Goal: Information Seeking & Learning: Learn about a topic

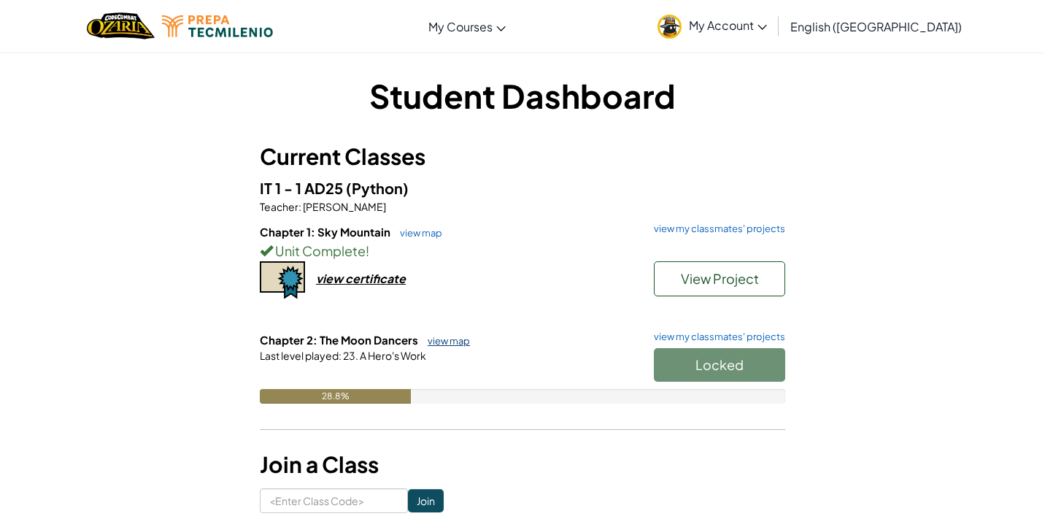
click at [450, 336] on link "view map" at bounding box center [445, 341] width 50 height 12
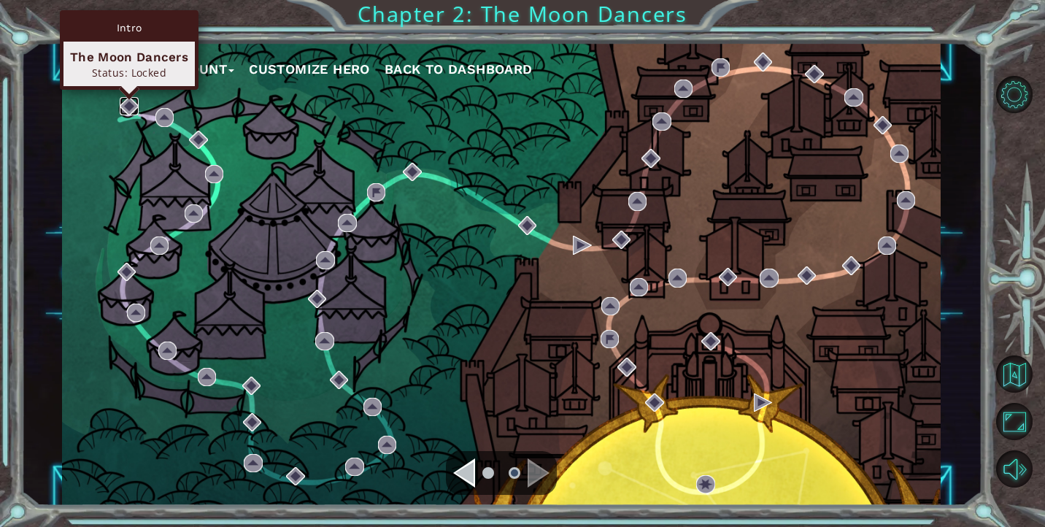
click at [134, 112] on img at bounding box center [129, 106] width 18 height 18
click at [128, 110] on img at bounding box center [129, 106] width 18 height 18
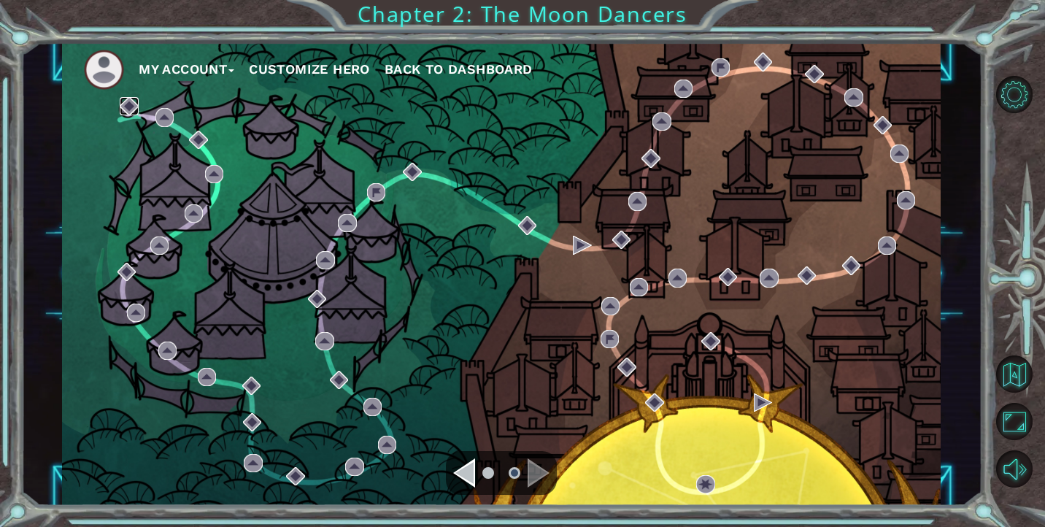
click at [127, 109] on img at bounding box center [129, 106] width 18 height 18
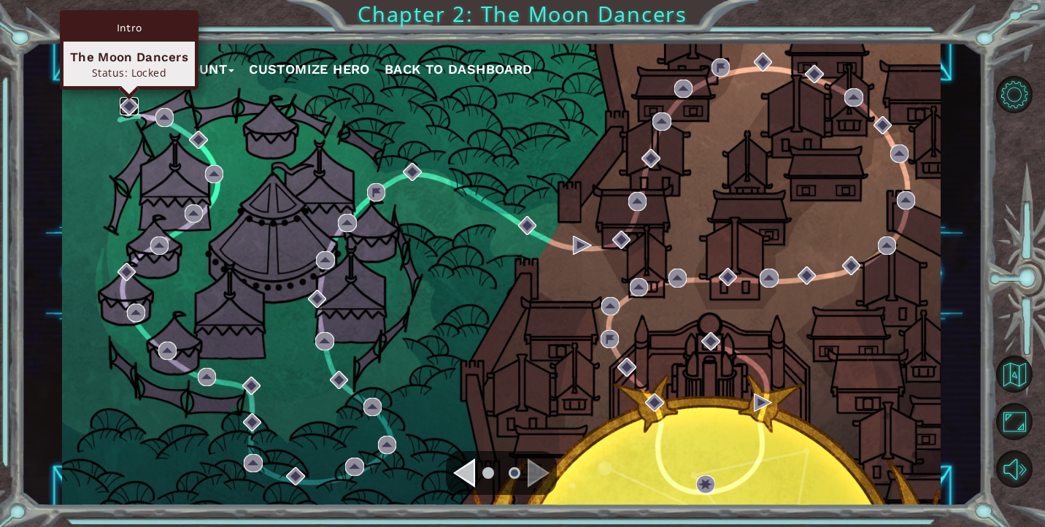
click at [128, 107] on img at bounding box center [129, 106] width 18 height 18
click at [123, 112] on img at bounding box center [129, 106] width 18 height 18
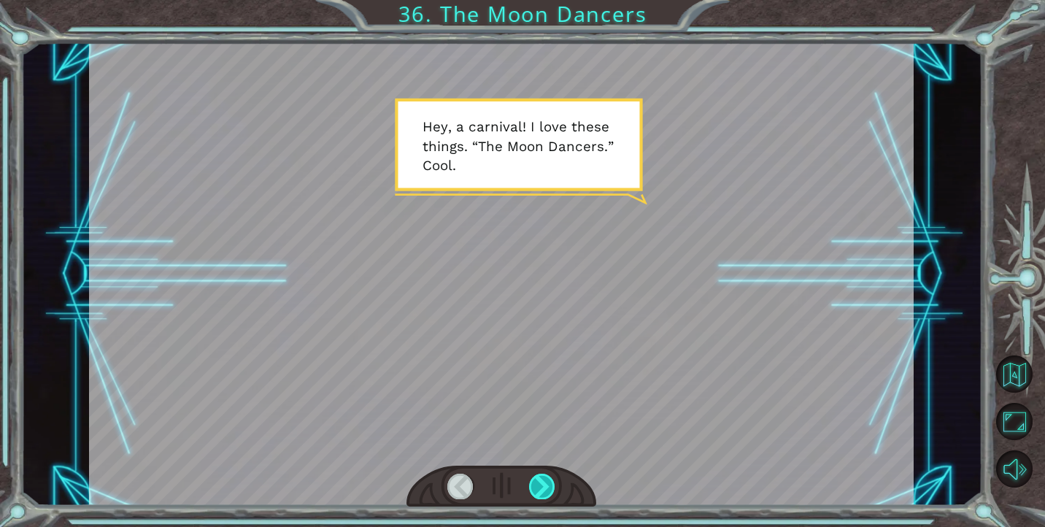
click at [545, 487] on div at bounding box center [542, 486] width 26 height 25
click at [550, 494] on div at bounding box center [542, 486] width 26 height 25
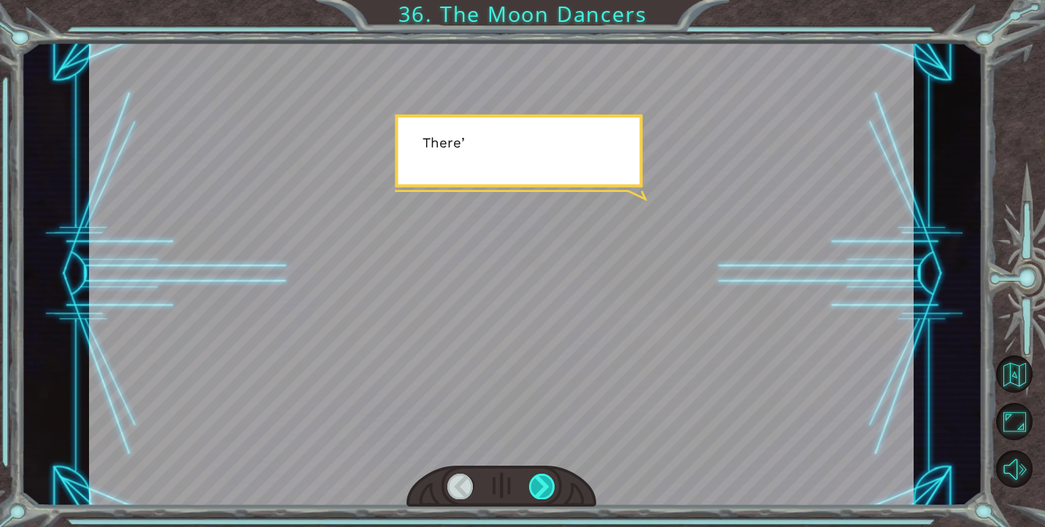
click at [550, 494] on div at bounding box center [542, 486] width 26 height 25
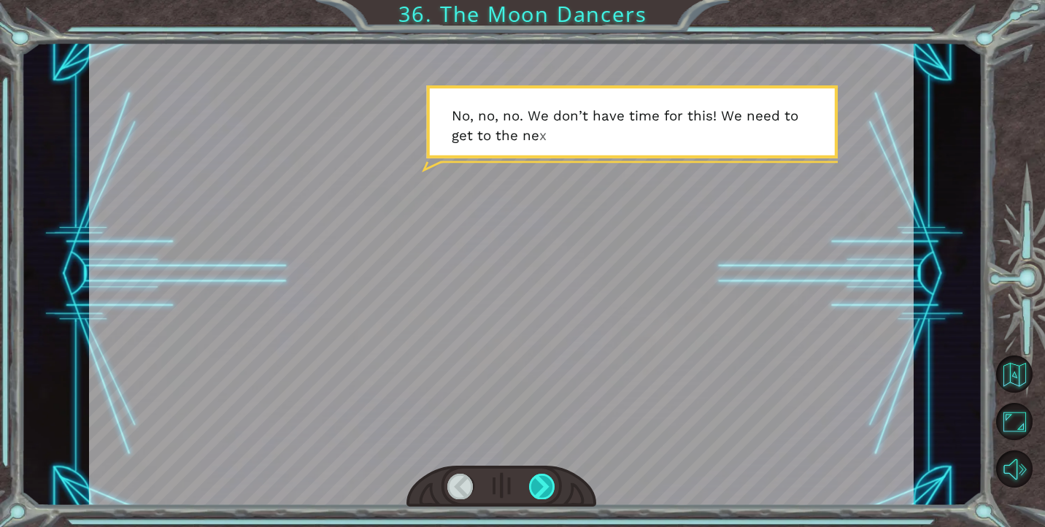
click at [550, 493] on div at bounding box center [542, 486] width 26 height 25
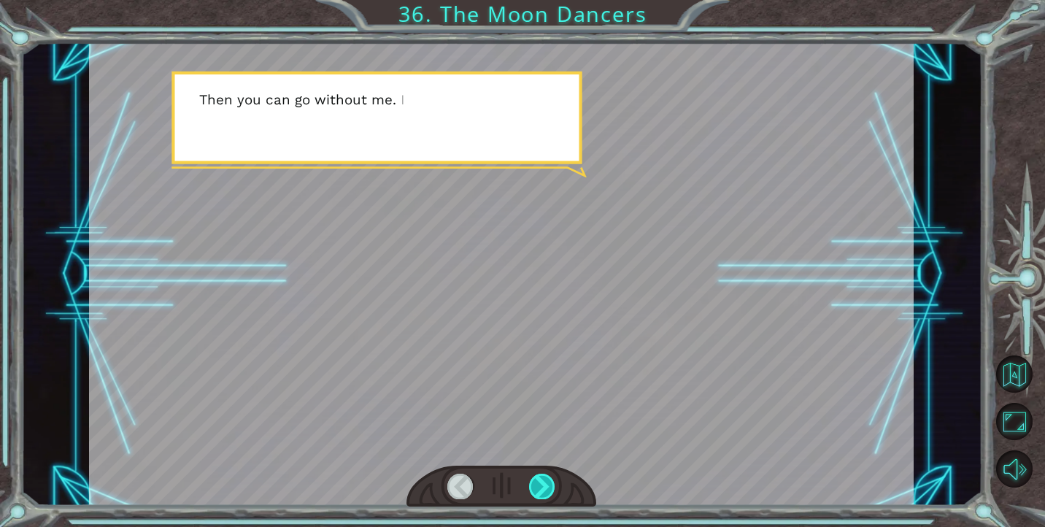
click at [550, 493] on div at bounding box center [542, 486] width 26 height 25
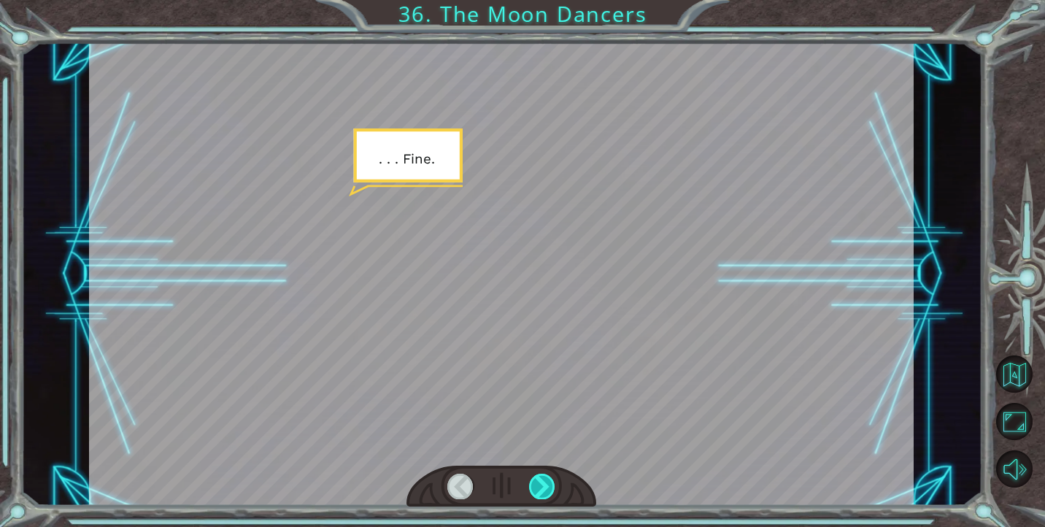
click at [550, 493] on div at bounding box center [542, 486] width 26 height 25
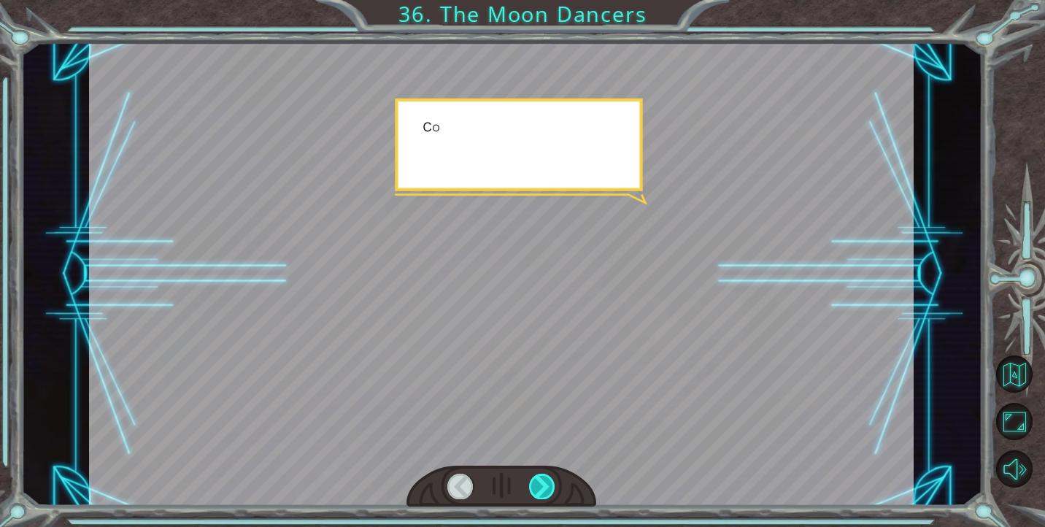
click at [550, 493] on div at bounding box center [542, 486] width 26 height 25
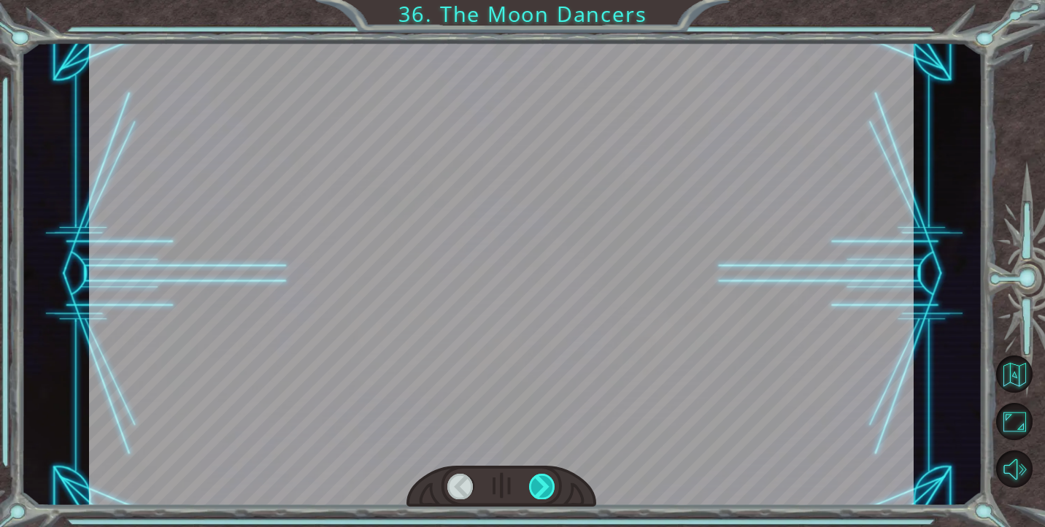
click at [550, 493] on div at bounding box center [542, 486] width 26 height 25
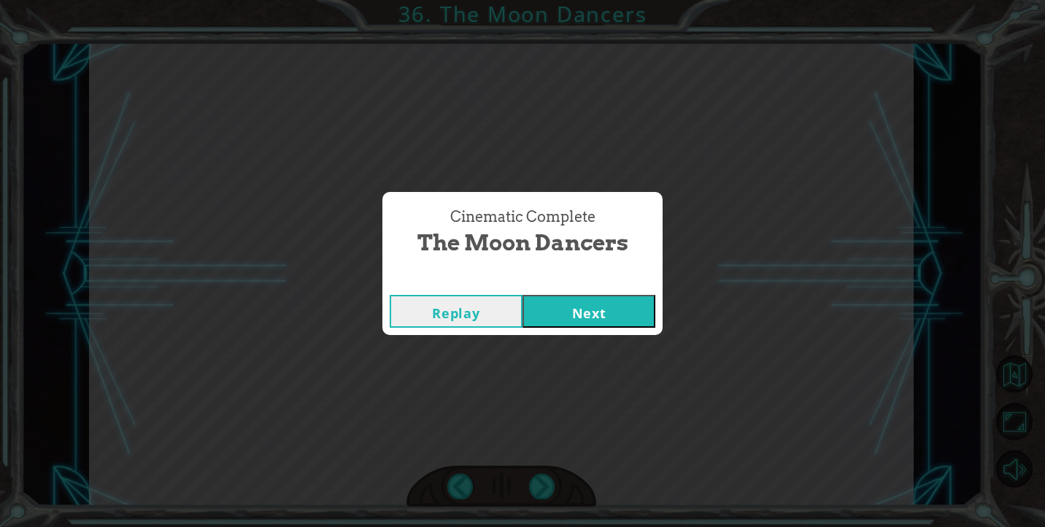
click at [595, 312] on button "Next" at bounding box center [589, 311] width 133 height 33
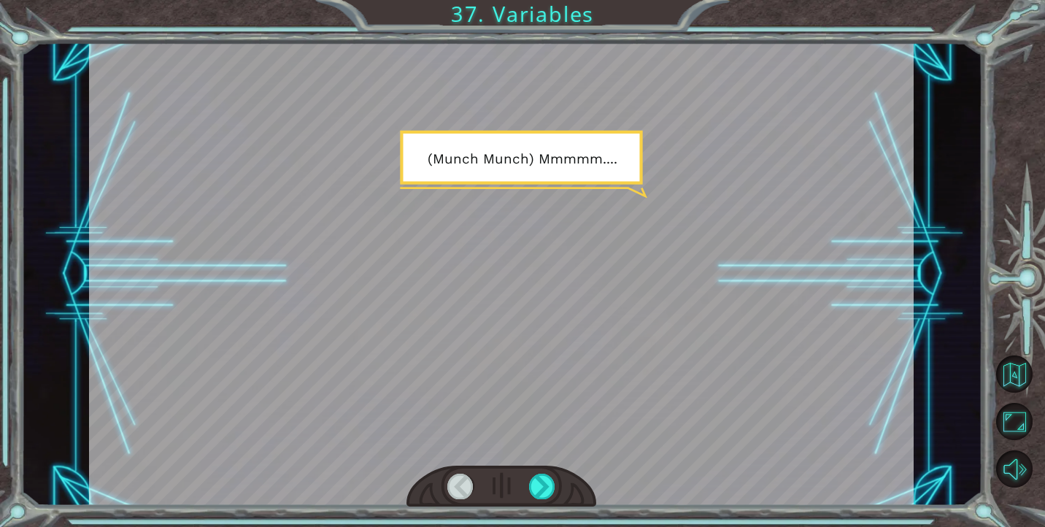
click at [538, 468] on div at bounding box center [501, 487] width 190 height 42
click at [538, 483] on div at bounding box center [542, 486] width 26 height 25
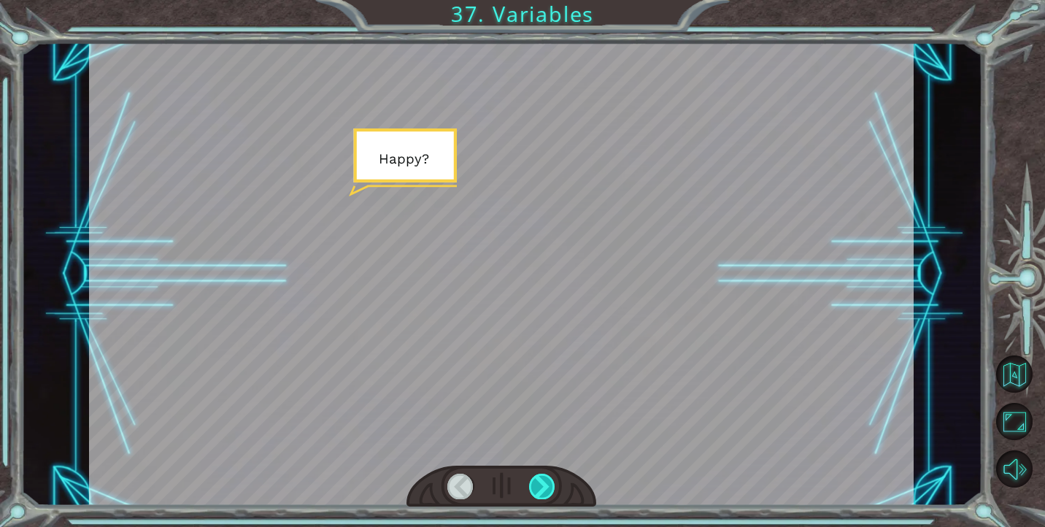
click at [538, 483] on div at bounding box center [542, 486] width 26 height 25
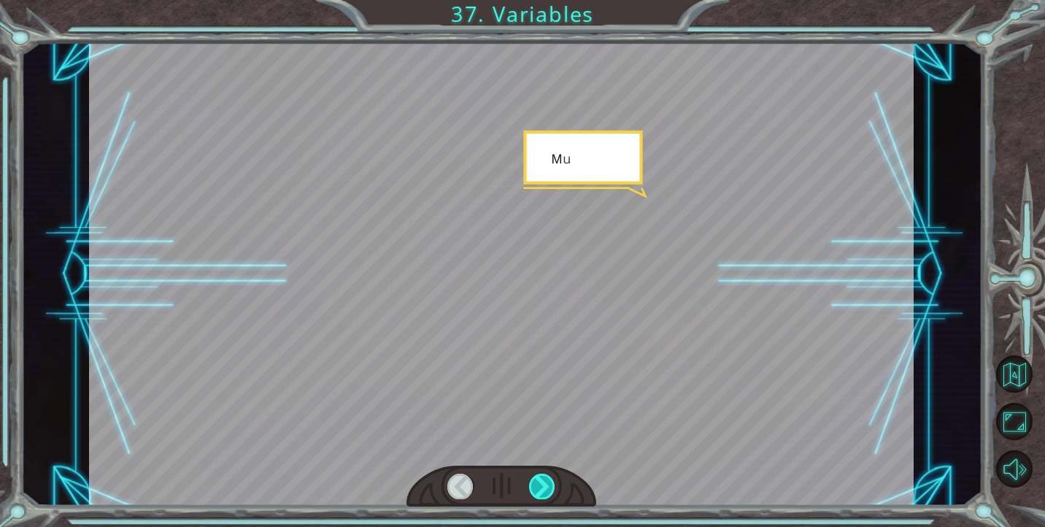
click at [538, 483] on div at bounding box center [542, 486] width 26 height 25
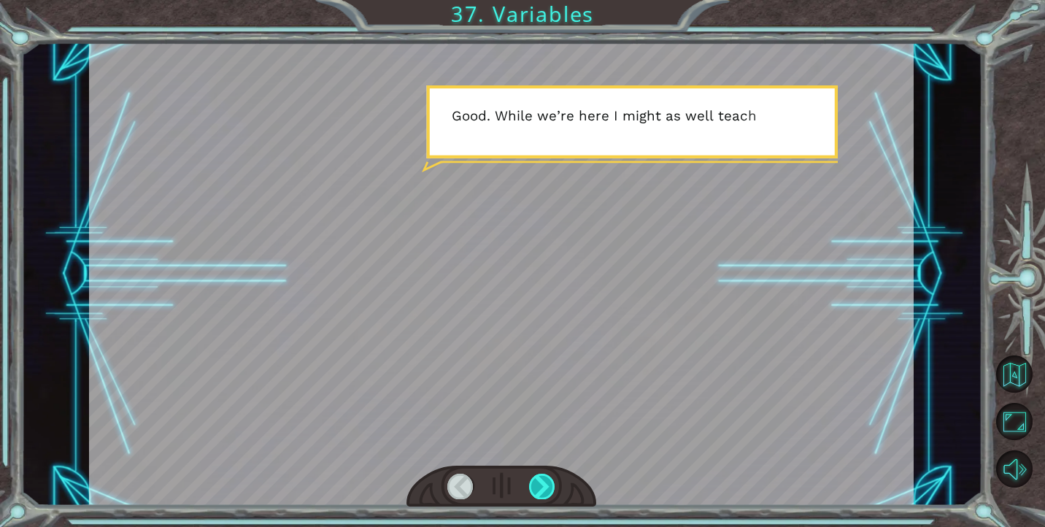
click at [538, 483] on div at bounding box center [542, 486] width 26 height 25
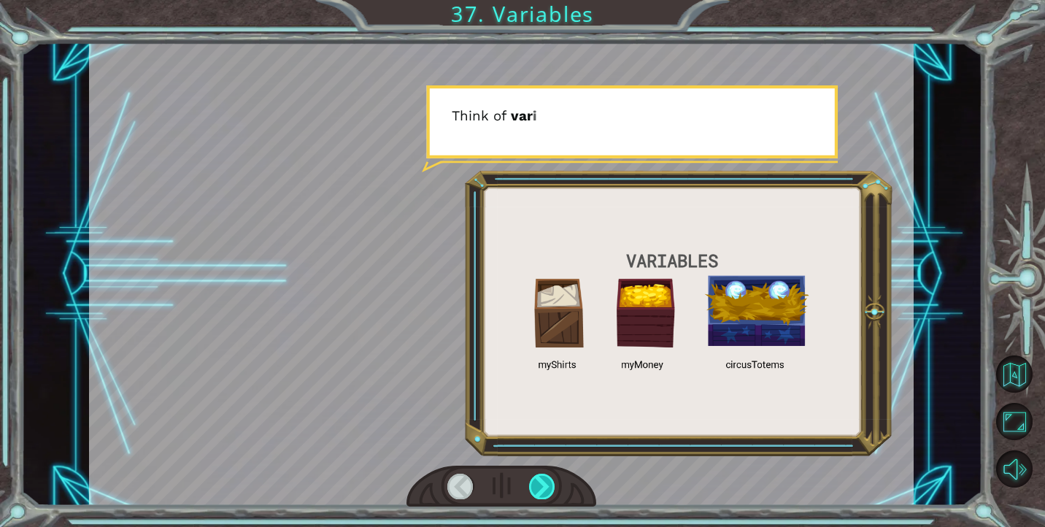
click at [538, 483] on div at bounding box center [542, 486] width 26 height 25
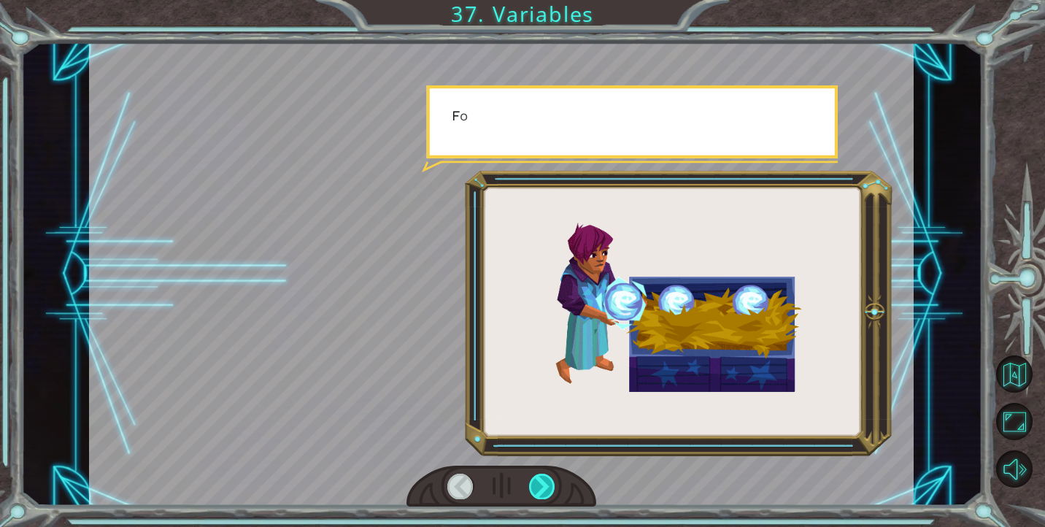
click at [538, 483] on div at bounding box center [542, 486] width 26 height 25
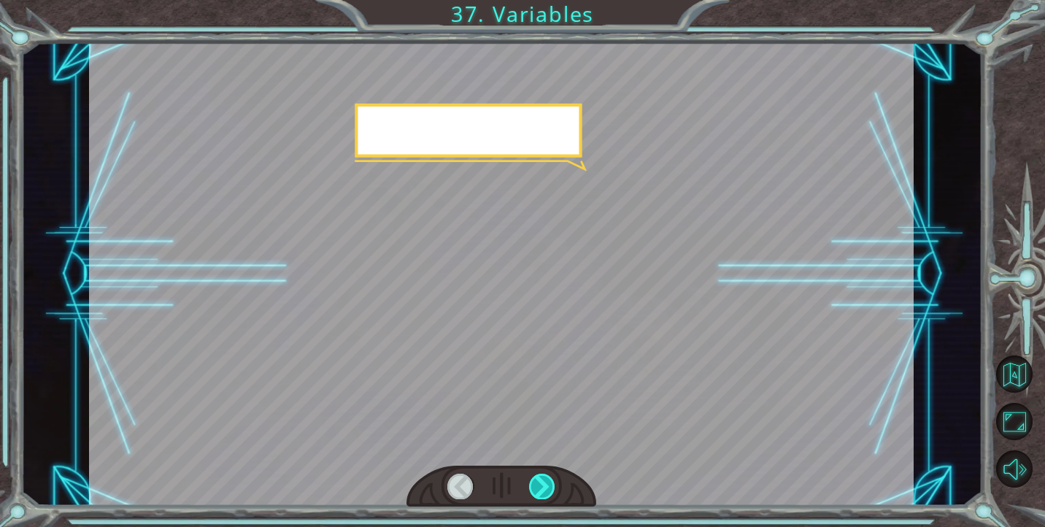
click at [538, 483] on div at bounding box center [542, 486] width 26 height 25
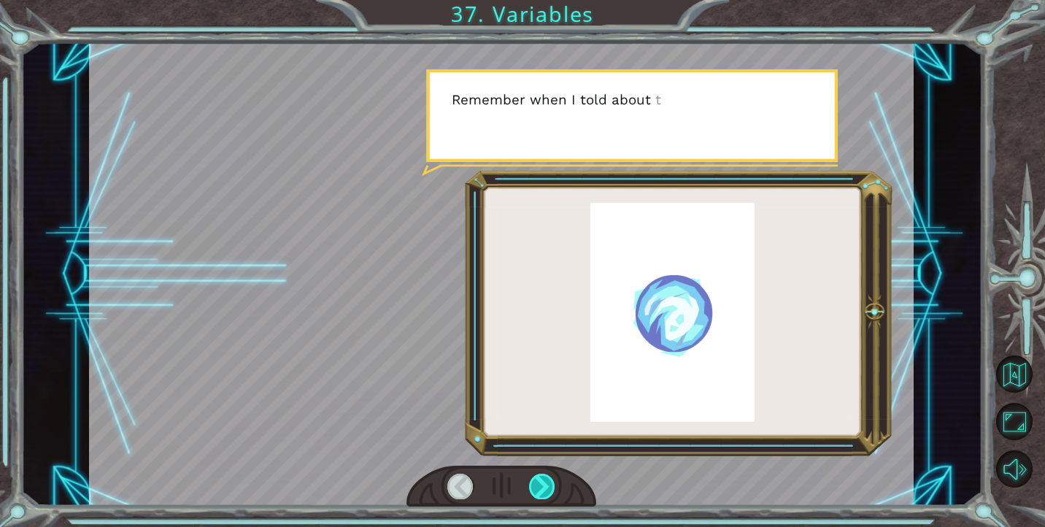
click at [539, 480] on div at bounding box center [542, 486] width 26 height 25
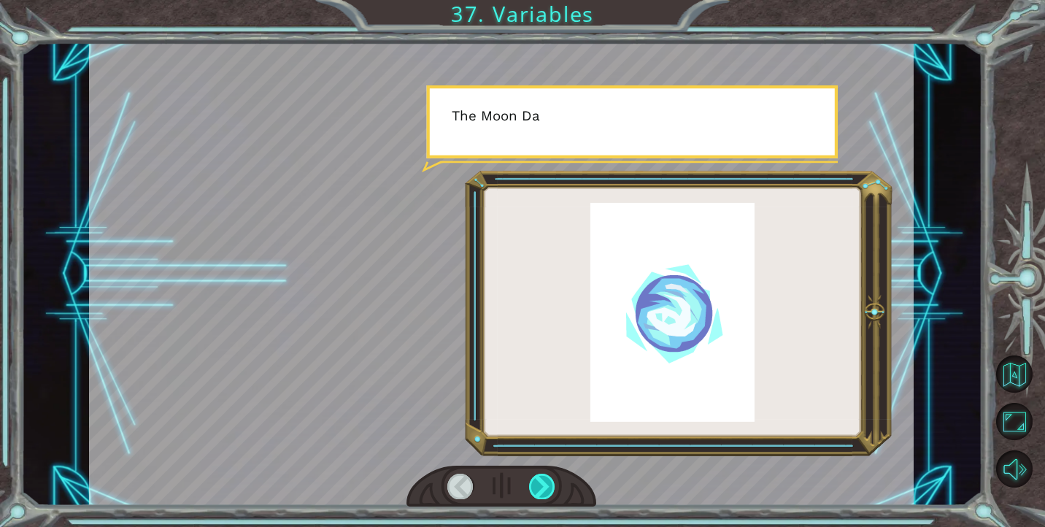
click at [539, 480] on div at bounding box center [542, 486] width 26 height 25
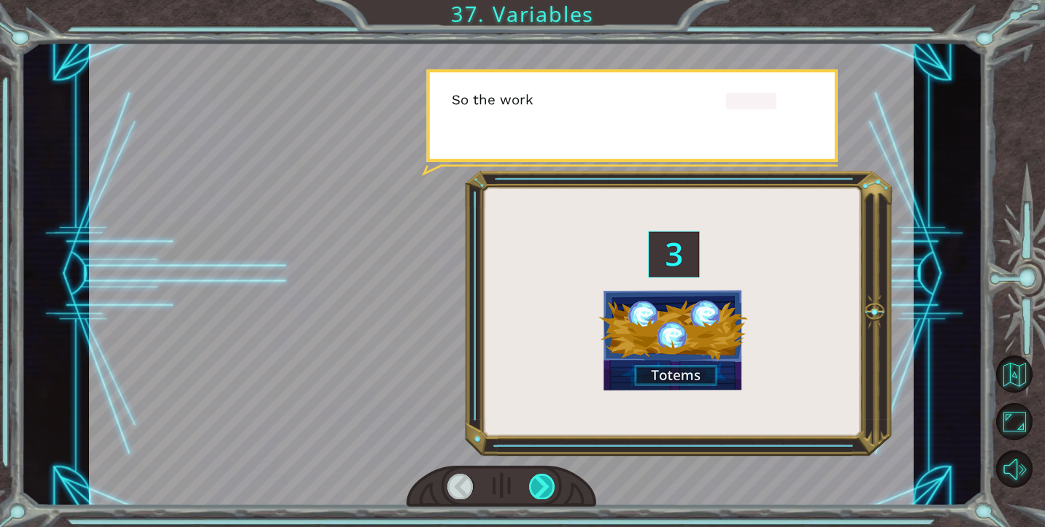
click at [539, 480] on div at bounding box center [542, 486] width 26 height 25
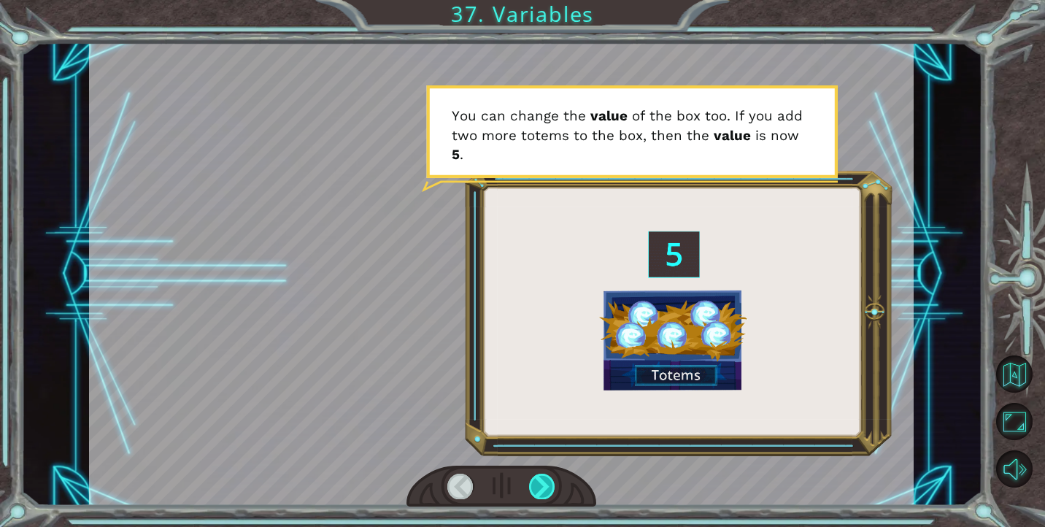
click at [537, 481] on div at bounding box center [542, 486] width 26 height 25
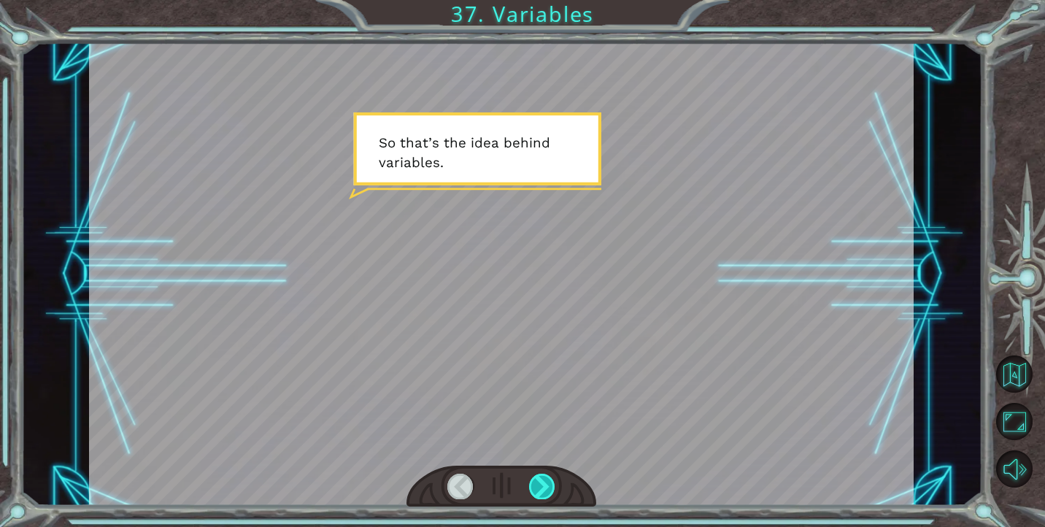
click at [542, 476] on div at bounding box center [542, 486] width 26 height 25
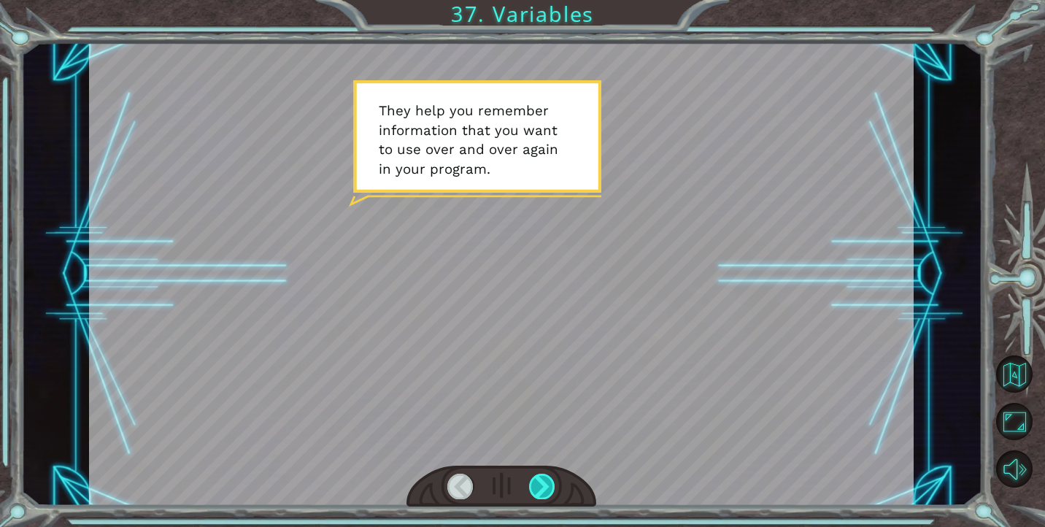
click at [542, 476] on div at bounding box center [542, 486] width 26 height 25
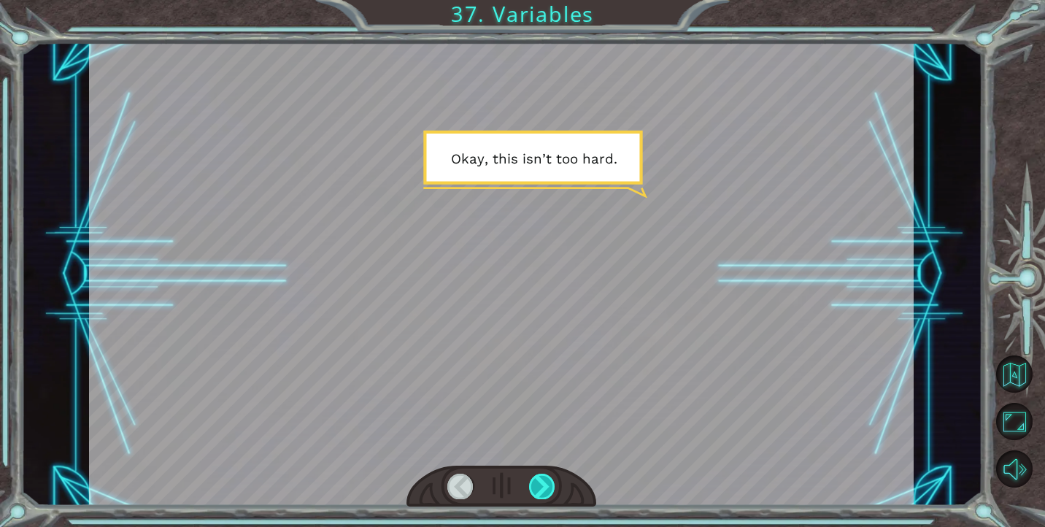
click at [542, 476] on div at bounding box center [542, 486] width 26 height 25
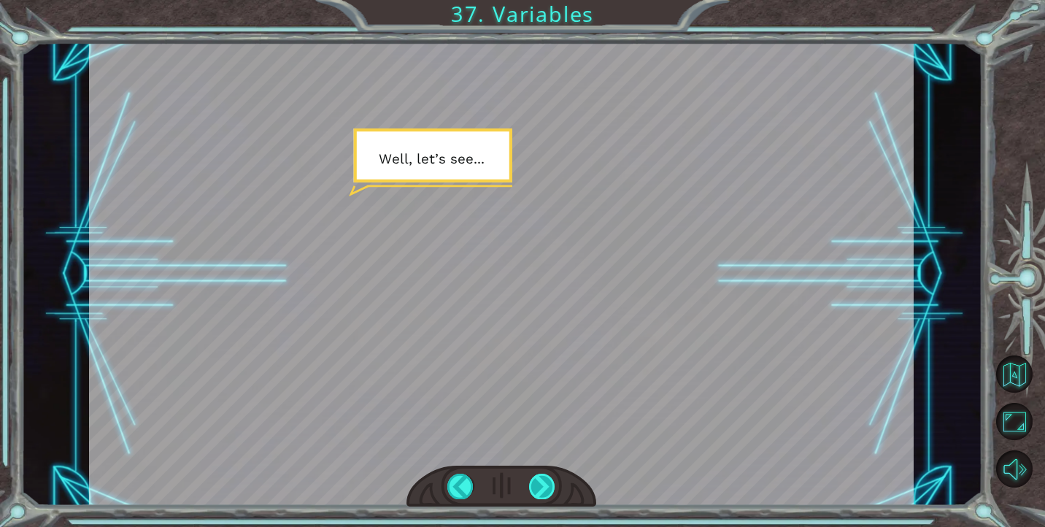
click at [541, 476] on div at bounding box center [542, 486] width 26 height 25
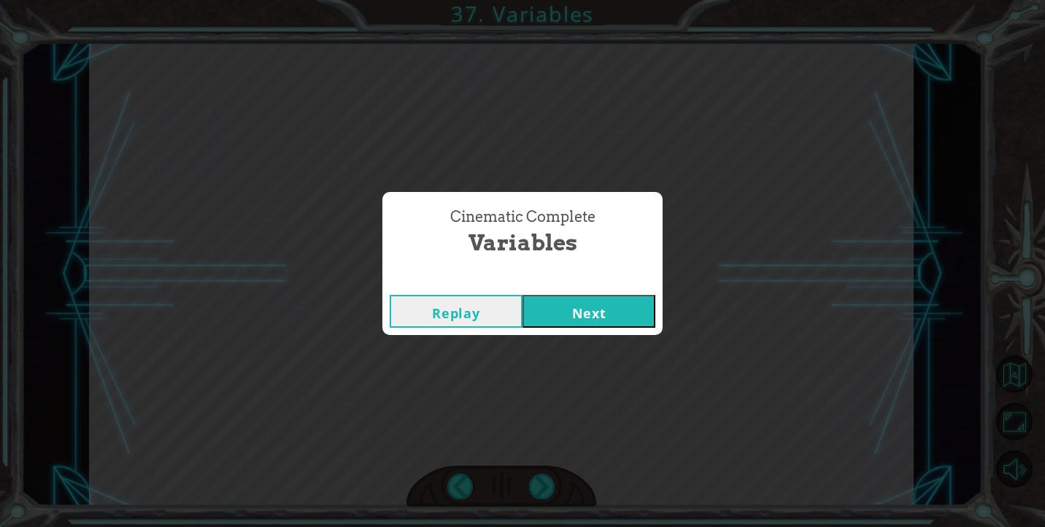
click at [591, 323] on button "Next" at bounding box center [589, 311] width 133 height 33
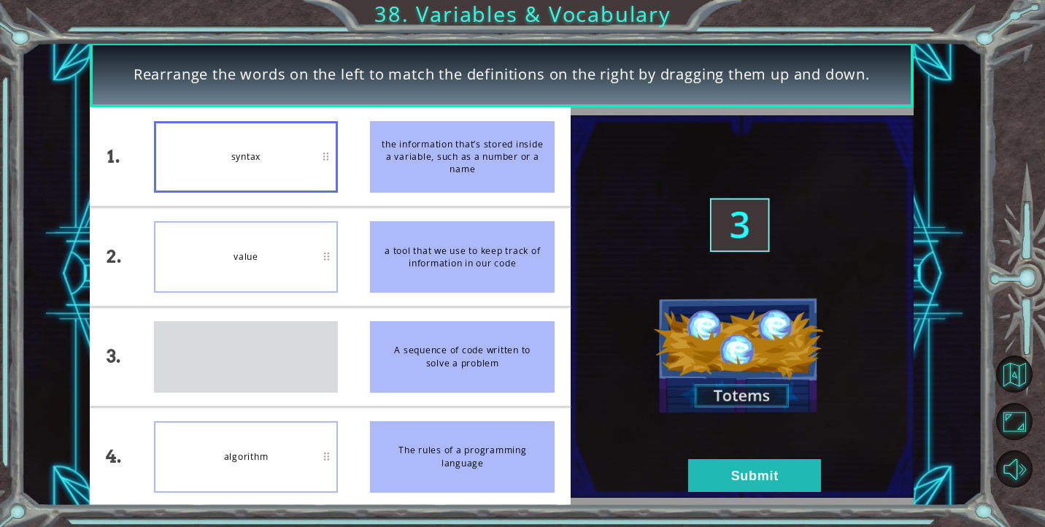
drag, startPoint x: 259, startPoint y: 358, endPoint x: 259, endPoint y: 347, distance: 11.7
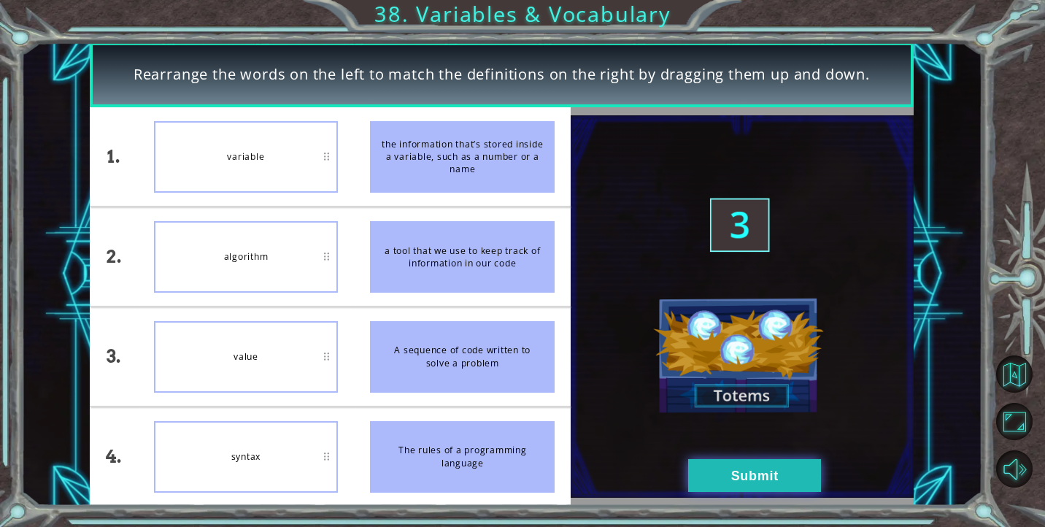
click at [754, 478] on button "Submit" at bounding box center [754, 475] width 133 height 33
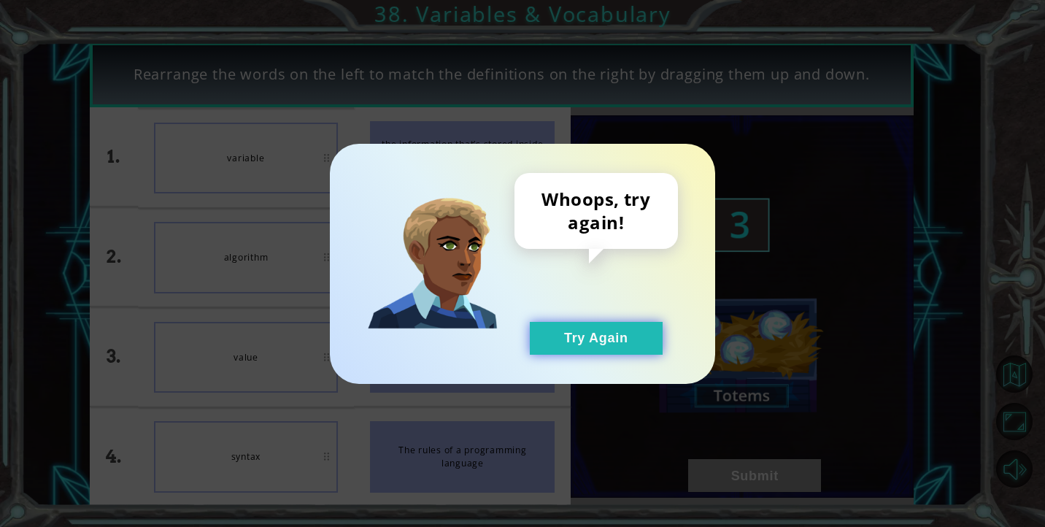
click at [619, 348] on button "Try Again" at bounding box center [596, 338] width 133 height 33
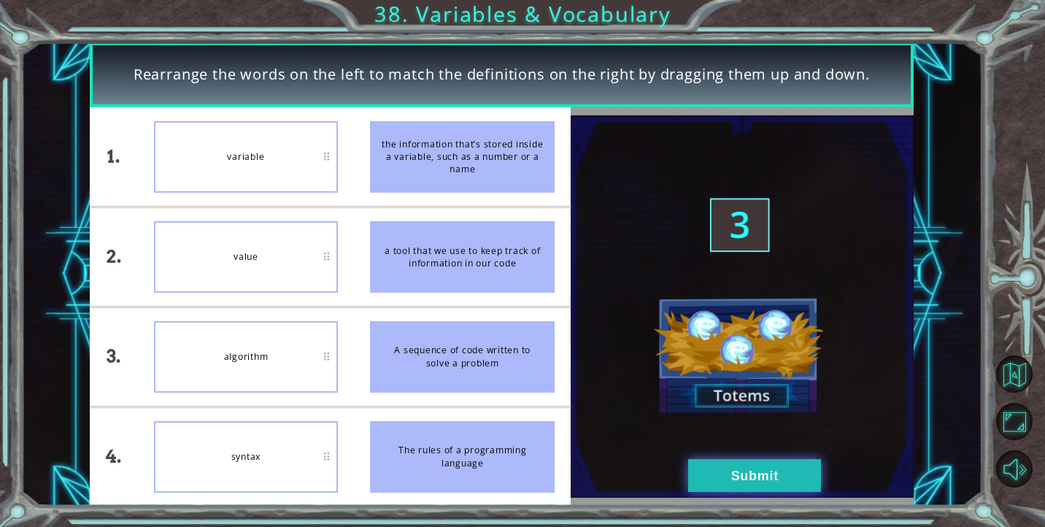
click at [797, 483] on button "Submit" at bounding box center [754, 475] width 133 height 33
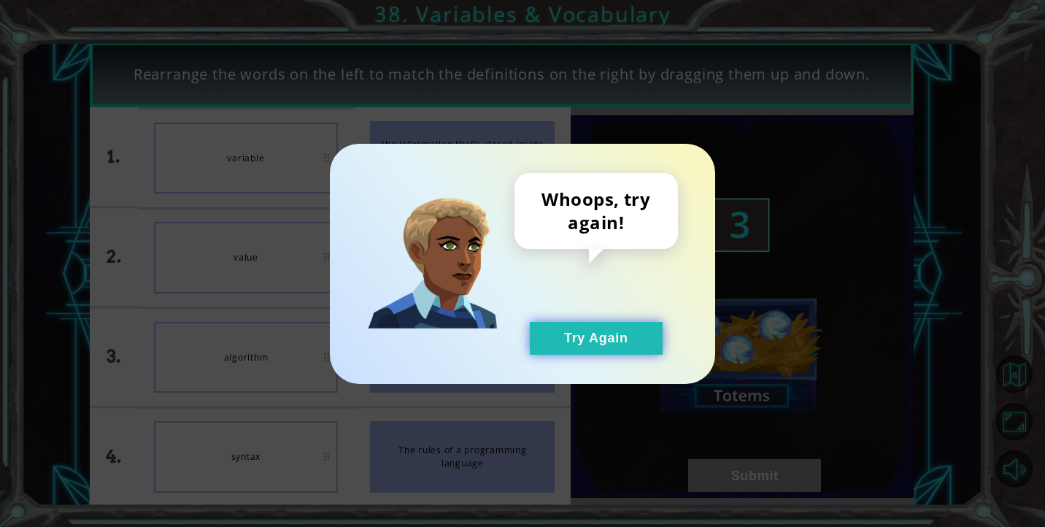
click at [592, 342] on button "Try Again" at bounding box center [596, 338] width 133 height 33
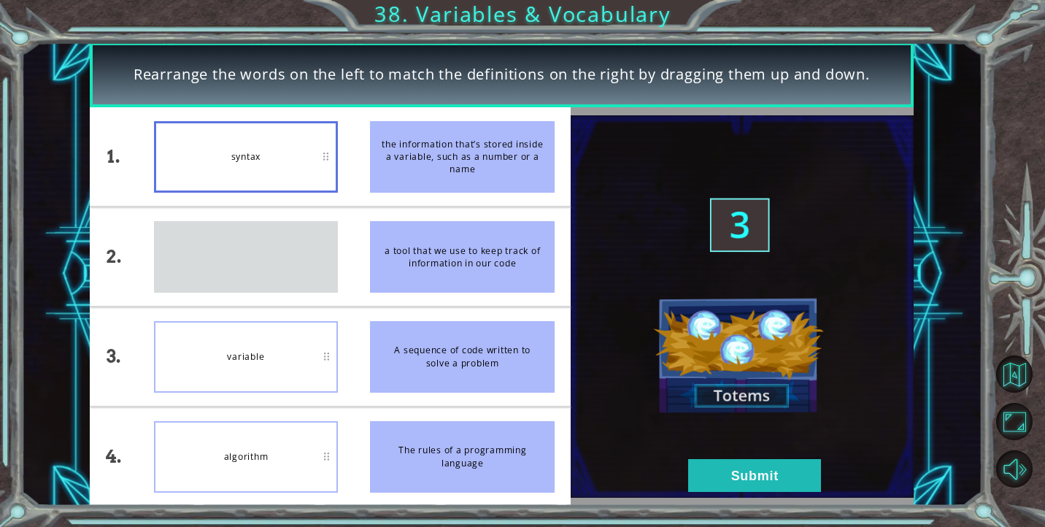
drag, startPoint x: 260, startPoint y: 280, endPoint x: 260, endPoint y: 269, distance: 11.7
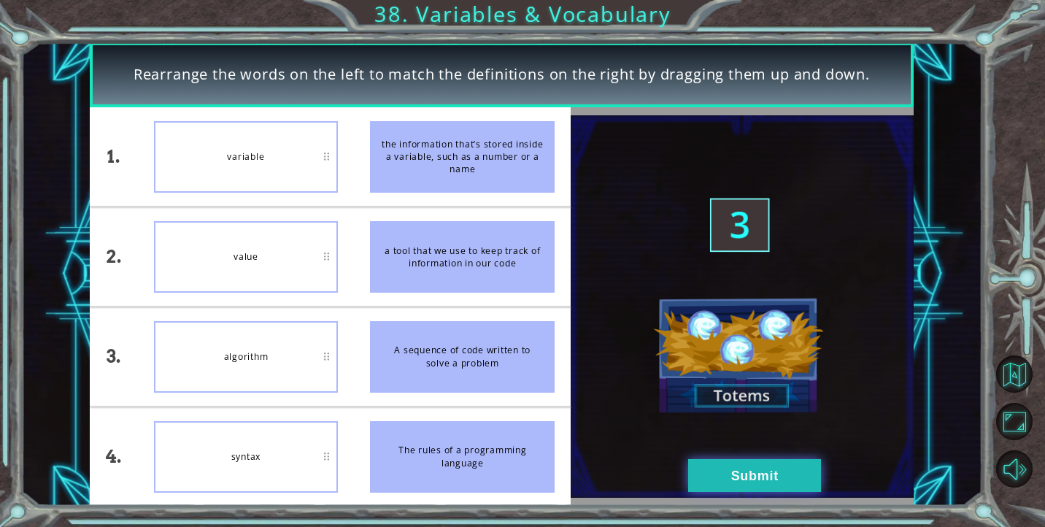
click at [735, 480] on button "Submit" at bounding box center [754, 475] width 133 height 33
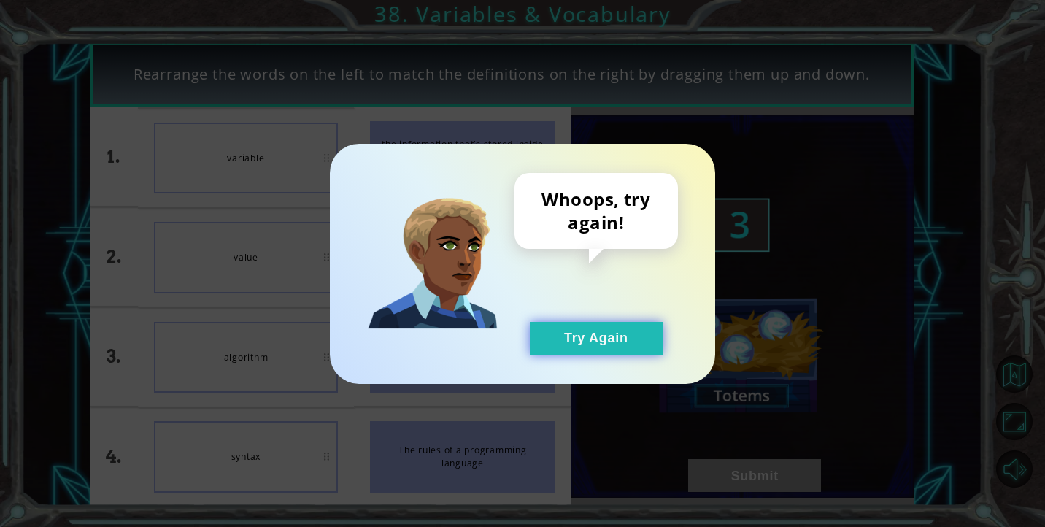
click at [583, 334] on button "Try Again" at bounding box center [596, 338] width 133 height 33
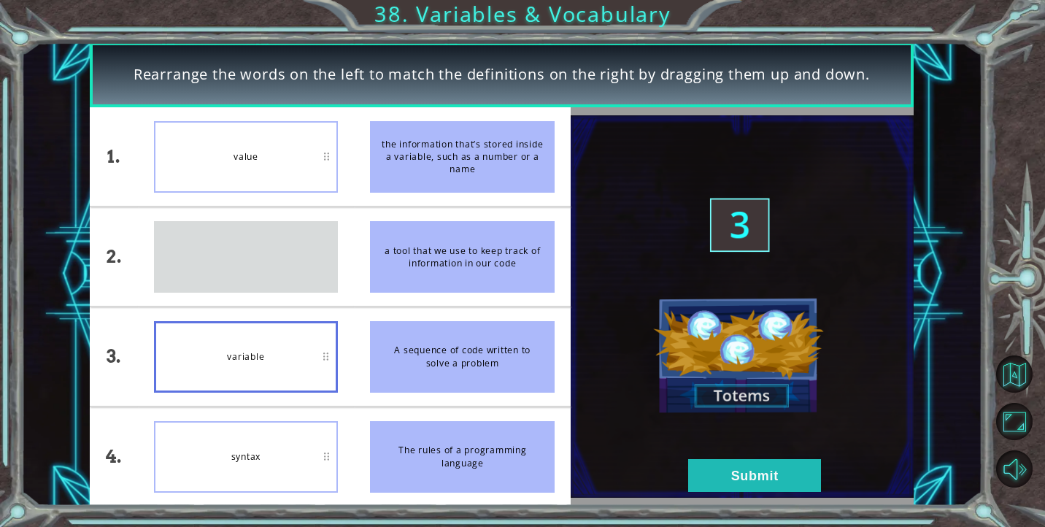
drag, startPoint x: 270, startPoint y: 263, endPoint x: 270, endPoint y: 278, distance: 14.6
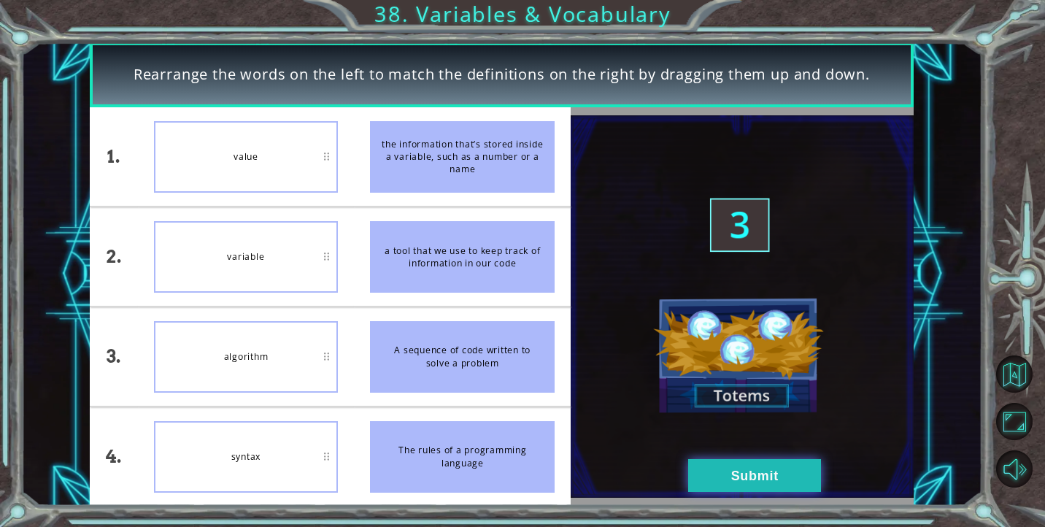
click at [706, 469] on button "Submit" at bounding box center [754, 475] width 133 height 33
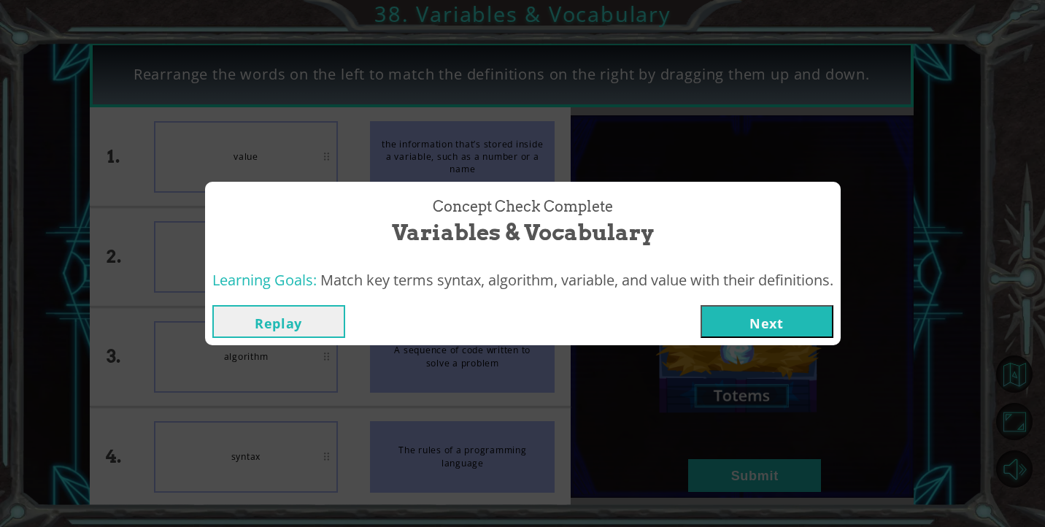
click at [752, 325] on button "Next" at bounding box center [767, 321] width 133 height 33
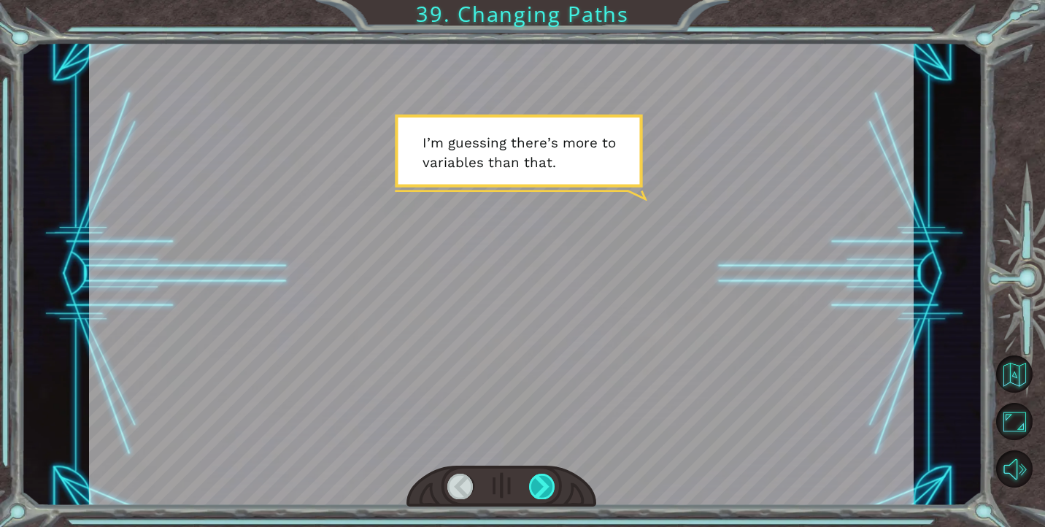
click at [550, 486] on div at bounding box center [542, 486] width 26 height 25
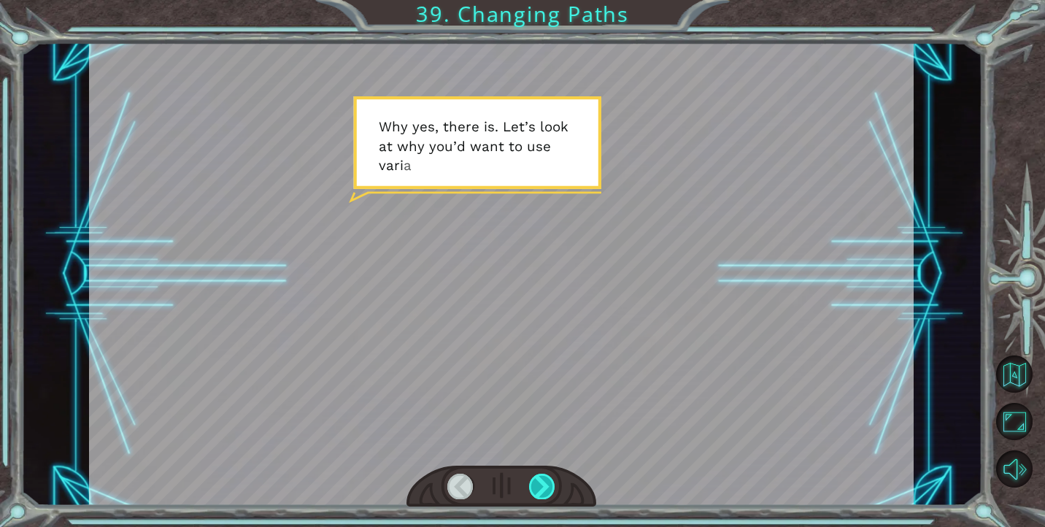
click at [550, 486] on div at bounding box center [542, 486] width 26 height 25
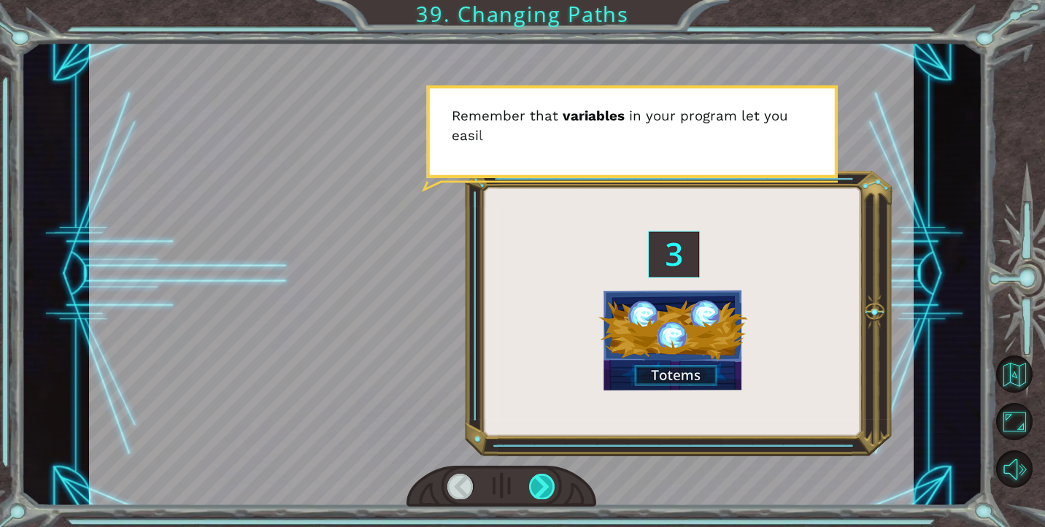
click at [549, 486] on div at bounding box center [542, 486] width 26 height 25
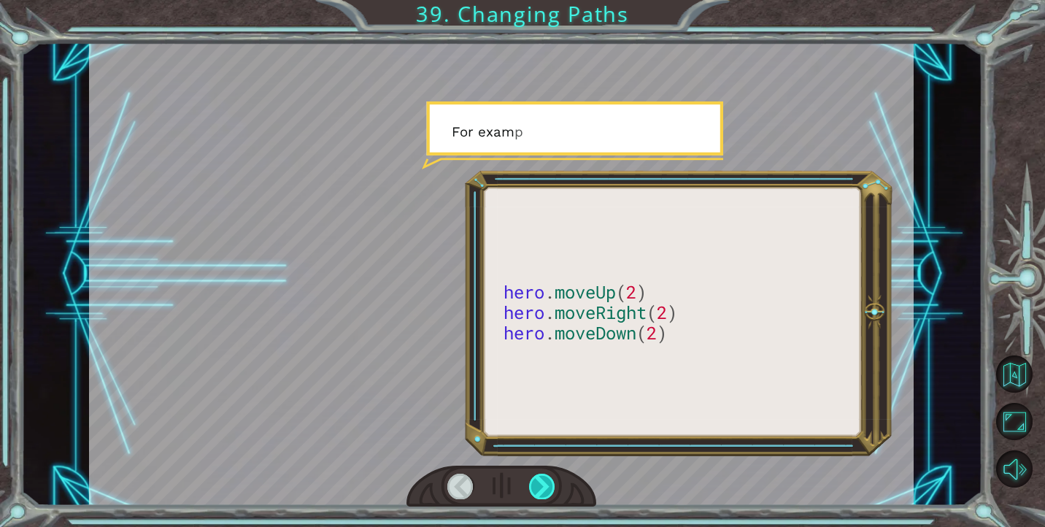
click at [549, 486] on div at bounding box center [542, 486] width 26 height 25
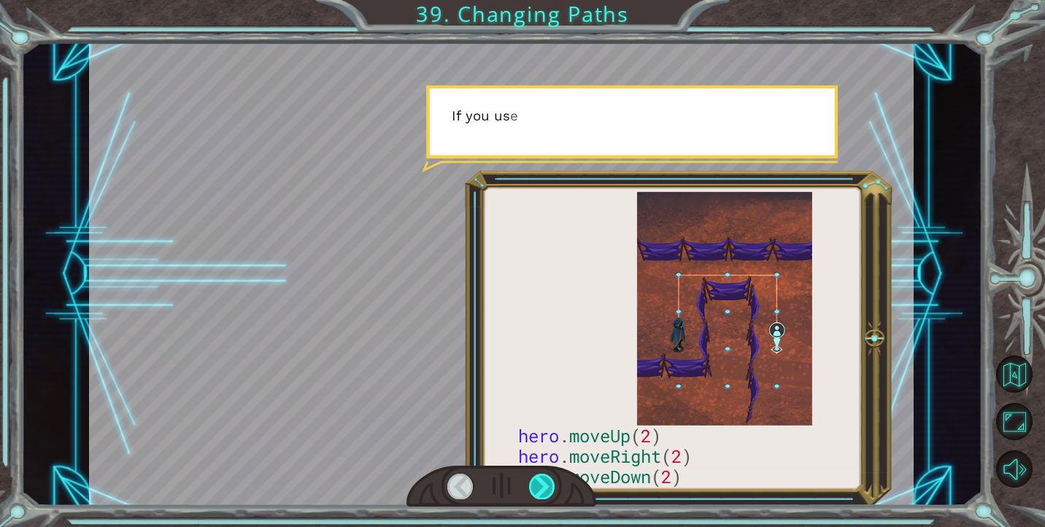
click at [549, 486] on div at bounding box center [542, 486] width 26 height 25
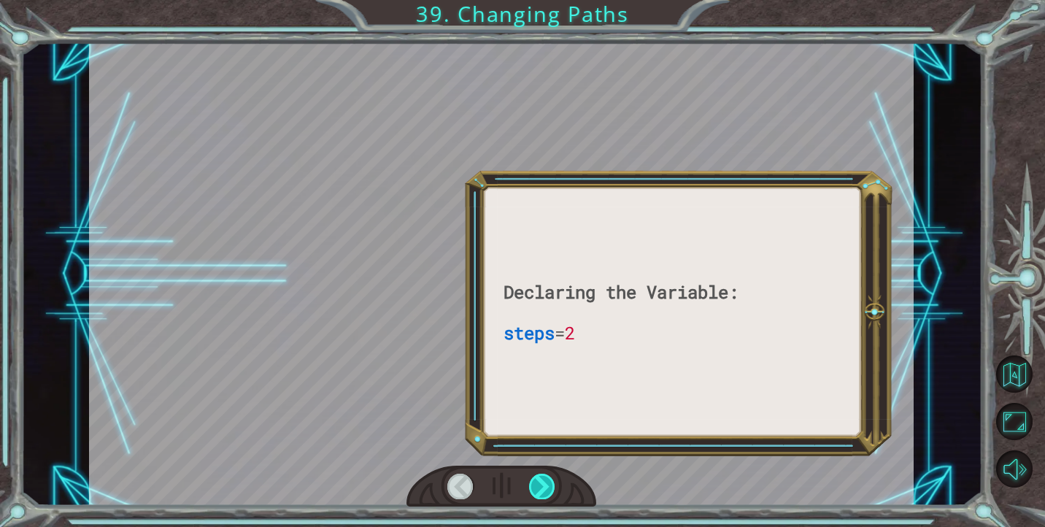
click at [549, 486] on div at bounding box center [542, 486] width 26 height 25
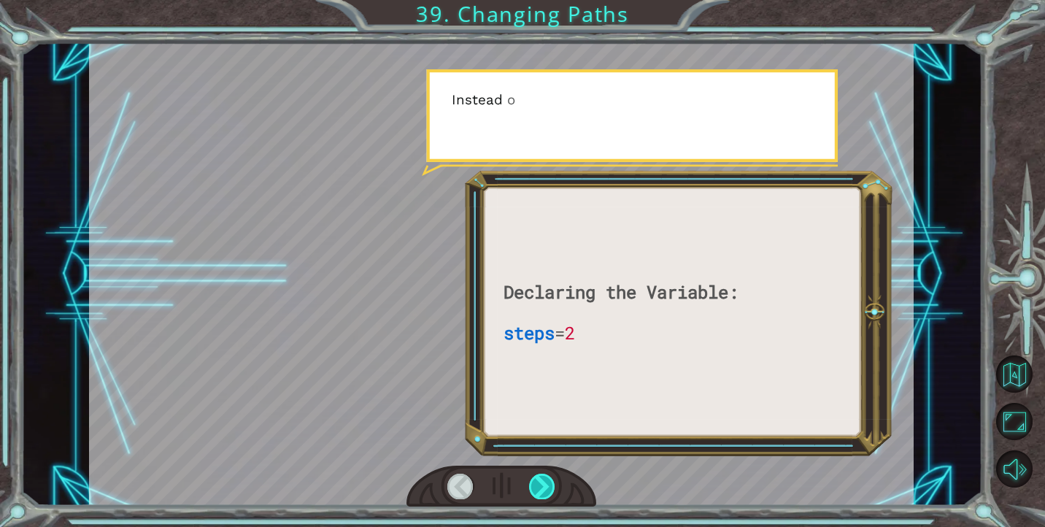
click at [549, 486] on div at bounding box center [542, 486] width 26 height 25
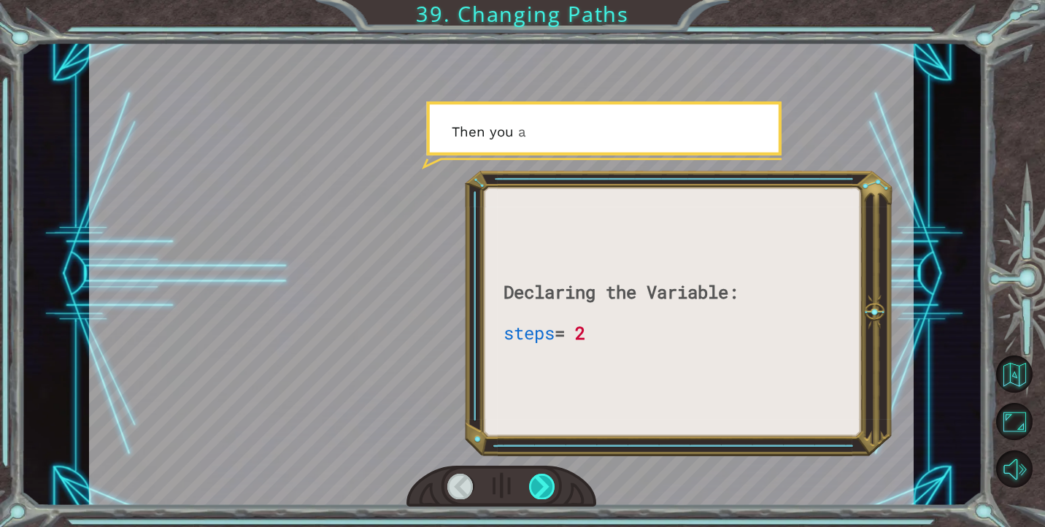
click at [549, 486] on div at bounding box center [542, 486] width 26 height 25
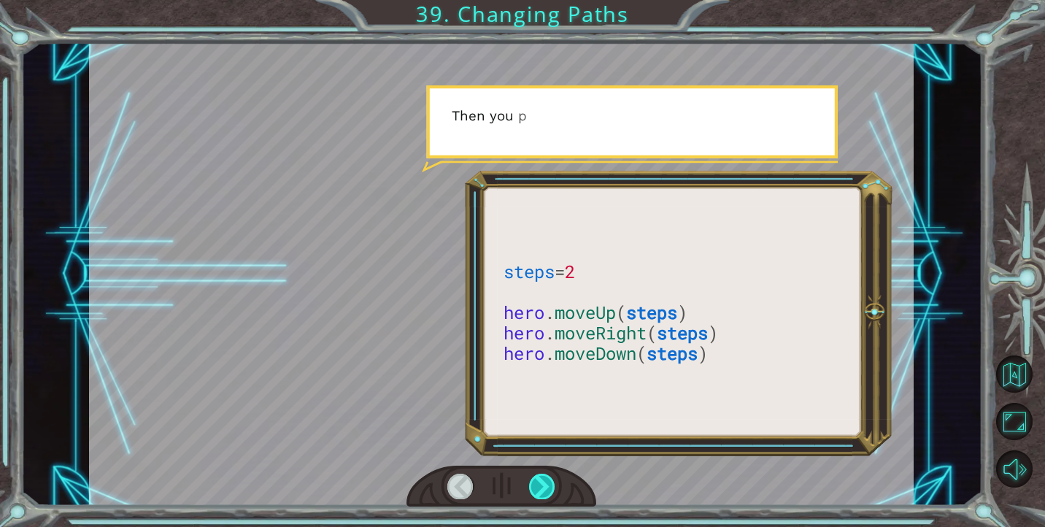
click at [549, 486] on div at bounding box center [542, 486] width 26 height 25
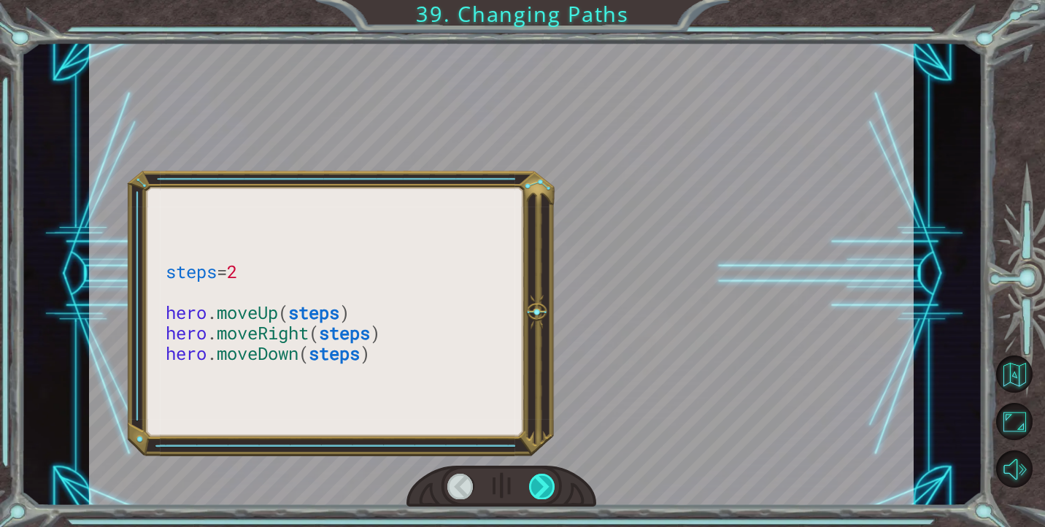
click at [549, 486] on div at bounding box center [542, 486] width 26 height 25
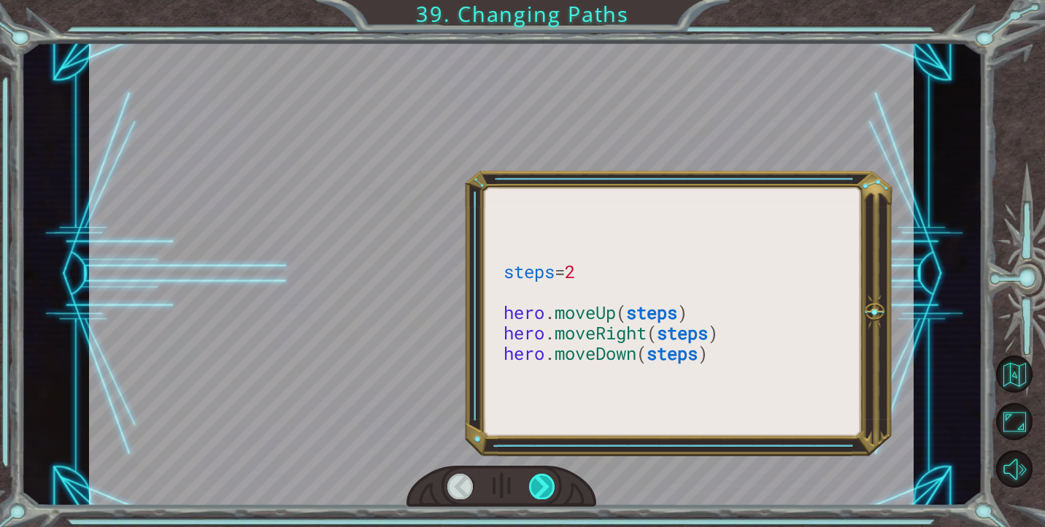
click at [549, 486] on div at bounding box center [542, 486] width 26 height 25
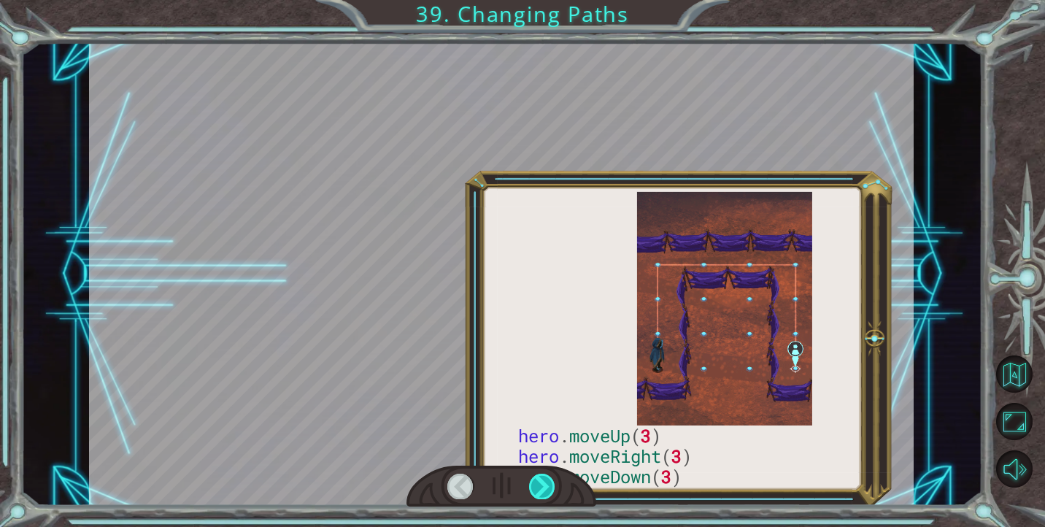
click at [549, 486] on div at bounding box center [542, 486] width 26 height 25
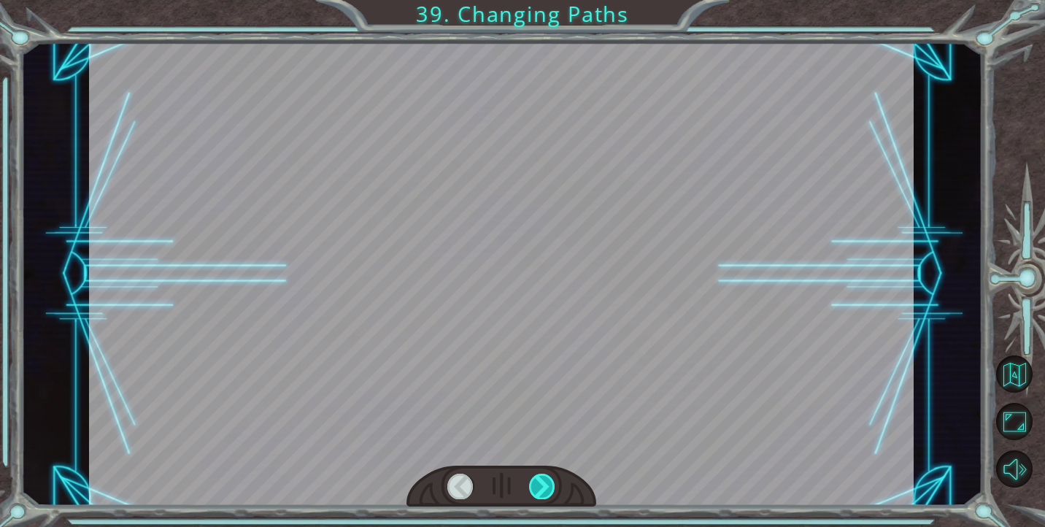
click at [548, 486] on div at bounding box center [542, 486] width 26 height 25
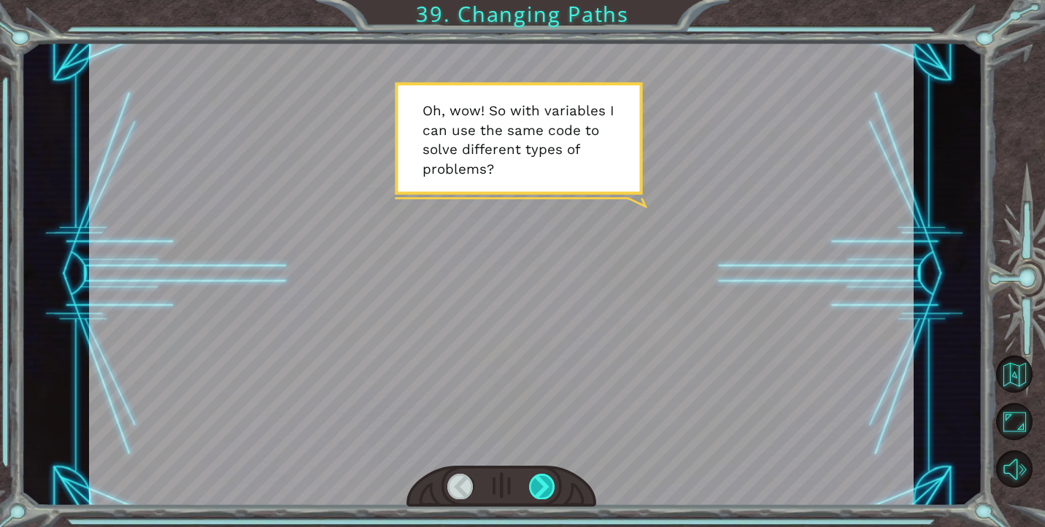
click at [549, 486] on div at bounding box center [542, 486] width 26 height 25
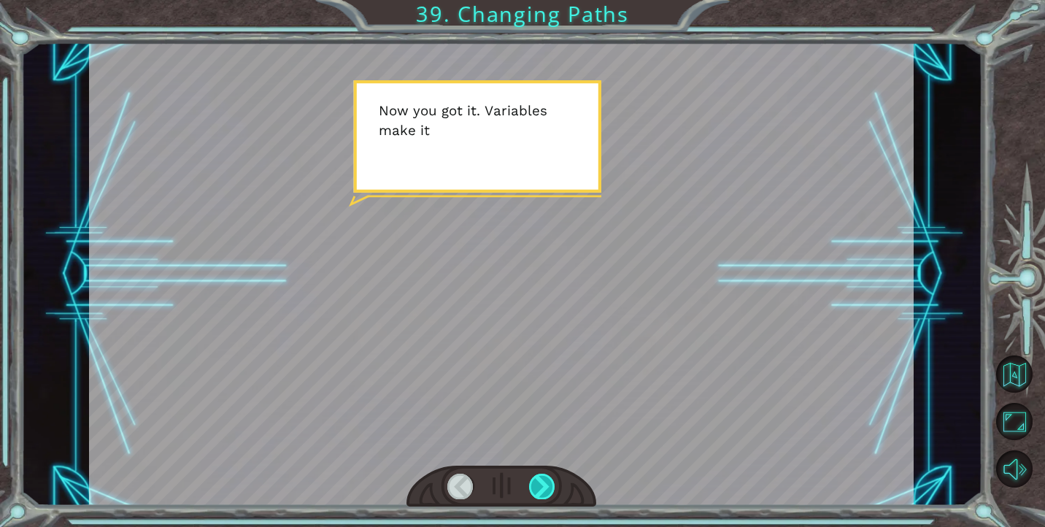
click at [549, 486] on div at bounding box center [542, 486] width 26 height 25
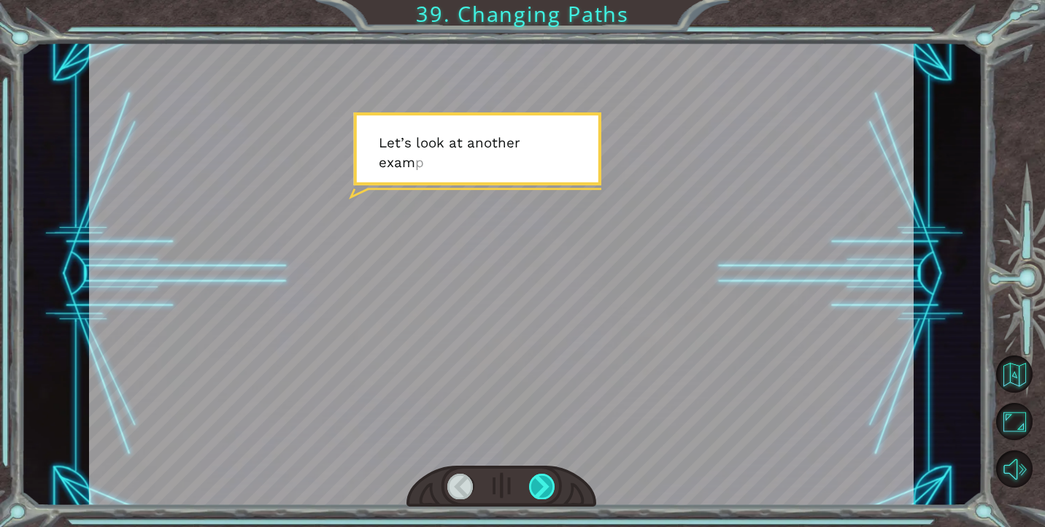
click at [549, 486] on div at bounding box center [542, 486] width 26 height 25
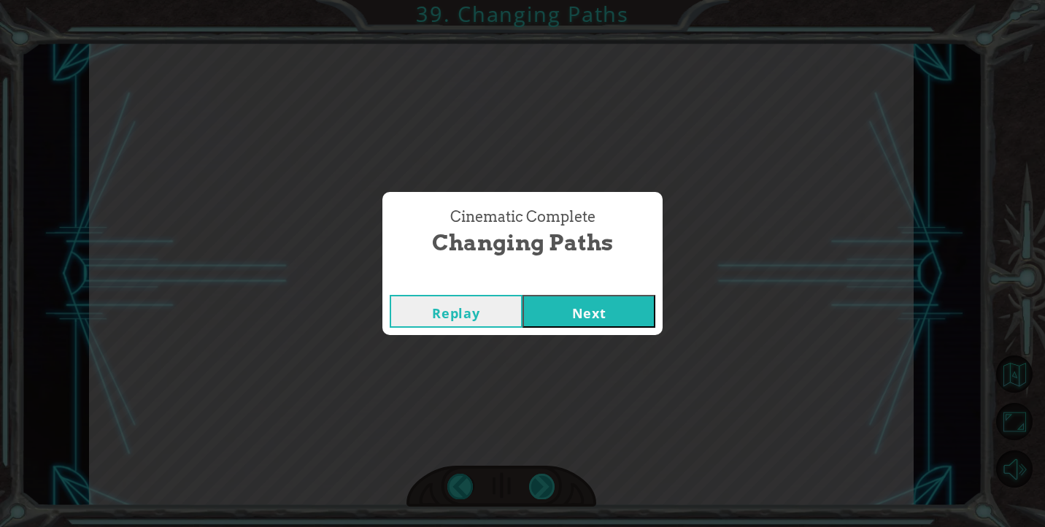
click at [549, 486] on div "Cinematic Complete Changing Paths Replay Next" at bounding box center [522, 263] width 1045 height 527
click at [598, 332] on div "Replay Next" at bounding box center [522, 311] width 280 height 47
click at [602, 321] on button "Next" at bounding box center [589, 311] width 133 height 33
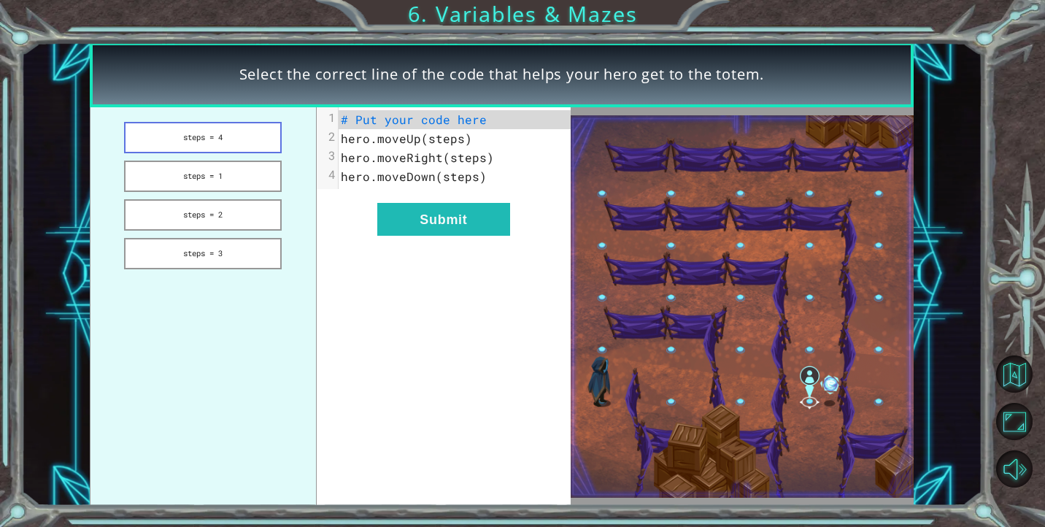
click at [193, 129] on button "steps = 4" at bounding box center [203, 137] width 158 height 31
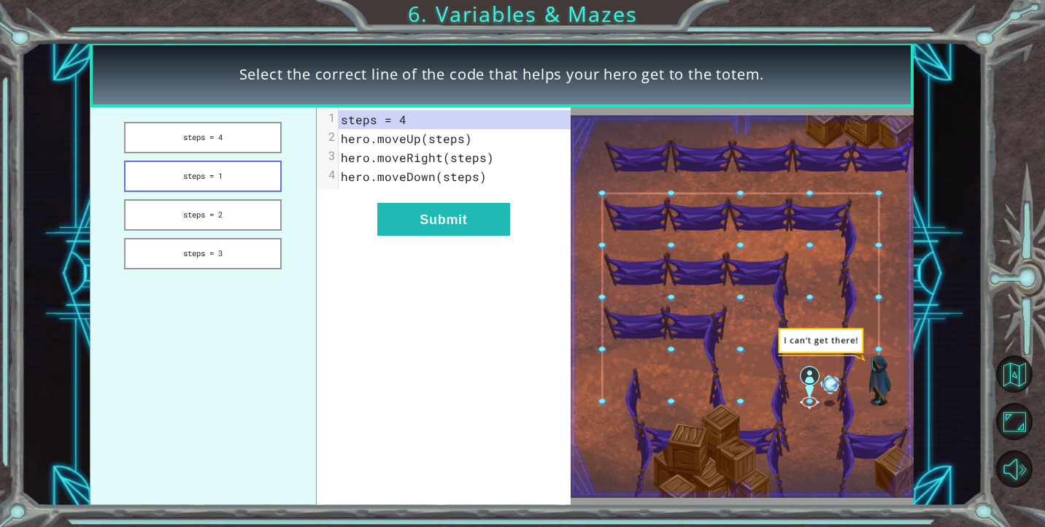
click at [212, 183] on button "steps = 1" at bounding box center [203, 176] width 158 height 31
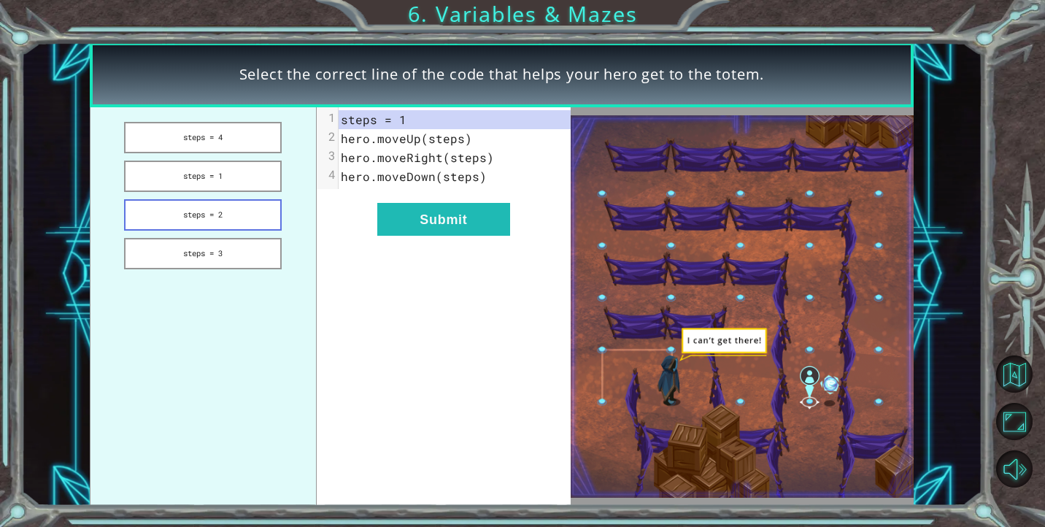
click at [224, 221] on button "steps = 2" at bounding box center [203, 214] width 158 height 31
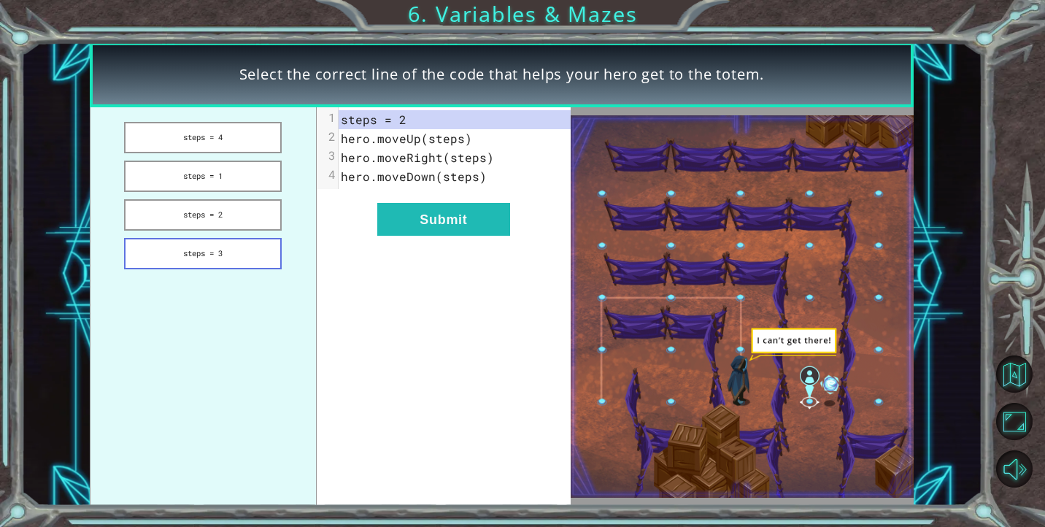
click at [228, 242] on button "steps = 3" at bounding box center [203, 253] width 158 height 31
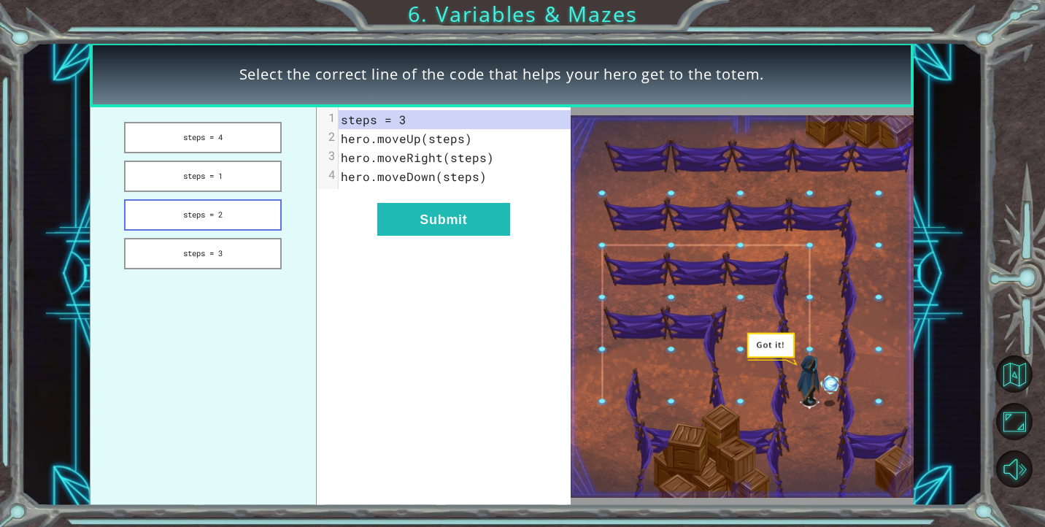
click at [232, 214] on button "steps = 2" at bounding box center [203, 214] width 158 height 31
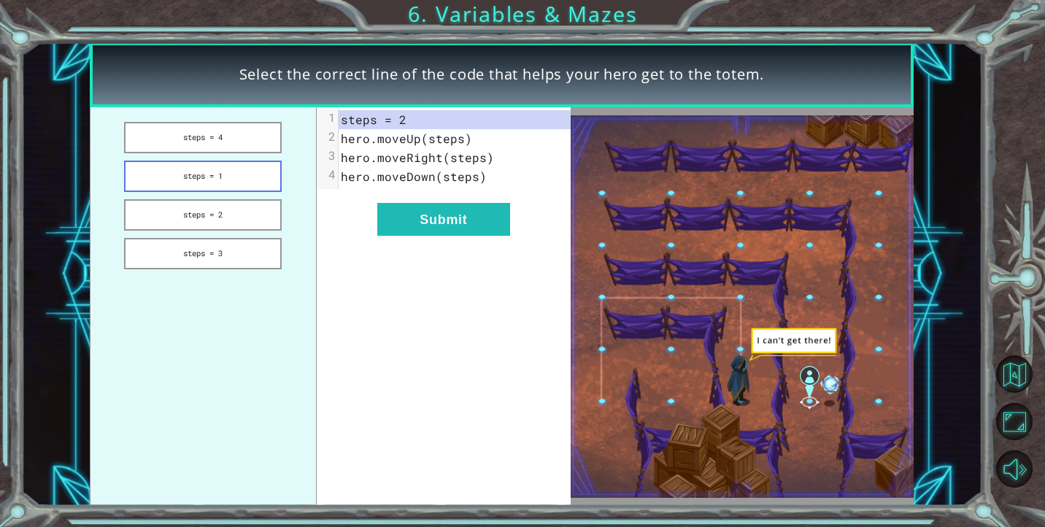
click at [242, 189] on button "steps = 1" at bounding box center [203, 176] width 158 height 31
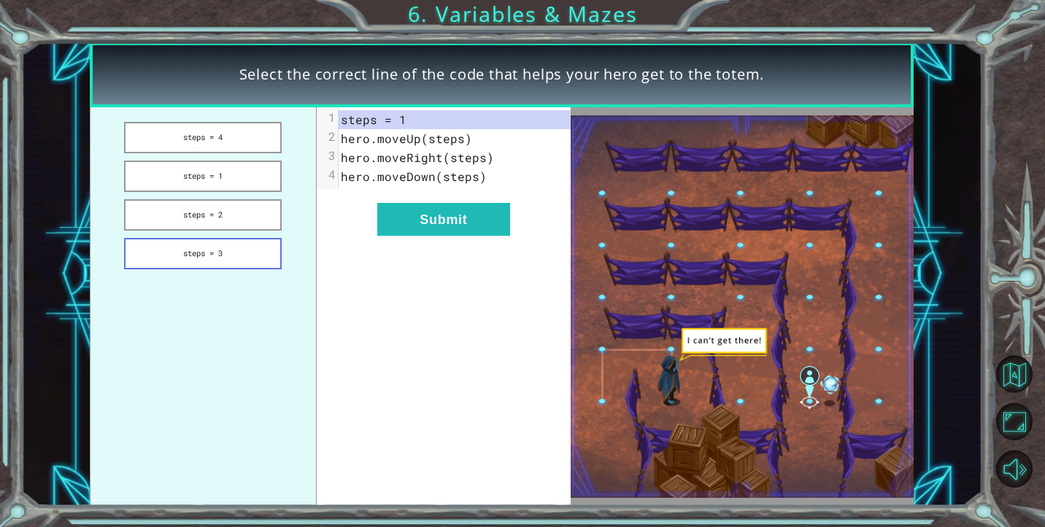
click at [218, 252] on button "steps = 3" at bounding box center [203, 253] width 158 height 31
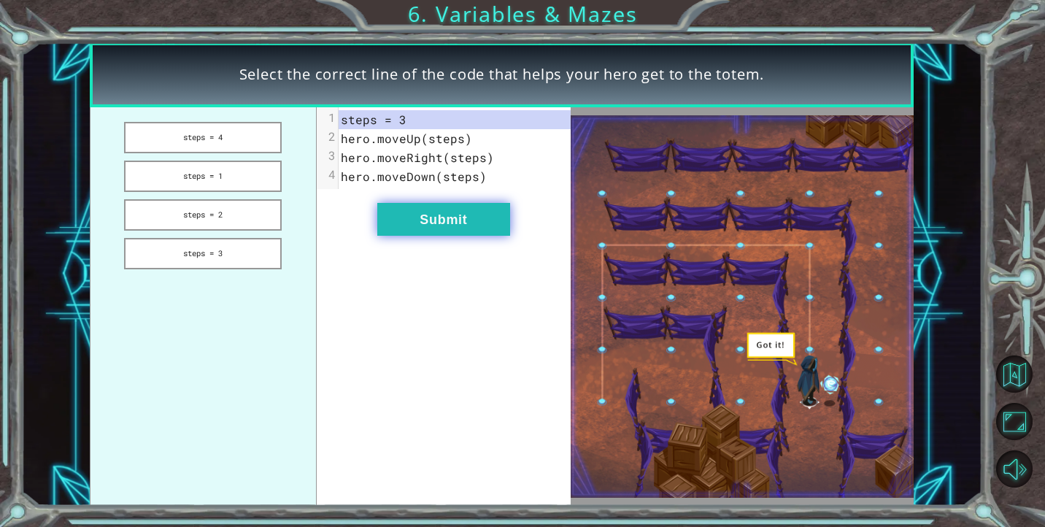
click at [394, 226] on button "Submit" at bounding box center [443, 219] width 133 height 33
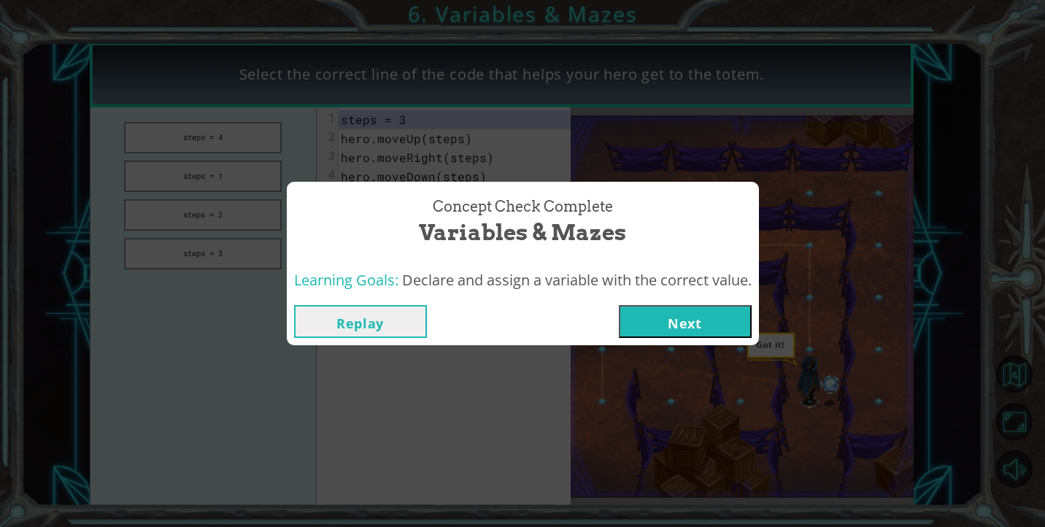
click at [689, 336] on button "Next" at bounding box center [685, 321] width 133 height 33
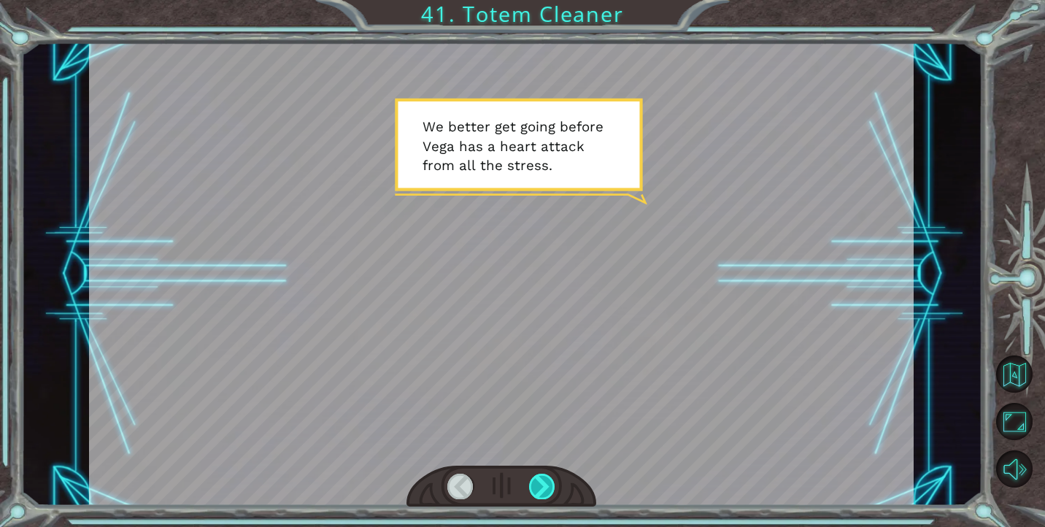
click at [544, 488] on div at bounding box center [542, 486] width 26 height 25
click at [543, 488] on div at bounding box center [542, 486] width 26 height 25
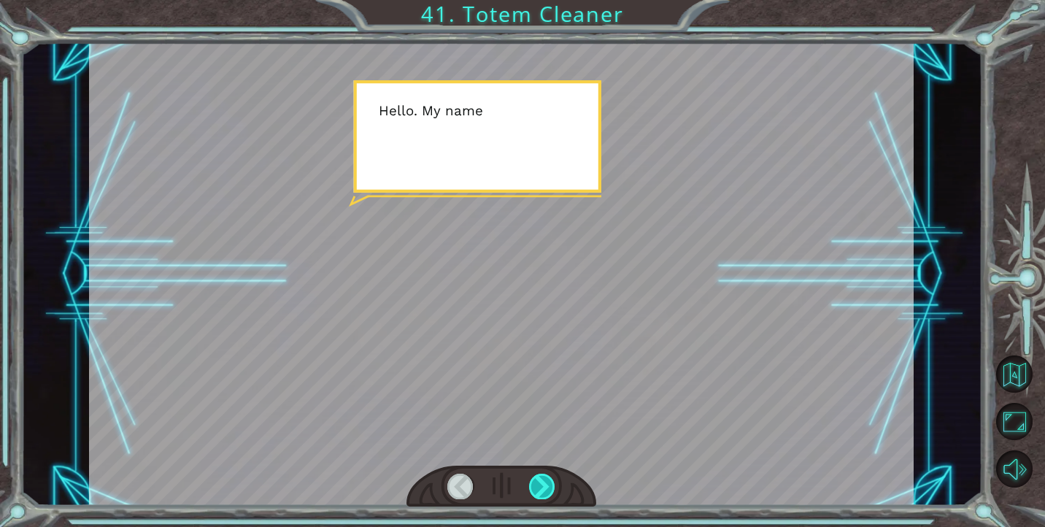
click at [543, 489] on div at bounding box center [542, 486] width 26 height 25
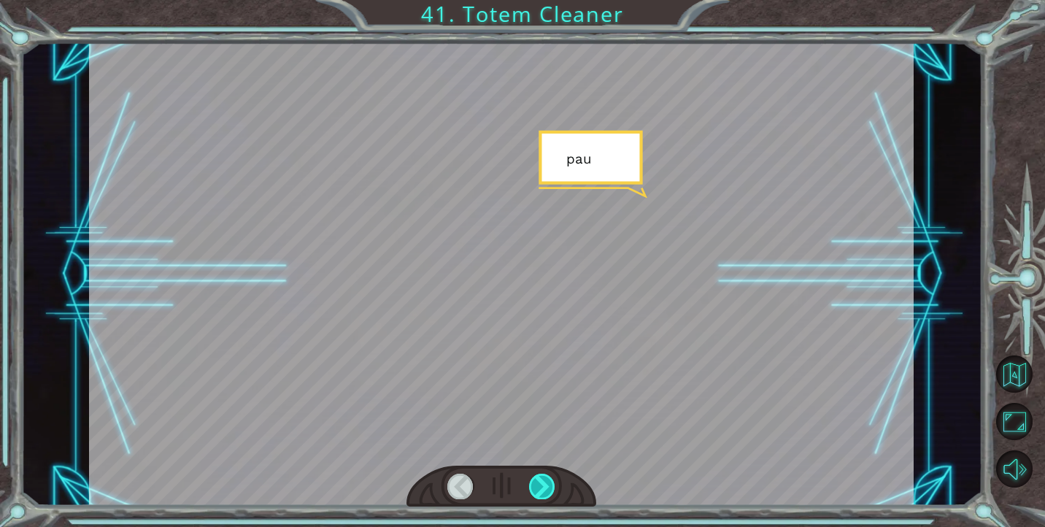
click at [543, 489] on div at bounding box center [542, 486] width 26 height 25
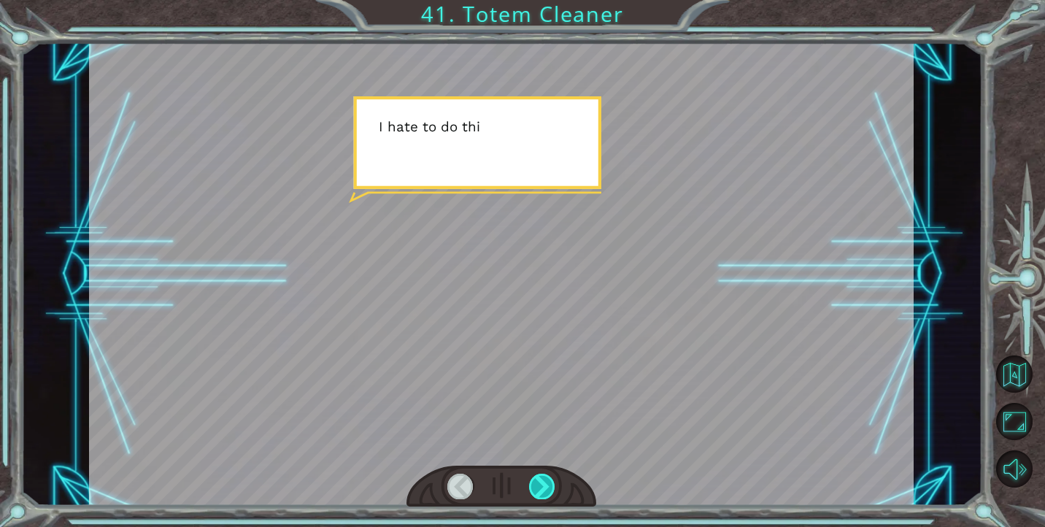
click at [543, 489] on div at bounding box center [542, 486] width 26 height 25
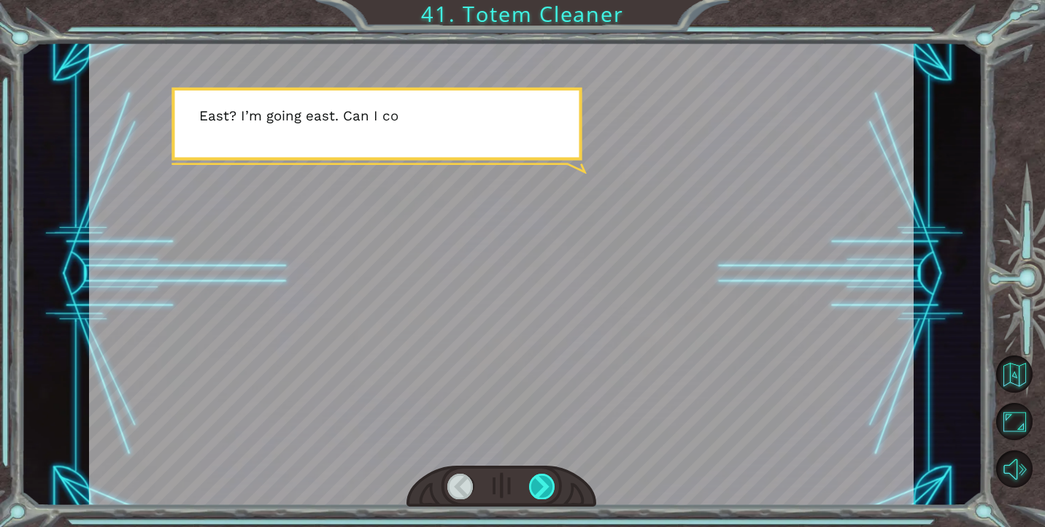
click at [543, 489] on div at bounding box center [542, 486] width 26 height 25
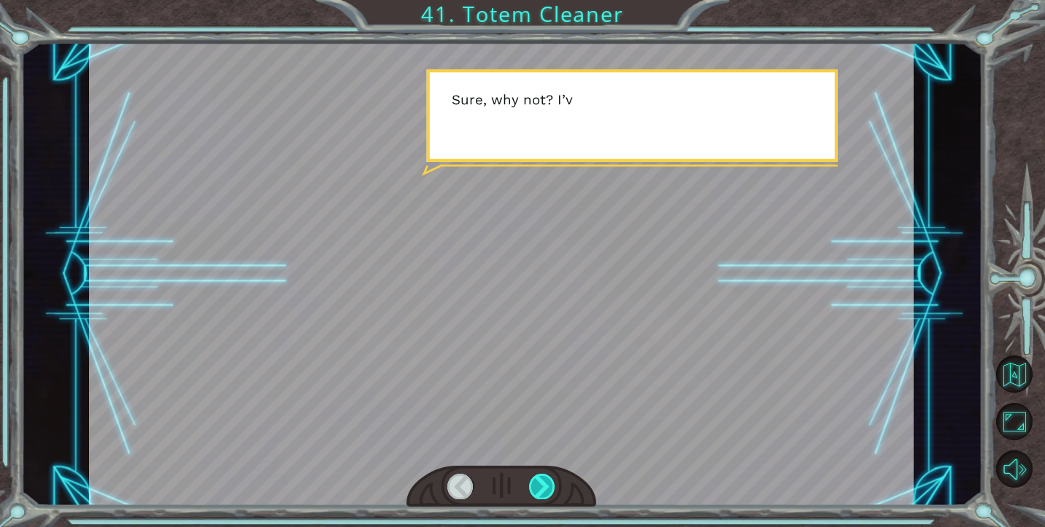
click at [543, 489] on div at bounding box center [542, 486] width 26 height 25
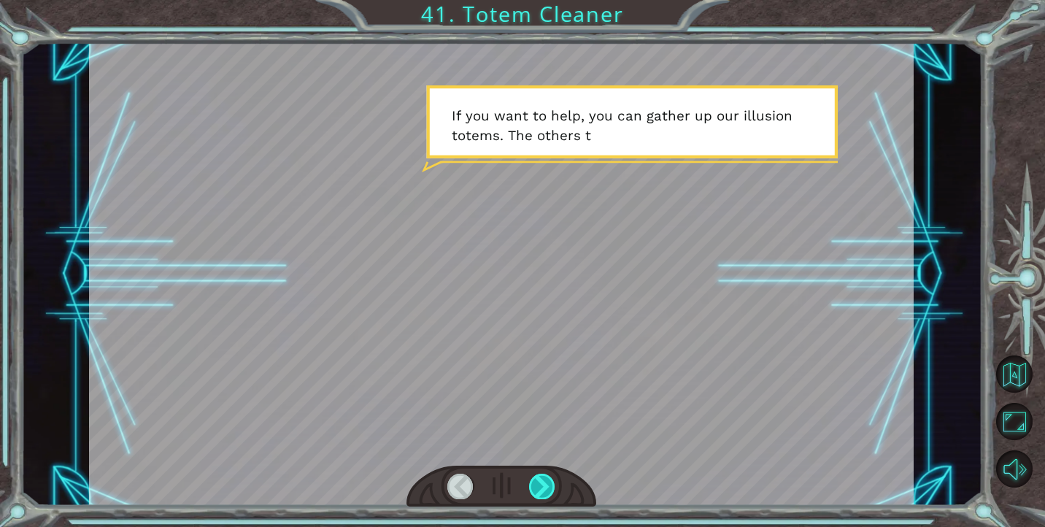
click at [543, 487] on div at bounding box center [542, 486] width 26 height 25
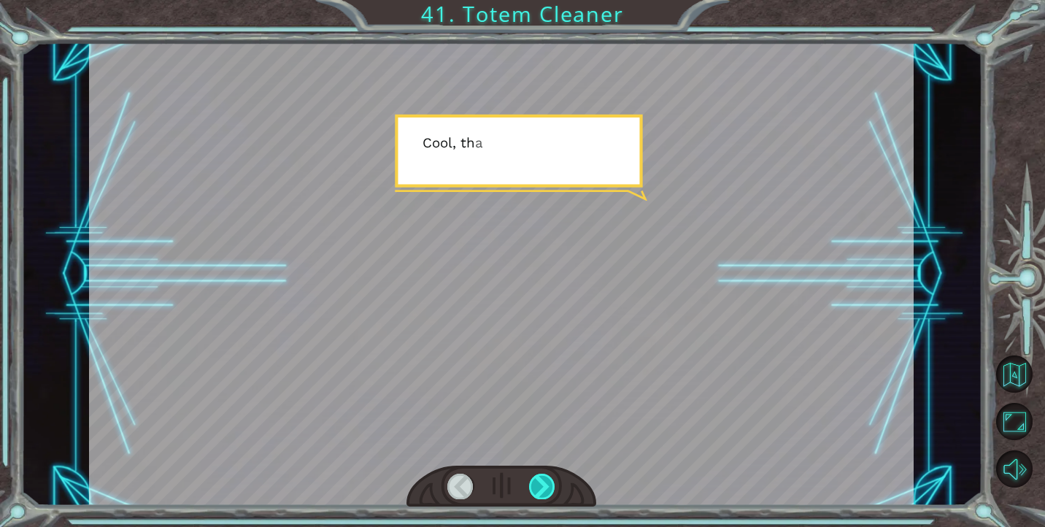
click at [543, 495] on div at bounding box center [542, 486] width 26 height 25
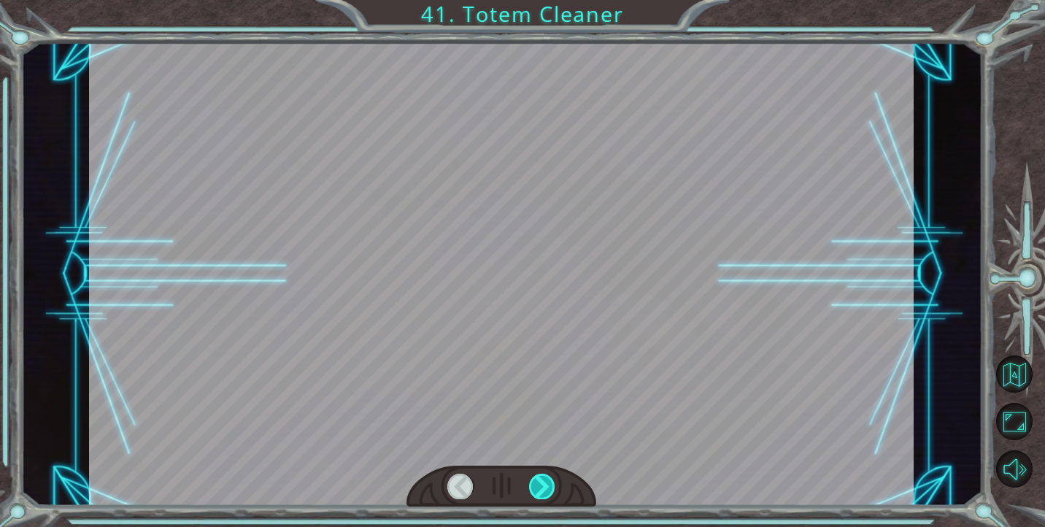
click at [543, 495] on div at bounding box center [542, 486] width 26 height 25
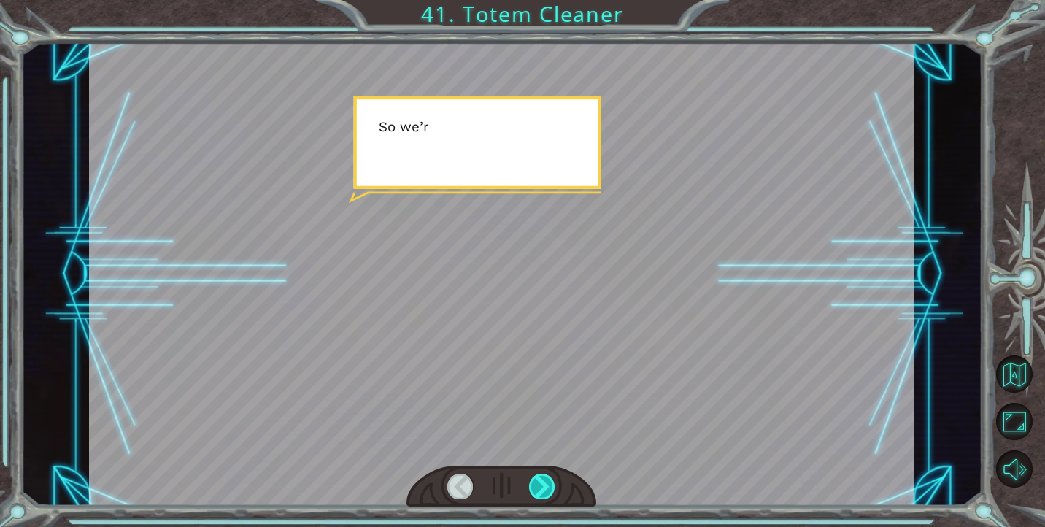
click at [541, 494] on div at bounding box center [542, 486] width 26 height 25
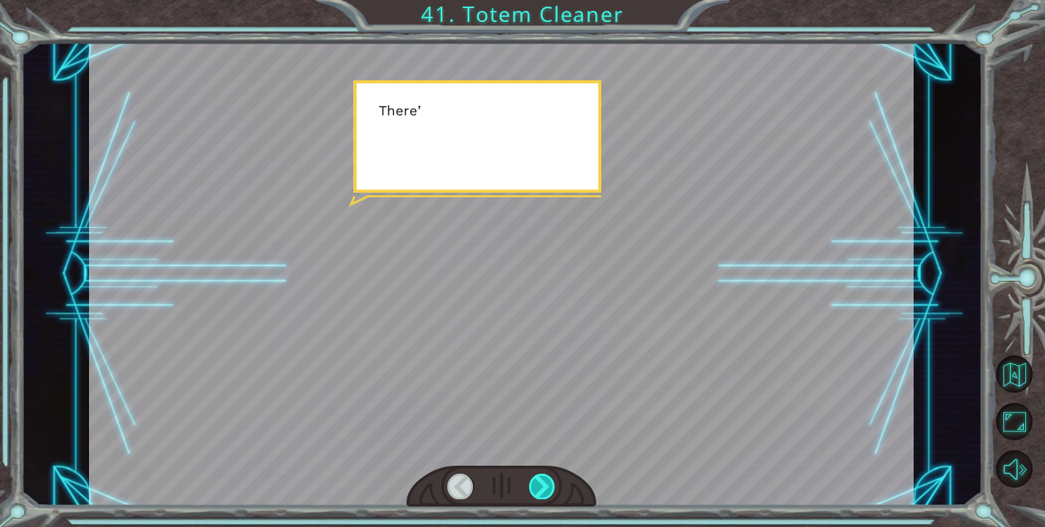
click at [541, 494] on div at bounding box center [542, 486] width 26 height 25
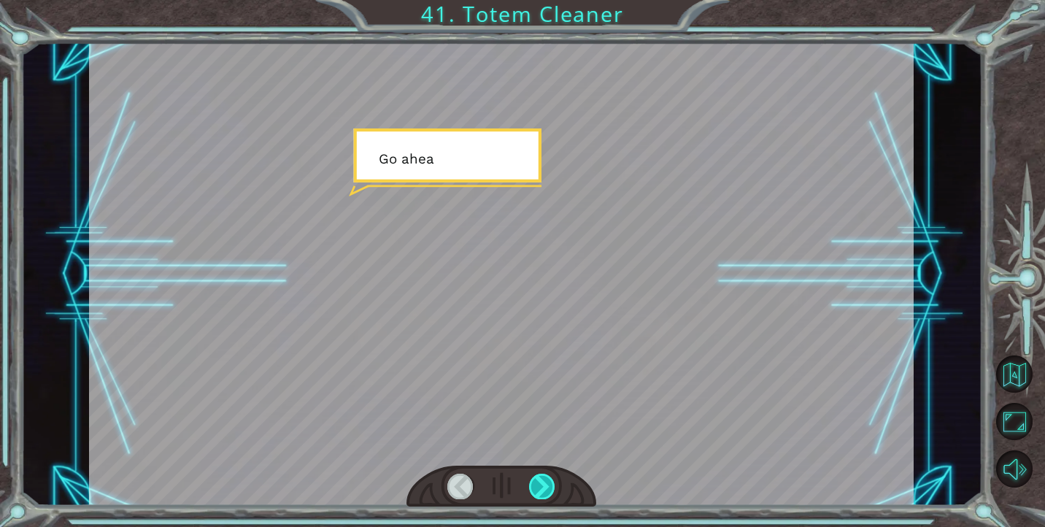
click at [541, 494] on div at bounding box center [542, 486] width 26 height 25
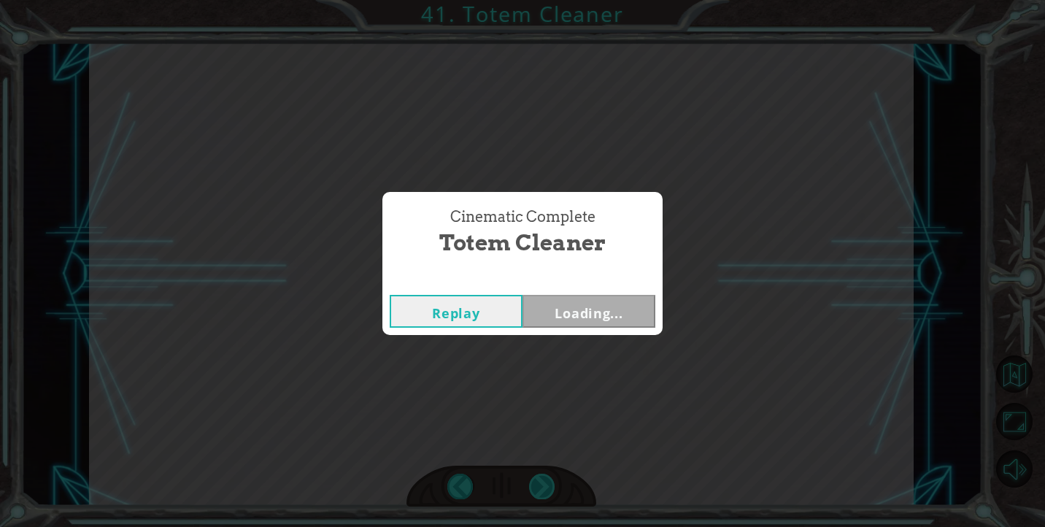
click at [541, 494] on div "Cinematic Complete Totem Cleaner Replay Loading..." at bounding box center [522, 263] width 1045 height 527
click at [572, 315] on button "Next" at bounding box center [589, 311] width 133 height 33
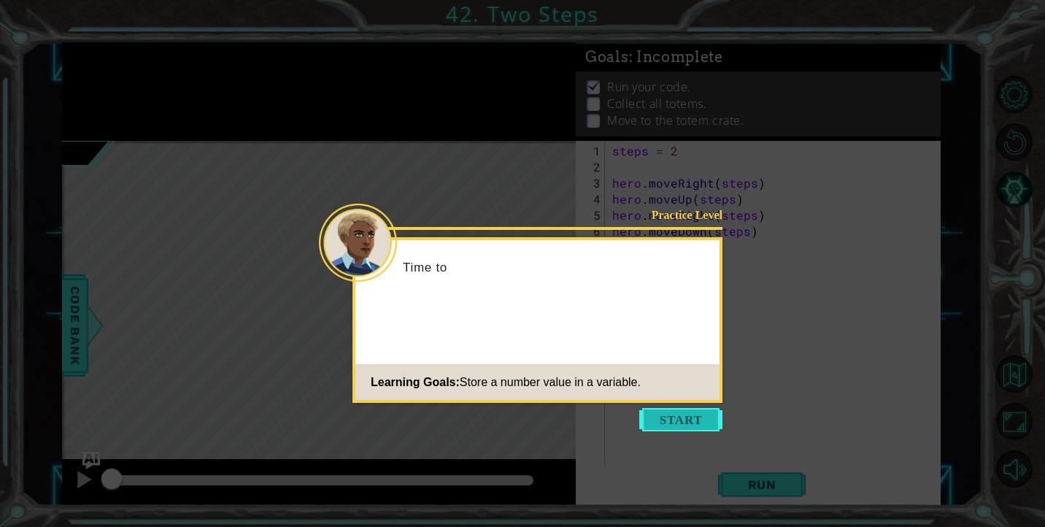
click at [681, 426] on button "Start" at bounding box center [680, 419] width 83 height 23
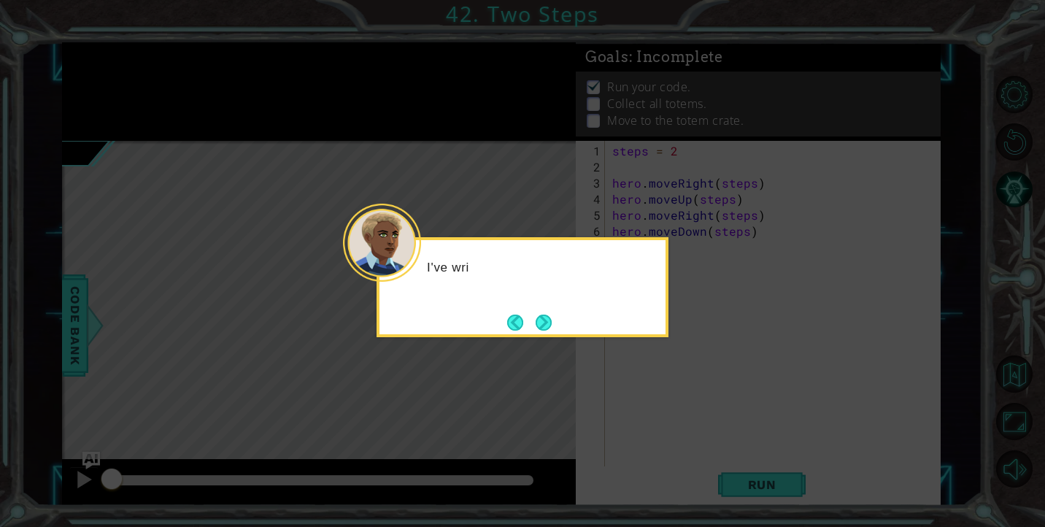
click at [756, 459] on icon at bounding box center [522, 263] width 1045 height 527
click at [552, 327] on button "Next" at bounding box center [544, 323] width 18 height 18
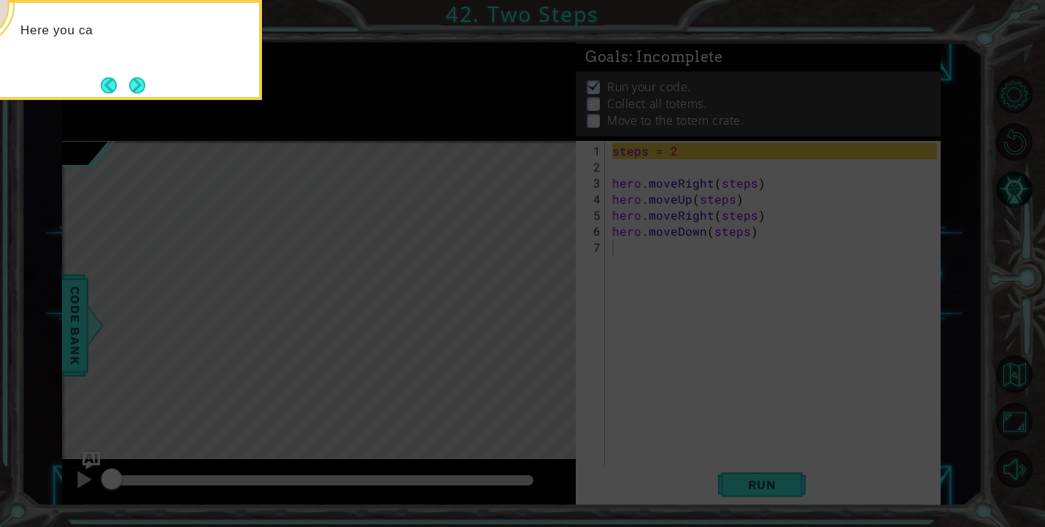
click at [412, 189] on icon at bounding box center [522, 79] width 1045 height 896
click at [161, 85] on div "Here you can see a variable cal" at bounding box center [116, 50] width 292 height 100
click at [147, 85] on div "Here you can see a variable called s" at bounding box center [116, 50] width 292 height 100
click at [126, 82] on button "Back" at bounding box center [115, 85] width 28 height 16
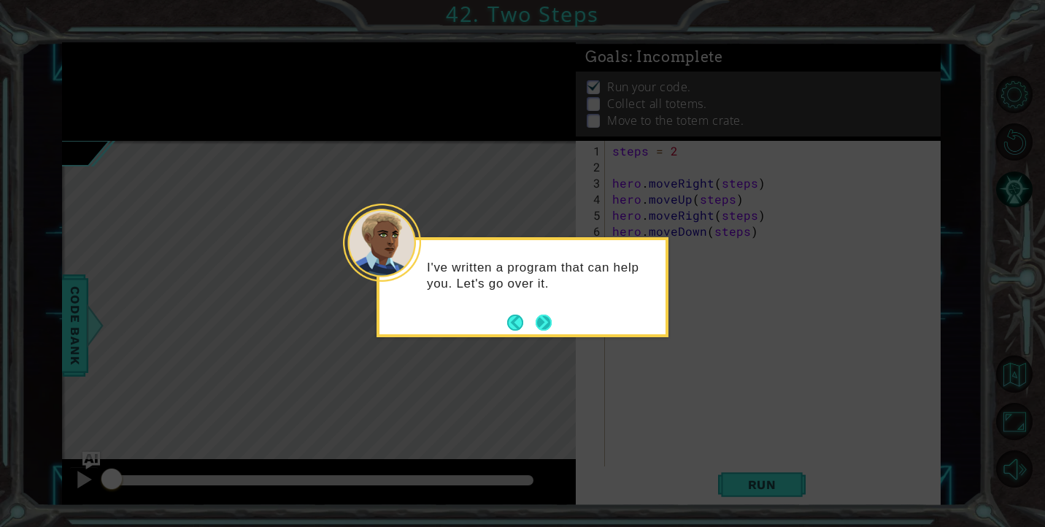
click at [544, 330] on button "Next" at bounding box center [543, 322] width 17 height 17
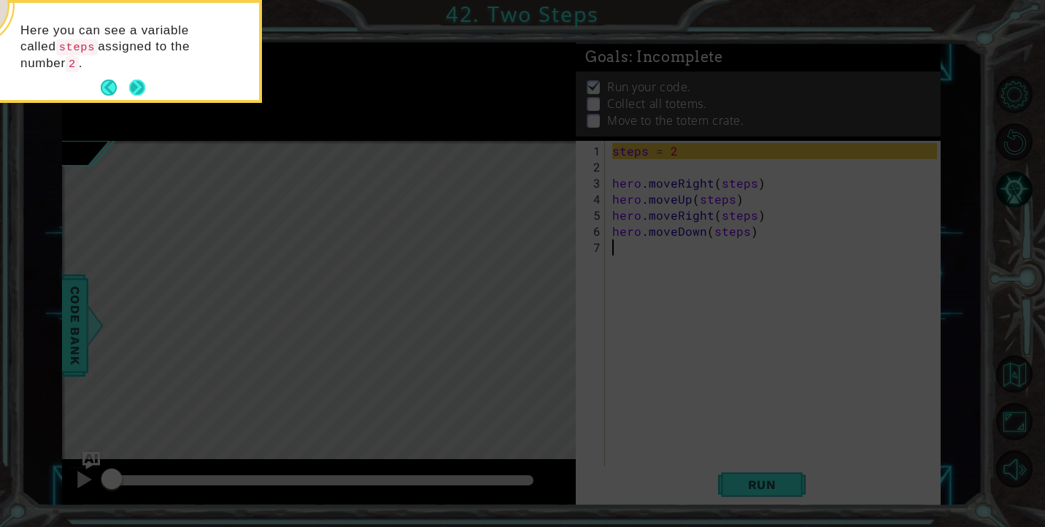
click at [150, 91] on div "Here you can see a variable called steps assigned to the number 2 ." at bounding box center [116, 51] width 292 height 103
click at [149, 90] on div "Here you can see a variable called steps assigned to the number 2 ." at bounding box center [116, 51] width 292 height 103
click at [136, 88] on button "Next" at bounding box center [137, 88] width 18 height 18
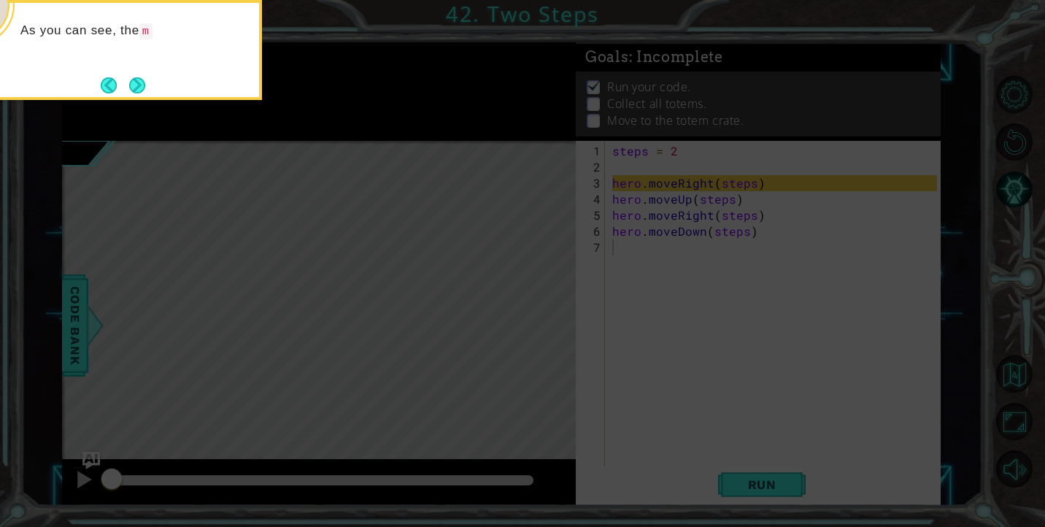
click at [136, 88] on button "Next" at bounding box center [136, 85] width 17 height 17
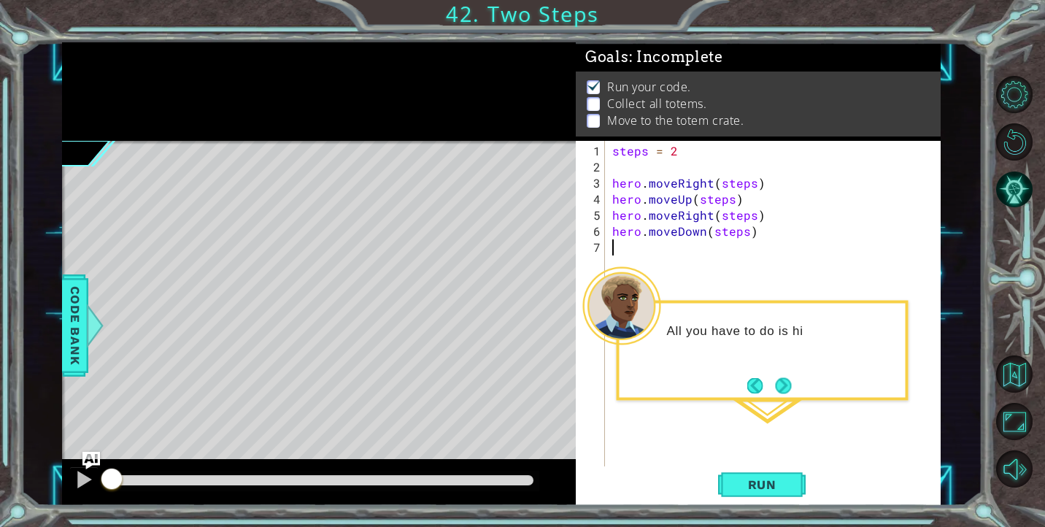
click at [136, 88] on div at bounding box center [319, 91] width 514 height 99
click at [782, 378] on button "Next" at bounding box center [783, 387] width 18 height 18
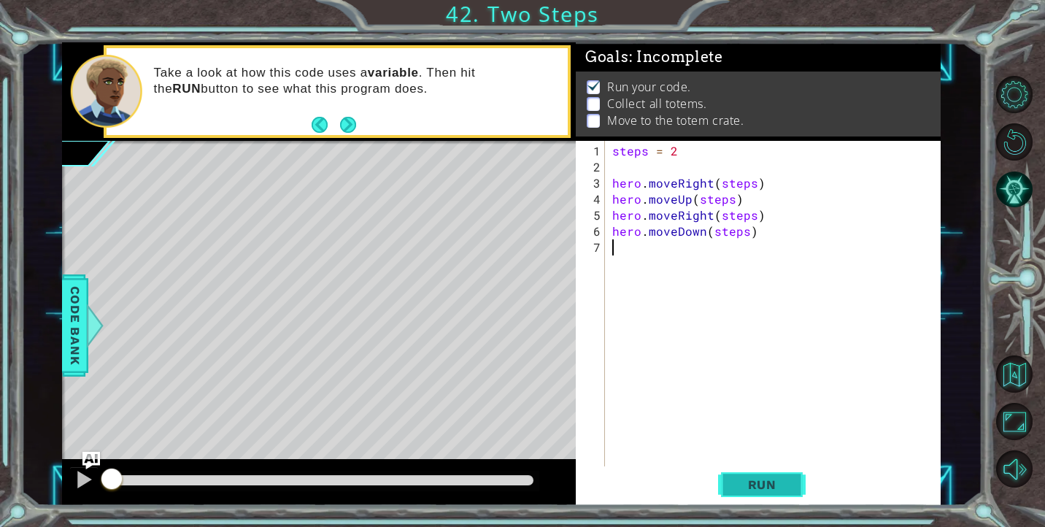
click at [778, 481] on span "Run" at bounding box center [762, 484] width 58 height 15
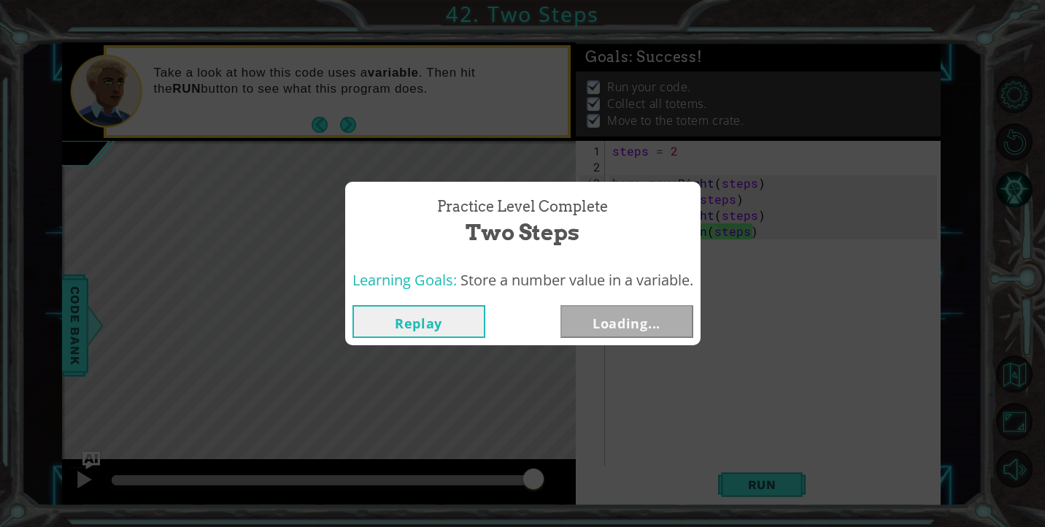
click at [767, 476] on div "Practice Level Complete Two Steps Learning Goals: Store a number value in a var…" at bounding box center [522, 263] width 1045 height 527
click at [666, 325] on button "Next" at bounding box center [626, 321] width 133 height 33
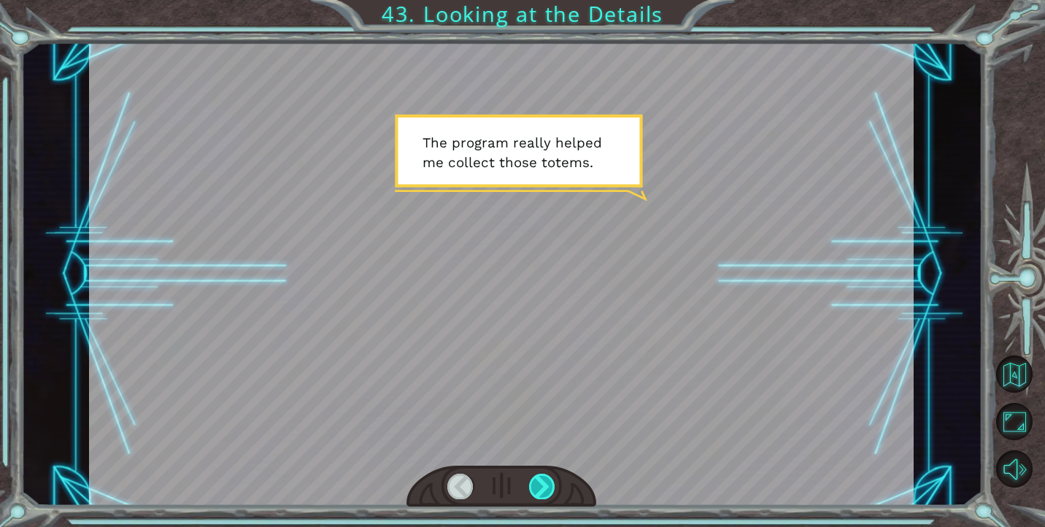
click at [555, 485] on div at bounding box center [542, 486] width 26 height 25
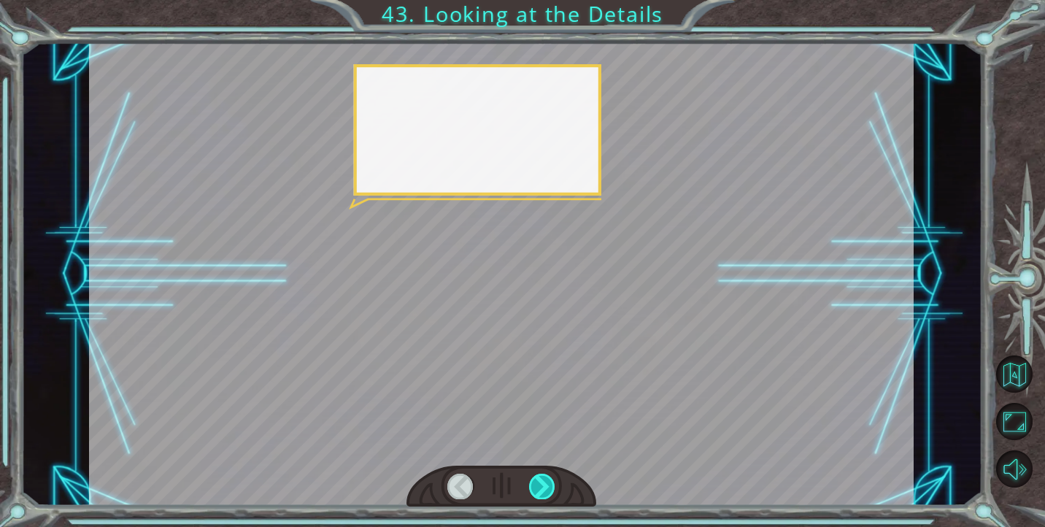
click at [555, 485] on div at bounding box center [542, 486] width 26 height 25
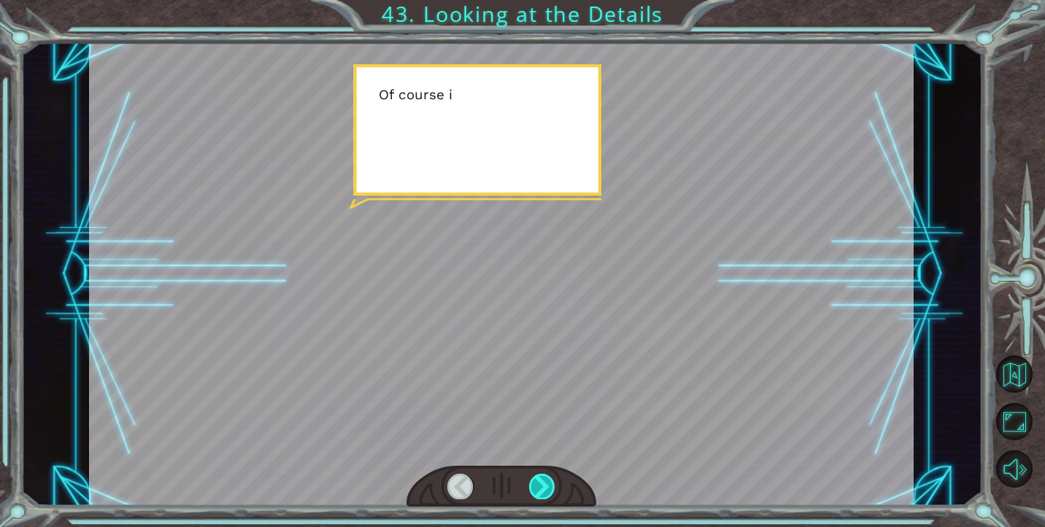
click at [555, 485] on div at bounding box center [542, 486] width 26 height 25
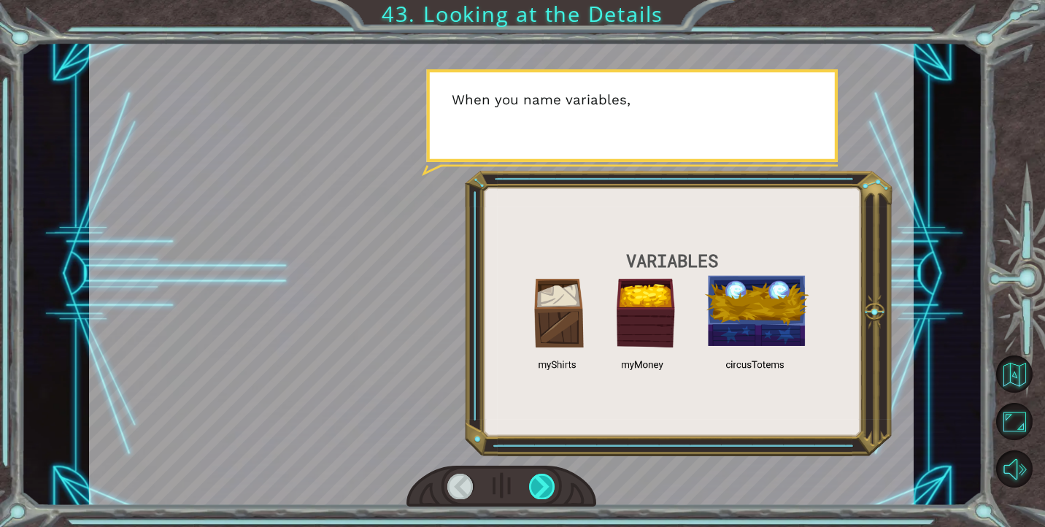
click at [555, 485] on div at bounding box center [542, 486] width 26 height 25
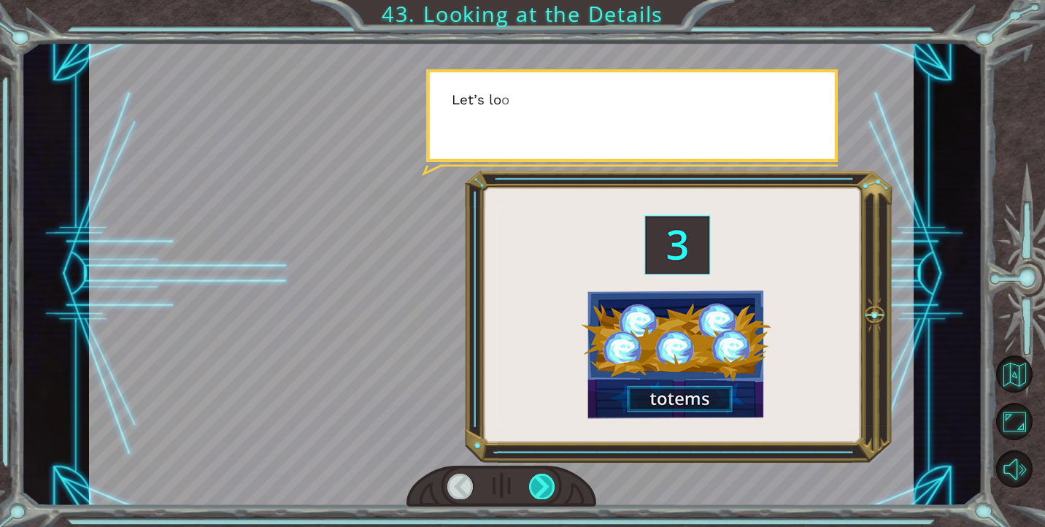
click at [555, 485] on div at bounding box center [542, 486] width 26 height 25
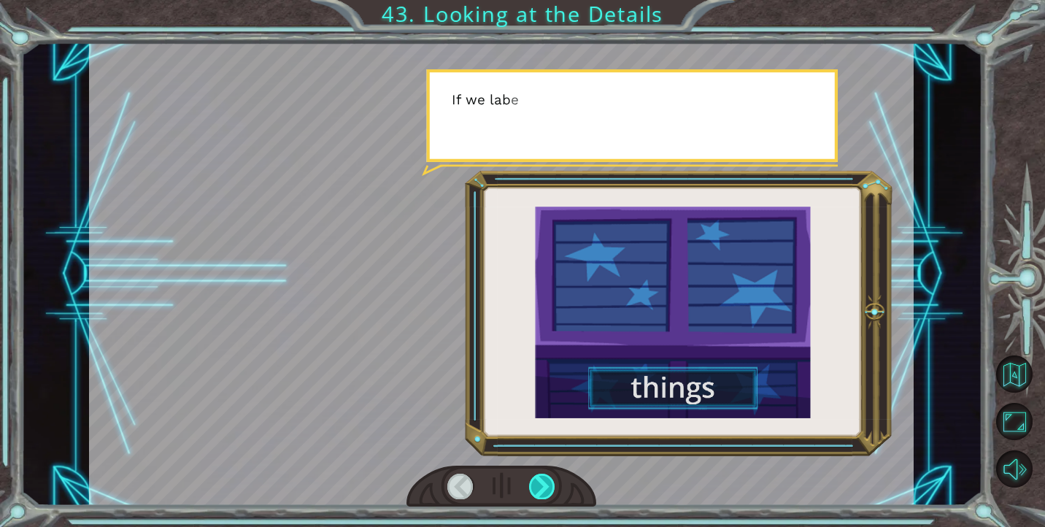
click at [555, 485] on div at bounding box center [542, 486] width 26 height 25
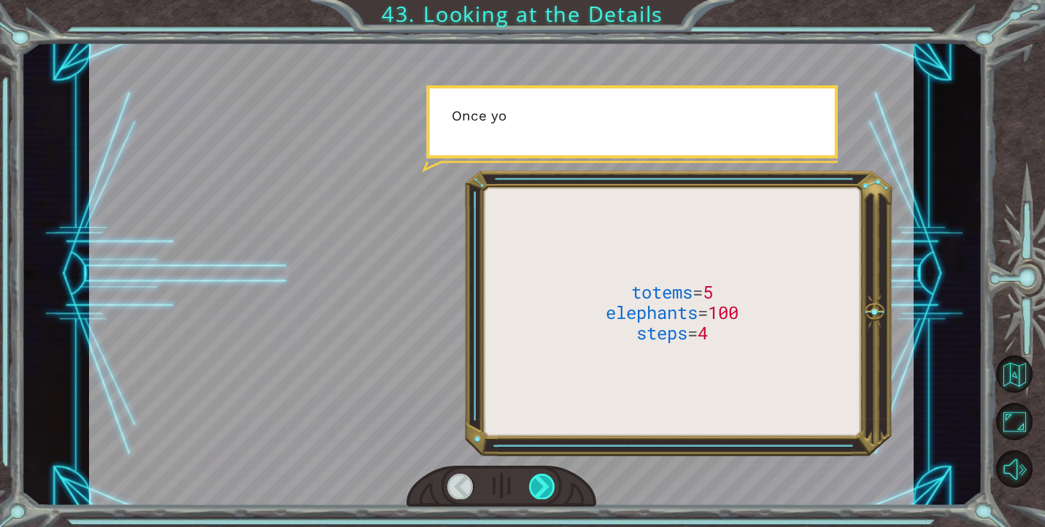
click at [555, 485] on div at bounding box center [542, 486] width 26 height 25
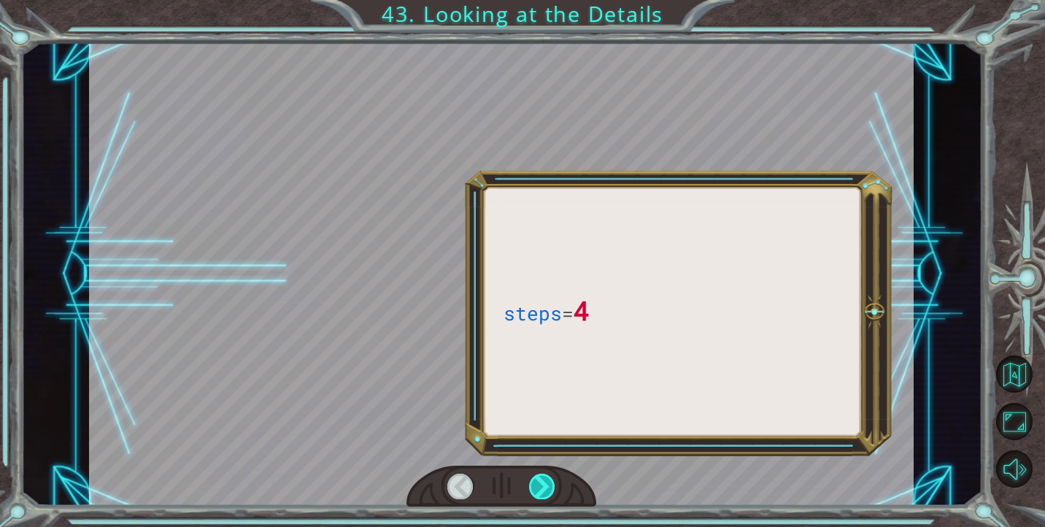
click at [555, 485] on div at bounding box center [542, 486] width 26 height 25
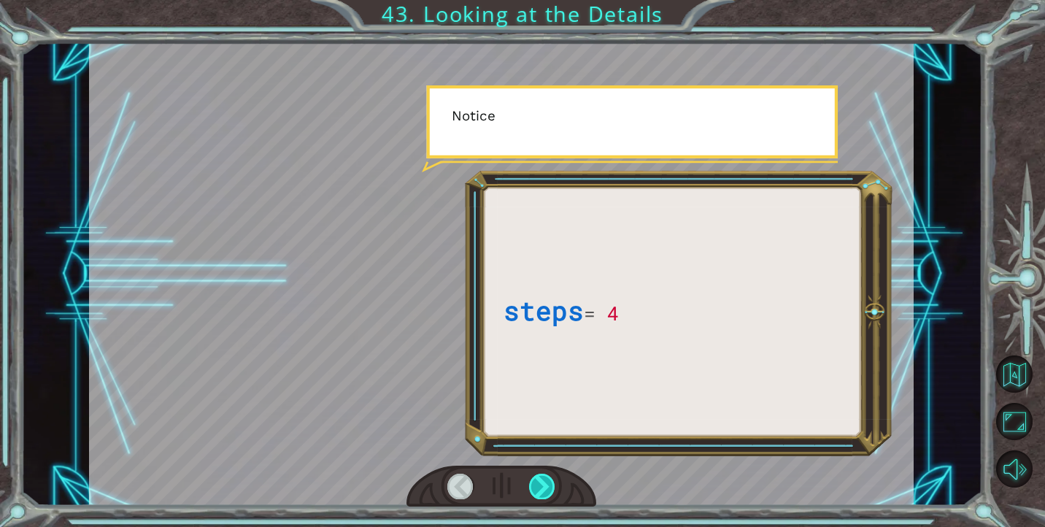
click at [555, 485] on div at bounding box center [542, 486] width 26 height 25
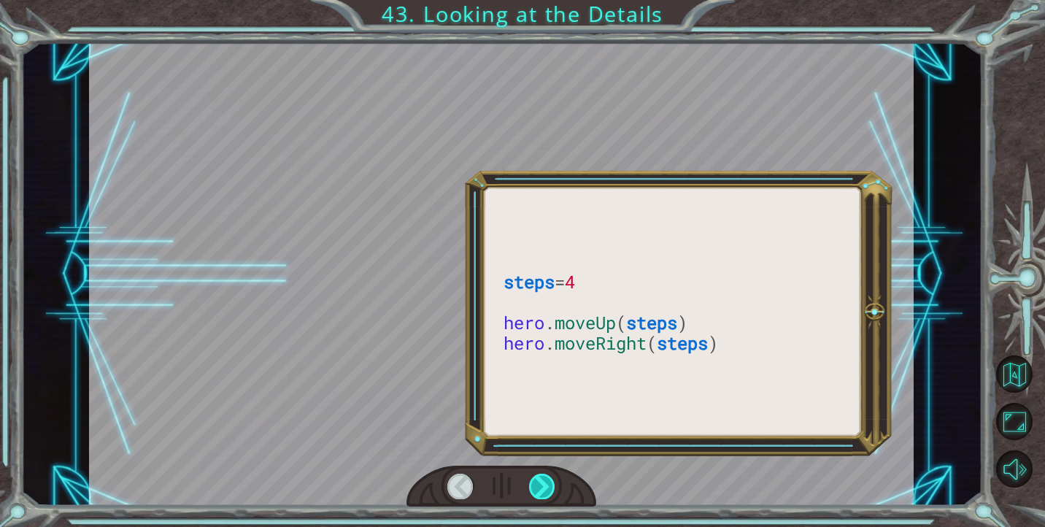
click at [555, 485] on div at bounding box center [542, 486] width 26 height 25
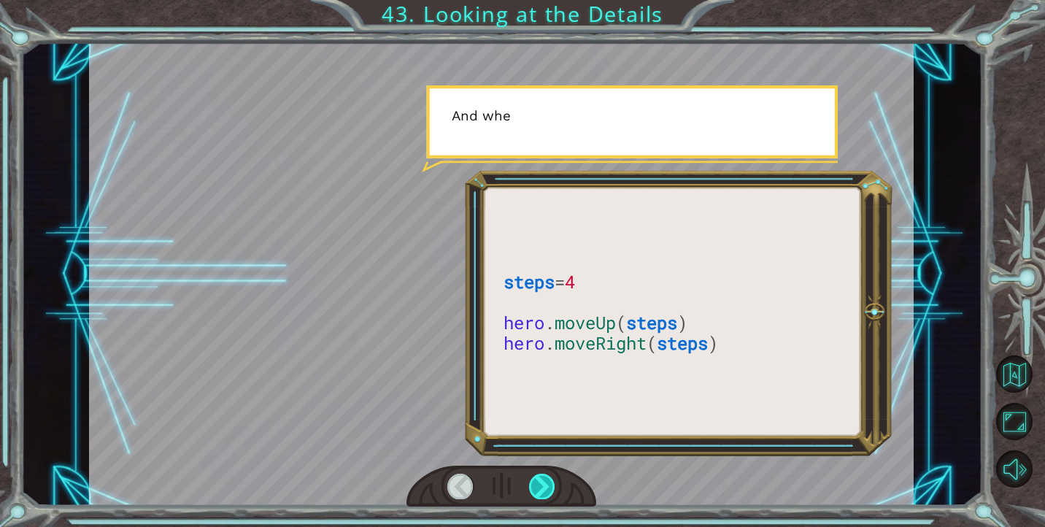
click at [555, 485] on div at bounding box center [542, 486] width 26 height 25
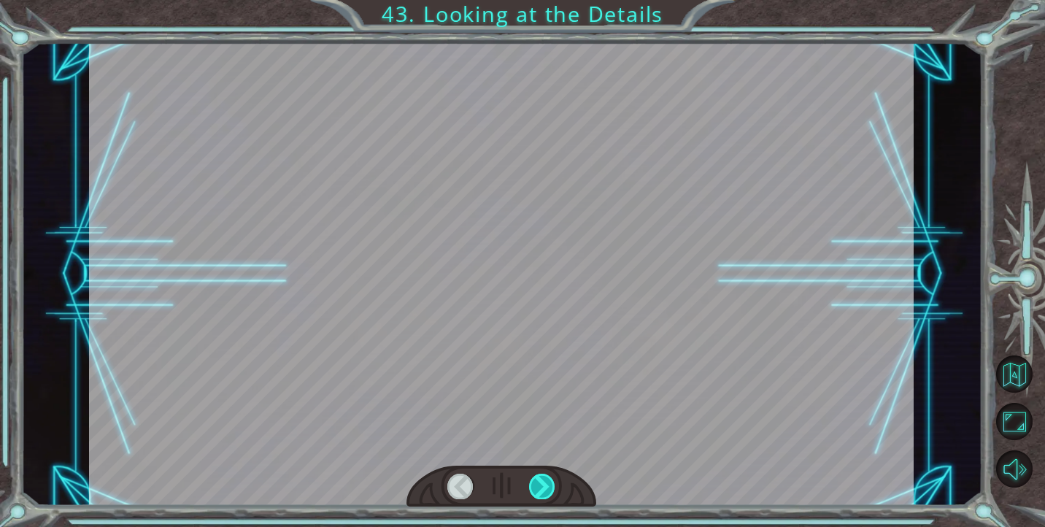
click at [555, 485] on div at bounding box center [542, 486] width 26 height 25
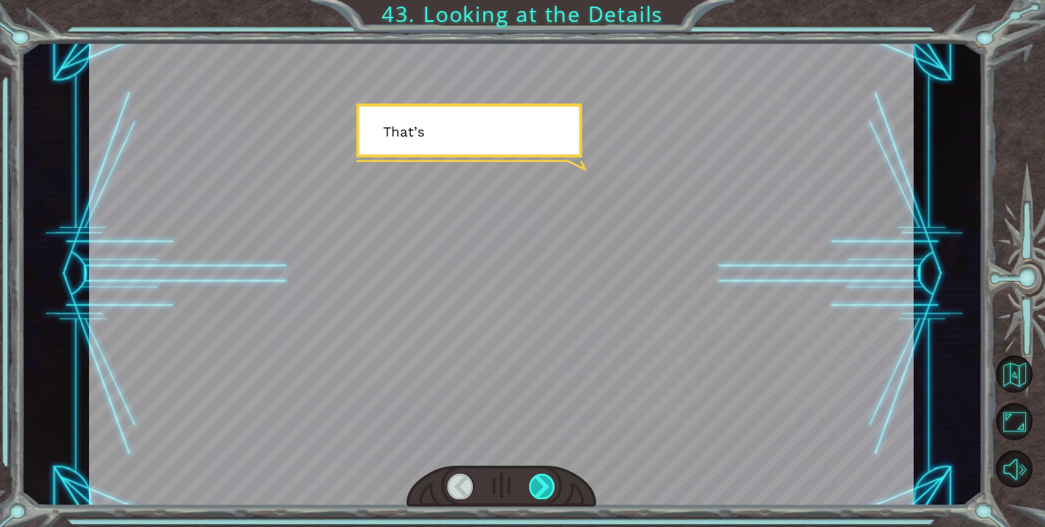
click at [555, 485] on div at bounding box center [542, 486] width 26 height 25
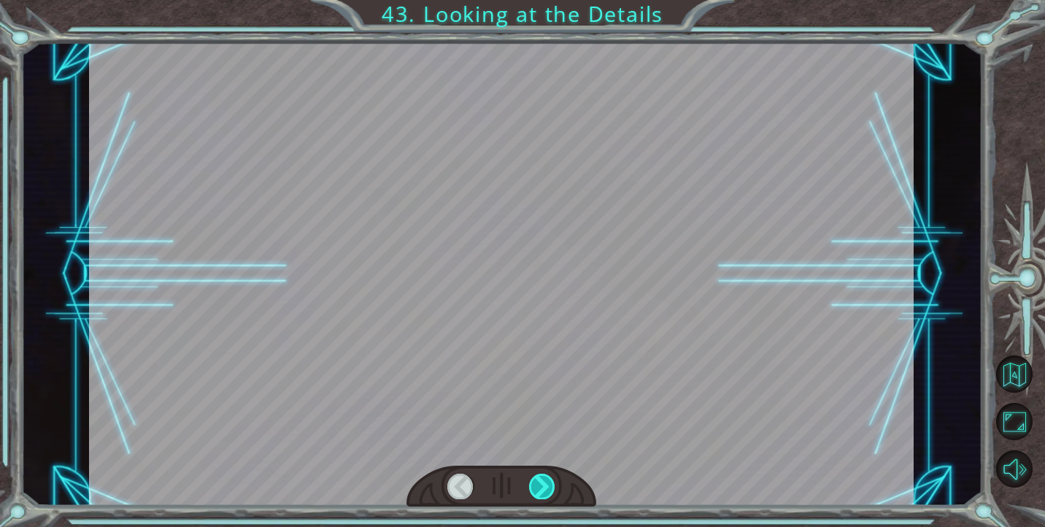
click at [555, 485] on div at bounding box center [542, 486] width 26 height 25
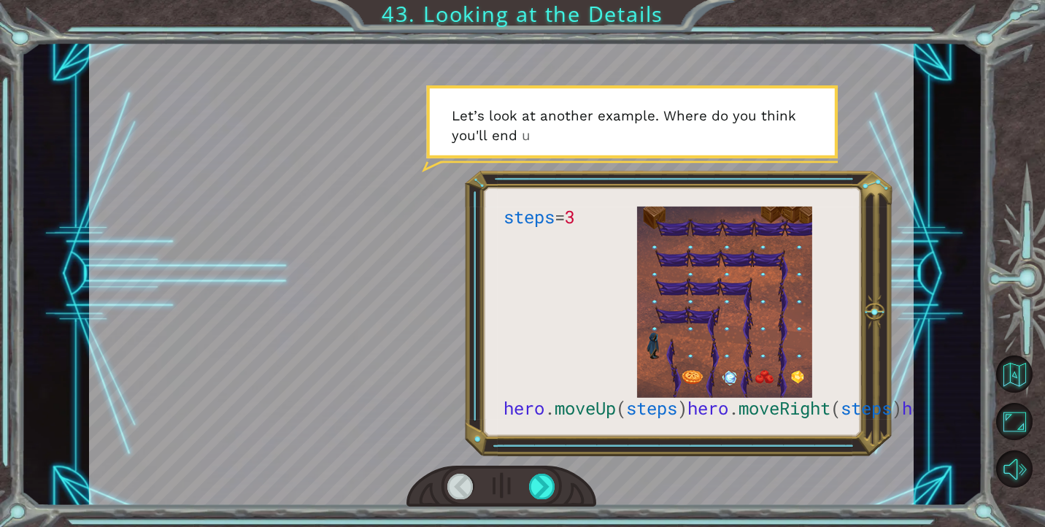
click at [555, 484] on div at bounding box center [501, 487] width 190 height 42
click at [547, 478] on div at bounding box center [542, 486] width 26 height 25
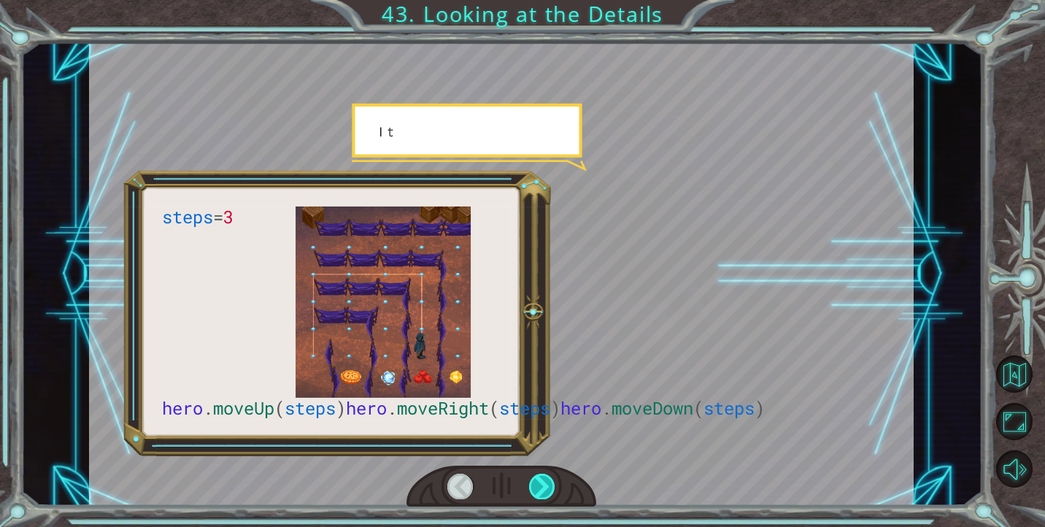
click at [547, 478] on div at bounding box center [542, 486] width 26 height 25
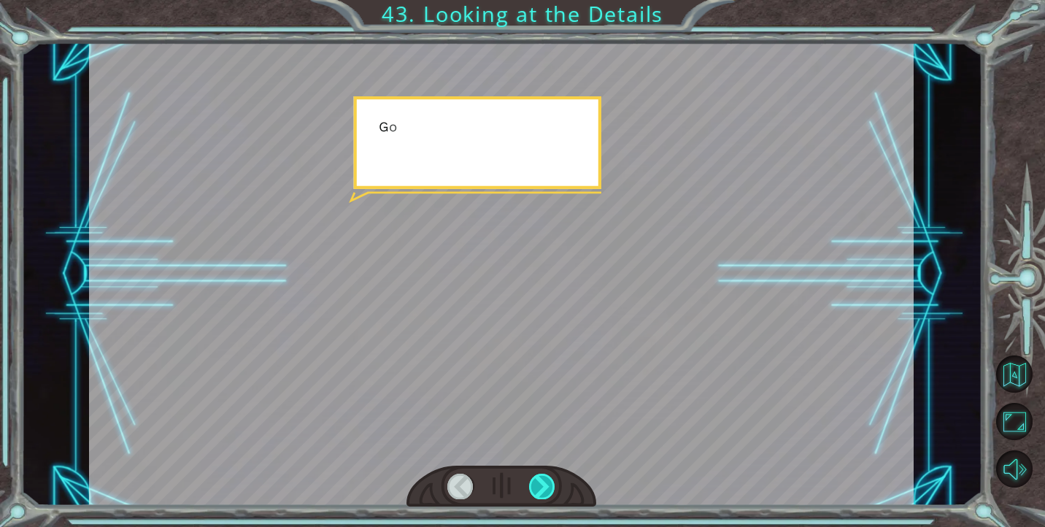
click at [547, 478] on div at bounding box center [542, 486] width 26 height 25
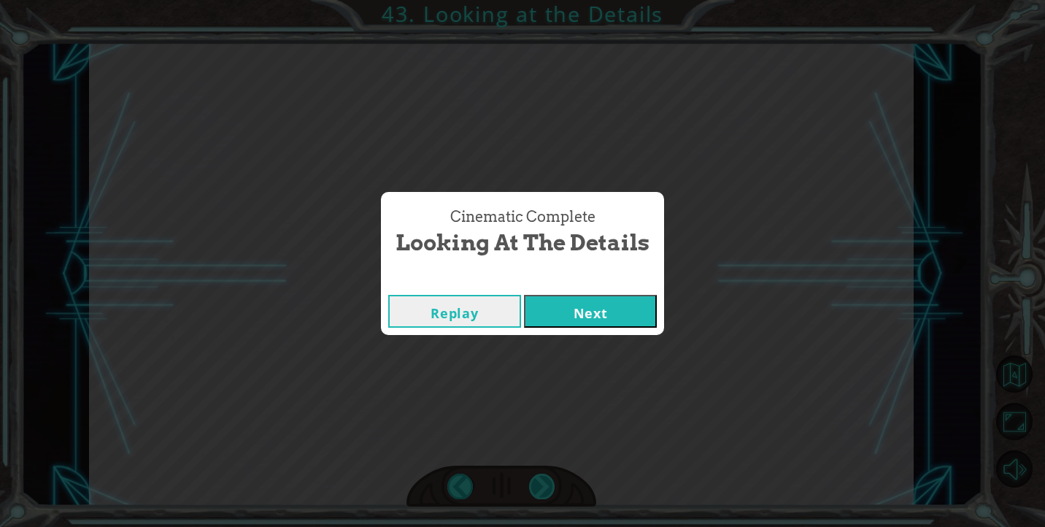
click at [547, 478] on div "Cinematic Complete Looking at the Details Replay Next" at bounding box center [522, 263] width 1045 height 527
click at [612, 296] on button "Next" at bounding box center [590, 311] width 133 height 33
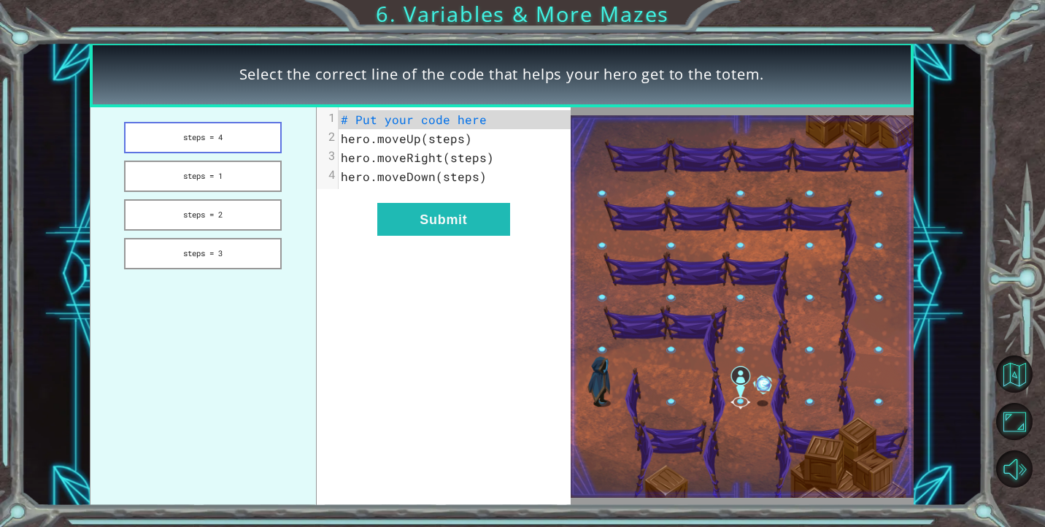
click at [186, 134] on button "steps = 4" at bounding box center [203, 137] width 158 height 31
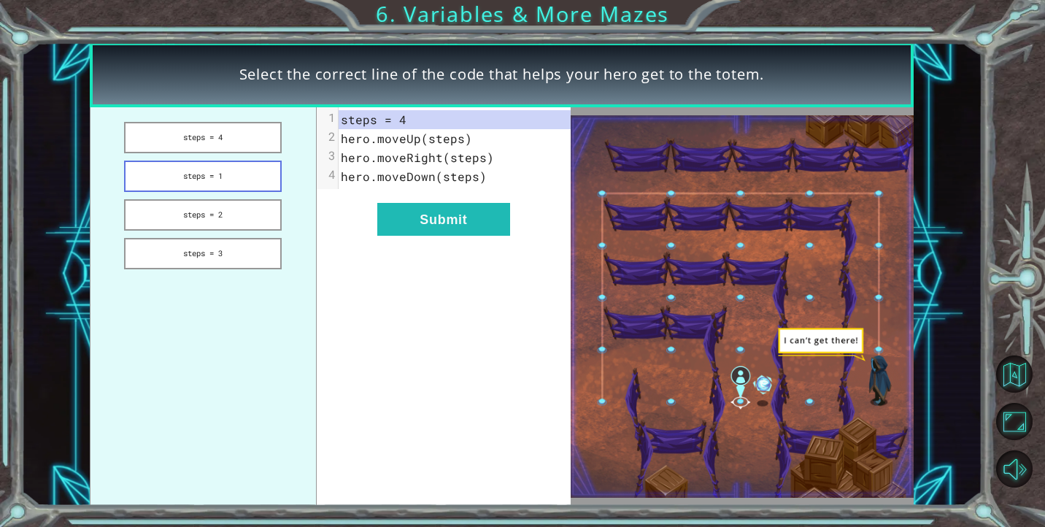
click at [194, 172] on button "steps = 1" at bounding box center [203, 176] width 158 height 31
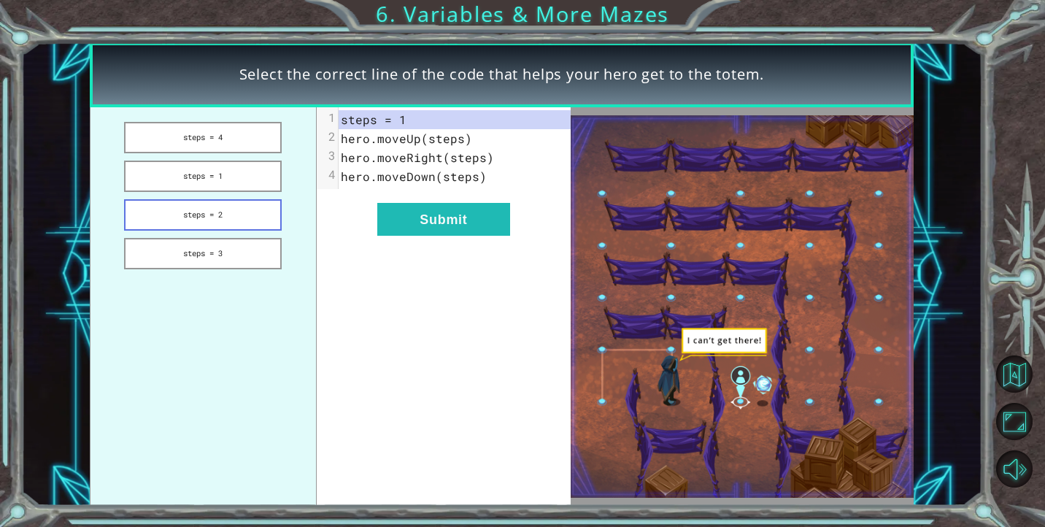
click at [218, 212] on button "steps = 2" at bounding box center [203, 214] width 158 height 31
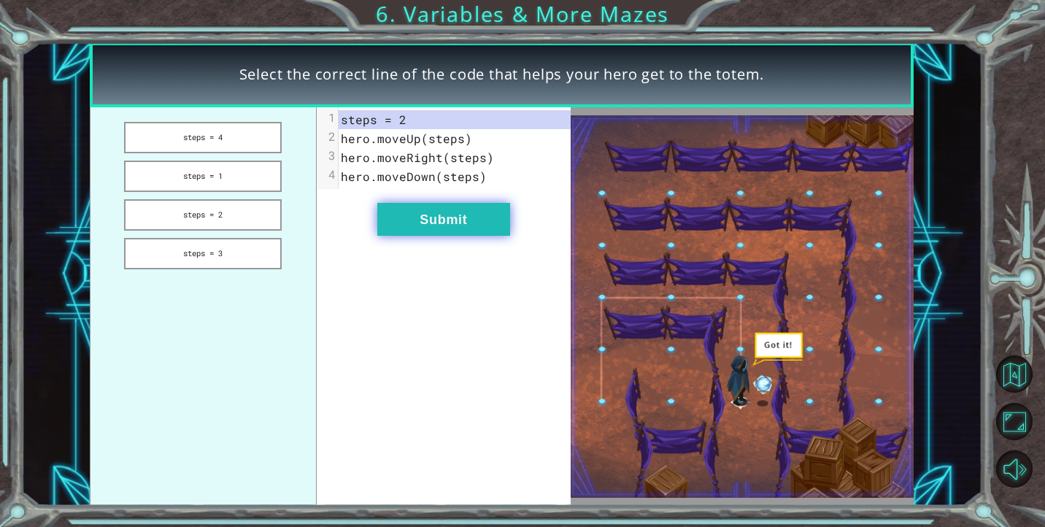
click at [428, 224] on button "Submit" at bounding box center [443, 219] width 133 height 33
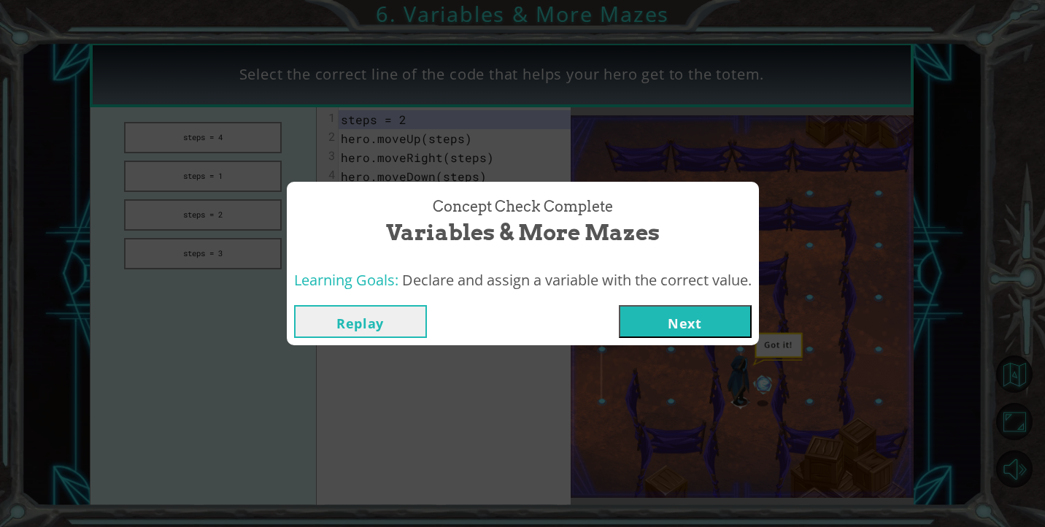
click at [720, 313] on button "Next" at bounding box center [685, 321] width 133 height 33
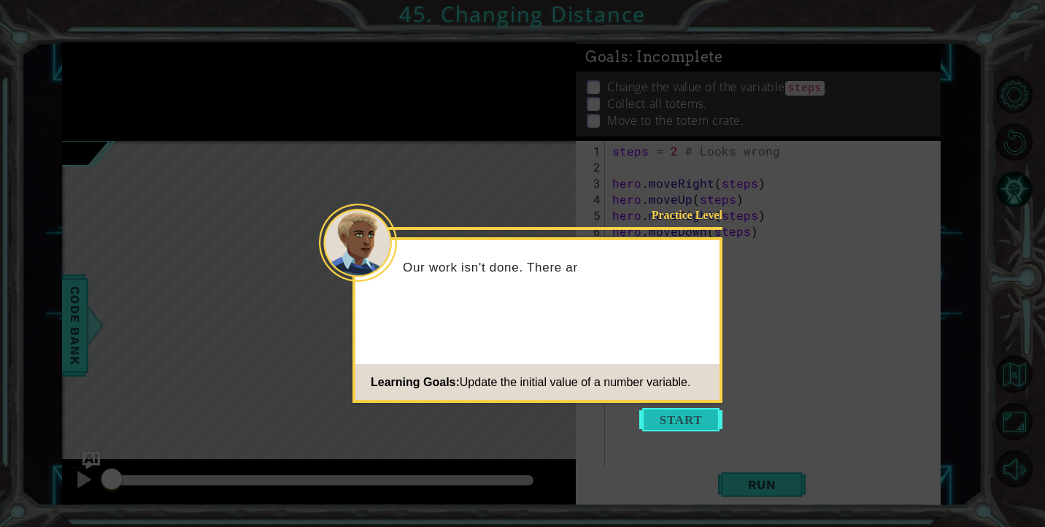
click at [679, 409] on button "Start" at bounding box center [680, 419] width 83 height 23
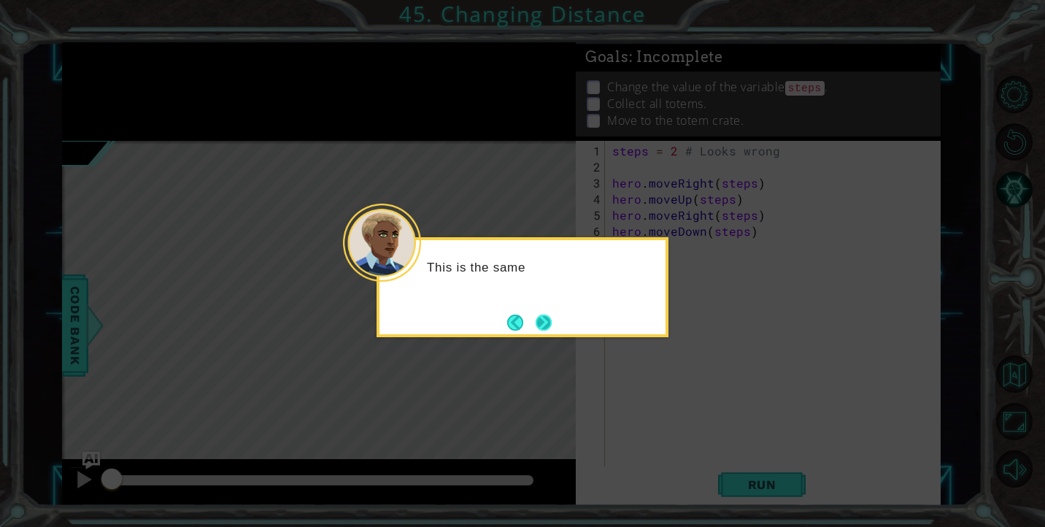
click at [539, 326] on button "Next" at bounding box center [543, 322] width 18 height 18
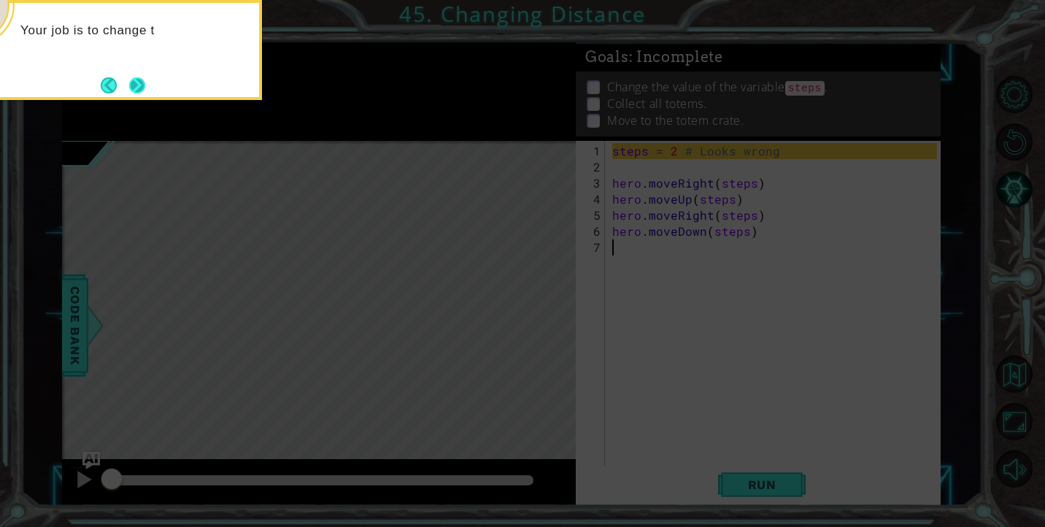
click at [136, 76] on button "Next" at bounding box center [137, 85] width 18 height 18
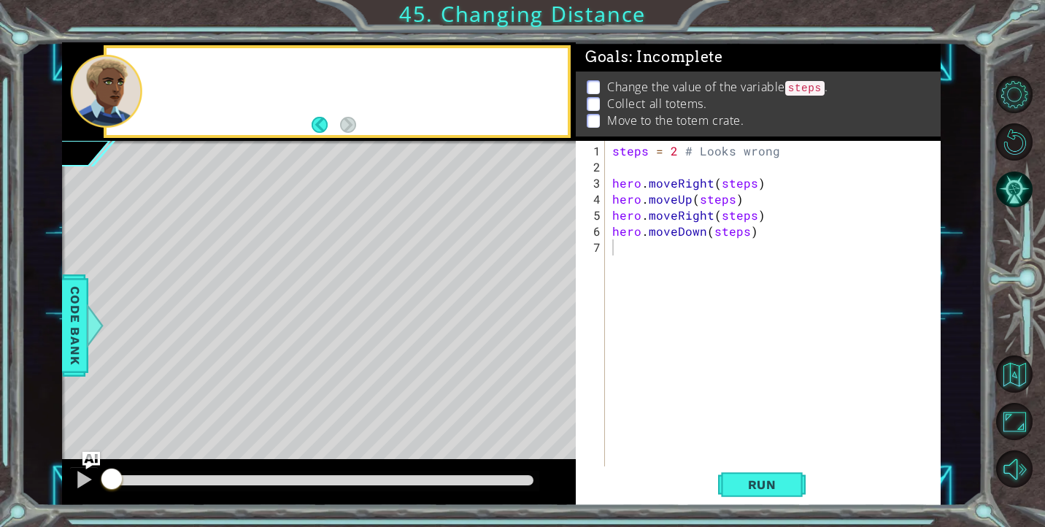
click at [136, 76] on div at bounding box center [106, 91] width 72 height 73
click at [317, 127] on button "Back" at bounding box center [326, 125] width 28 height 16
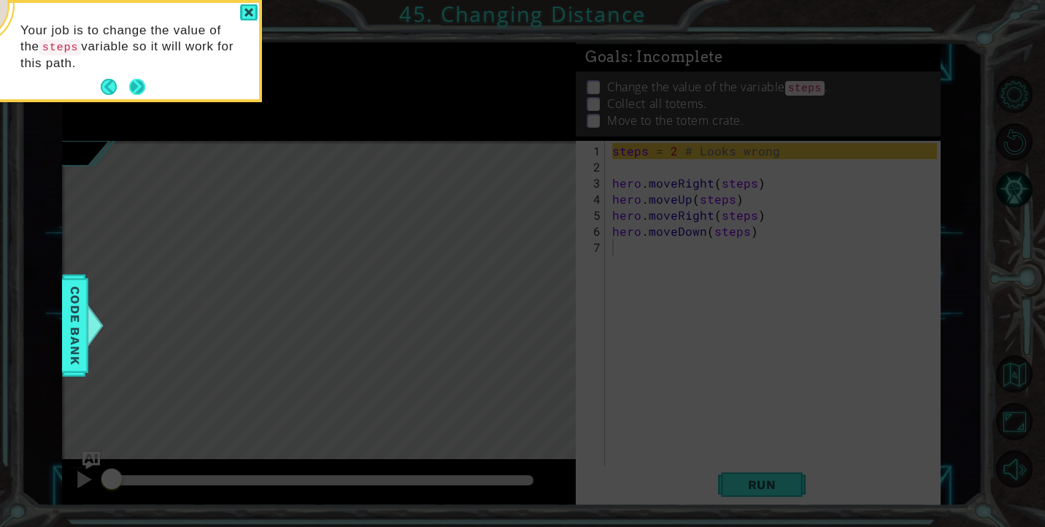
click at [146, 89] on button "Next" at bounding box center [137, 88] width 18 height 18
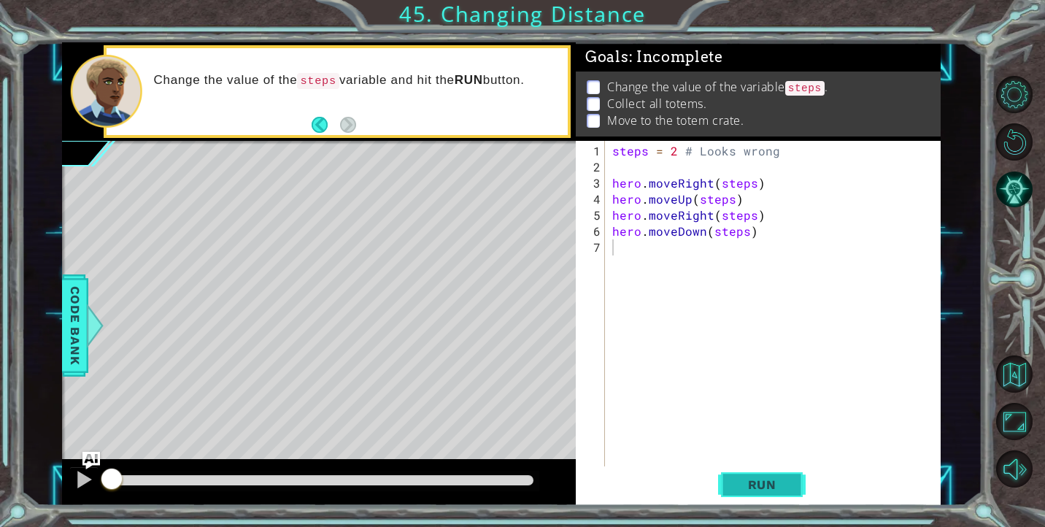
click at [748, 487] on span "Run" at bounding box center [762, 484] width 58 height 15
click at [757, 466] on div "steps = 2 # Looks wrong hero . moveRight ( steps ) hero . moveUp ( steps ) hero…" at bounding box center [776, 327] width 335 height 369
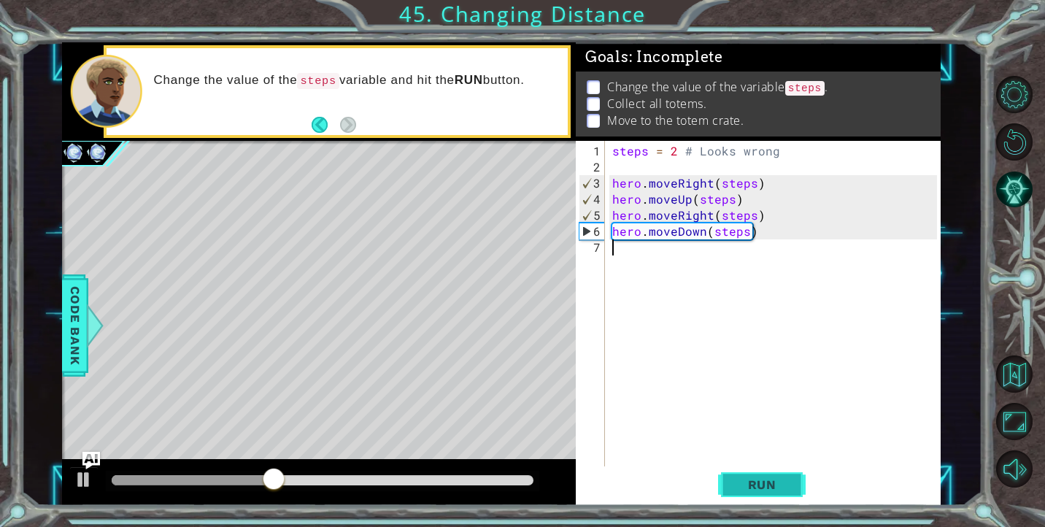
click at [764, 477] on button "Run" at bounding box center [762, 484] width 88 height 36
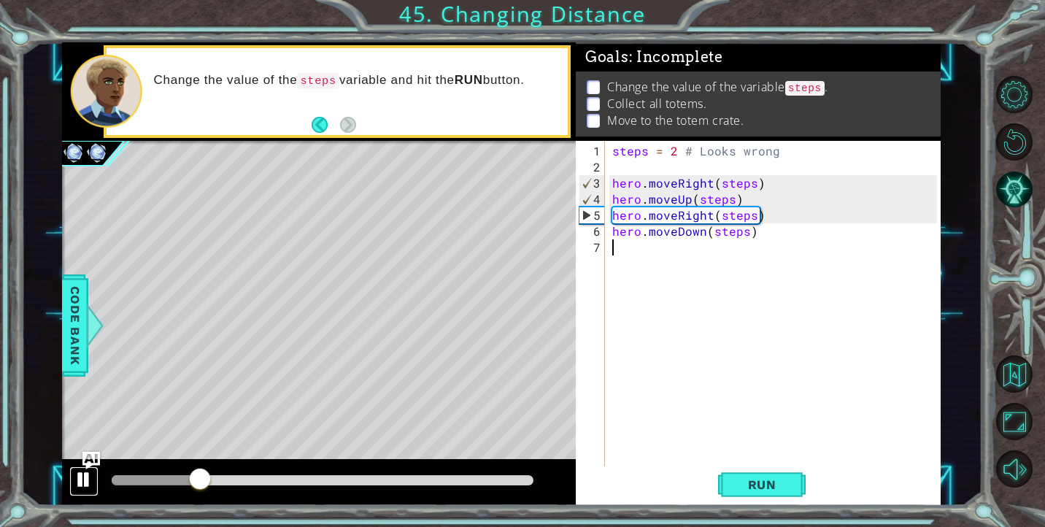
click at [86, 475] on div at bounding box center [83, 479] width 19 height 19
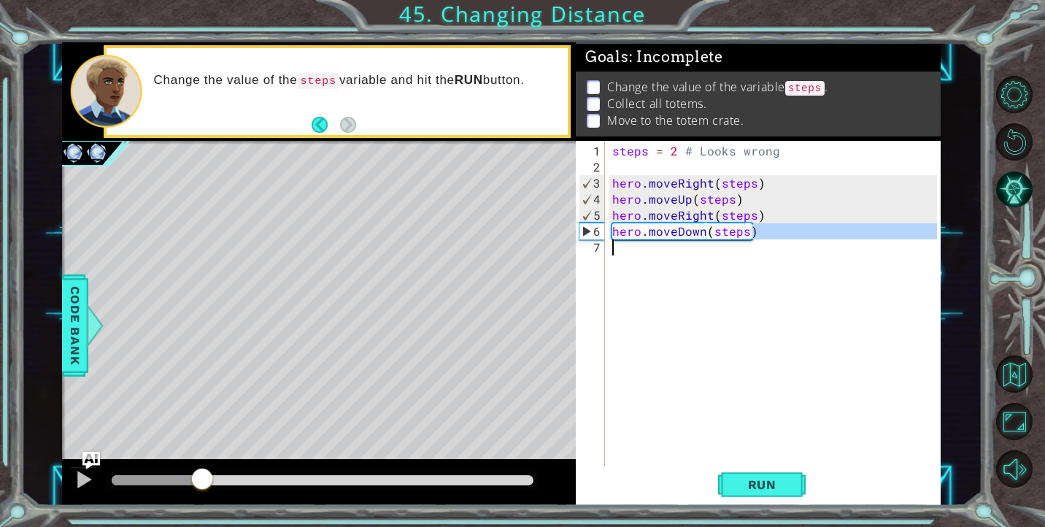
drag, startPoint x: 760, startPoint y: 234, endPoint x: 744, endPoint y: 240, distance: 17.8
click at [744, 240] on div "steps = 2 # Looks wrong hero . moveRight ( steps ) hero . moveUp ( steps ) hero…" at bounding box center [776, 327] width 335 height 369
type textarea "hero.moveDown(steps)"
click at [707, 239] on div "steps = 2 # Looks wrong hero . moveRight ( steps ) hero . moveUp ( steps ) hero…" at bounding box center [776, 327] width 335 height 369
click at [704, 239] on div "steps = 2 # Looks wrong hero . moveRight ( steps ) hero . moveUp ( steps ) hero…" at bounding box center [776, 327] width 335 height 369
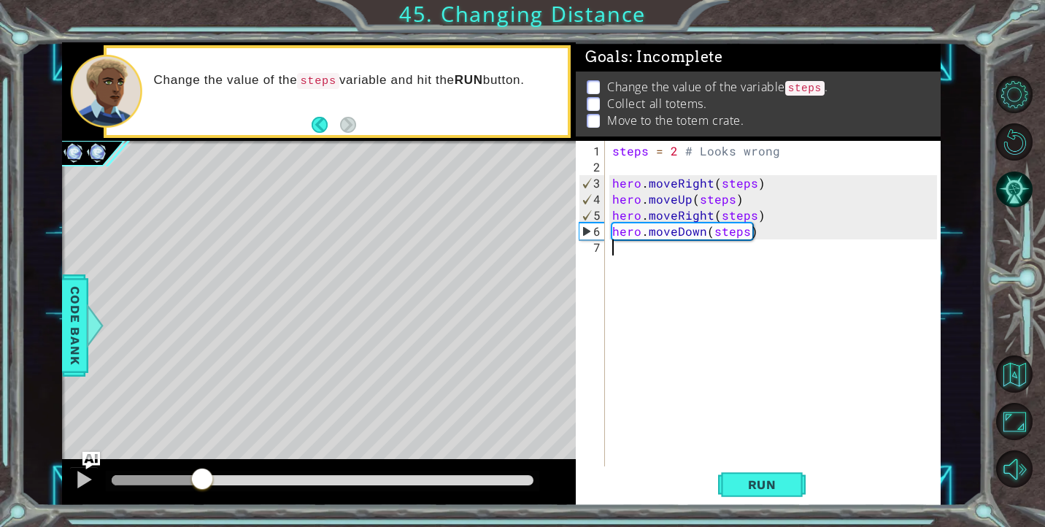
click at [703, 236] on div "steps = 2 # Looks wrong hero . moveRight ( steps ) hero . moveUp ( steps ) hero…" at bounding box center [776, 327] width 335 height 369
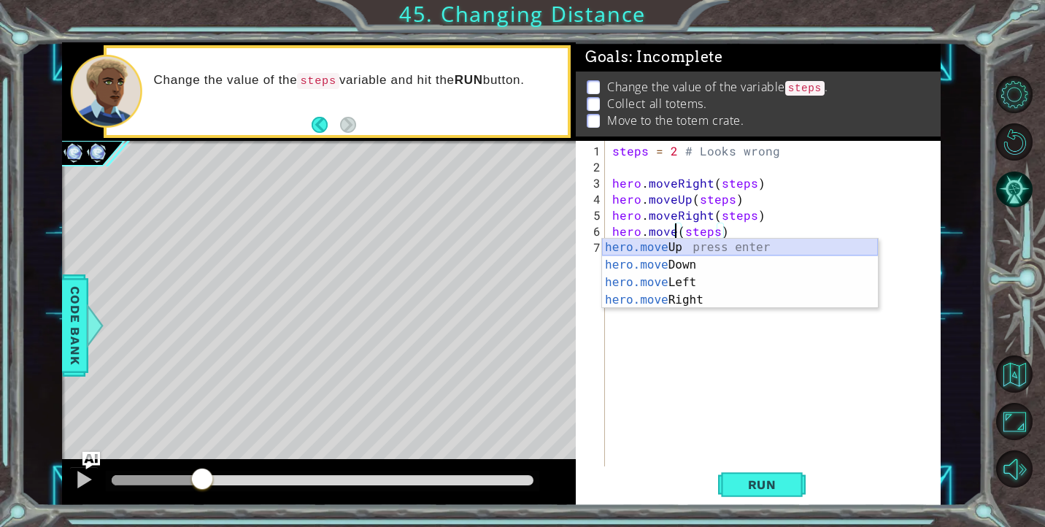
click at [685, 249] on div "hero.move Up press enter hero.move Down press enter hero.move Left press enter …" at bounding box center [740, 291] width 276 height 105
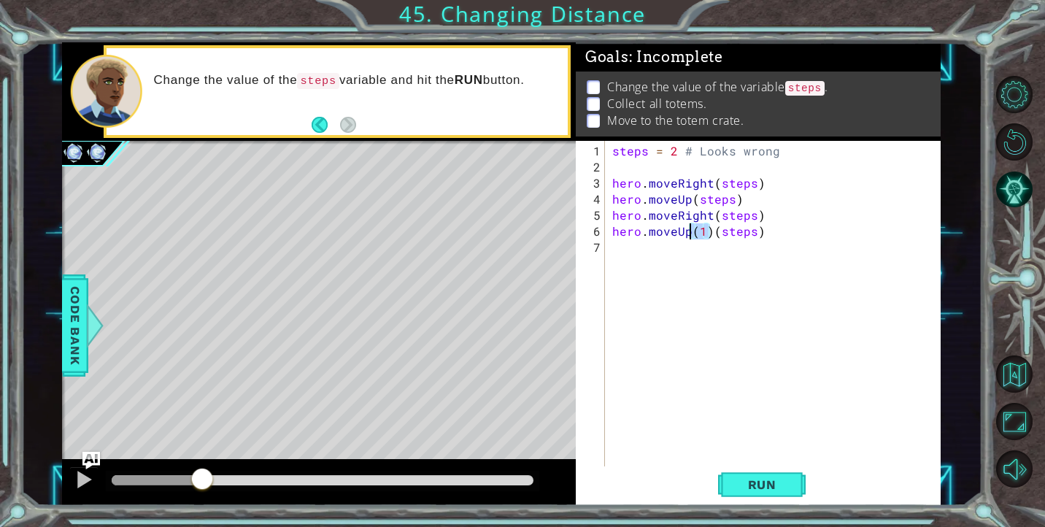
drag, startPoint x: 712, startPoint y: 235, endPoint x: 691, endPoint y: 233, distance: 21.3
click at [691, 233] on div "steps = 2 # Looks wrong hero . moveRight ( steps ) hero . moveUp ( steps ) hero…" at bounding box center [776, 327] width 335 height 369
type textarea "hero.moveUp(steps)"
click at [782, 325] on div "steps = 2 # Looks wrong hero . moveRight ( steps ) hero . moveUp ( steps ) hero…" at bounding box center [776, 327] width 335 height 369
click at [757, 479] on span "Run" at bounding box center [762, 484] width 58 height 15
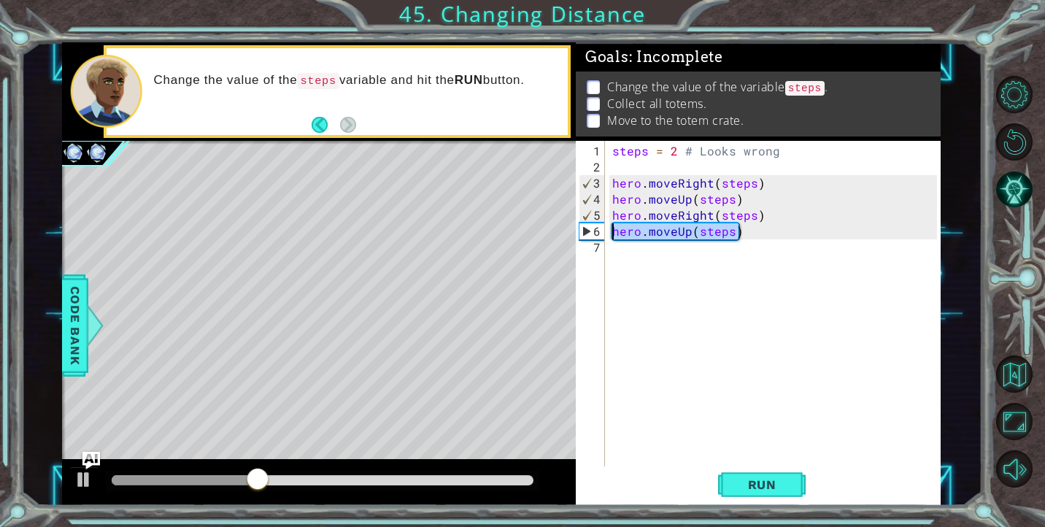
drag, startPoint x: 742, startPoint y: 235, endPoint x: 613, endPoint y: 231, distance: 129.2
click at [613, 231] on div "steps = 2 # Looks wrong hero . moveRight ( steps ) hero . moveUp ( steps ) hero…" at bounding box center [776, 327] width 335 height 369
type textarea "hero.moveUp(steps)"
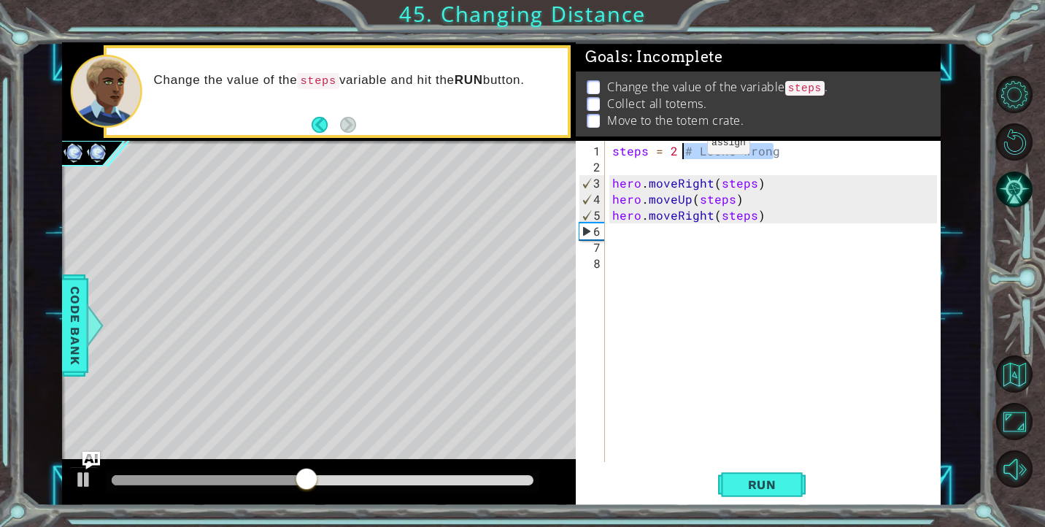
drag, startPoint x: 783, startPoint y: 153, endPoint x: 682, endPoint y: 149, distance: 100.8
click at [682, 149] on div "steps = 2 # Looks wrong hero . moveRight ( steps ) hero . moveUp ( steps ) hero…" at bounding box center [776, 319] width 335 height 353
type textarea "steps = 2"
click at [657, 252] on div "steps = 2 hero . moveRight ( steps ) hero . moveUp ( steps ) hero . moveRight (…" at bounding box center [776, 319] width 335 height 353
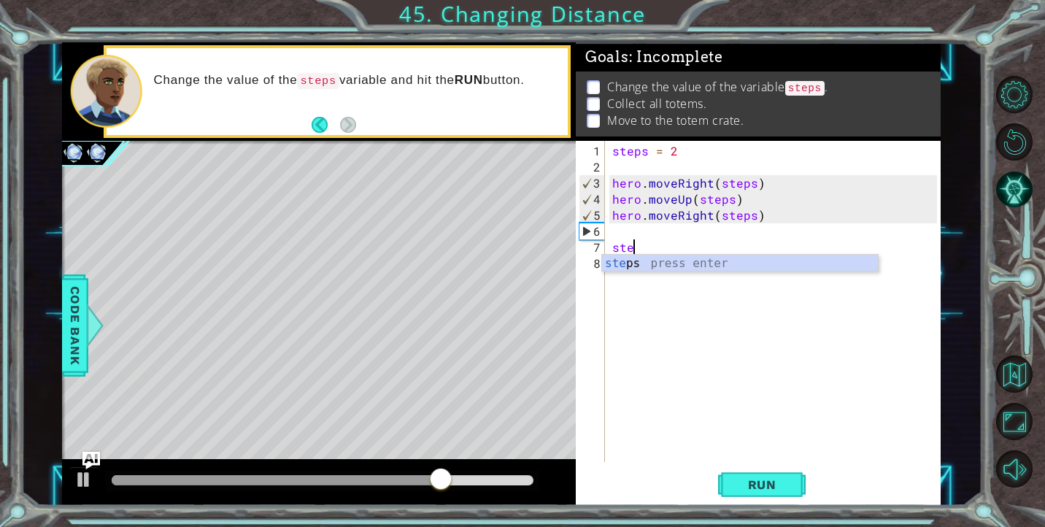
type textarea "s"
type textarea "g"
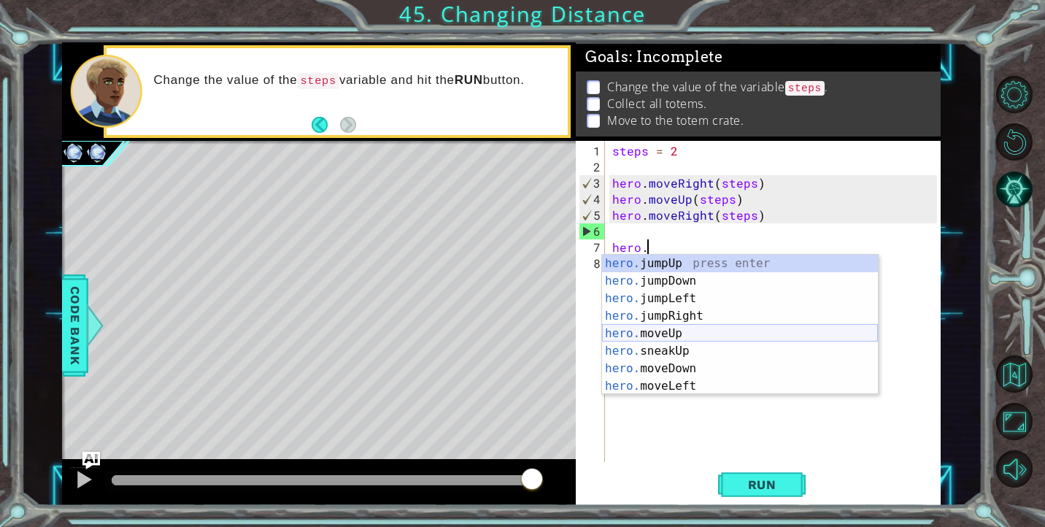
click at [662, 336] on div "hero. jumpUp press enter hero. jumpDown press enter hero. jumpLeft press enter …" at bounding box center [740, 342] width 276 height 175
type textarea "hero.moveUp(1)"
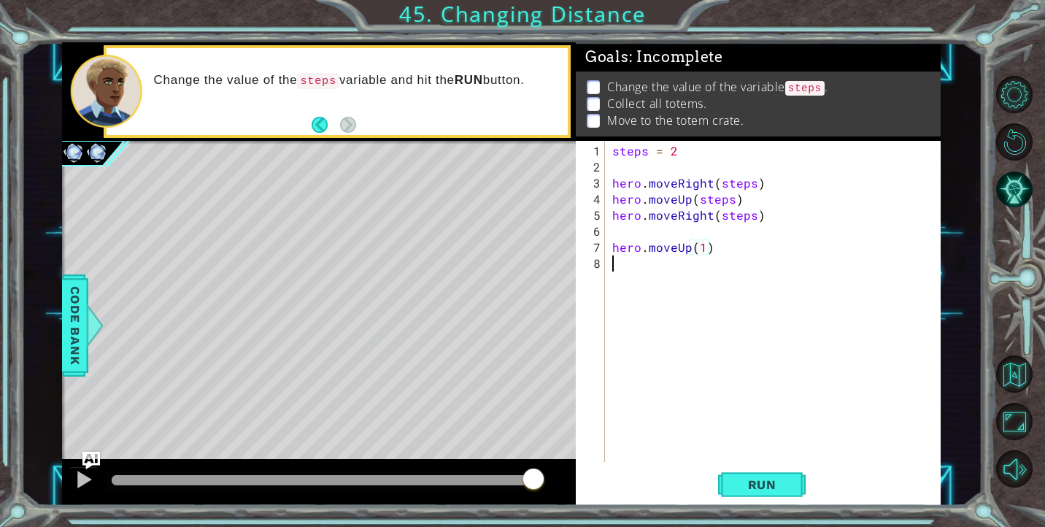
click at [652, 271] on div "steps = 2 hero . moveRight ( steps ) hero . moveUp ( steps ) hero . moveRight (…" at bounding box center [776, 319] width 335 height 353
click at [771, 502] on button "Run" at bounding box center [762, 484] width 88 height 36
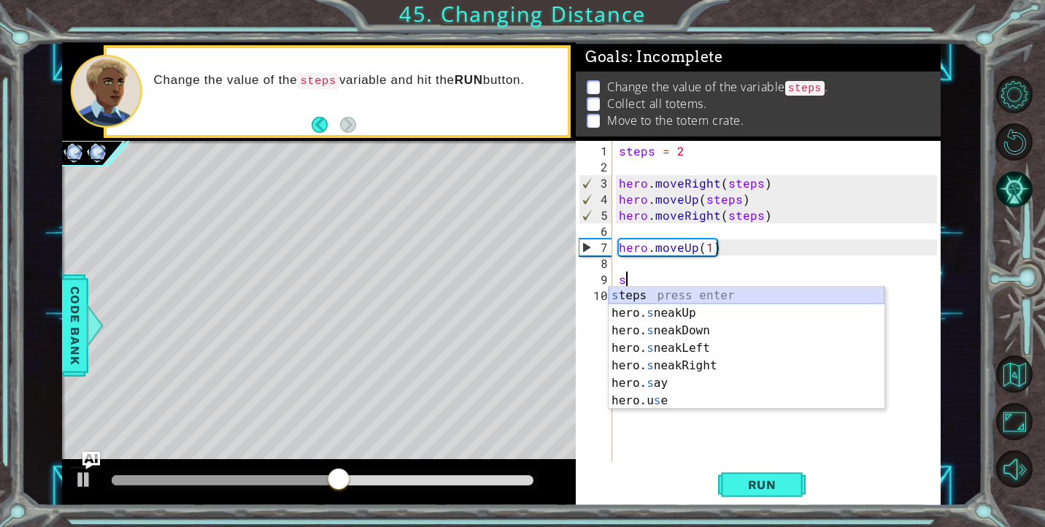
click at [714, 299] on div "s teps press enter hero. s neakUp press enter hero. s neakDown press enter hero…" at bounding box center [747, 366] width 276 height 158
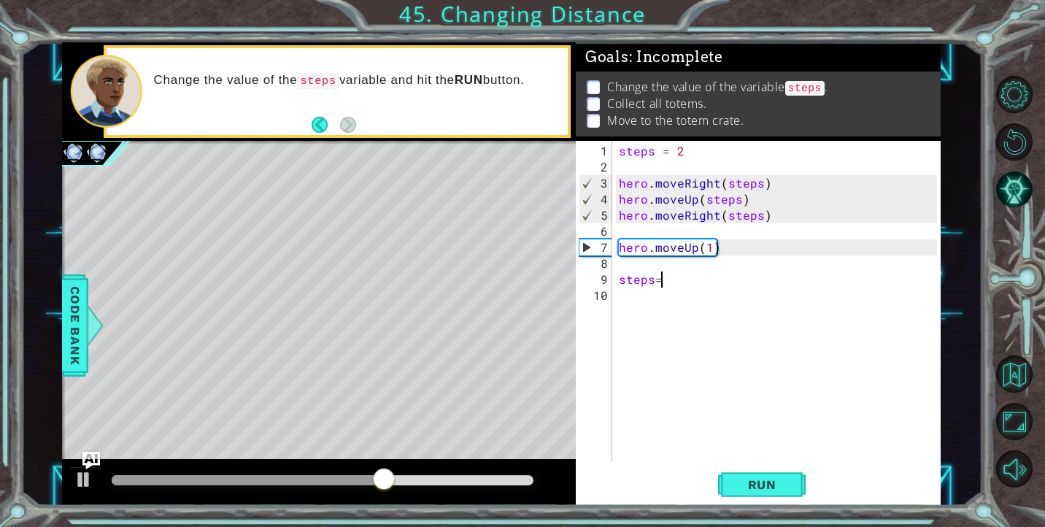
type textarea "steps=2"
click at [640, 296] on div "steps = 2 hero . moveRight ( steps ) hero . moveUp ( steps ) hero . moveRight (…" at bounding box center [780, 319] width 328 height 353
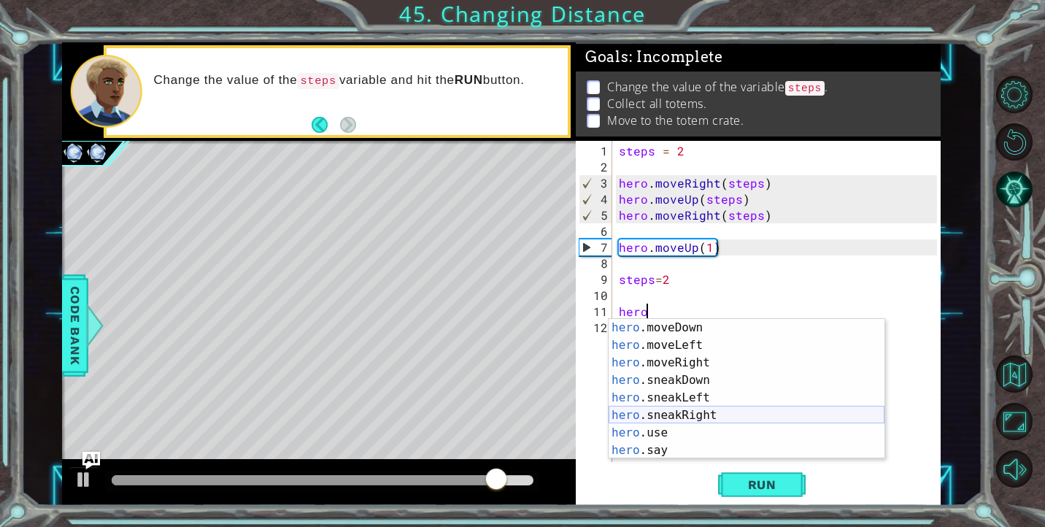
scroll to position [123, 0]
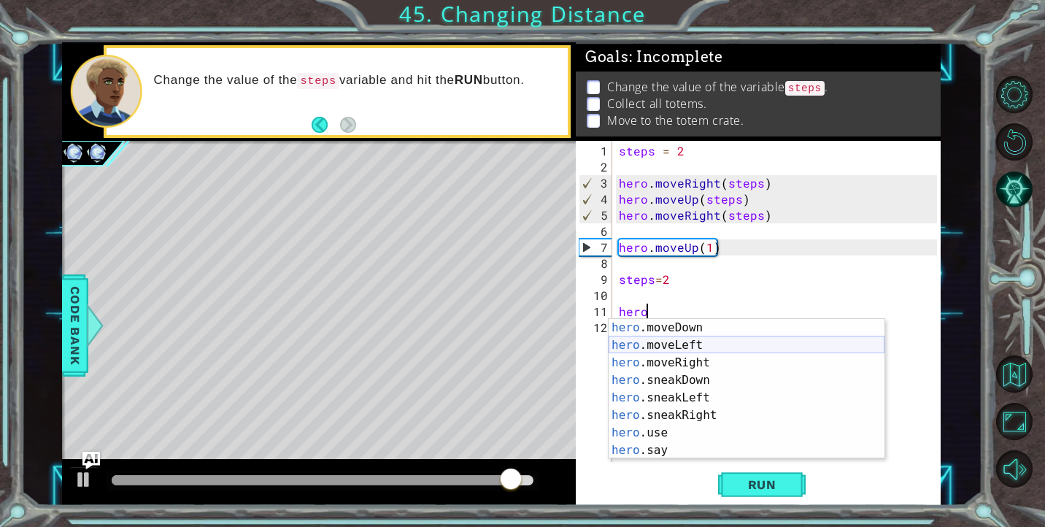
click at [689, 352] on div "hero .moveDown press enter hero .moveLeft press enter hero .moveRight press ent…" at bounding box center [747, 406] width 276 height 175
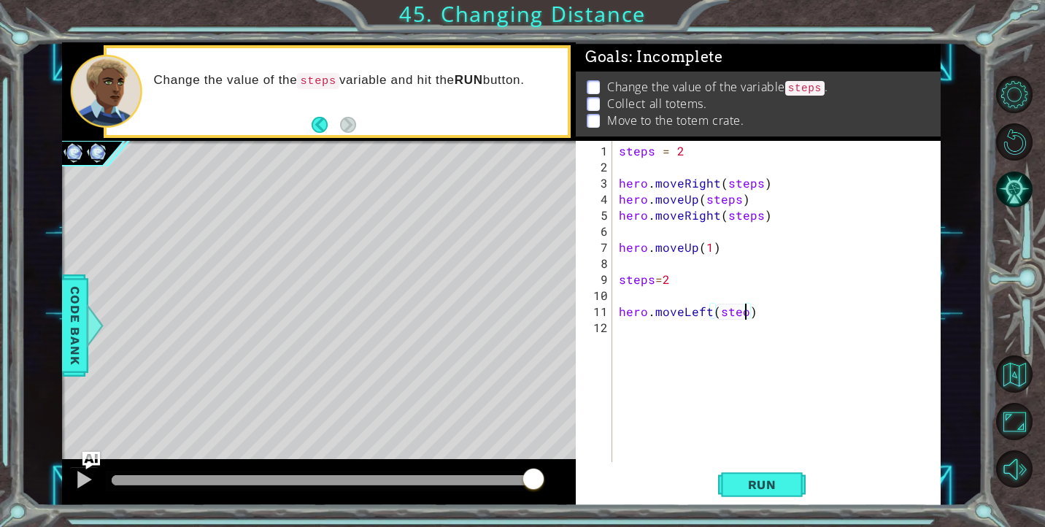
scroll to position [0, 7]
type textarea "hero.moveLeft(steps)"
click at [681, 331] on div "steps = 2 hero . moveRight ( steps ) hero . moveUp ( steps ) hero . moveRight (…" at bounding box center [780, 319] width 328 height 353
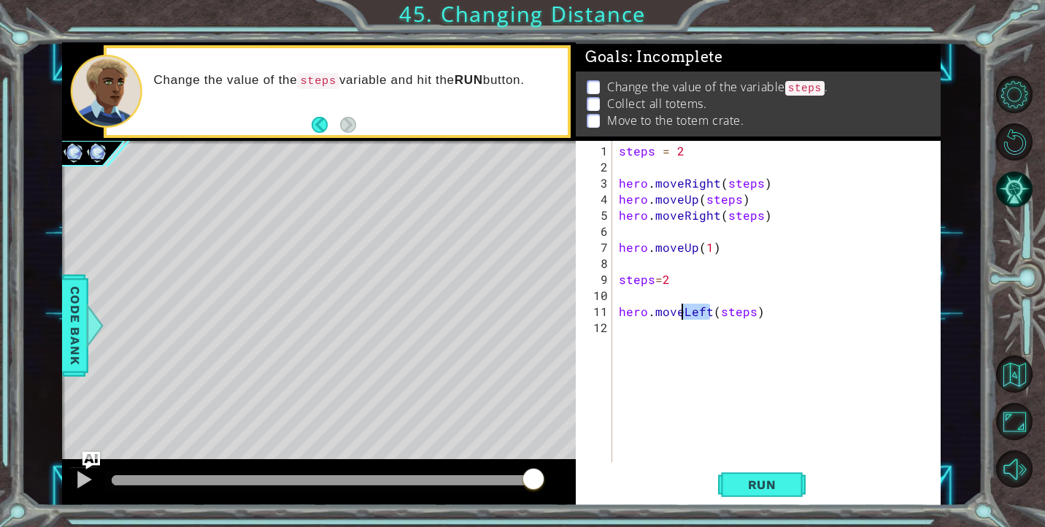
drag, startPoint x: 708, startPoint y: 317, endPoint x: 682, endPoint y: 316, distance: 25.6
click at [682, 316] on div "steps = 2 hero . moveRight ( steps ) hero . moveUp ( steps ) hero . moveRight (…" at bounding box center [780, 319] width 328 height 353
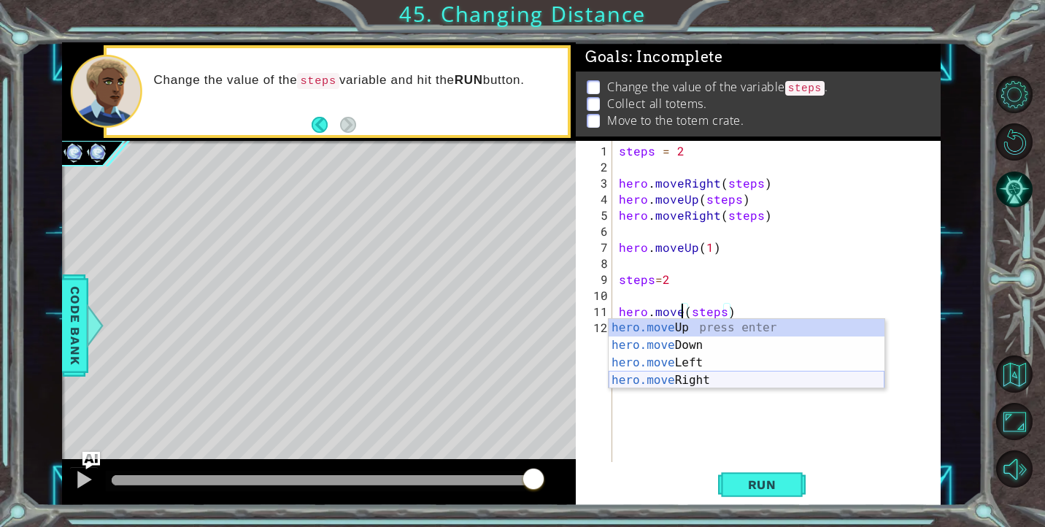
click at [682, 382] on div "hero.move Up press enter hero.move Down press enter hero.move Left press enter …" at bounding box center [747, 371] width 276 height 105
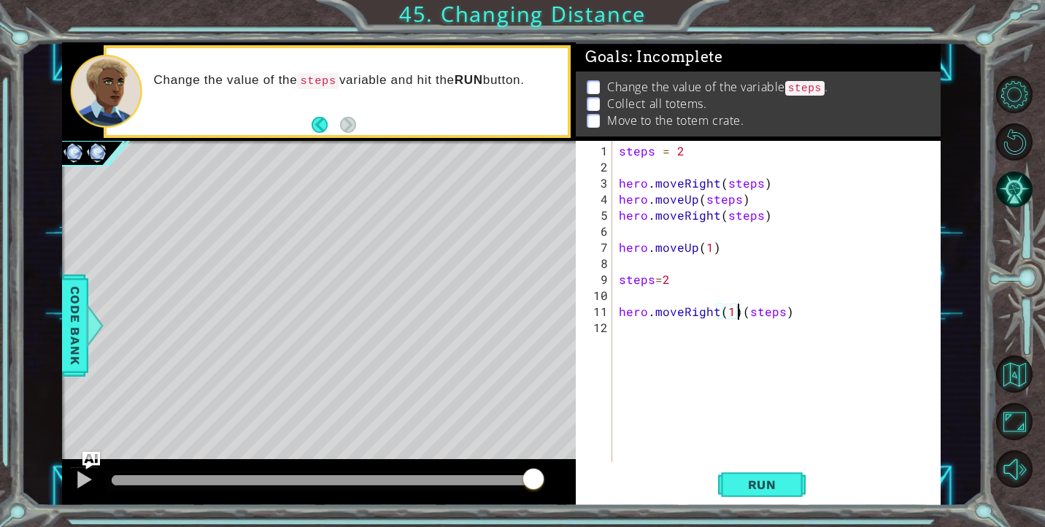
click at [736, 313] on div "steps = 2 hero . moveRight ( steps ) hero . moveUp ( steps ) hero . moveRight (…" at bounding box center [780, 319] width 328 height 353
type textarea "hero.moveRight(steps)"
click at [756, 398] on div "steps = 2 hero . moveRight ( steps ) hero . moveUp ( steps ) hero . moveRight (…" at bounding box center [780, 319] width 328 height 353
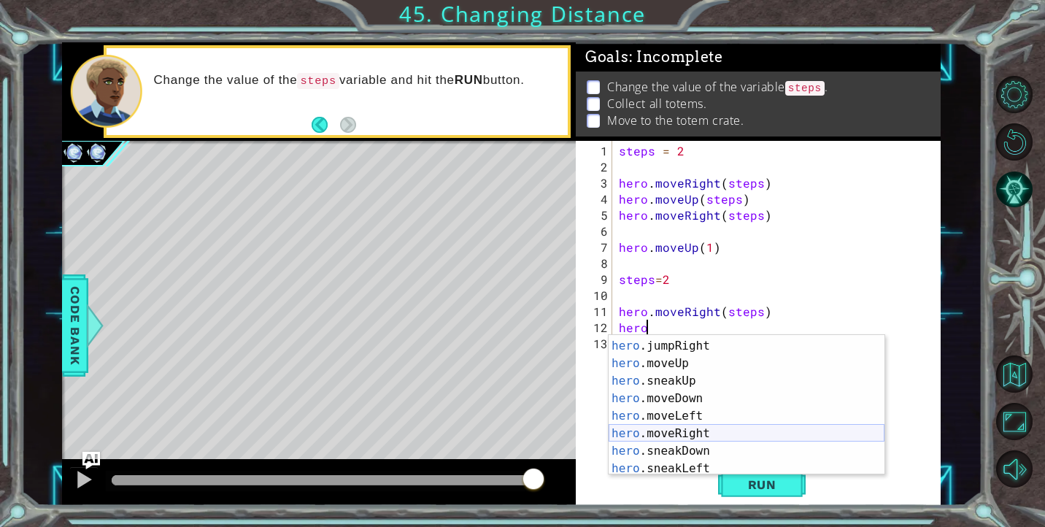
scroll to position [66, 0]
click at [691, 400] on div "hero .jumpLeft press enter hero .jumpRight press enter hero .moveUp press enter…" at bounding box center [747, 409] width 276 height 175
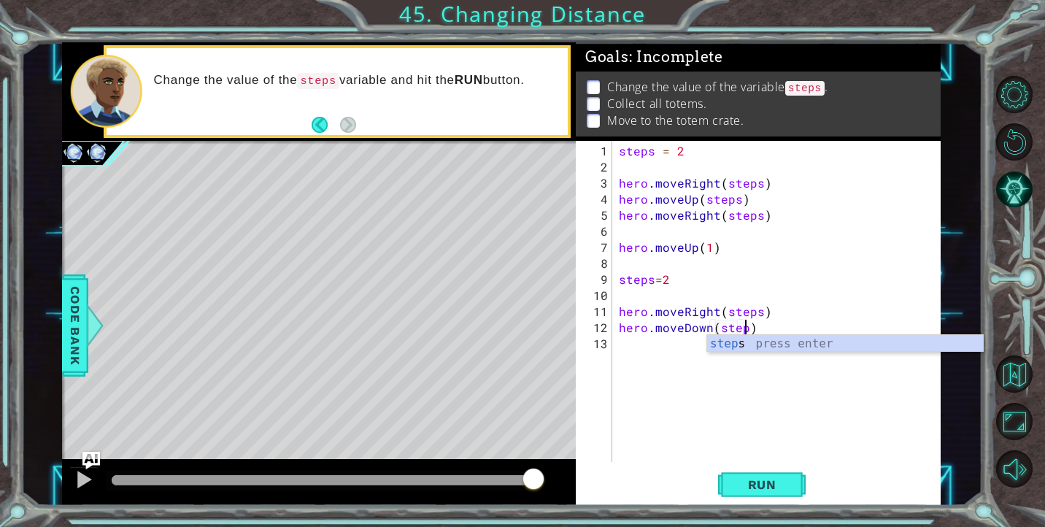
type textarea "hero.moveDown(steps)"
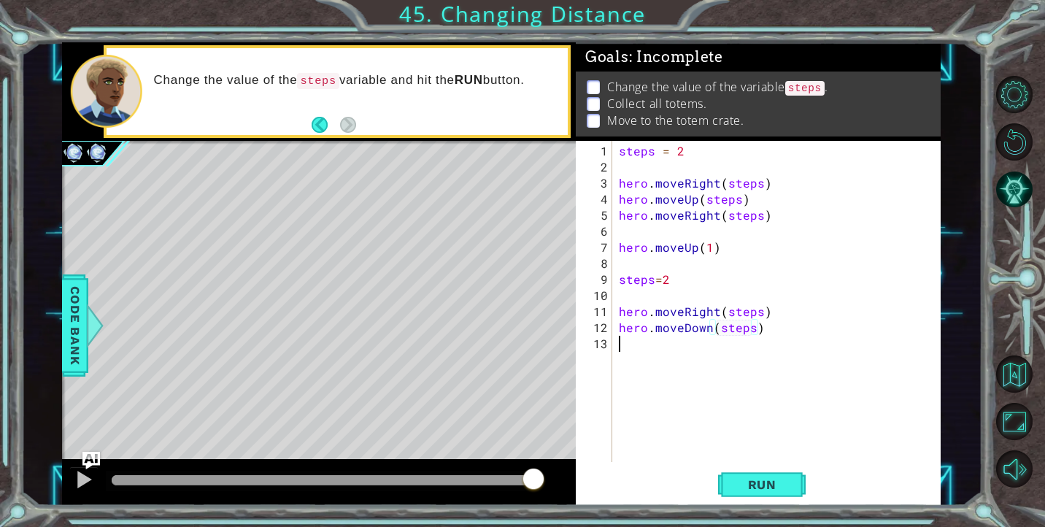
click at [650, 353] on div "steps = 2 hero . moveRight ( steps ) hero . moveUp ( steps ) hero . moveRight (…" at bounding box center [780, 319] width 328 height 353
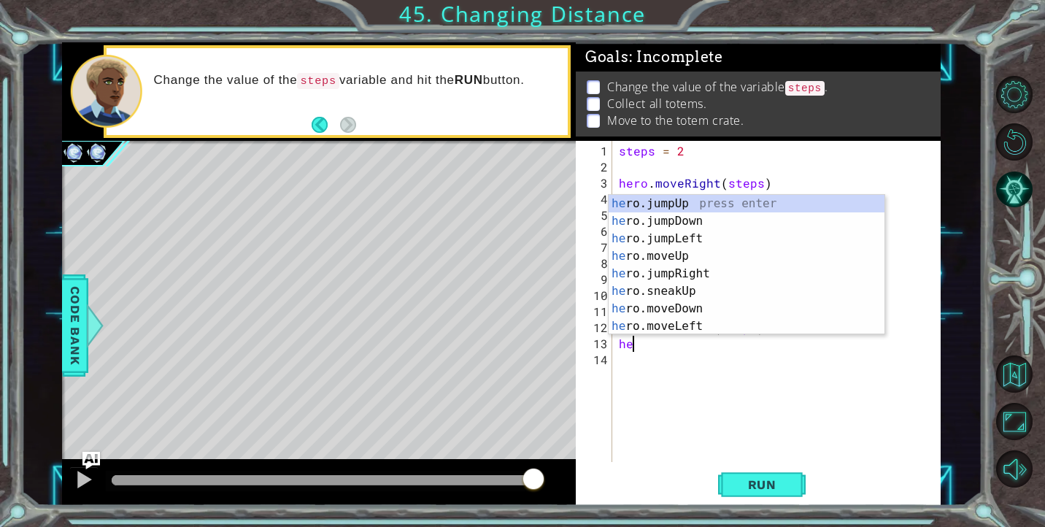
scroll to position [0, 1]
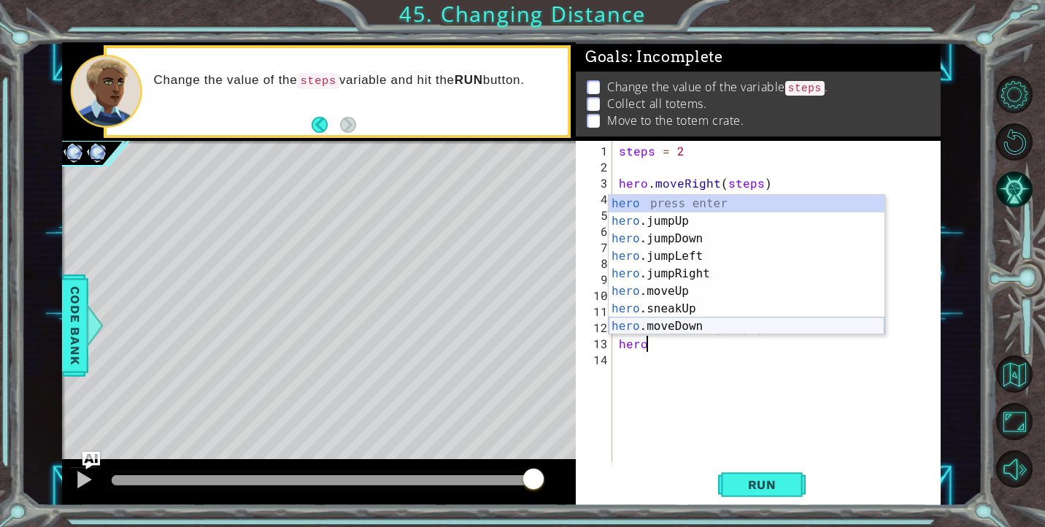
click at [685, 327] on div "hero press enter hero .jumpUp press enter hero .jumpDown press enter hero .jump…" at bounding box center [747, 282] width 276 height 175
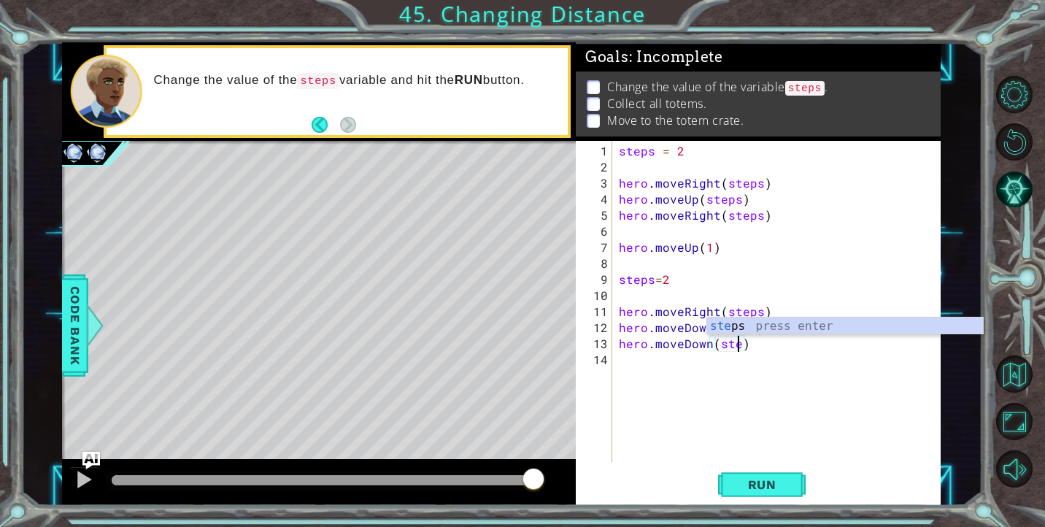
scroll to position [0, 7]
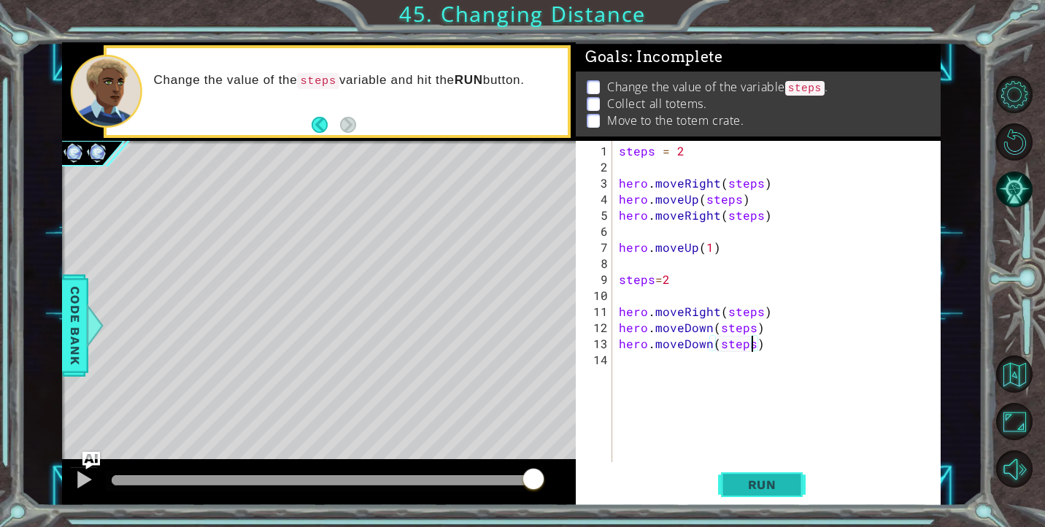
click at [769, 471] on button "Run" at bounding box center [762, 484] width 88 height 36
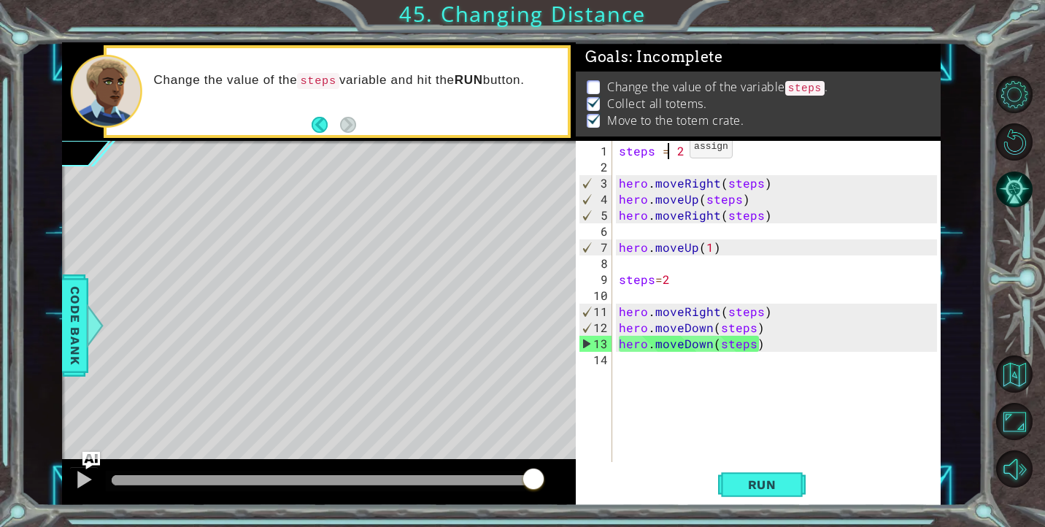
click at [671, 152] on div "steps = 2 hero . moveRight ( steps ) hero . moveUp ( steps ) hero . moveRight (…" at bounding box center [780, 319] width 328 height 353
click at [674, 151] on div "steps = 2 hero . moveRight ( steps ) hero . moveUp ( steps ) hero . moveRight (…" at bounding box center [780, 319] width 328 height 353
type textarea "steps =2"
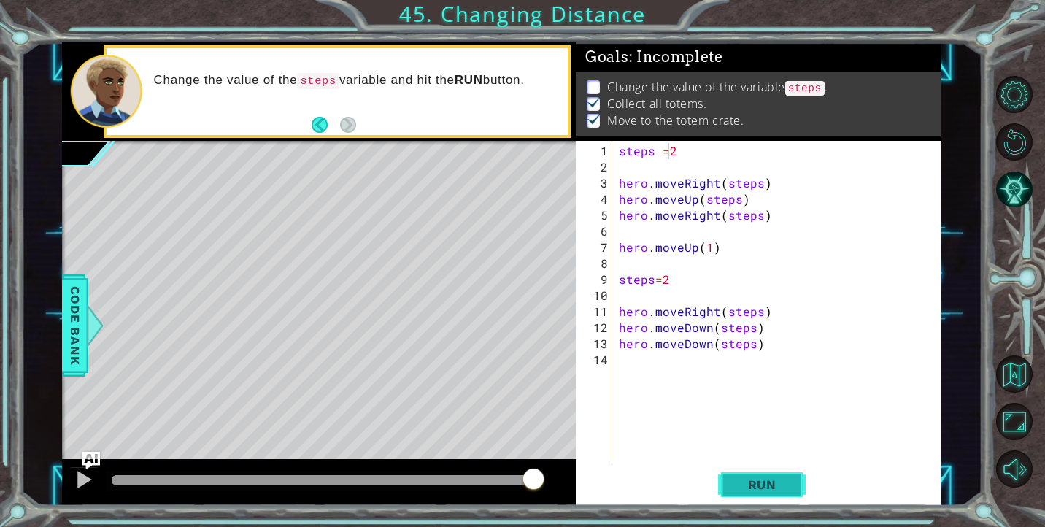
click at [748, 482] on span "Run" at bounding box center [762, 484] width 58 height 15
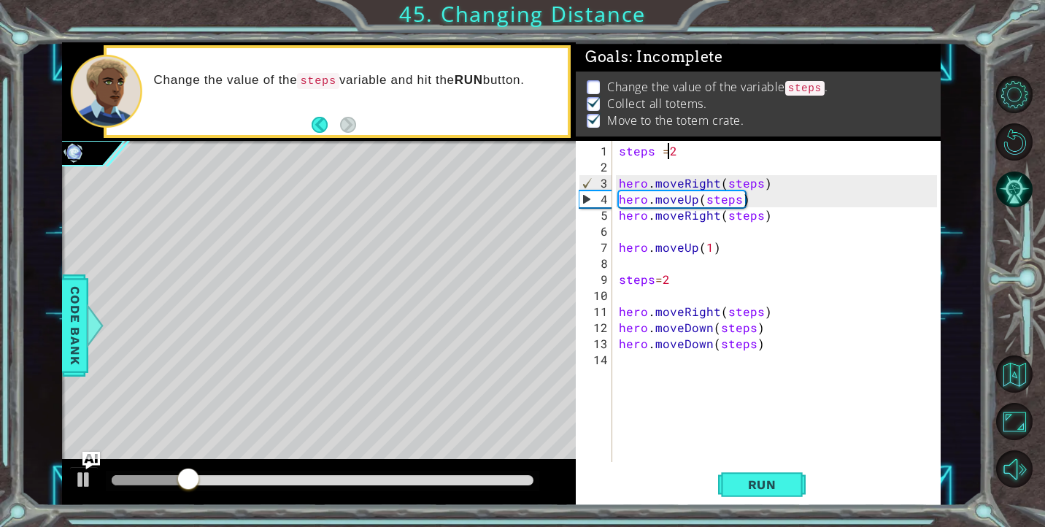
click at [635, 163] on div "steps = 2 hero . moveRight ( steps ) hero . moveUp ( steps ) hero . moveRight (…" at bounding box center [780, 319] width 328 height 353
type textarea "steps =2"
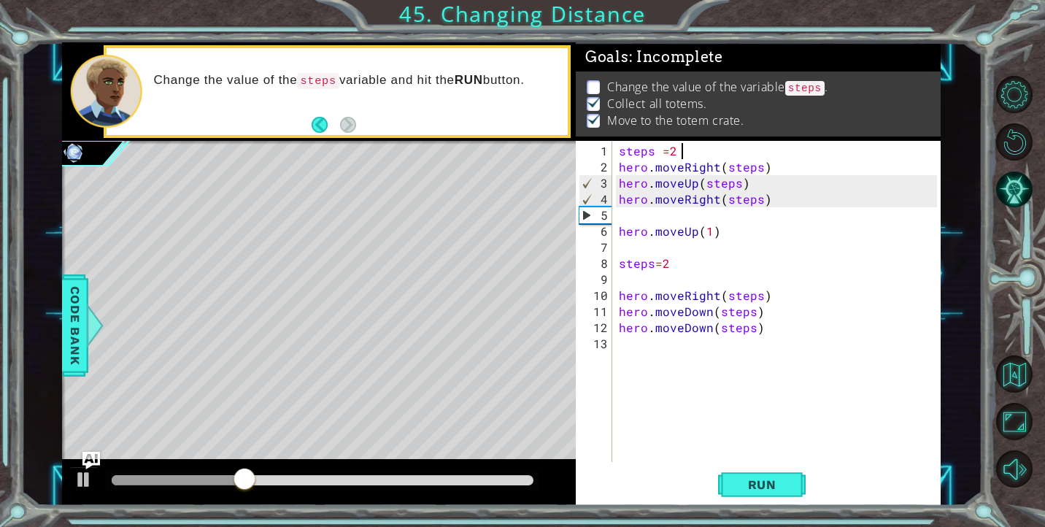
click at [630, 220] on div "steps = 2 hero . moveRight ( steps ) hero . moveUp ( steps ) hero . moveRight (…" at bounding box center [780, 319] width 328 height 353
click at [630, 249] on div "steps = 2 hero . moveRight ( steps ) hero . moveUp ( steps ) hero . moveRight (…" at bounding box center [780, 319] width 328 height 353
click at [625, 282] on div "steps = 2 hero . moveRight ( steps ) hero . moveUp ( steps ) hero . moveRight (…" at bounding box center [780, 319] width 328 height 353
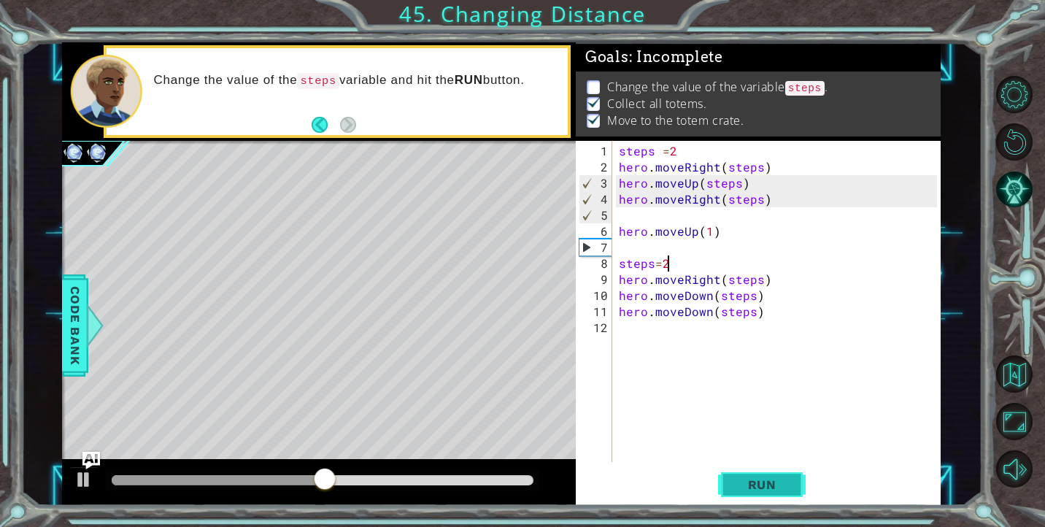
click at [758, 471] on button "Run" at bounding box center [762, 484] width 88 height 36
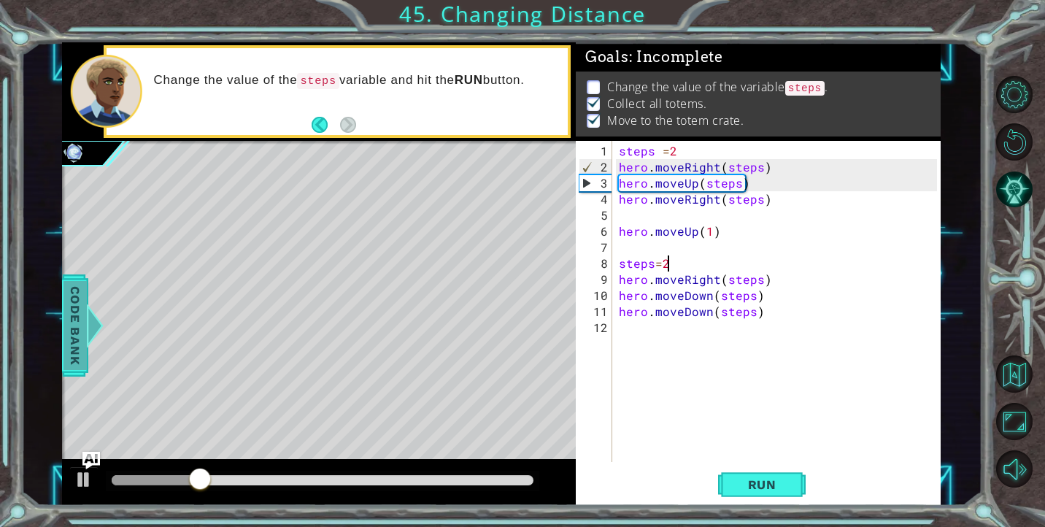
click at [69, 322] on span "Code Bank" at bounding box center [74, 325] width 23 height 89
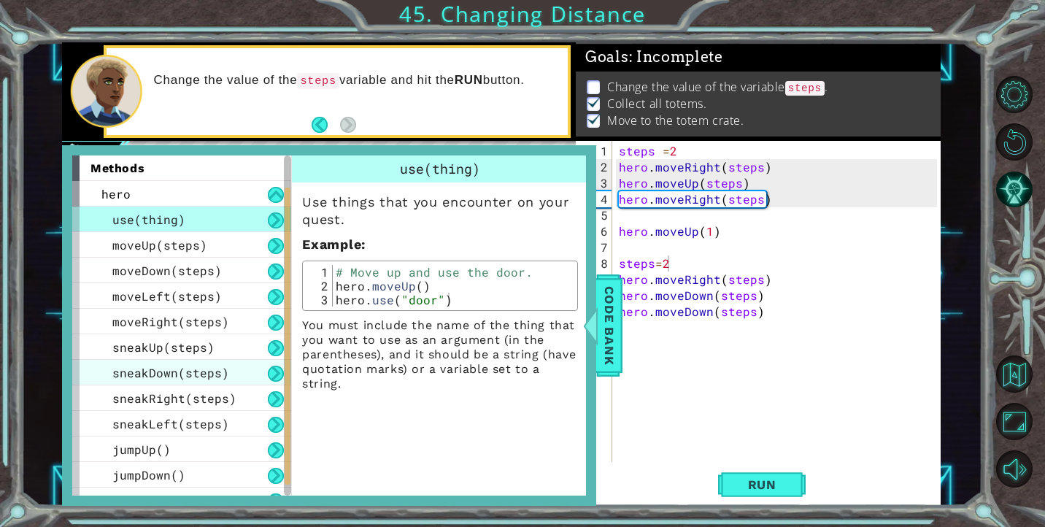
scroll to position [93, 0]
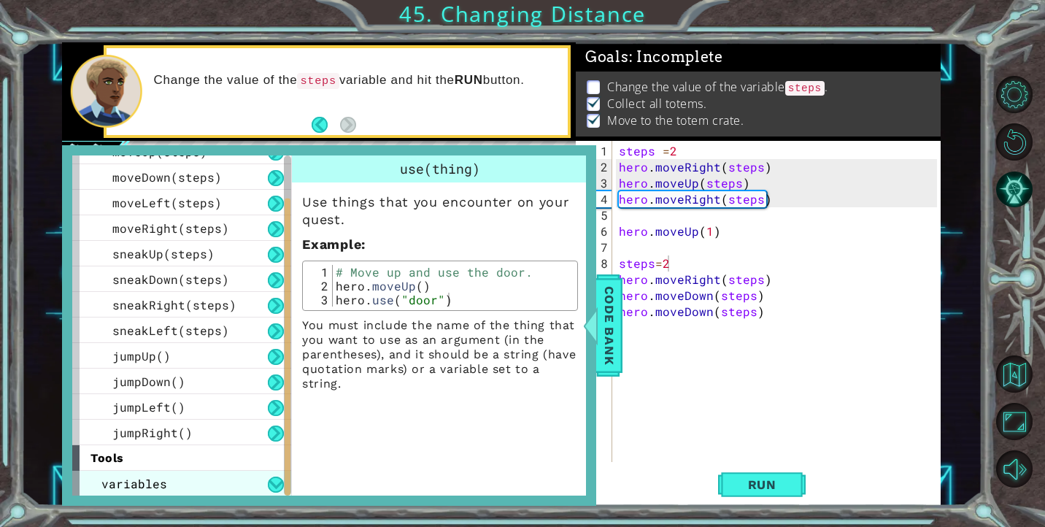
click at [158, 491] on div "variables" at bounding box center [181, 484] width 219 height 26
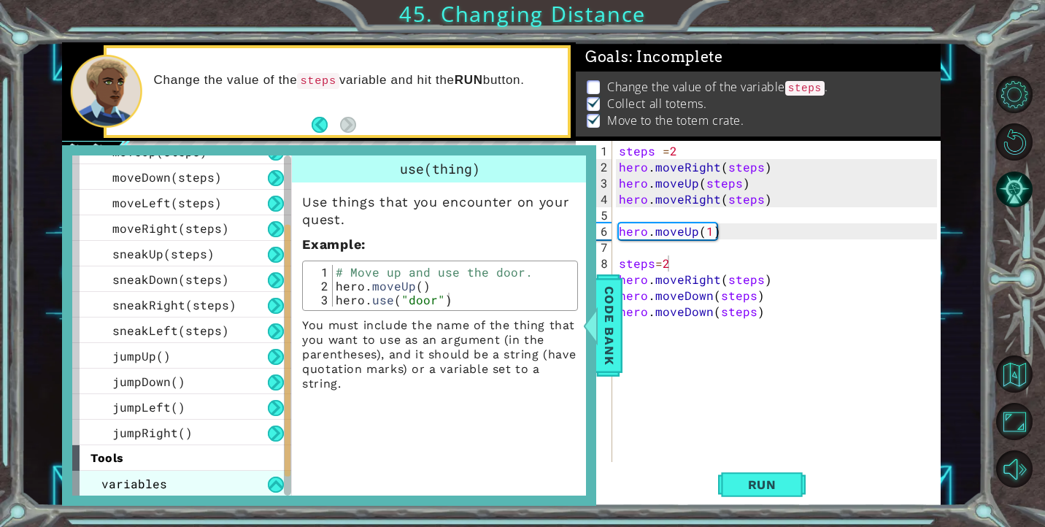
click at [175, 482] on div "variables" at bounding box center [181, 484] width 219 height 26
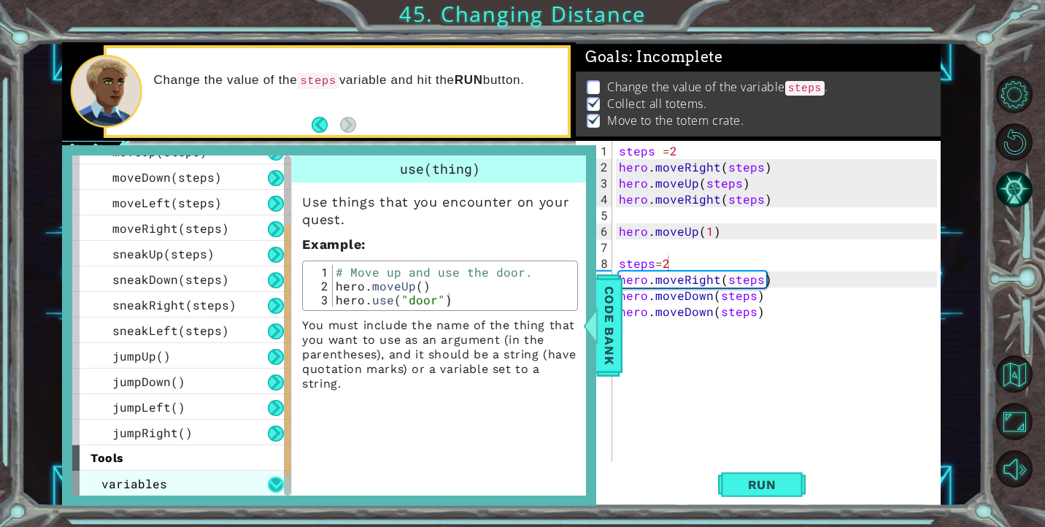
click at [276, 479] on button at bounding box center [276, 485] width 16 height 16
click at [275, 490] on button at bounding box center [276, 485] width 16 height 16
click at [243, 479] on div "variables" at bounding box center [181, 484] width 219 height 26
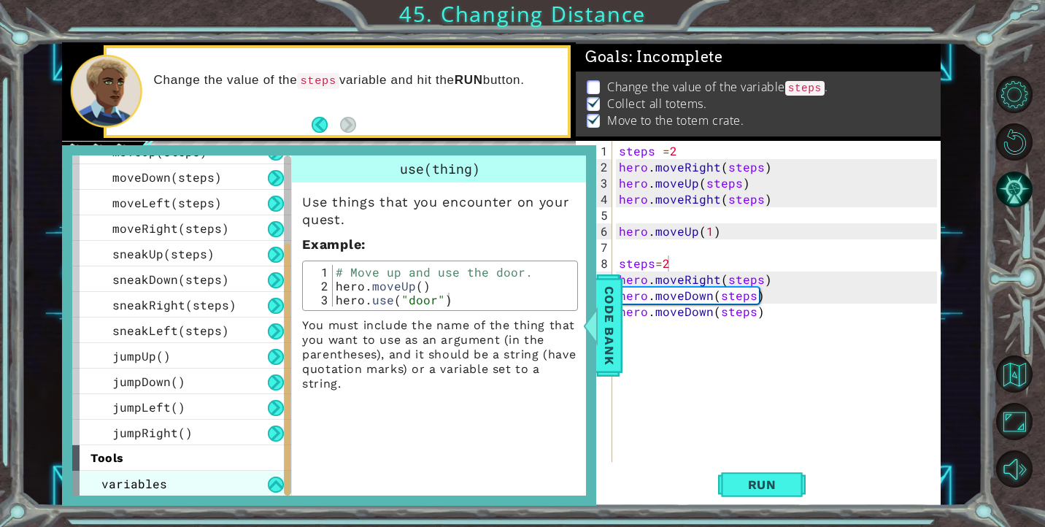
scroll to position [119, 0]
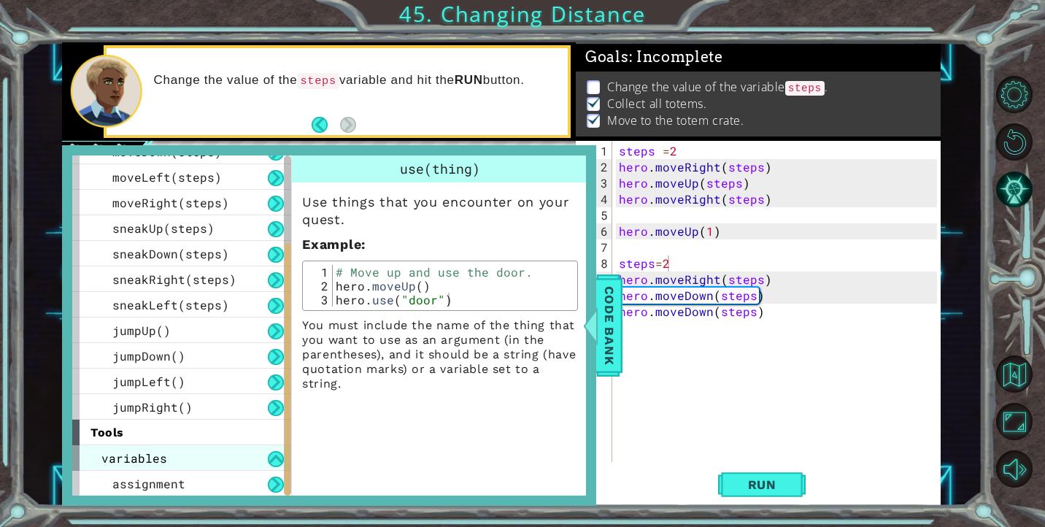
click at [233, 453] on div "variables" at bounding box center [181, 458] width 219 height 26
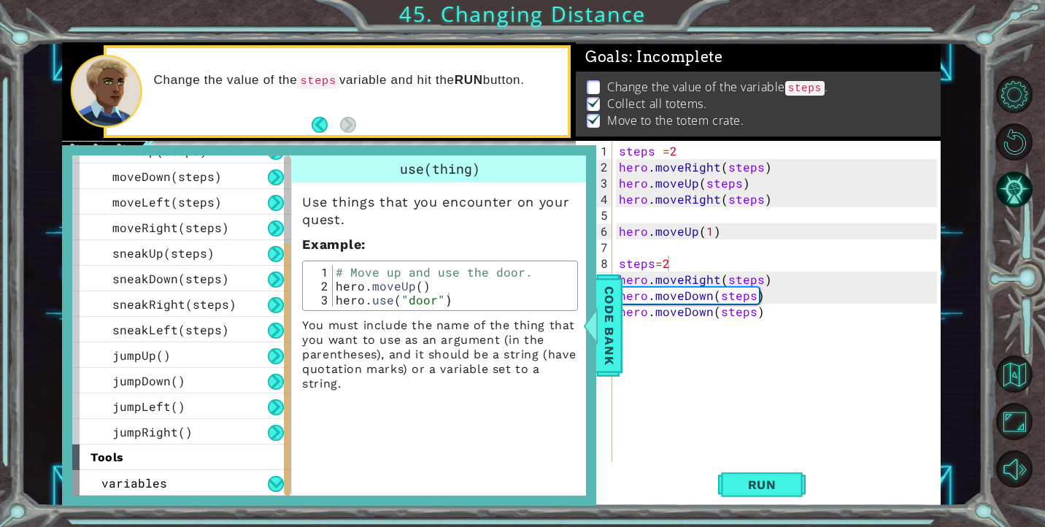
scroll to position [93, 0]
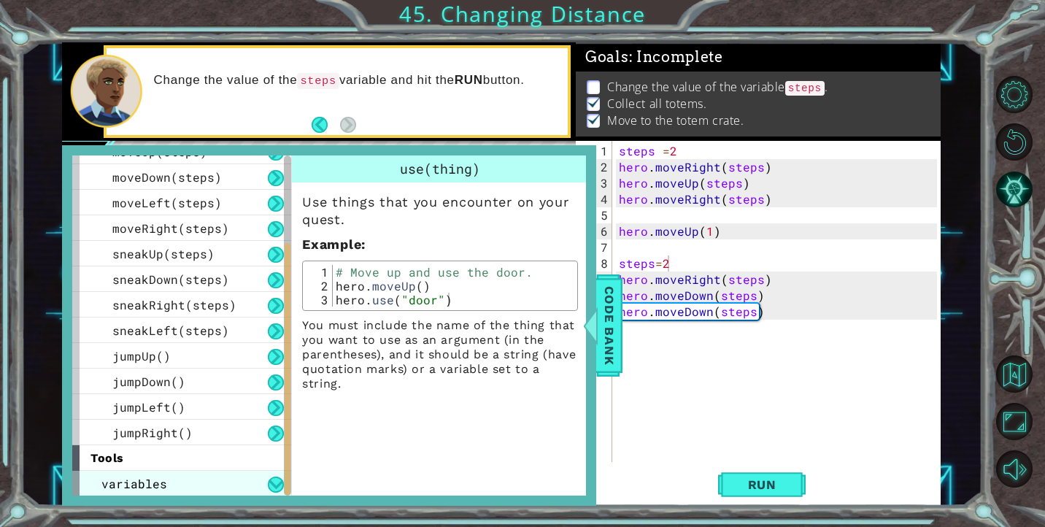
click at [243, 472] on div "variables" at bounding box center [181, 484] width 219 height 26
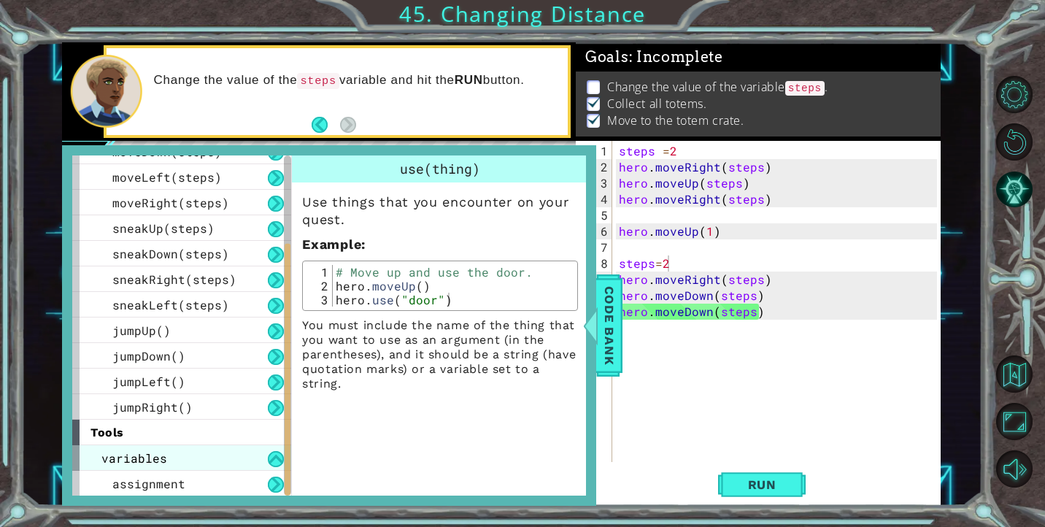
click at [215, 462] on div "variables" at bounding box center [181, 458] width 219 height 26
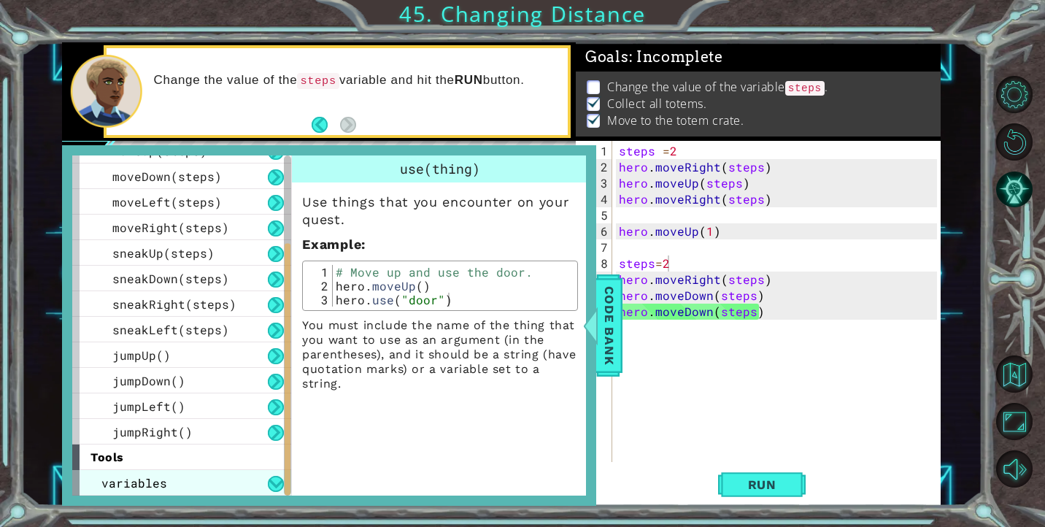
scroll to position [93, 0]
click at [225, 487] on div "variables" at bounding box center [181, 484] width 219 height 26
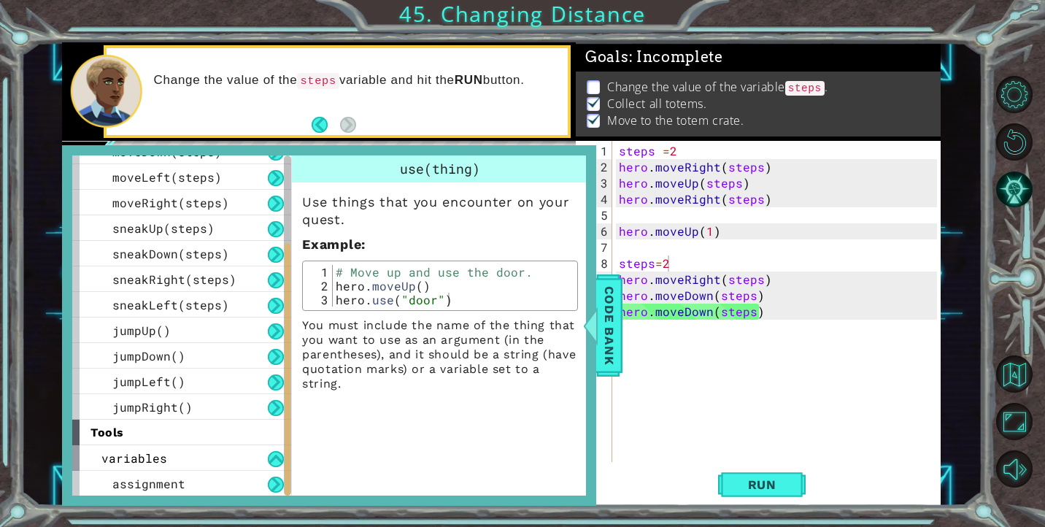
click at [963, 202] on div "1 ההההההההההההההההההההההההההההההההההההההההההההההההההההההההההההההההההההההההההההה…" at bounding box center [501, 273] width 961 height 463
click at [609, 312] on span "Code Bank" at bounding box center [609, 325] width 23 height 89
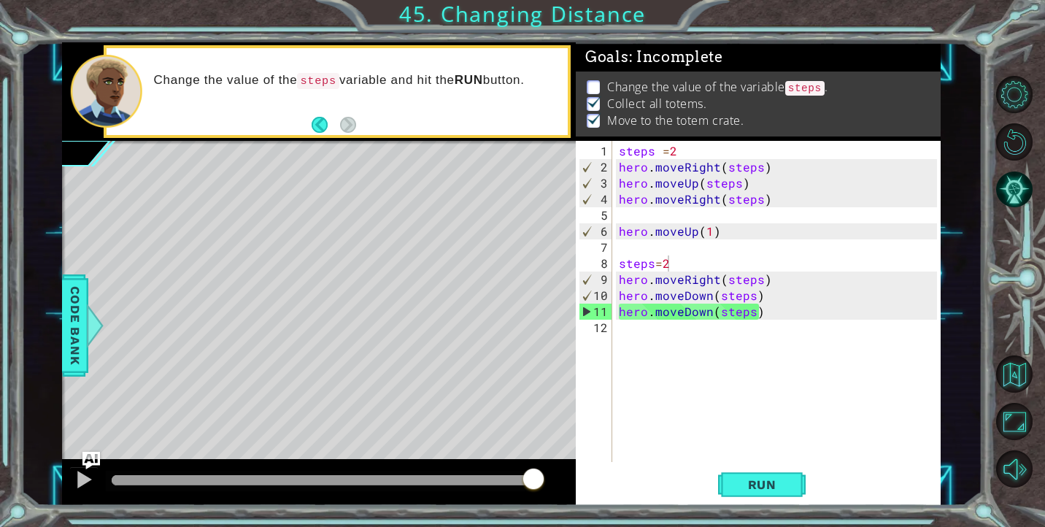
click at [661, 150] on div "steps = 2 hero . moveRight ( steps ) hero . moveUp ( steps ) hero . moveRight (…" at bounding box center [780, 319] width 328 height 353
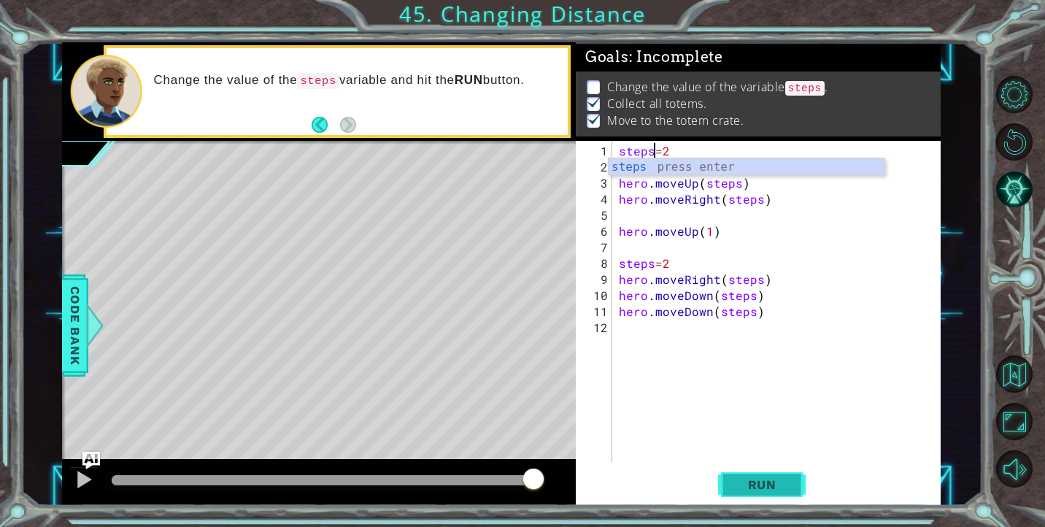
click at [768, 471] on button "Run" at bounding box center [762, 484] width 88 height 36
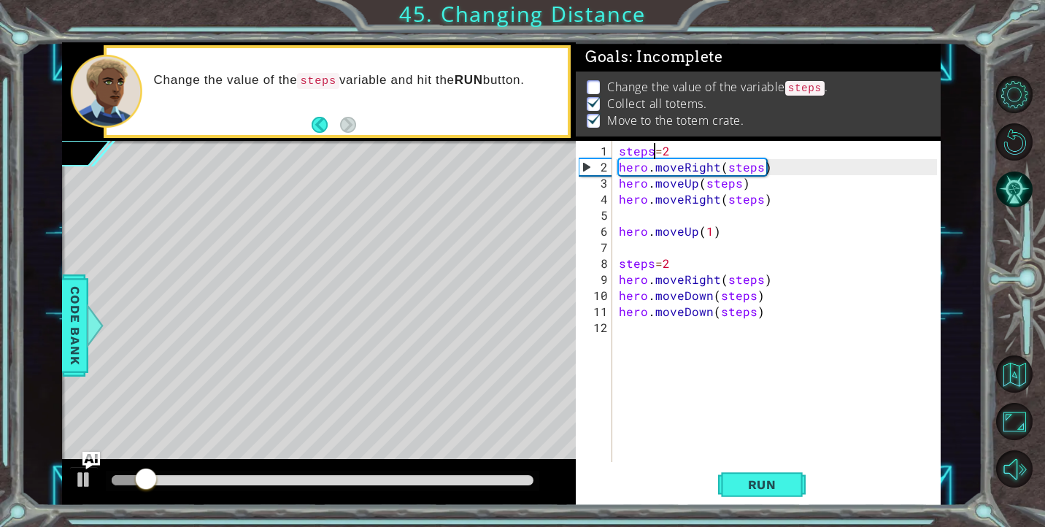
click at [655, 147] on div "steps = 2 hero . moveRight ( steps ) hero . moveUp ( steps ) hero . moveRight (…" at bounding box center [780, 319] width 328 height 353
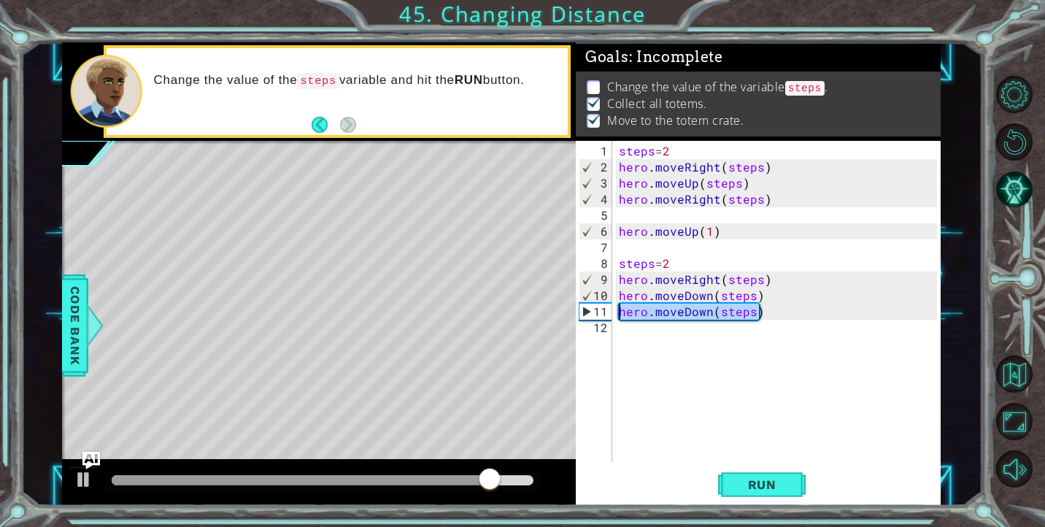
drag, startPoint x: 771, startPoint y: 317, endPoint x: 587, endPoint y: 304, distance: 183.6
click at [587, 304] on div "steps=2 1 2 3 4 5 6 7 8 9 10 11 12 steps = 2 hero . moveRight ( steps ) hero . …" at bounding box center [756, 301] width 361 height 321
type textarea "hero.moveDown(steps)"
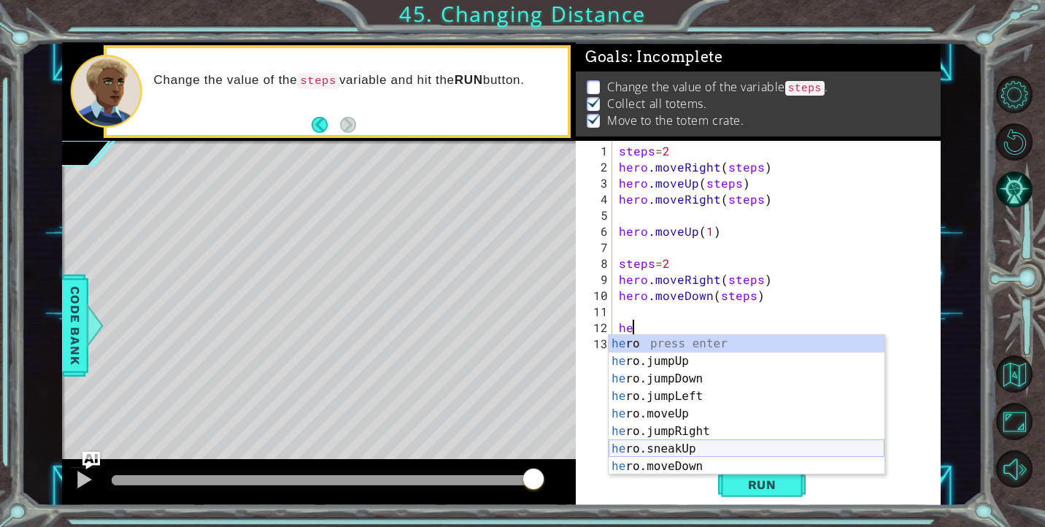
click at [703, 464] on div "he ro press enter he ro.jumpUp press enter he ro.jumpDown press enter he ro.jum…" at bounding box center [747, 422] width 276 height 175
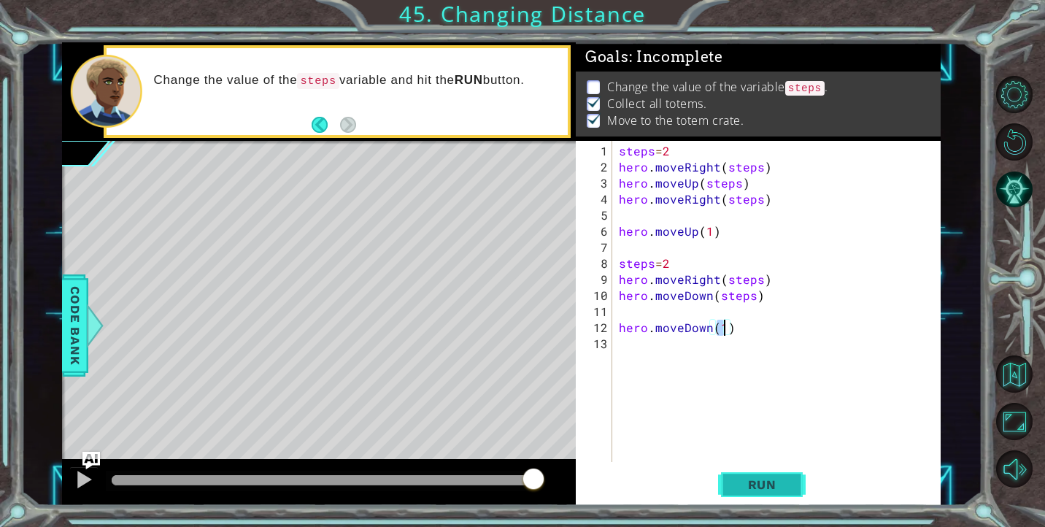
type textarea "hero.moveDown(1)"
click at [760, 479] on span "Run" at bounding box center [762, 484] width 58 height 15
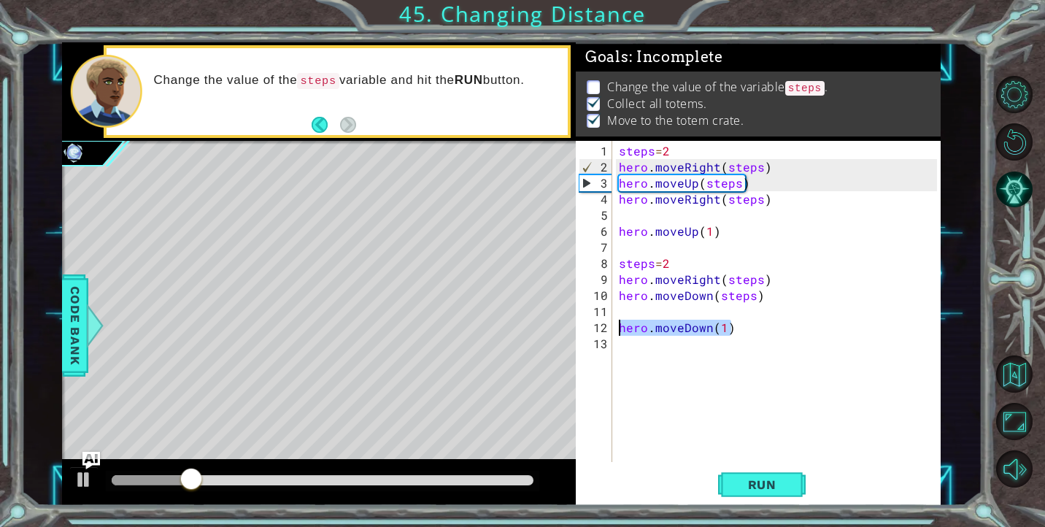
drag, startPoint x: 739, startPoint y: 331, endPoint x: 609, endPoint y: 327, distance: 129.9
click at [609, 327] on div "hero.moveDown(1) 1 2 3 4 5 6 7 8 9 10 11 12 13 steps = 2 hero . moveRight ( ste…" at bounding box center [756, 301] width 361 height 321
click at [765, 487] on span "Run" at bounding box center [762, 484] width 58 height 15
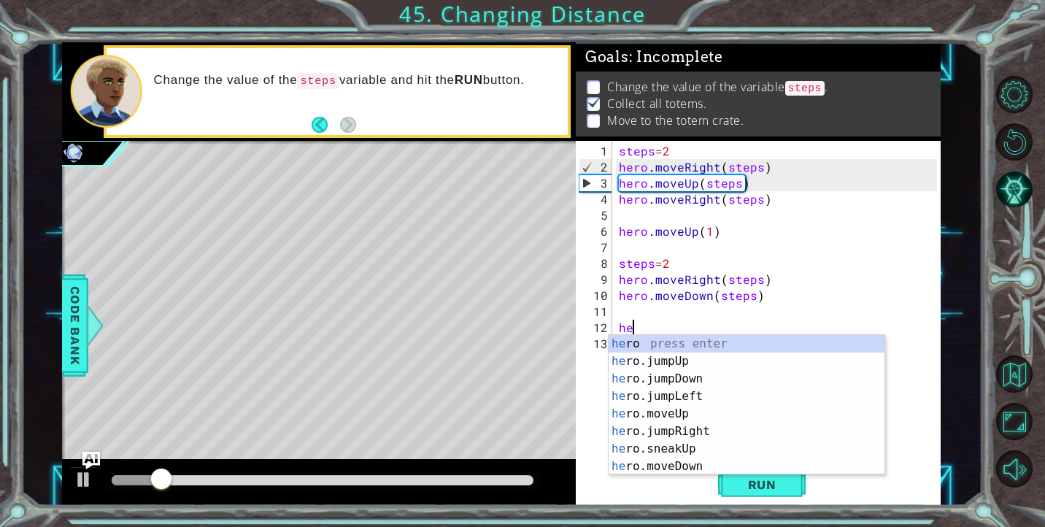
scroll to position [0, 1]
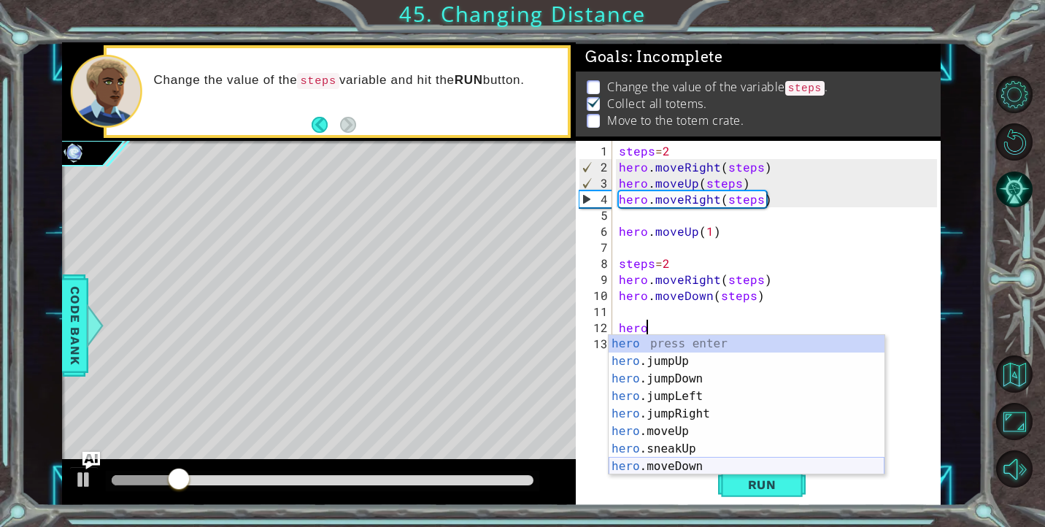
click at [721, 461] on div "hero press enter hero .jumpUp press enter hero .jumpDown press enter hero .jump…" at bounding box center [747, 422] width 276 height 175
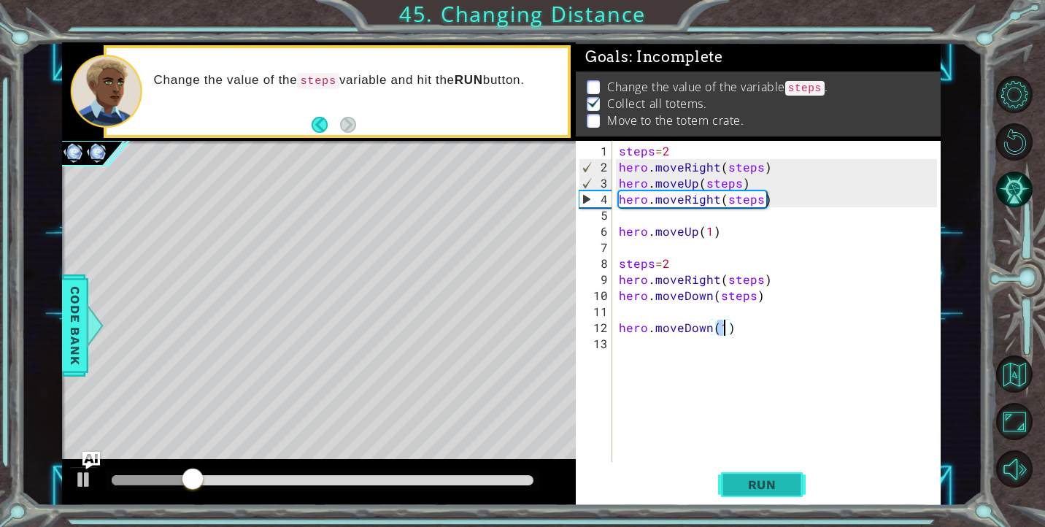
click at [758, 492] on button "Run" at bounding box center [762, 484] width 88 height 36
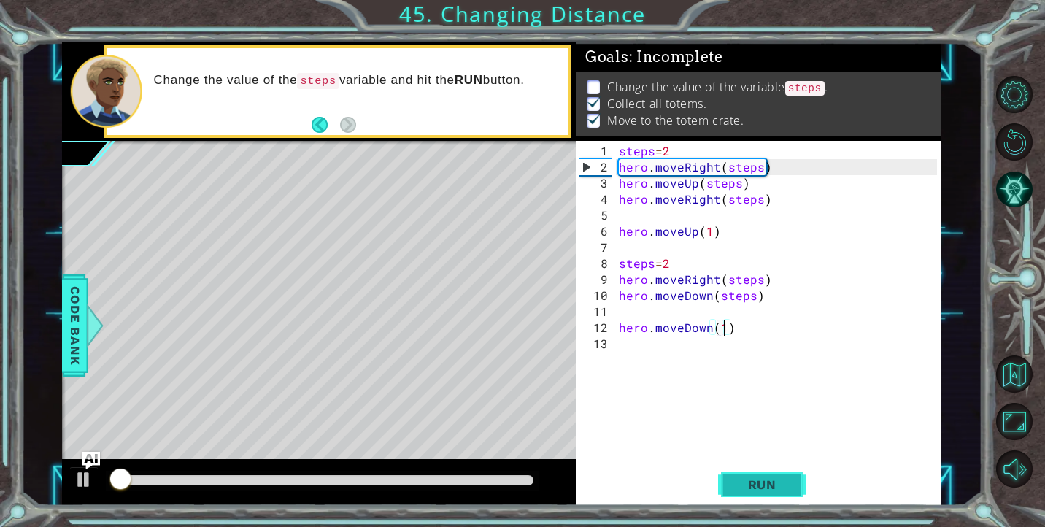
click at [759, 492] on span "Run" at bounding box center [762, 484] width 58 height 15
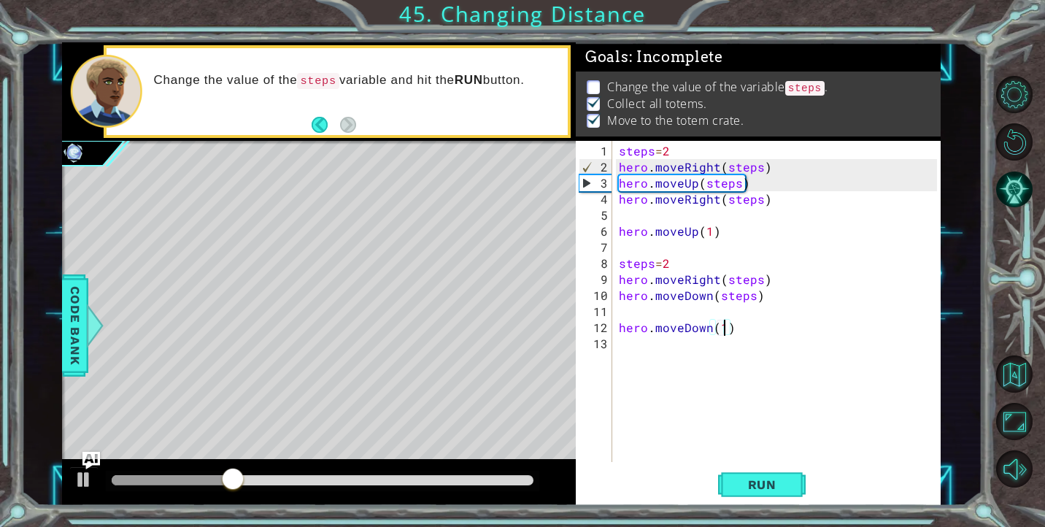
click at [673, 155] on div "steps = 2 hero . moveRight ( steps ) hero . moveUp ( steps ) hero . moveRight (…" at bounding box center [780, 319] width 328 height 353
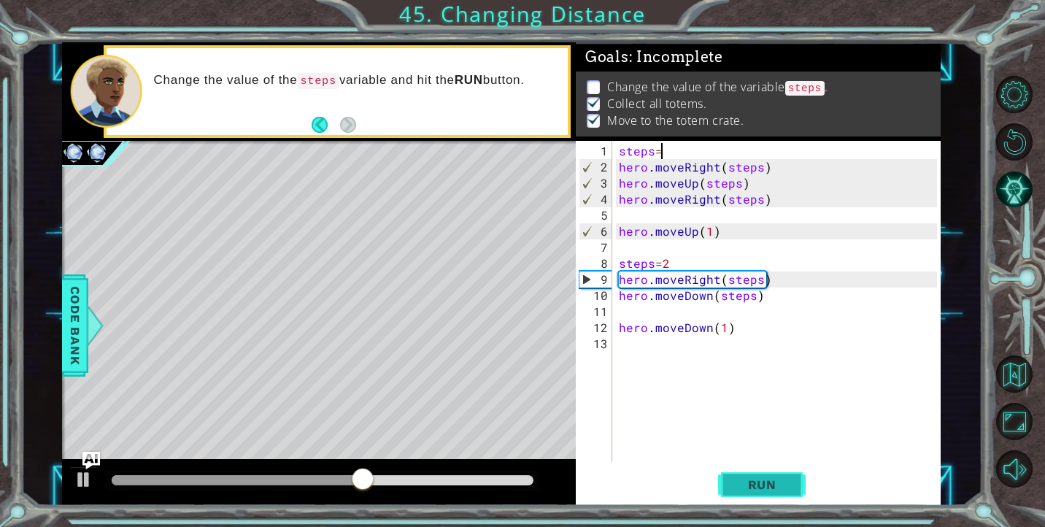
scroll to position [0, 2]
click at [764, 479] on span "Run" at bounding box center [762, 484] width 58 height 15
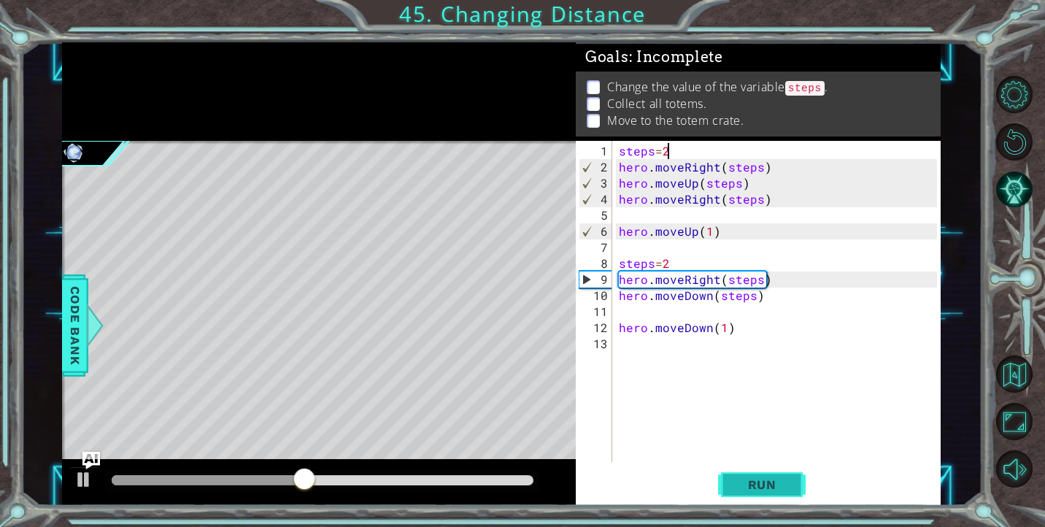
click at [746, 468] on button "Run" at bounding box center [762, 484] width 88 height 36
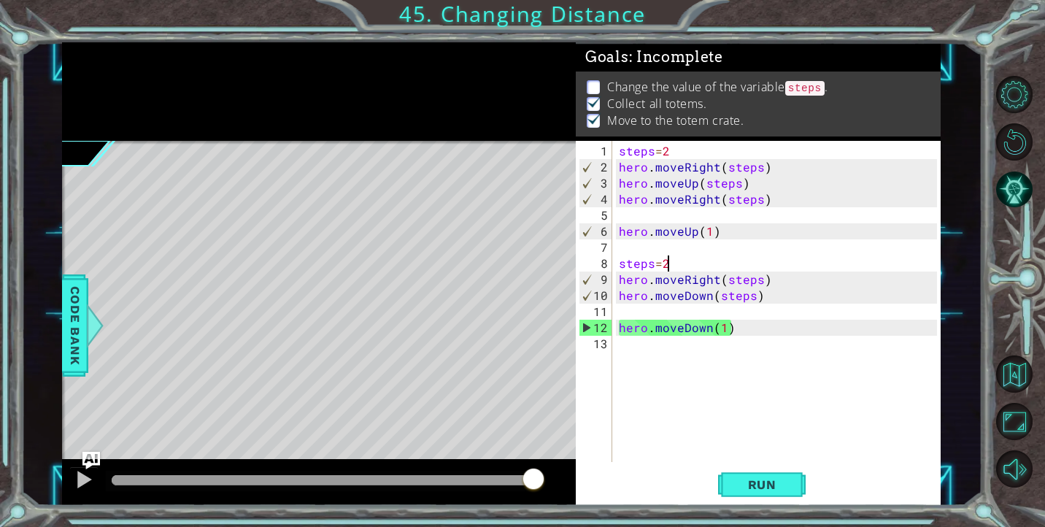
click at [677, 256] on div "steps = 2 hero . moveRight ( steps ) hero . moveUp ( steps ) hero . moveRight (…" at bounding box center [780, 319] width 328 height 353
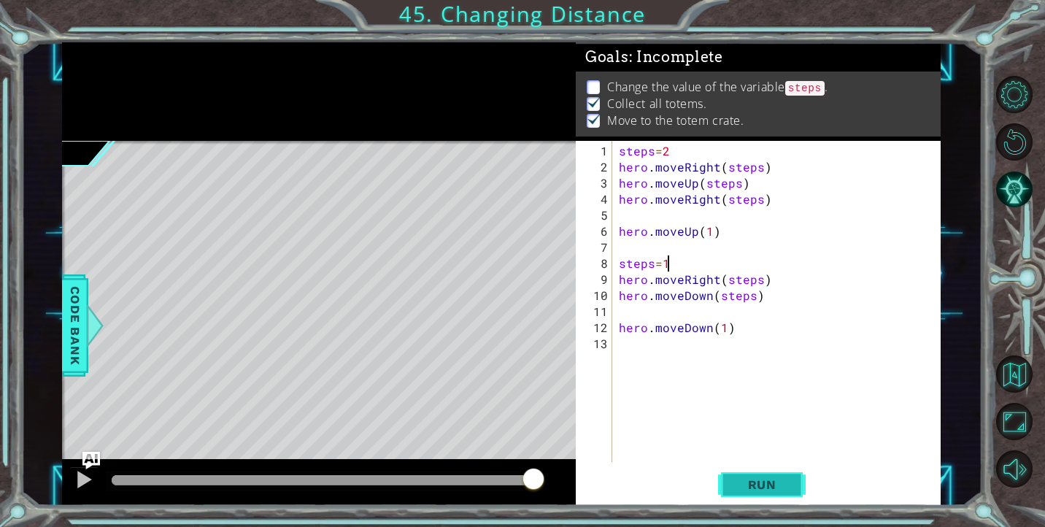
click at [745, 477] on button "Run" at bounding box center [762, 484] width 88 height 36
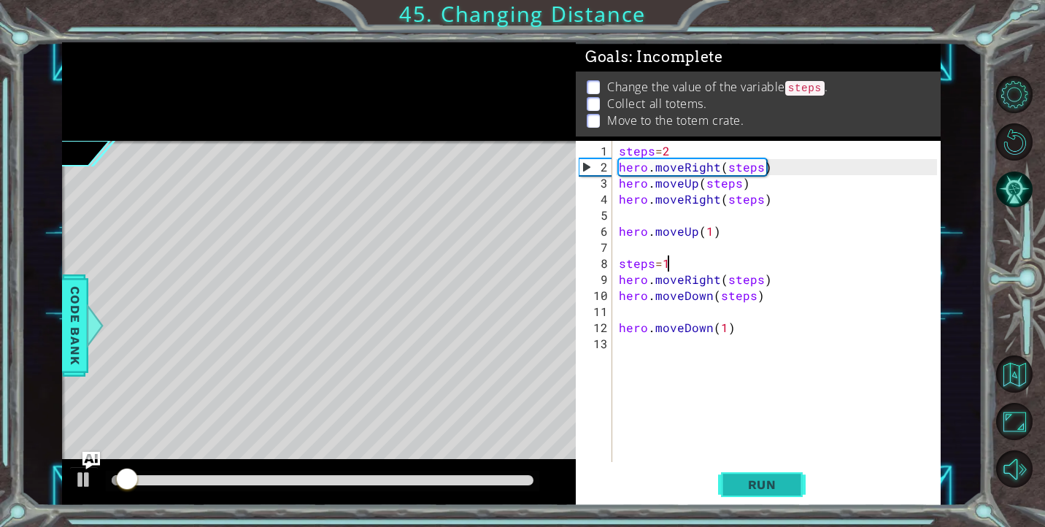
click at [760, 490] on span "Run" at bounding box center [762, 484] width 58 height 15
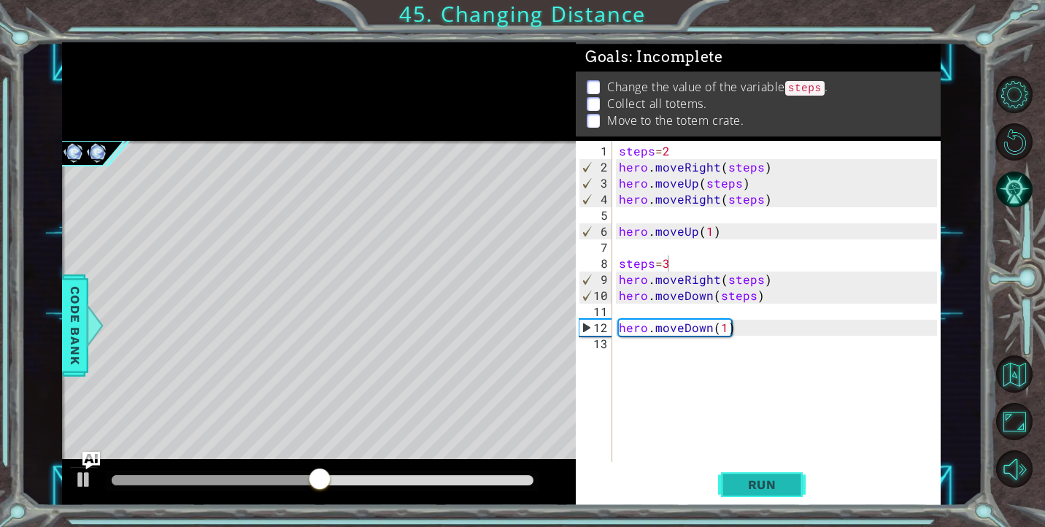
click at [761, 471] on button "Run" at bounding box center [762, 484] width 88 height 36
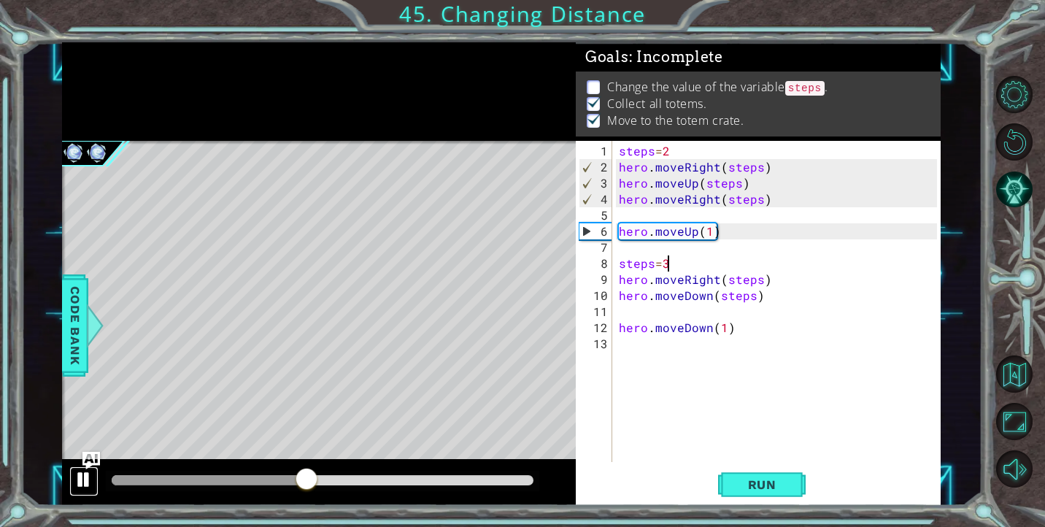
click at [85, 480] on div at bounding box center [83, 479] width 19 height 19
click at [769, 204] on div "steps = 2 hero . moveRight ( steps ) hero . moveUp ( steps ) hero . moveRight (…" at bounding box center [780, 319] width 328 height 353
type textarea "hero.moveRight(steps)"
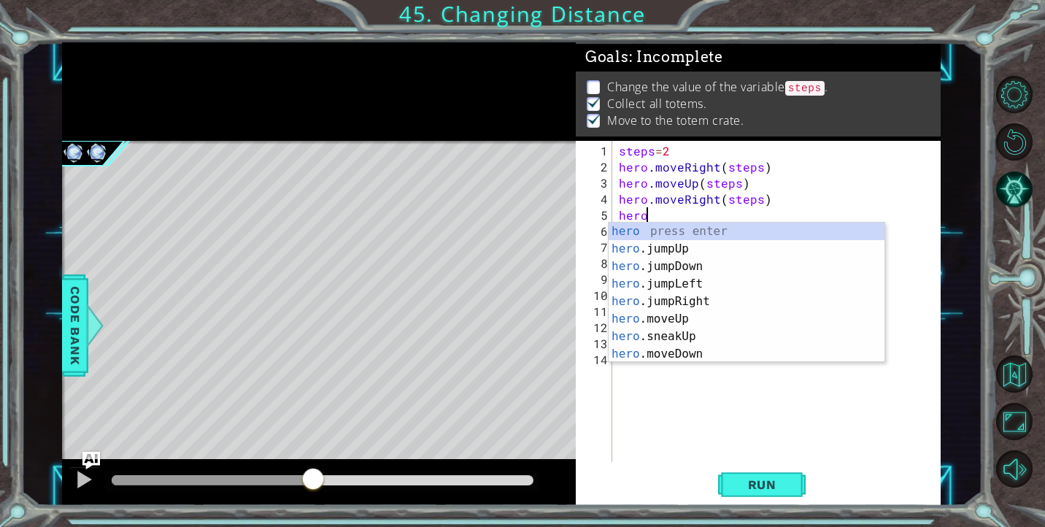
scroll to position [0, 1]
click at [701, 355] on div "hero press enter hero .jumpUp press enter hero .jumpDown press enter hero .jump…" at bounding box center [747, 310] width 276 height 175
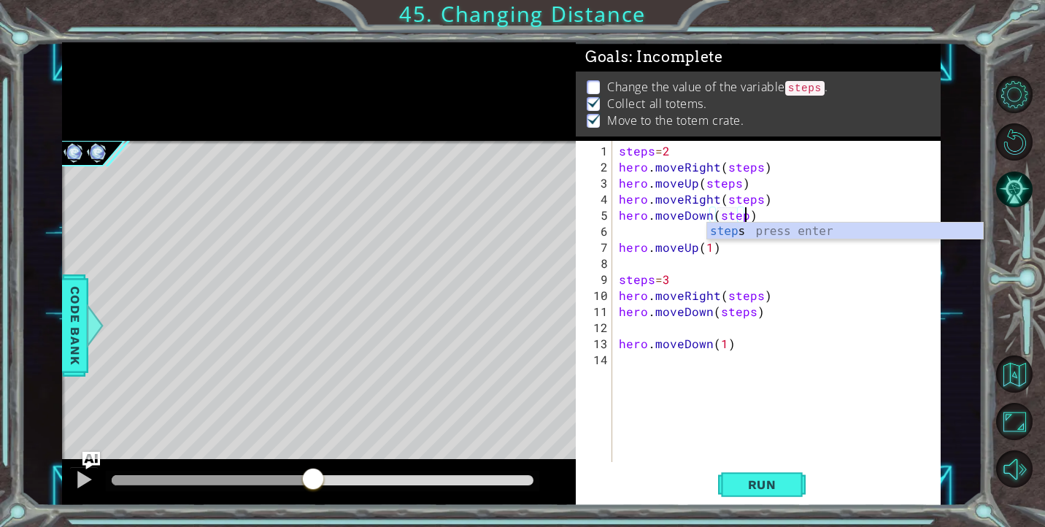
scroll to position [0, 8]
click at [863, 305] on div "steps = 2 hero . moveRight ( steps ) hero . moveUp ( steps ) hero . moveRight (…" at bounding box center [780, 319] width 328 height 353
click at [709, 250] on div "steps = 2 hero . moveRight ( steps ) hero . moveUp ( steps ) hero . moveRight (…" at bounding box center [780, 319] width 328 height 353
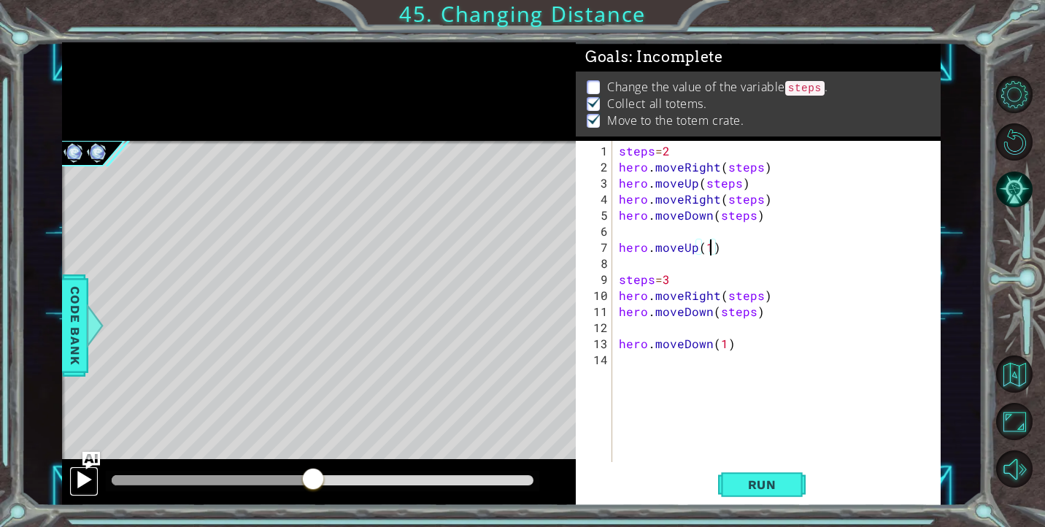
click at [85, 480] on div at bounding box center [83, 479] width 19 height 19
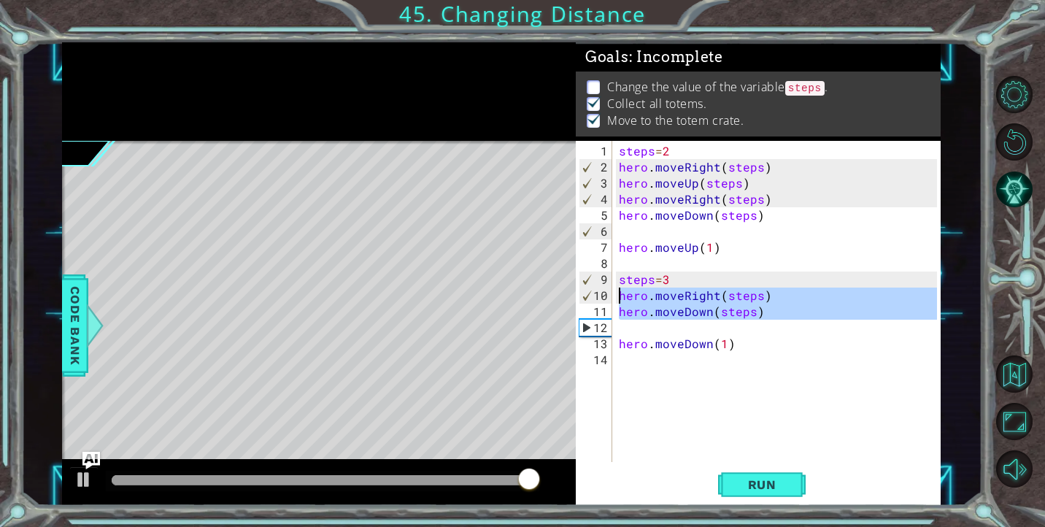
drag, startPoint x: 788, startPoint y: 320, endPoint x: 617, endPoint y: 298, distance: 172.9
click at [617, 298] on div "steps = 2 hero . moveRight ( steps ) hero . moveUp ( steps ) hero . moveRight (…" at bounding box center [780, 319] width 328 height 353
type textarea "hero.moveRight(steps) hero.moveDown(steps)"
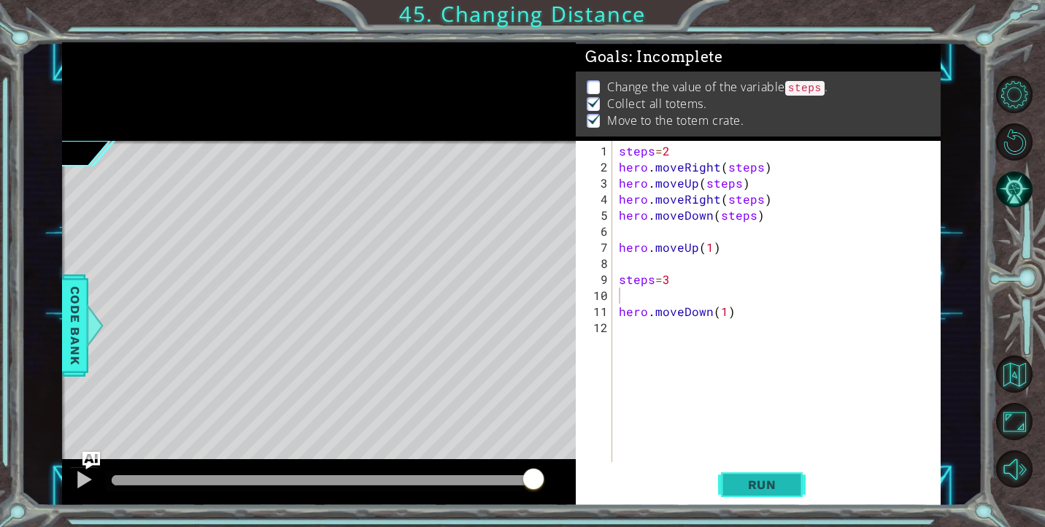
click at [798, 484] on button "Run" at bounding box center [762, 484] width 88 height 36
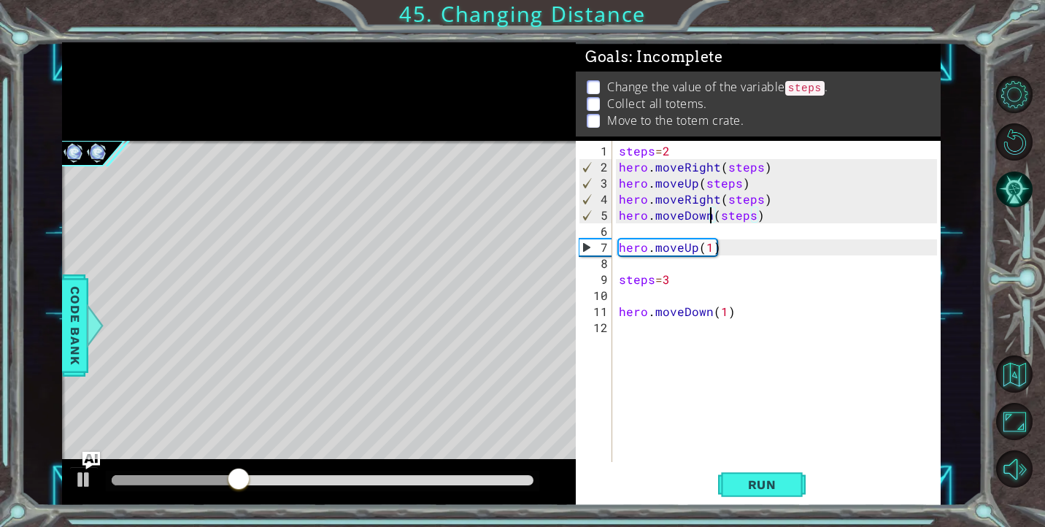
click at [711, 219] on div "steps = 2 hero . moveRight ( steps ) hero . moveUp ( steps ) hero . moveRight (…" at bounding box center [780, 319] width 328 height 353
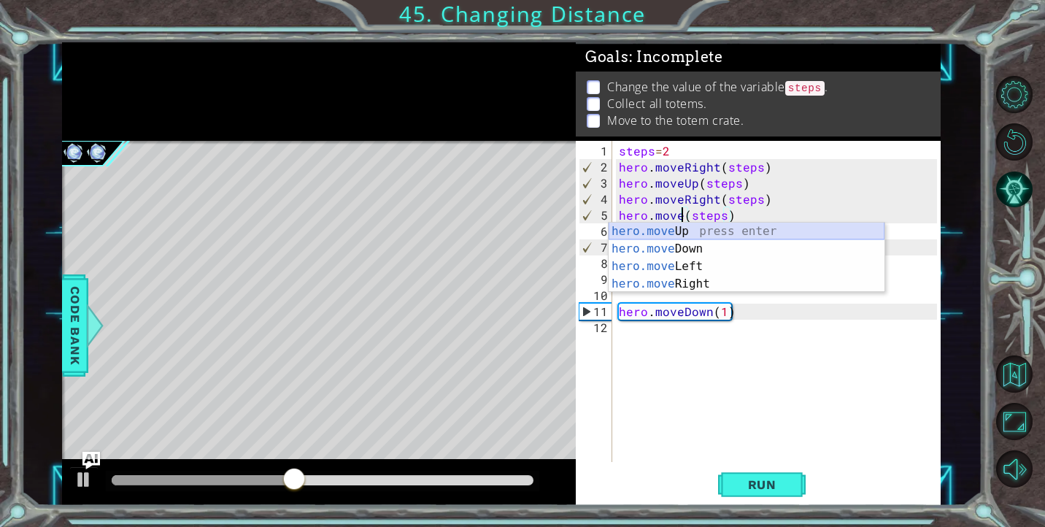
click at [694, 232] on div "hero.move Up press enter hero.move Down press enter hero.move Left press enter …" at bounding box center [747, 275] width 276 height 105
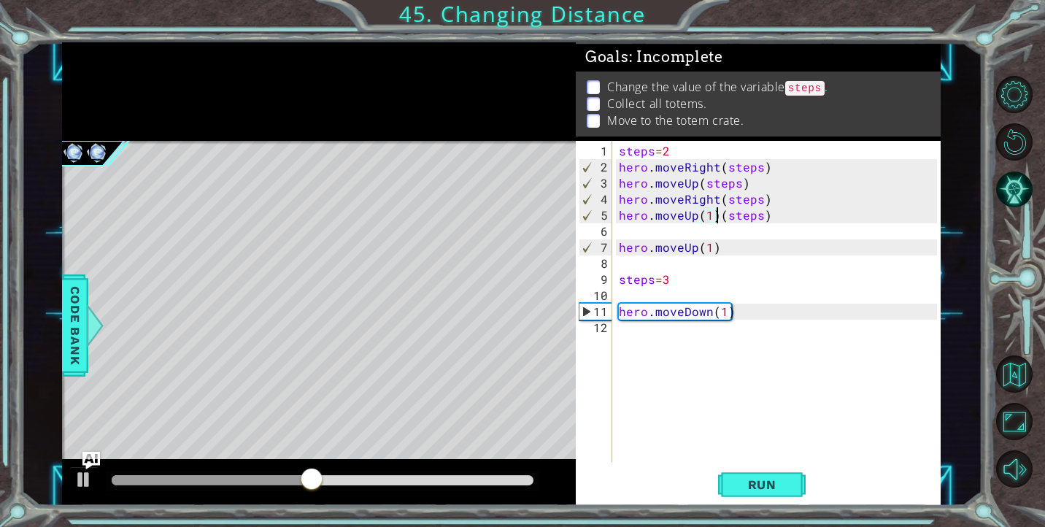
click at [716, 220] on div "steps = 2 hero . moveRight ( steps ) hero . moveUp ( steps ) hero . moveRight (…" at bounding box center [780, 319] width 328 height 353
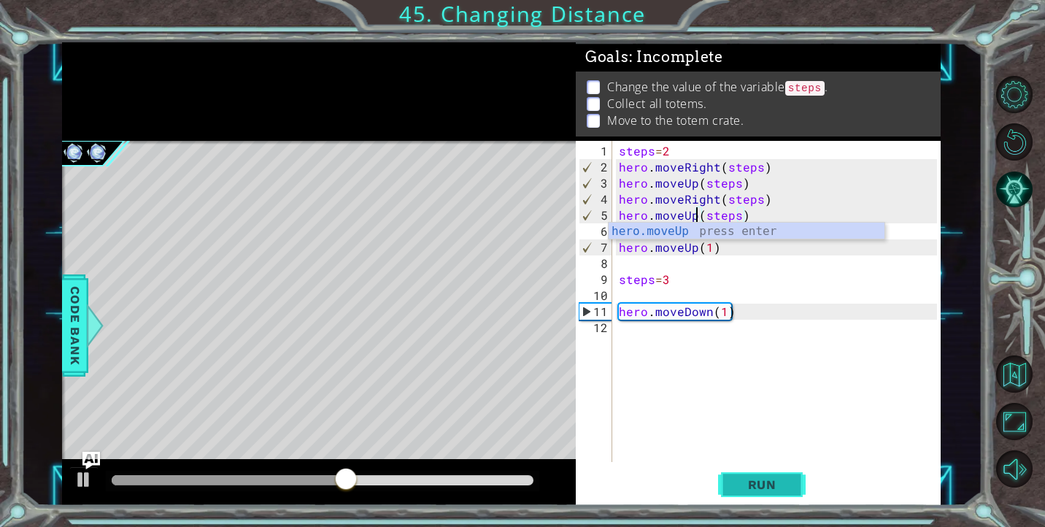
click at [769, 479] on span "Run" at bounding box center [762, 484] width 58 height 15
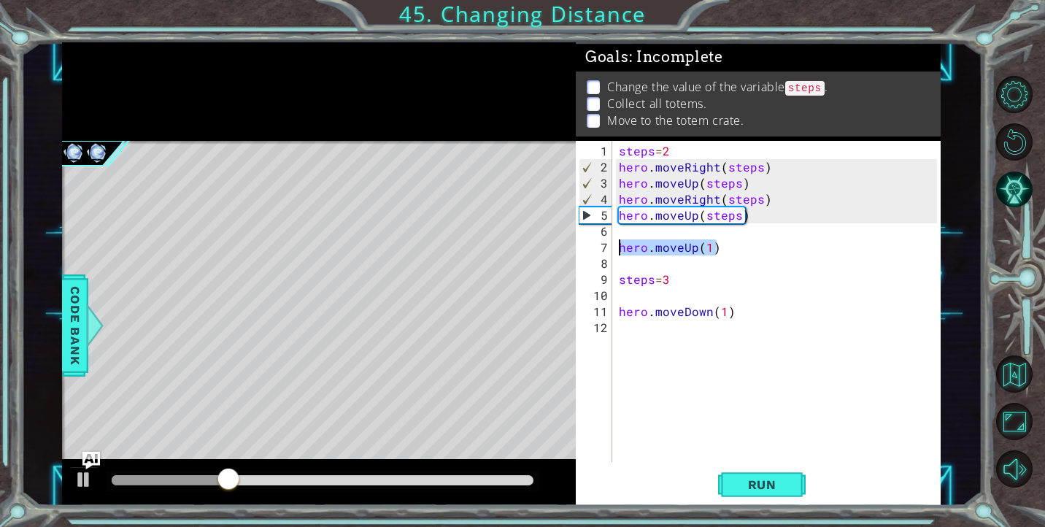
drag, startPoint x: 719, startPoint y: 247, endPoint x: 618, endPoint y: 247, distance: 100.7
click at [618, 247] on div "steps = 2 hero . moveRight ( steps ) hero . moveUp ( steps ) hero . moveRight (…" at bounding box center [780, 319] width 328 height 353
type textarea "hero.moveUp(1)"
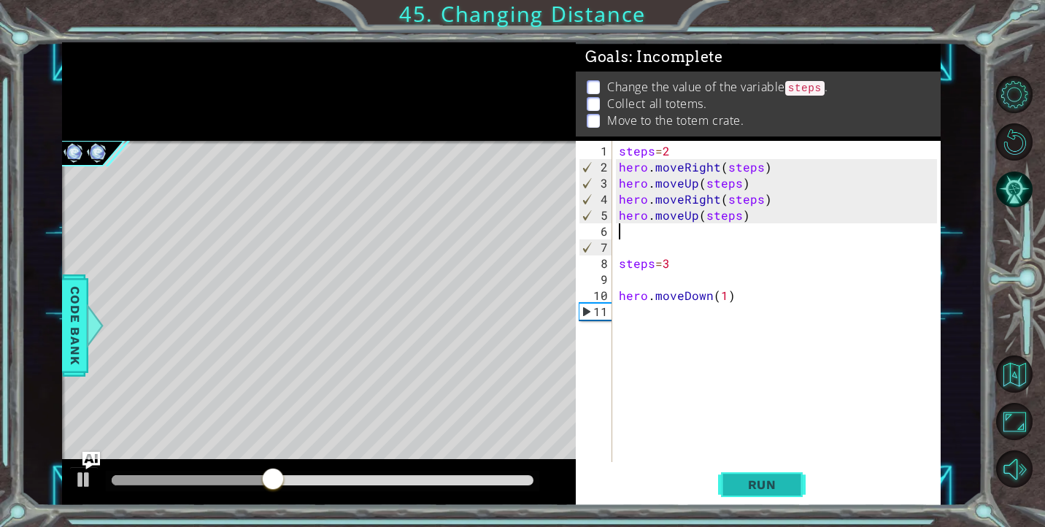
click at [732, 480] on button "Run" at bounding box center [762, 484] width 88 height 36
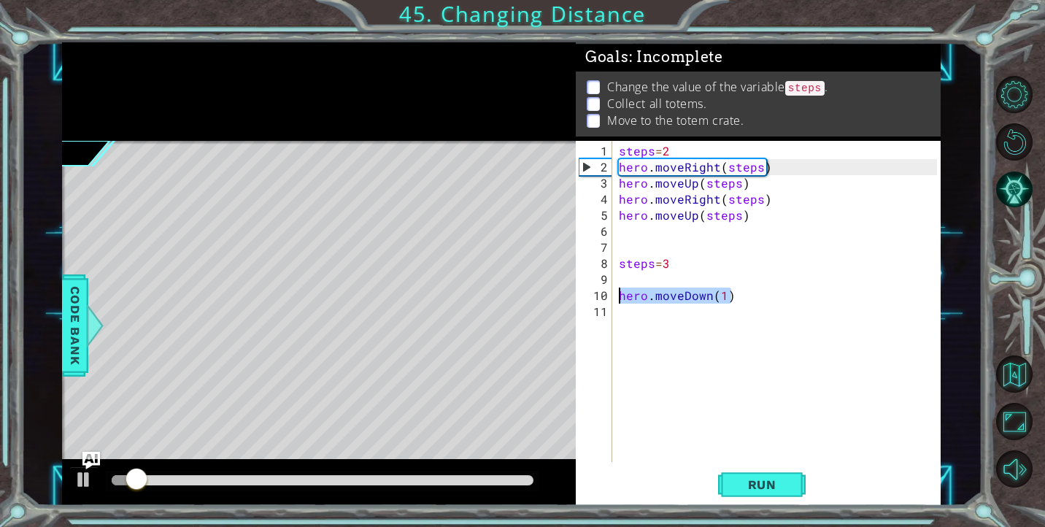
drag, startPoint x: 737, startPoint y: 296, endPoint x: 620, endPoint y: 293, distance: 117.5
click at [620, 293] on div "steps = 2 hero . moveRight ( steps ) hero . moveUp ( steps ) hero . moveRight (…" at bounding box center [780, 319] width 328 height 353
type textarea "hero.moveDown(1)"
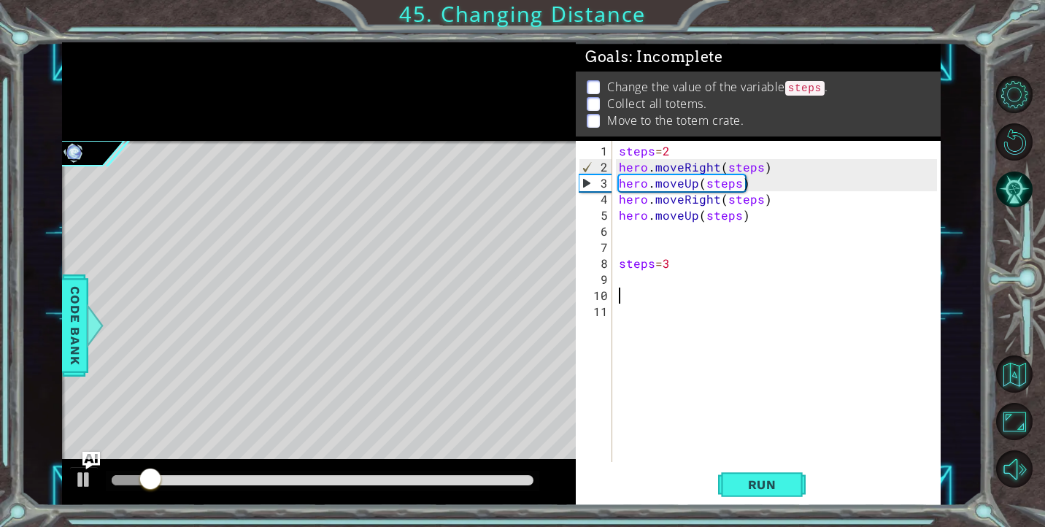
click at [620, 278] on div "steps = 2 hero . moveRight ( steps ) hero . moveUp ( steps ) hero . moveRight (…" at bounding box center [780, 319] width 328 height 353
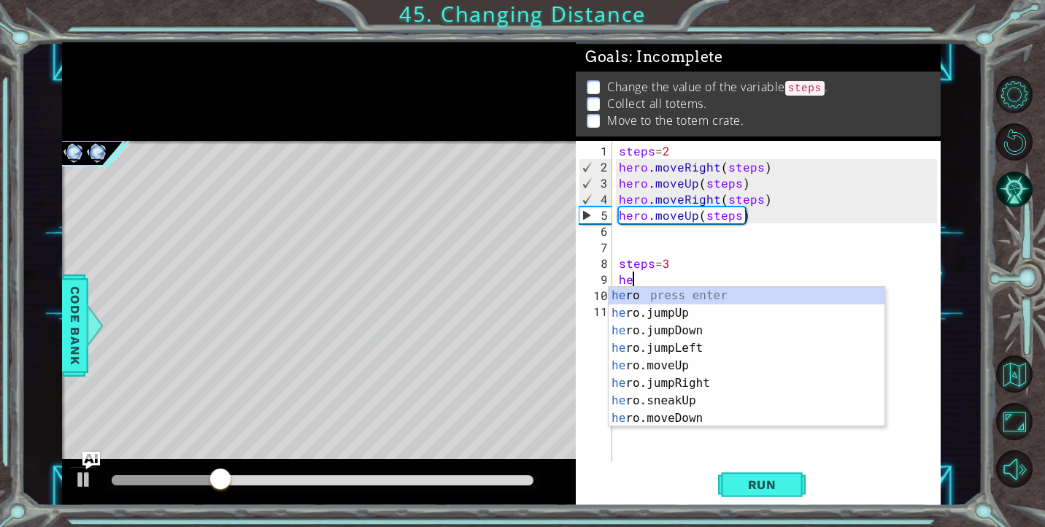
scroll to position [0, 1]
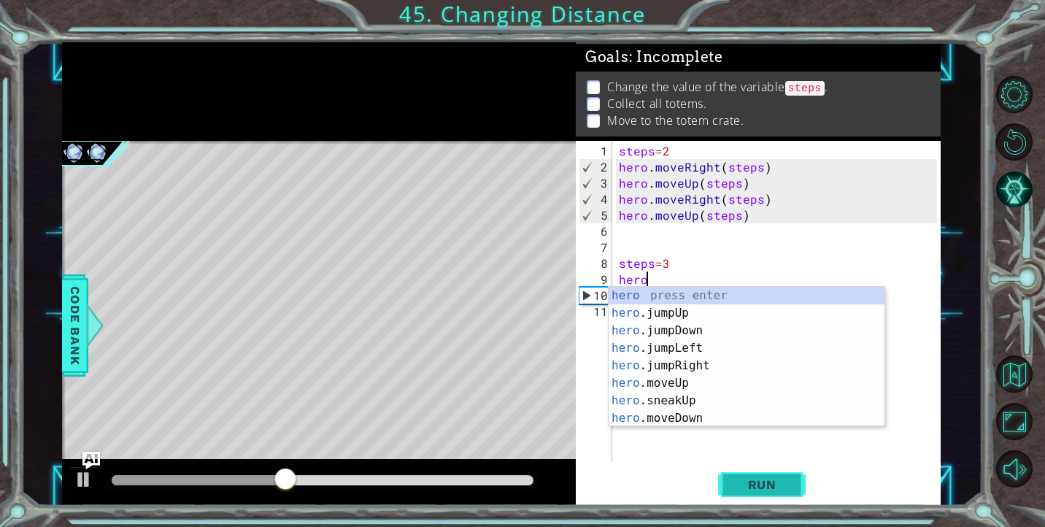
click at [774, 480] on span "Run" at bounding box center [762, 484] width 58 height 15
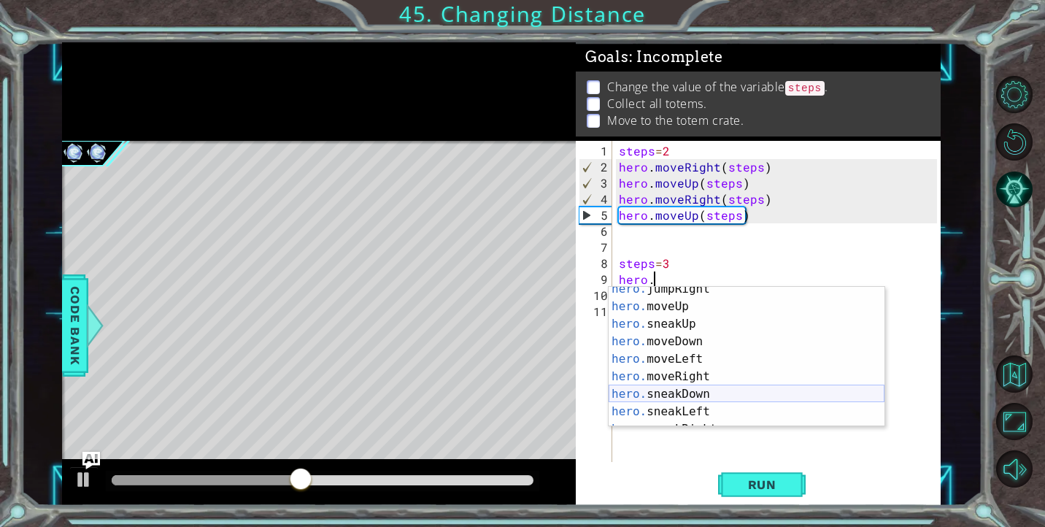
scroll to position [75, 0]
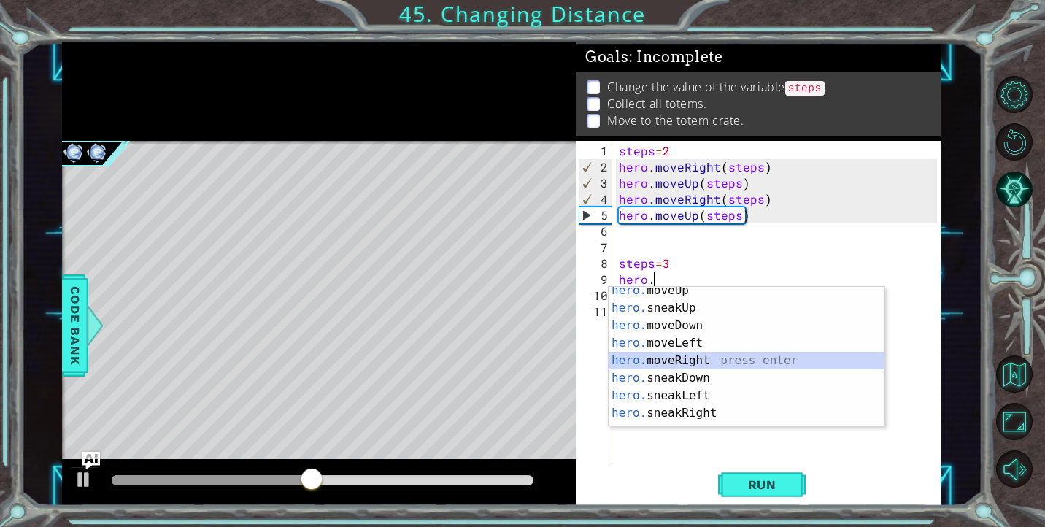
click at [702, 359] on div "hero. moveUp press enter hero. sneakUp press enter hero. moveDown press enter h…" at bounding box center [747, 369] width 276 height 175
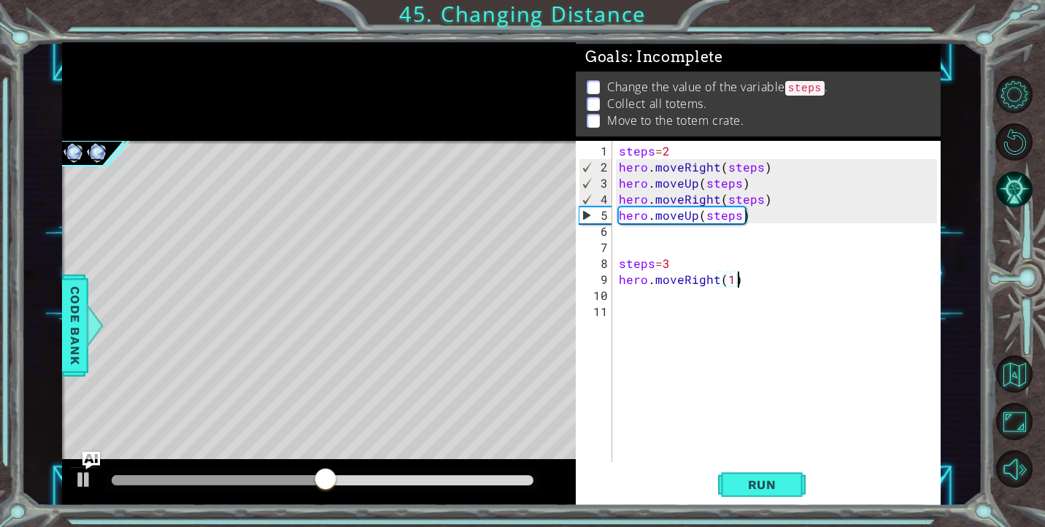
click at [747, 279] on div "steps = 2 hero . moveRight ( steps ) hero . moveUp ( steps ) hero . moveRight (…" at bounding box center [780, 319] width 328 height 353
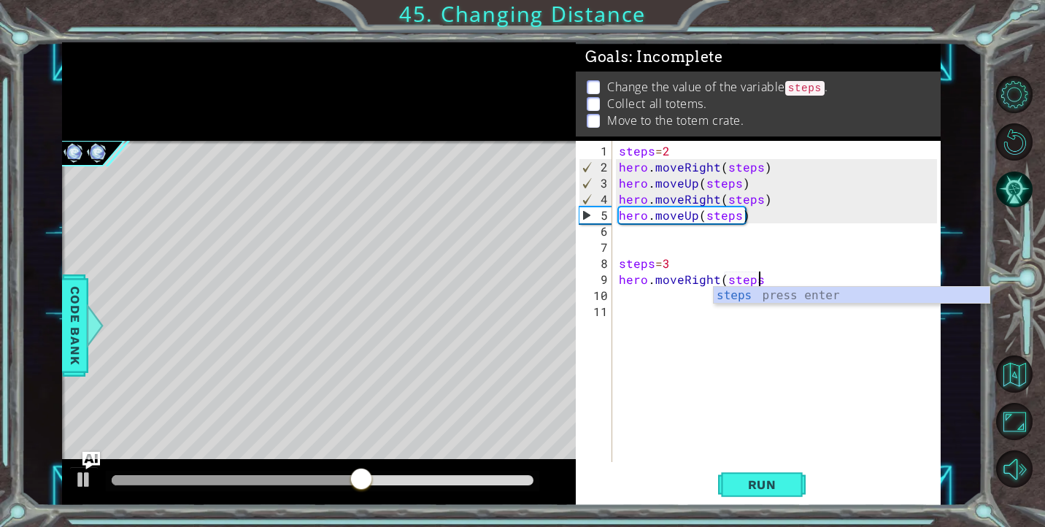
type textarea "hero.moveRight(steps)"
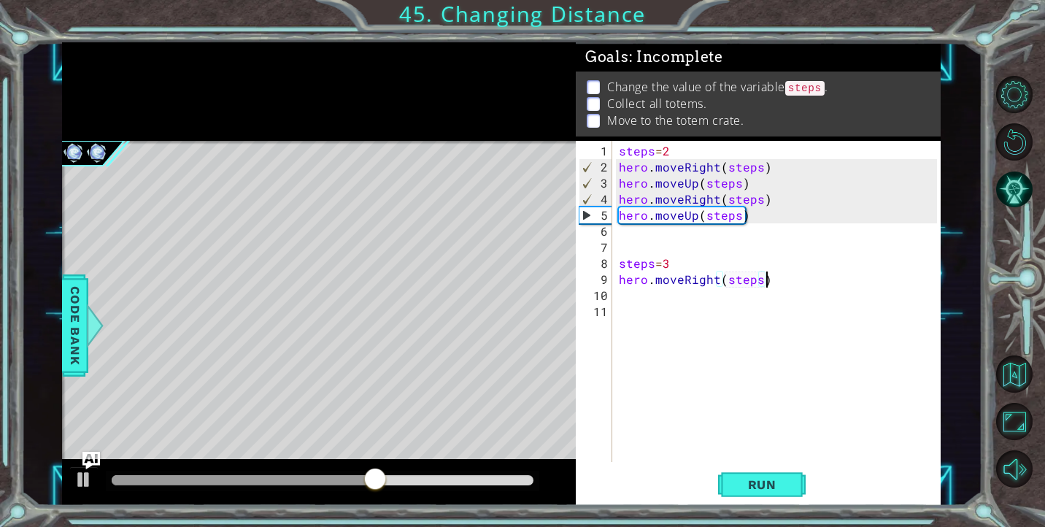
click at [688, 309] on div "steps = 2 hero . moveRight ( steps ) hero . moveUp ( steps ) hero . moveRight (…" at bounding box center [780, 319] width 328 height 353
click at [685, 303] on div "steps = 2 hero . moveRight ( steps ) hero . moveUp ( steps ) hero . moveRight (…" at bounding box center [780, 319] width 328 height 353
click at [679, 298] on div "steps = 2 hero . moveRight ( steps ) hero . moveUp ( steps ) hero . moveRight (…" at bounding box center [780, 319] width 328 height 353
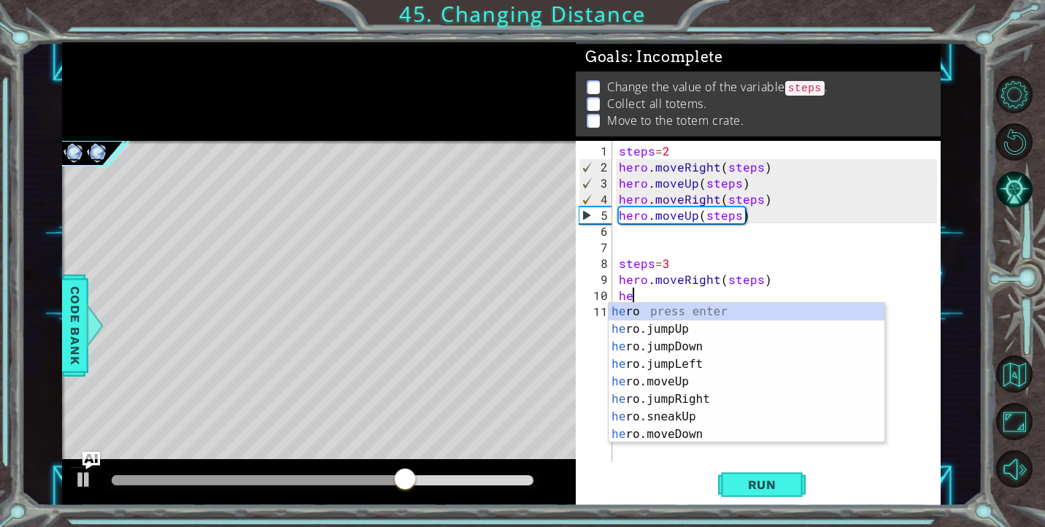
scroll to position [0, 1]
click at [682, 429] on div "hero press enter hero .jumpUp press enter hero .jumpDown press enter hero .jump…" at bounding box center [747, 390] width 276 height 175
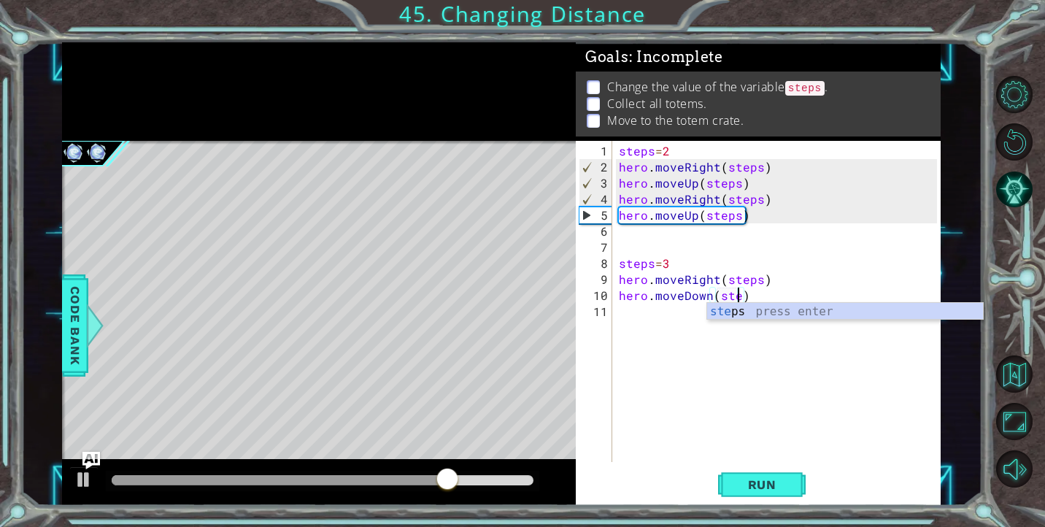
scroll to position [0, 8]
click at [745, 495] on button "Run" at bounding box center [762, 484] width 88 height 36
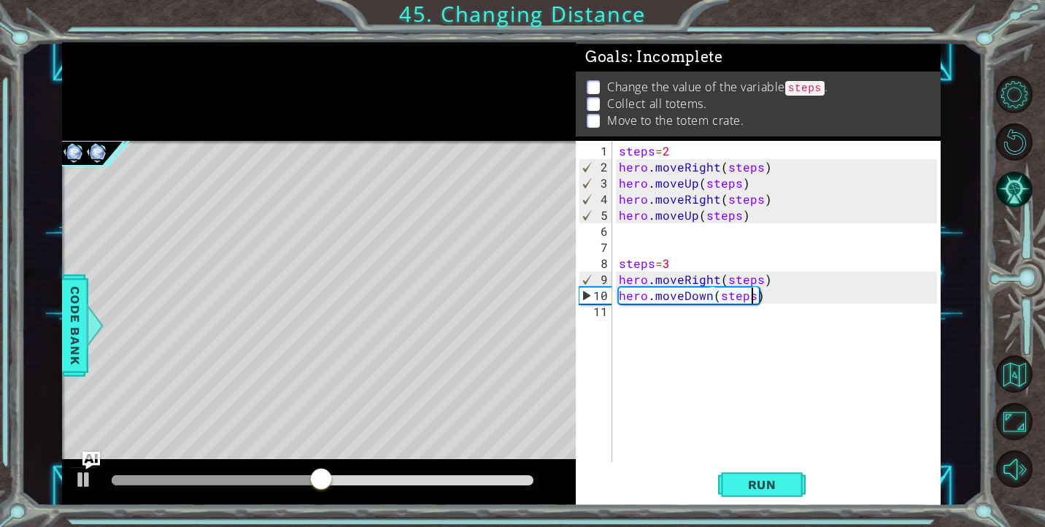
click at [680, 261] on div "steps = 2 hero . moveRight ( steps ) hero . moveUp ( steps ) hero . moveRight (…" at bounding box center [780, 319] width 328 height 353
click at [768, 279] on div "steps = 2 hero . moveRight ( steps ) hero . moveUp ( steps ) hero . moveRight (…" at bounding box center [780, 319] width 328 height 353
type textarea "hero.moveRight(steps)"
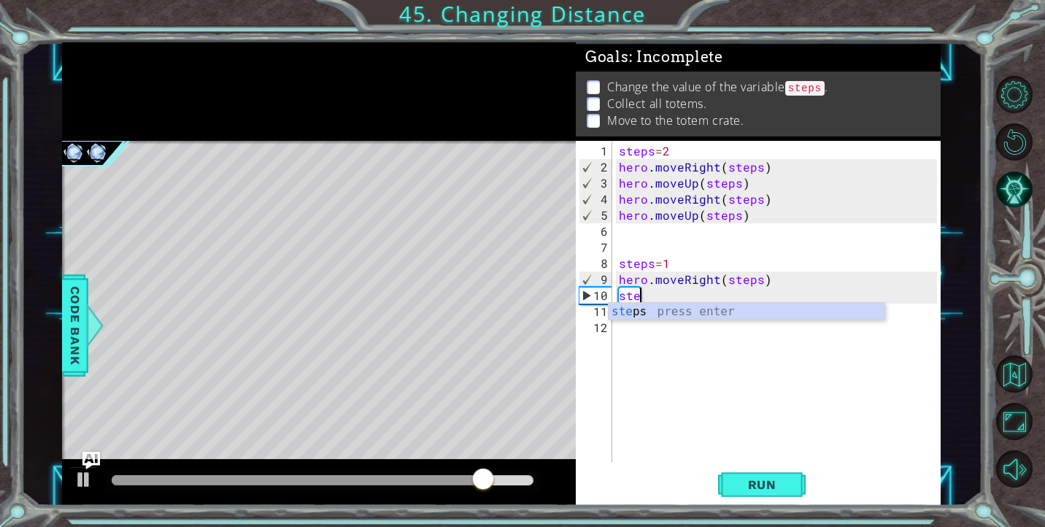
scroll to position [0, 1]
click at [751, 314] on div "steps press enter" at bounding box center [747, 329] width 276 height 53
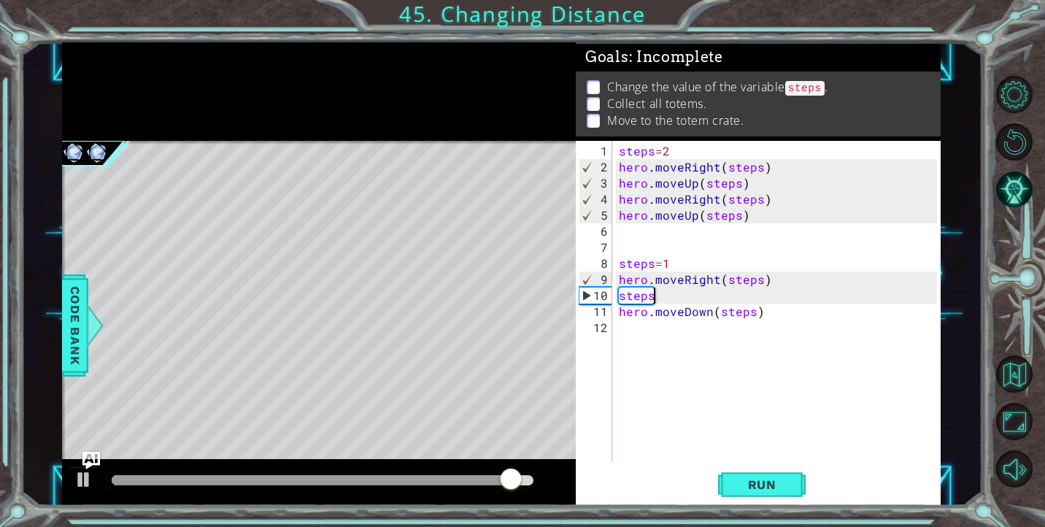
click at [682, 298] on div "steps = 2 hero . moveRight ( steps ) hero . moveUp ( steps ) hero . moveRight (…" at bounding box center [780, 319] width 328 height 353
click at [655, 289] on div "steps = 2 hero . moveRight ( steps ) hero . moveUp ( steps ) hero . moveRight (…" at bounding box center [780, 319] width 328 height 353
click at [658, 291] on div "steps = 2 hero . moveRight ( steps ) hero . moveUp ( steps ) hero . moveRight (…" at bounding box center [780, 319] width 328 height 353
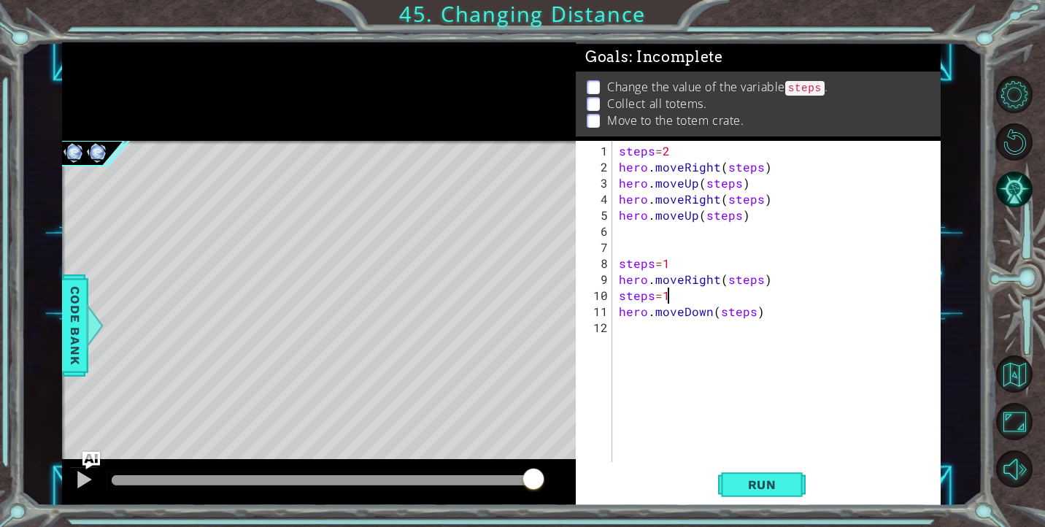
scroll to position [0, 2]
click at [708, 315] on div "steps = 2 hero . moveRight ( steps ) hero . moveUp ( steps ) hero . moveRight (…" at bounding box center [780, 319] width 328 height 353
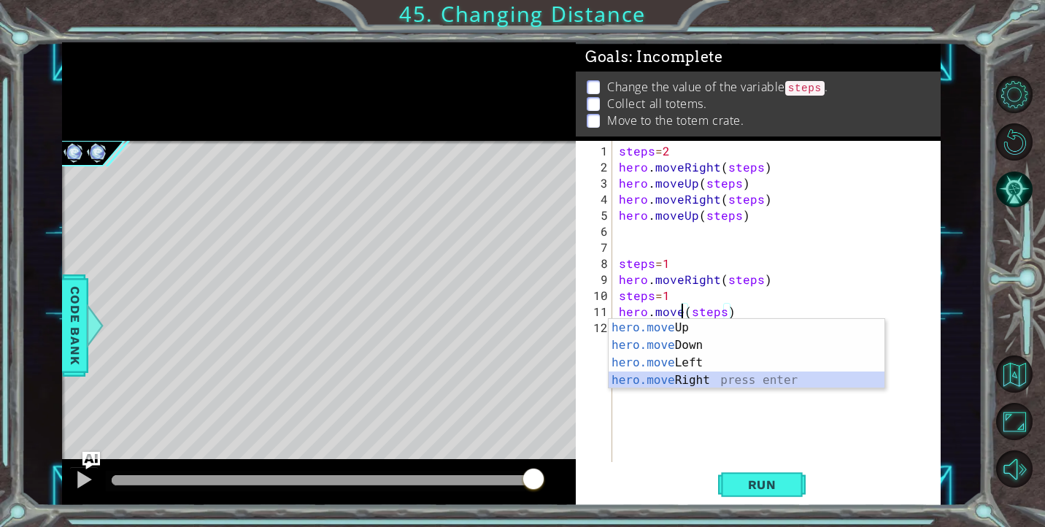
click at [698, 381] on div "hero.move Up press enter hero.move Down press enter hero.move Left press enter …" at bounding box center [747, 371] width 276 height 105
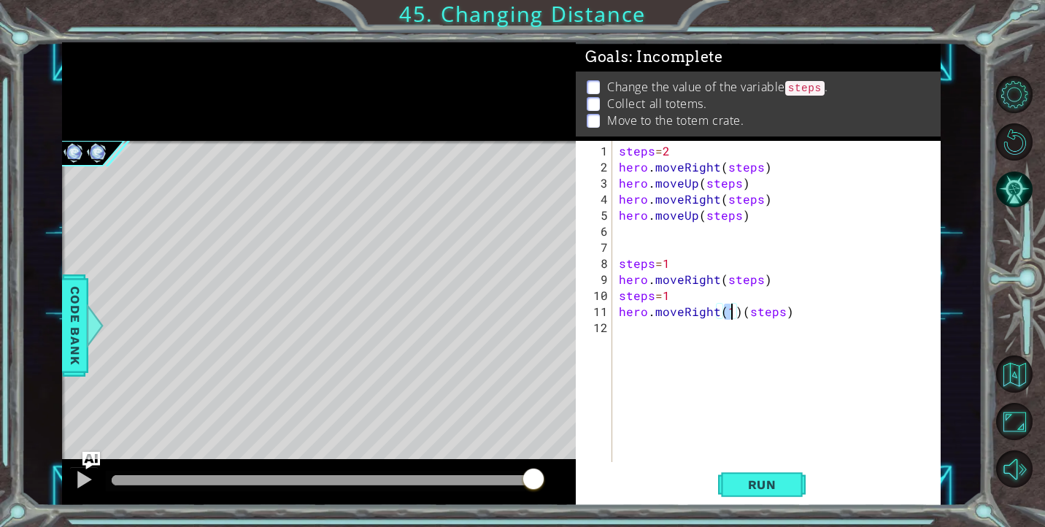
click at [680, 301] on div "steps = 2 hero . moveRight ( steps ) hero . moveUp ( steps ) hero . moveRight (…" at bounding box center [780, 319] width 328 height 353
drag, startPoint x: 740, startPoint y: 314, endPoint x: 720, endPoint y: 314, distance: 20.4
click at [717, 314] on div "steps = 2 hero . moveRight ( steps ) hero . moveUp ( steps ) hero . moveRight (…" at bounding box center [780, 319] width 328 height 353
type textarea "hero.moveRight(steps)"
click at [803, 380] on div "steps = 2 hero . moveRight ( steps ) hero . moveUp ( steps ) hero . moveRight (…" at bounding box center [780, 319] width 328 height 353
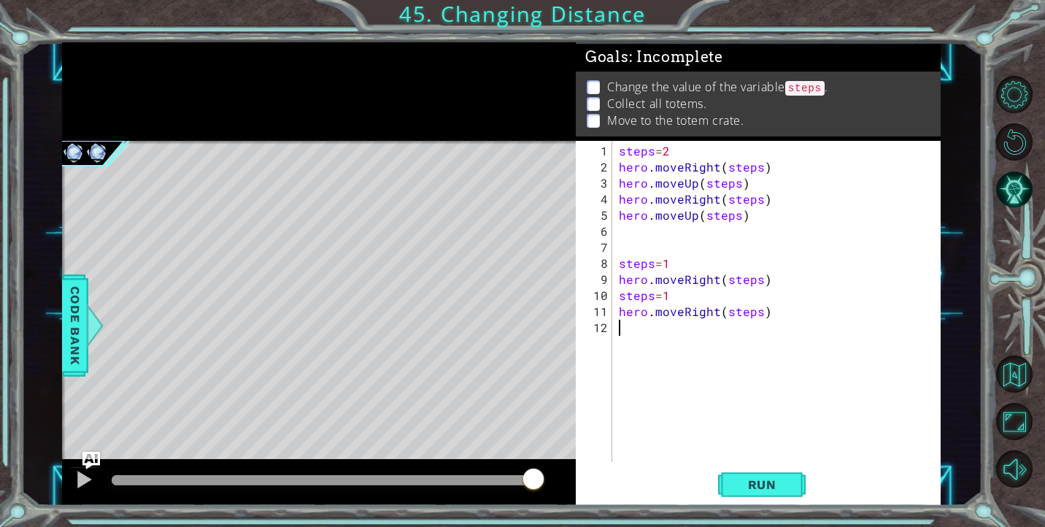
scroll to position [0, 0]
click at [767, 488] on span "Run" at bounding box center [762, 484] width 58 height 15
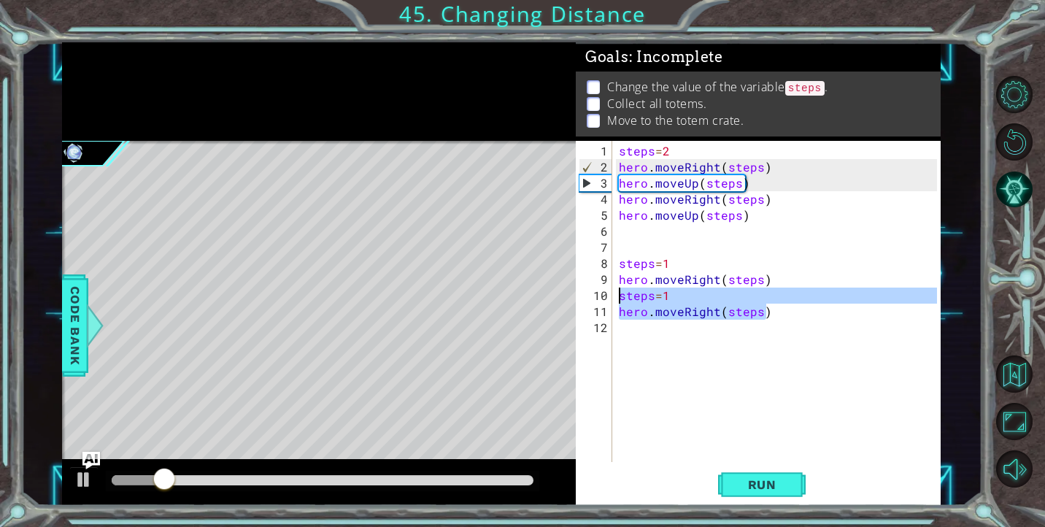
drag, startPoint x: 775, startPoint y: 315, endPoint x: 615, endPoint y: 293, distance: 161.3
click at [615, 293] on div "1 2 3 4 5 6 7 8 9 10 11 12 steps = 2 hero . moveRight ( steps ) hero . moveUp (…" at bounding box center [756, 301] width 361 height 321
type textarea "steps=1 hero.moveRight(steps)"
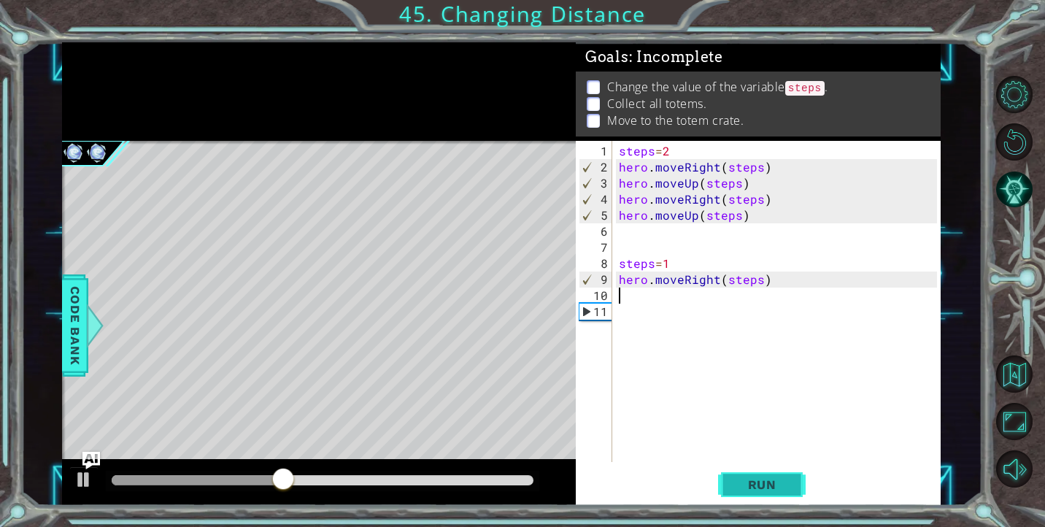
click at [751, 474] on button "Run" at bounding box center [762, 484] width 88 height 36
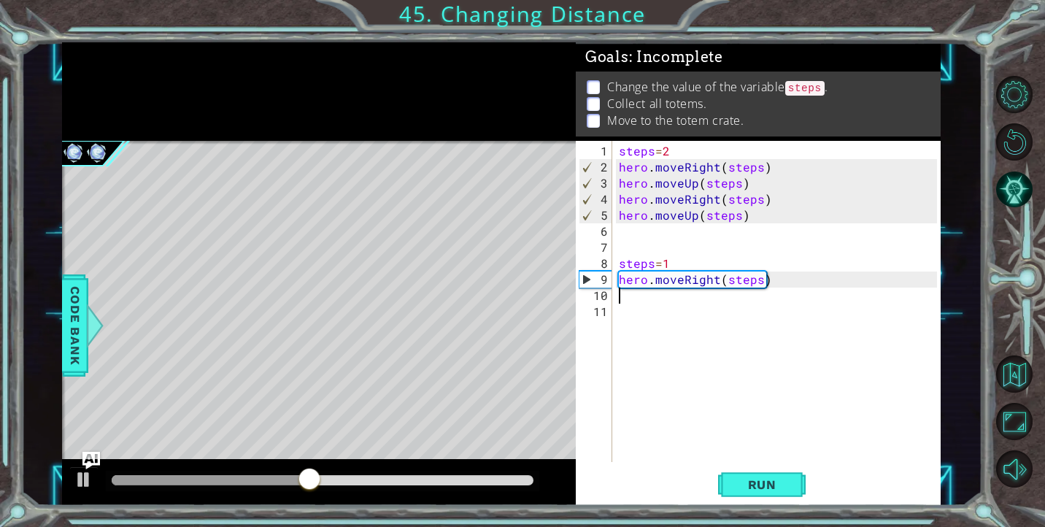
click at [687, 265] on div "steps = 2 hero . moveRight ( steps ) hero . moveUp ( steps ) hero . moveRight (…" at bounding box center [780, 319] width 328 height 353
click at [783, 281] on div "steps = 2 hero . moveRight ( steps ) hero . moveUp ( steps ) hero . moveRight (…" at bounding box center [780, 319] width 328 height 353
type textarea "hero.moveRight(steps)"
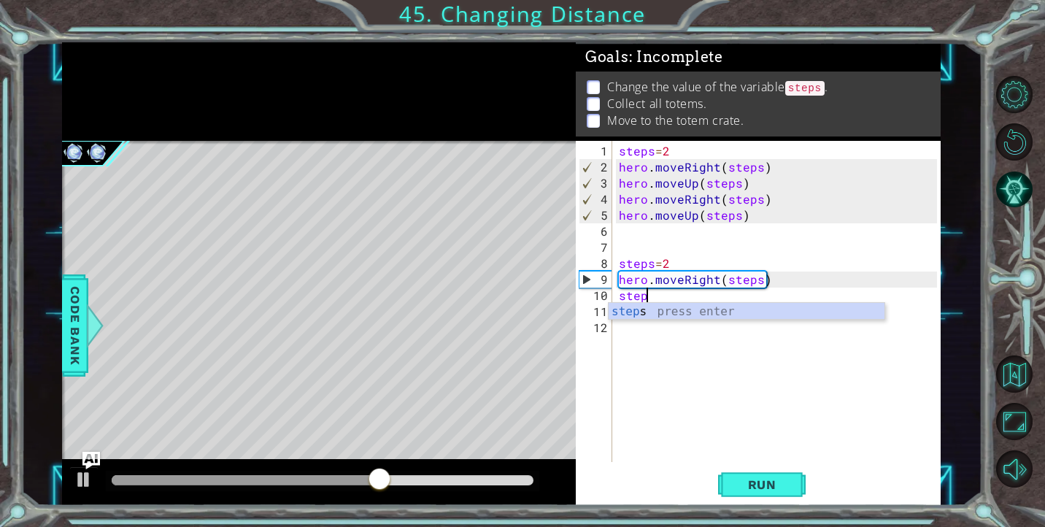
scroll to position [0, 1]
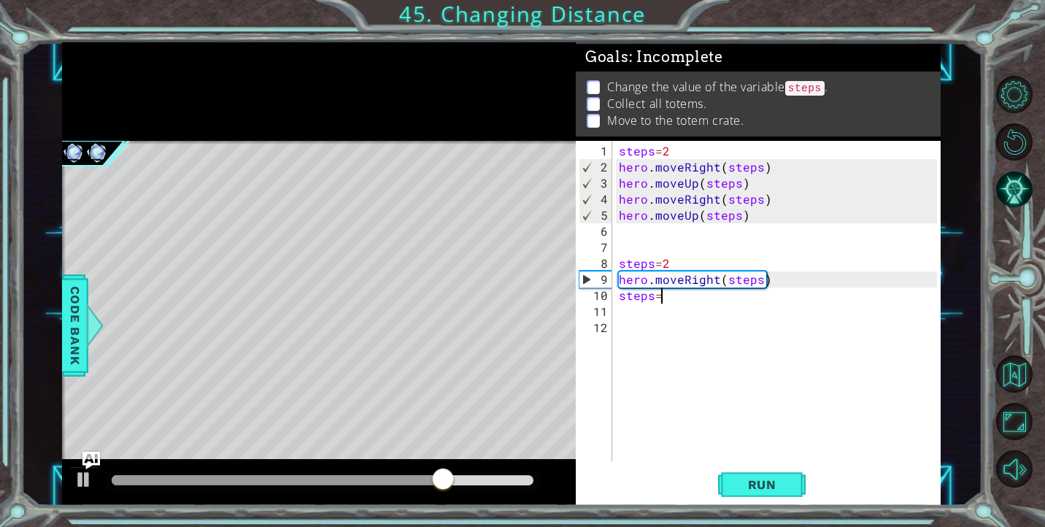
type textarea "steps=4"
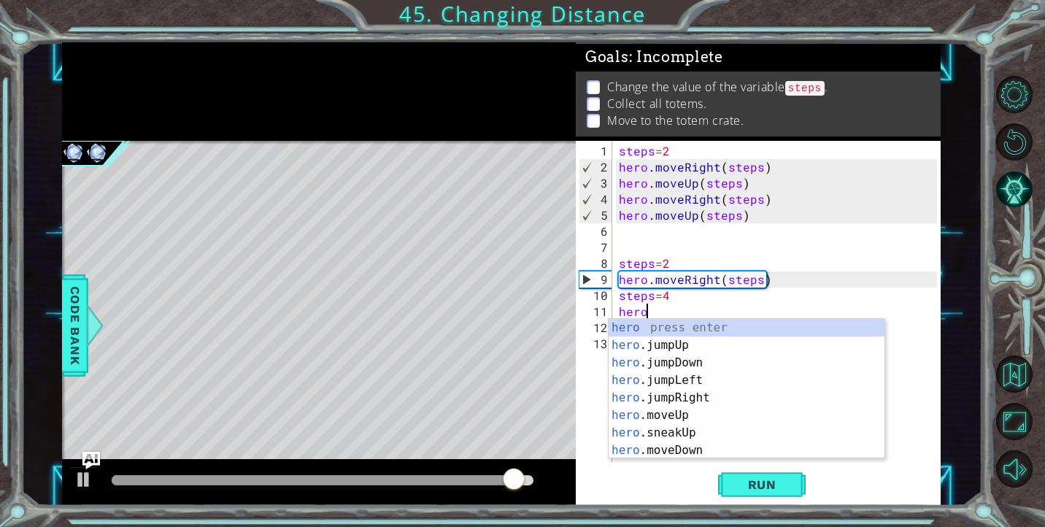
scroll to position [0, 1]
click at [729, 454] on div "hero press enter hero .jumpUp press enter hero .jumpDown press enter hero .jump…" at bounding box center [747, 406] width 276 height 175
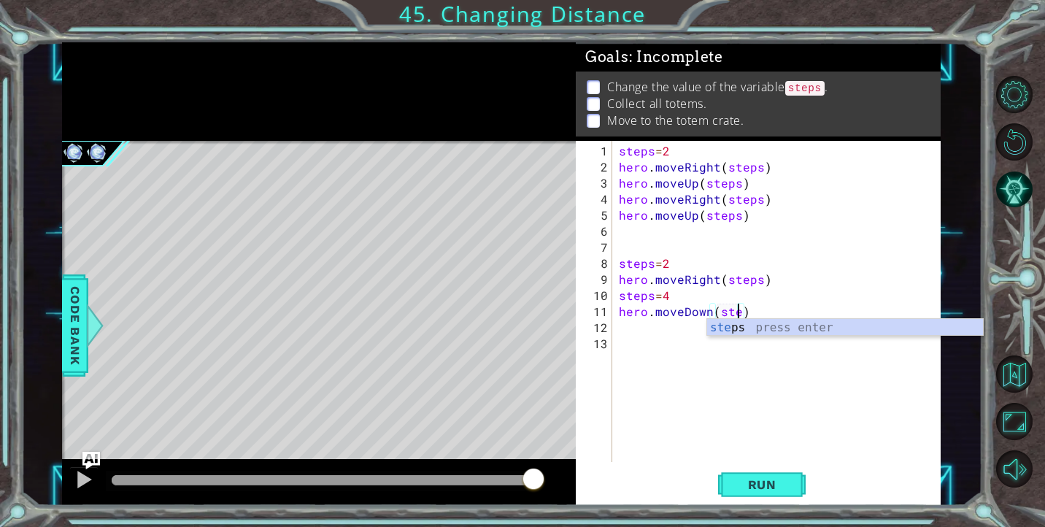
scroll to position [0, 8]
click at [773, 477] on span "Run" at bounding box center [762, 484] width 58 height 15
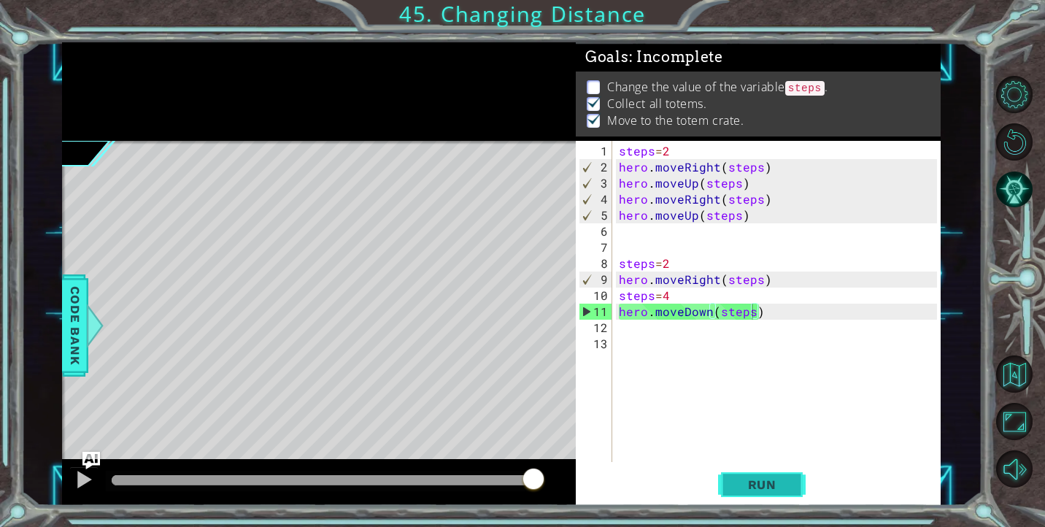
click at [760, 471] on button "Run" at bounding box center [762, 484] width 88 height 36
click at [684, 150] on div "steps = 2 hero . moveRight ( steps ) hero . moveUp ( steps ) hero . moveRight (…" at bounding box center [780, 319] width 328 height 353
click at [679, 288] on div "steps = 2 hero . moveRight ( steps ) hero . moveUp ( steps ) hero . moveRight (…" at bounding box center [780, 319] width 328 height 353
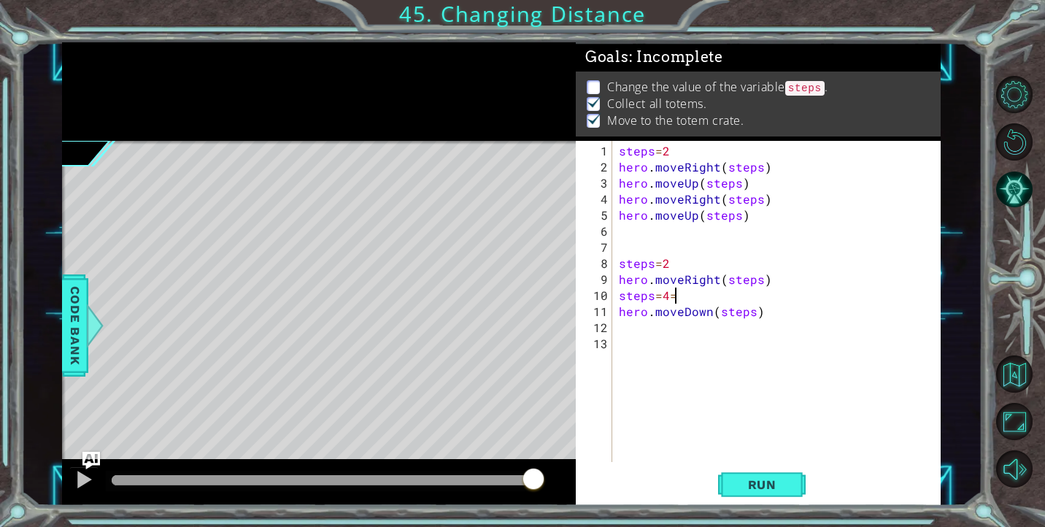
scroll to position [0, 3]
click at [764, 480] on span "Run" at bounding box center [762, 484] width 58 height 15
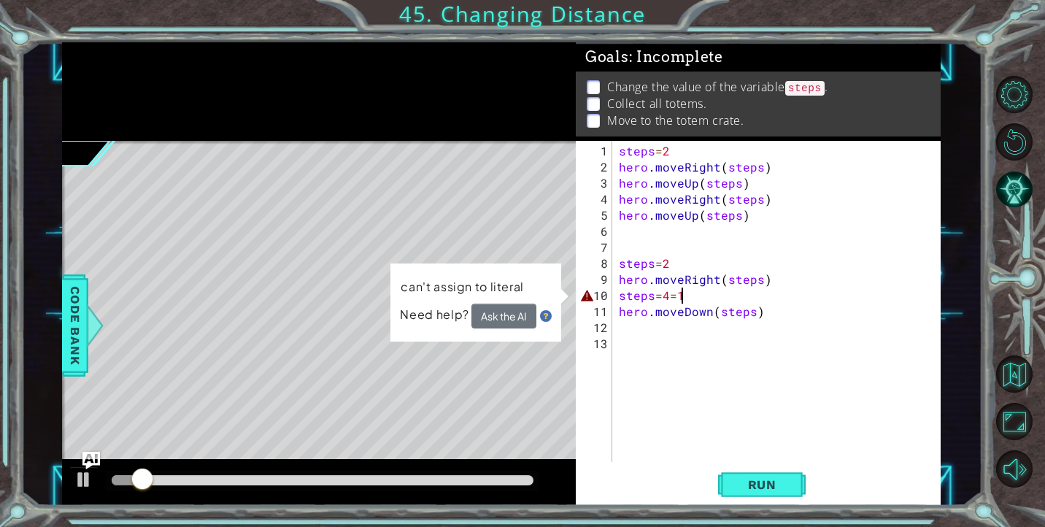
click at [699, 302] on div "steps = 2 hero . moveRight ( steps ) hero . moveUp ( steps ) hero . moveRight (…" at bounding box center [780, 319] width 328 height 353
click at [699, 297] on div "steps = 2 hero . moveRight ( steps ) hero . moveUp ( steps ) hero . moveRight (…" at bounding box center [780, 319] width 328 height 353
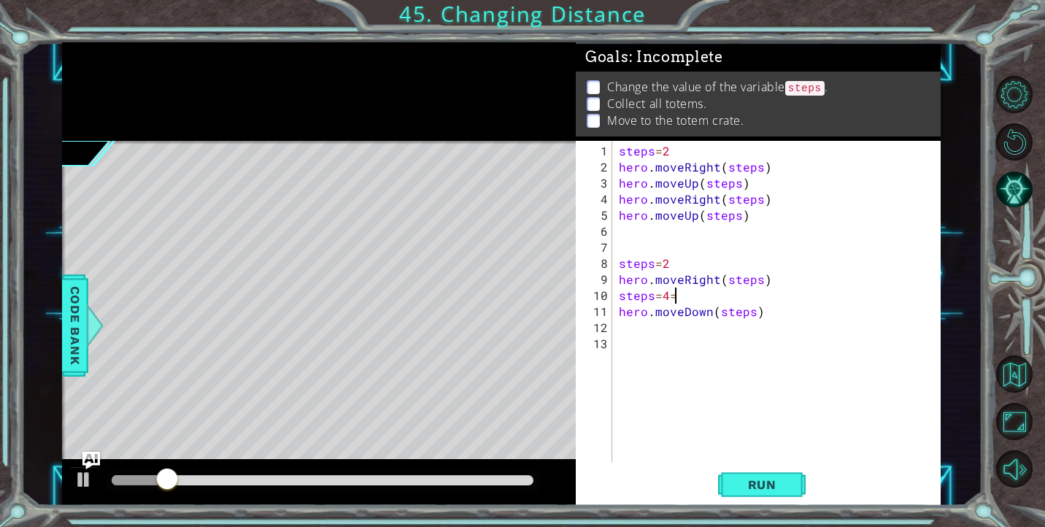
scroll to position [0, 2]
drag, startPoint x: 608, startPoint y: 85, endPoint x: 811, endPoint y: 80, distance: 202.9
click at [810, 80] on p "Change the value of the variable steps ." at bounding box center [717, 88] width 220 height 18
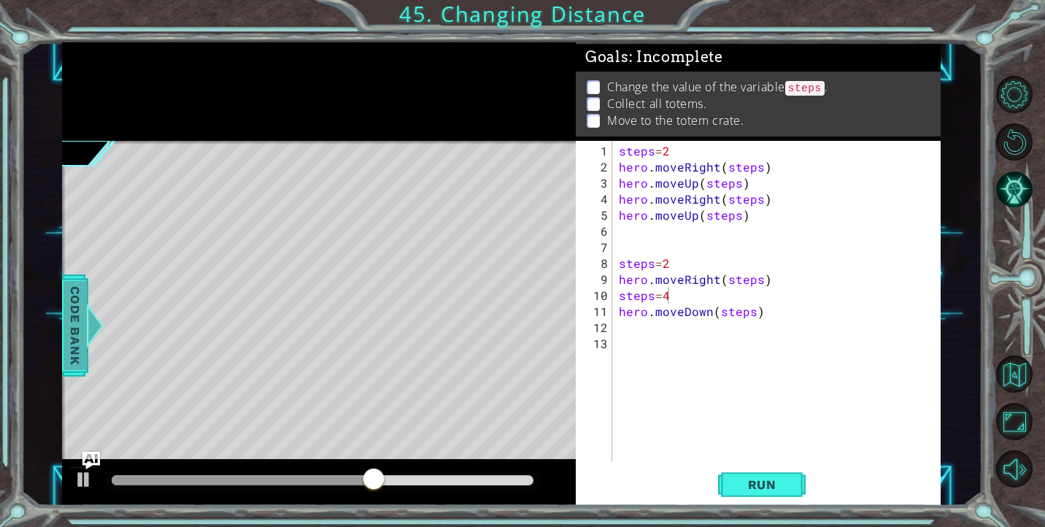
click at [80, 315] on span "Code Bank" at bounding box center [74, 325] width 23 height 89
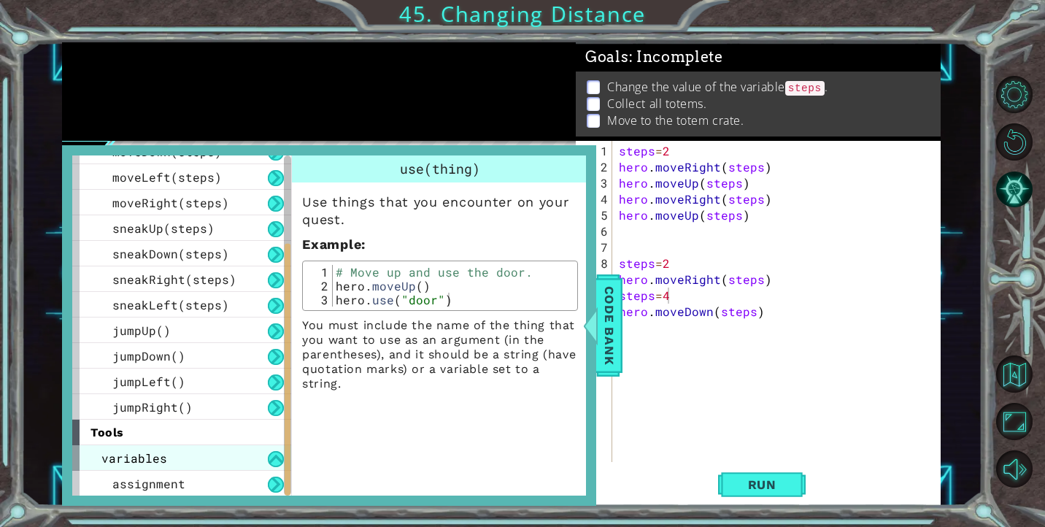
click at [261, 452] on div "variables" at bounding box center [181, 458] width 219 height 26
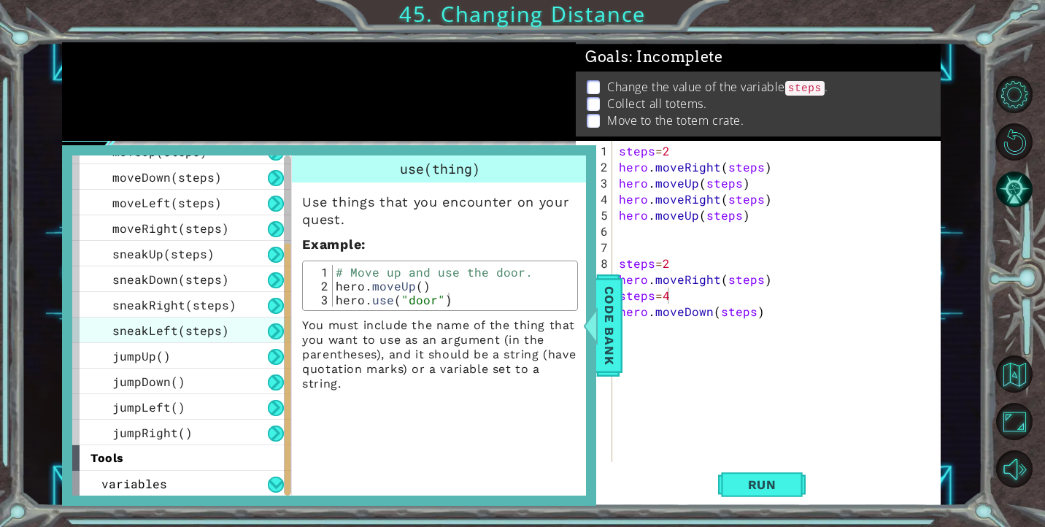
click at [165, 328] on span "sneakLeft(steps)" at bounding box center [170, 330] width 117 height 15
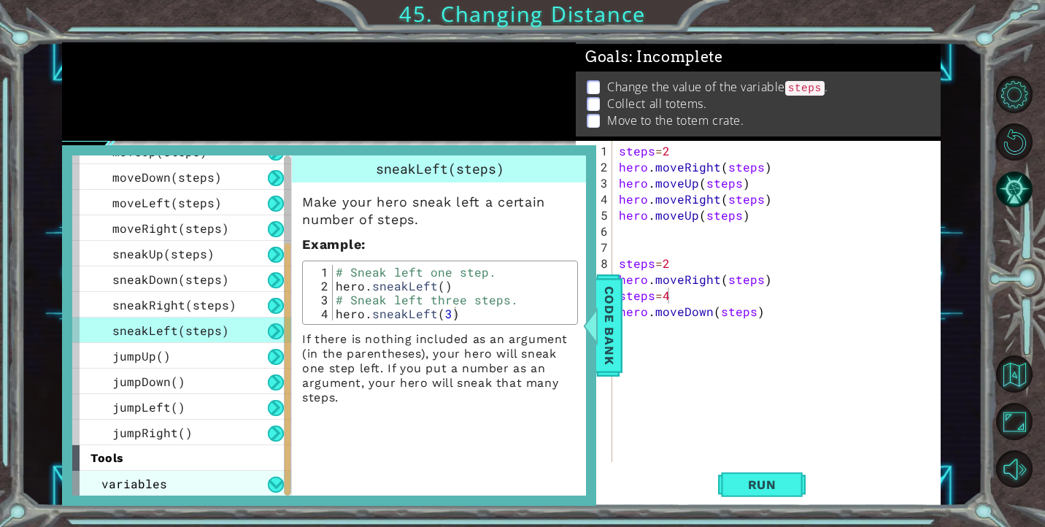
click at [140, 487] on span "variables" at bounding box center [134, 483] width 66 height 15
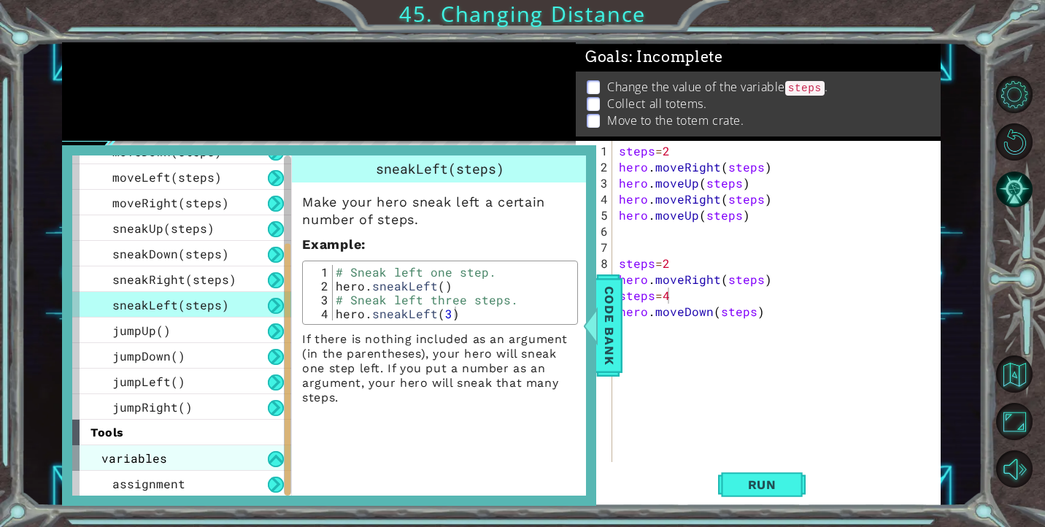
click at [175, 467] on div "variables" at bounding box center [181, 458] width 219 height 26
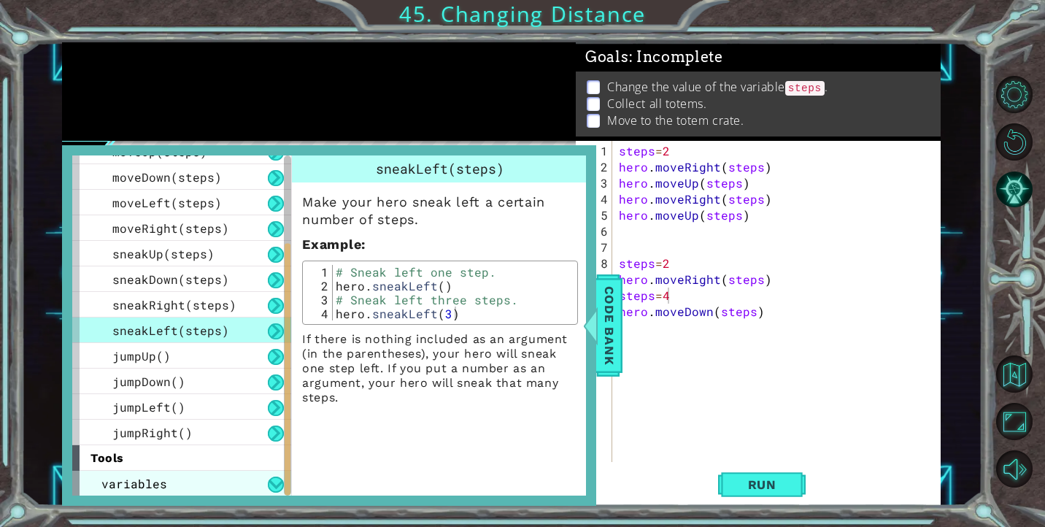
click at [175, 467] on div "tools" at bounding box center [181, 458] width 219 height 26
click at [274, 482] on button at bounding box center [276, 485] width 16 height 16
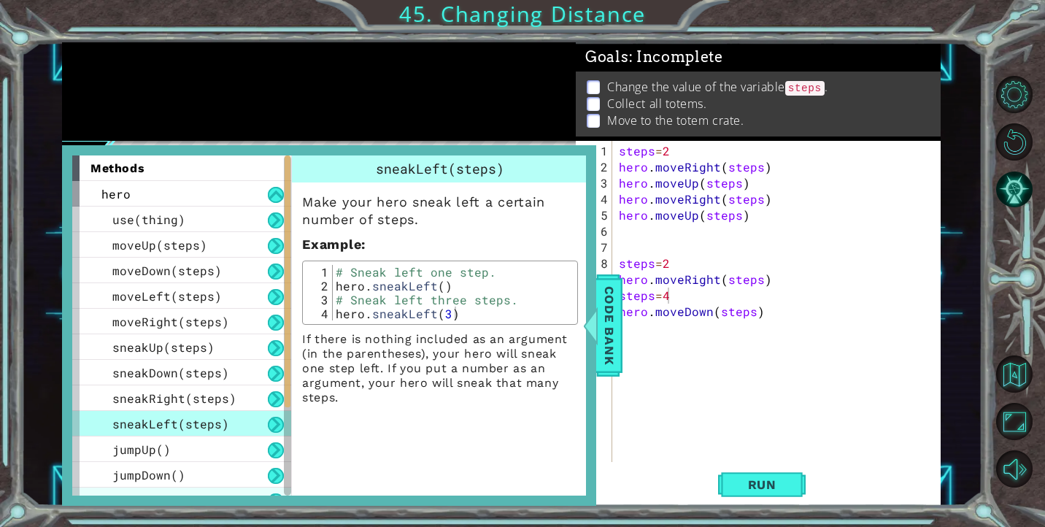
scroll to position [119, 0]
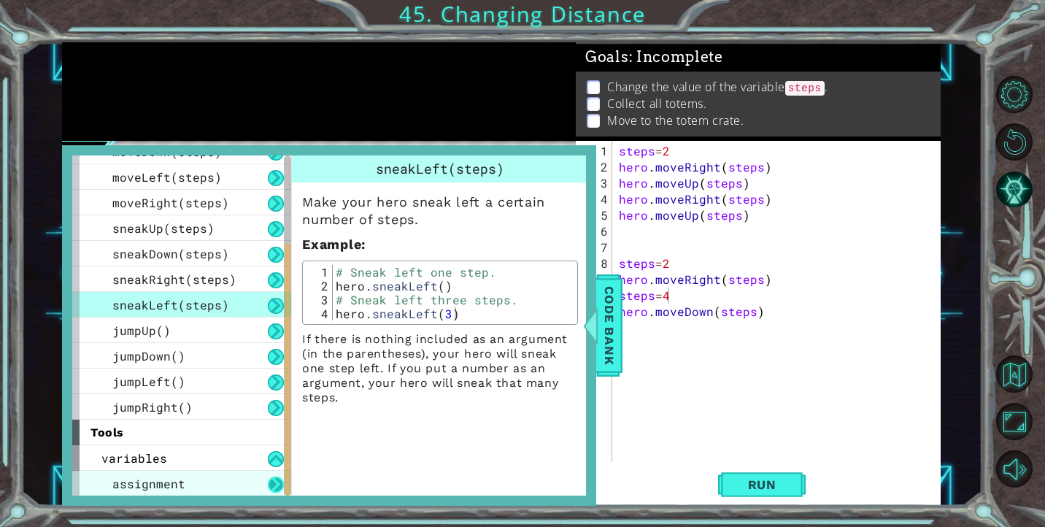
click at [280, 477] on button at bounding box center [276, 485] width 16 height 16
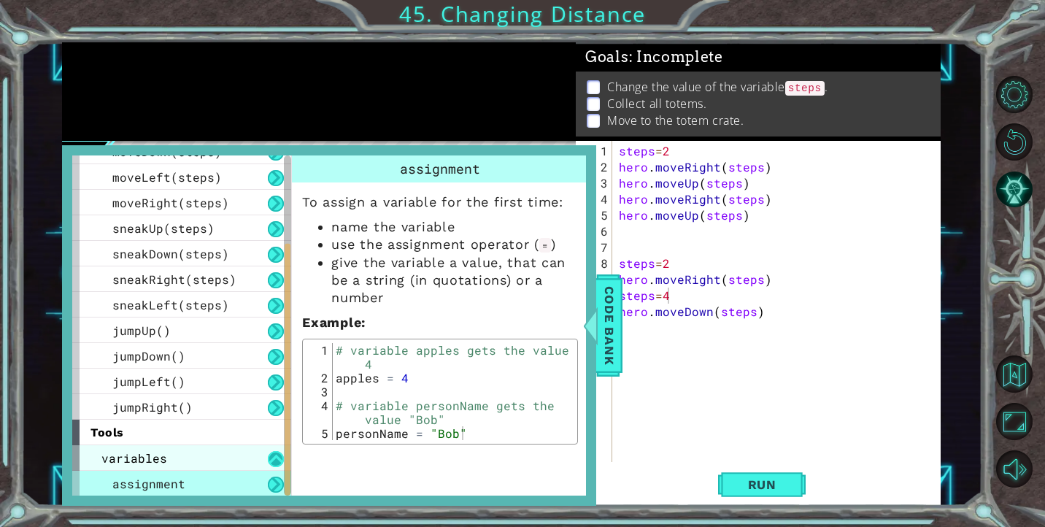
click at [271, 458] on button at bounding box center [276, 459] width 16 height 16
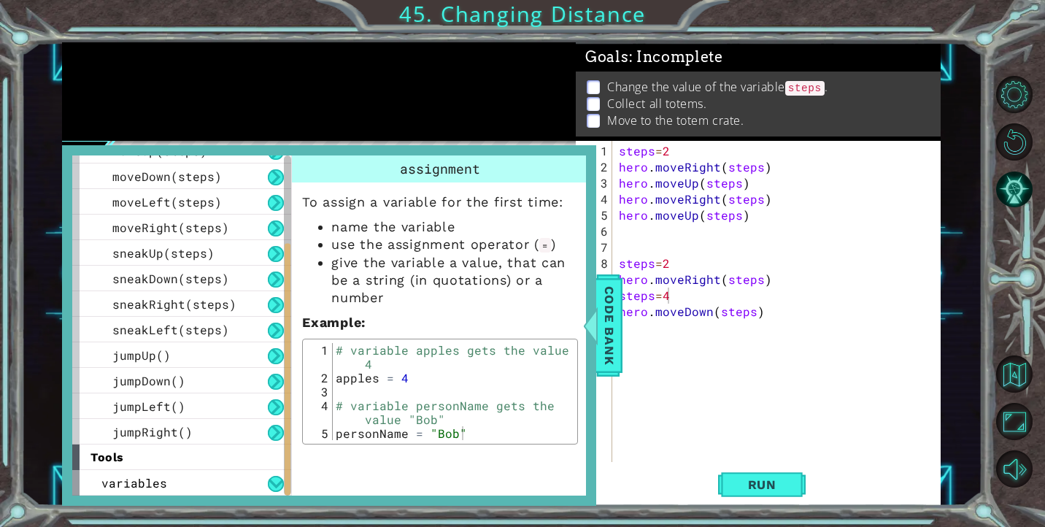
scroll to position [93, 0]
click at [274, 483] on button at bounding box center [276, 485] width 16 height 16
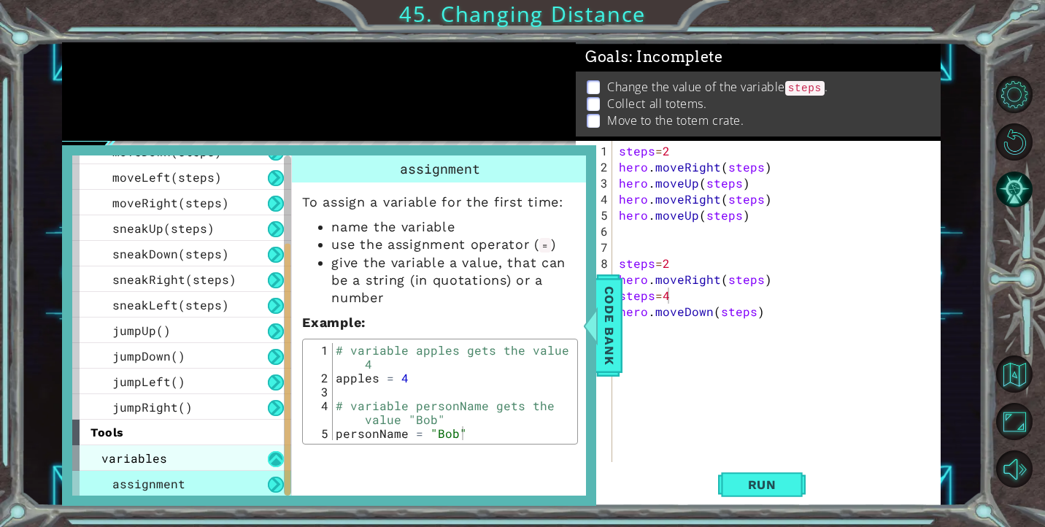
click at [281, 461] on button at bounding box center [276, 459] width 16 height 16
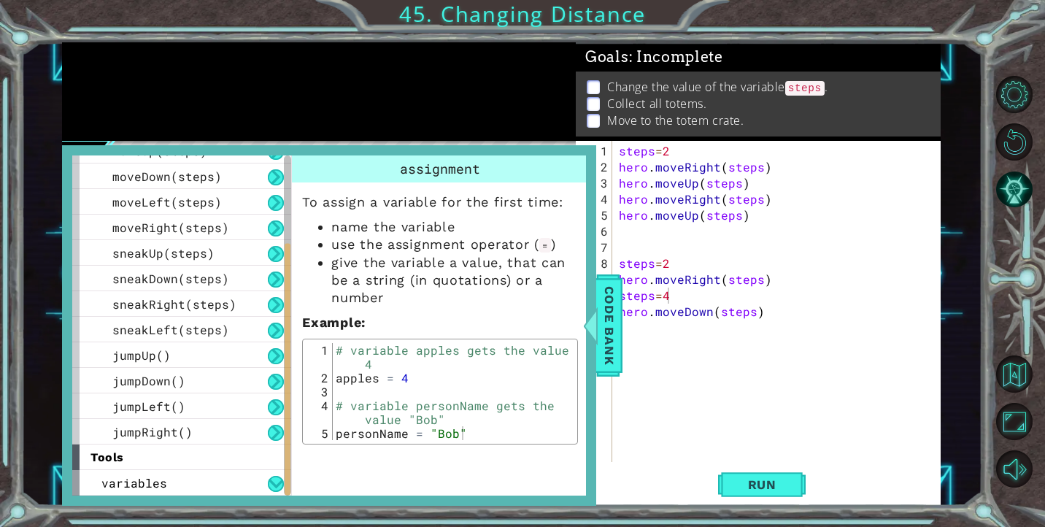
scroll to position [93, 0]
click at [602, 301] on span "Code Bank" at bounding box center [609, 325] width 23 height 89
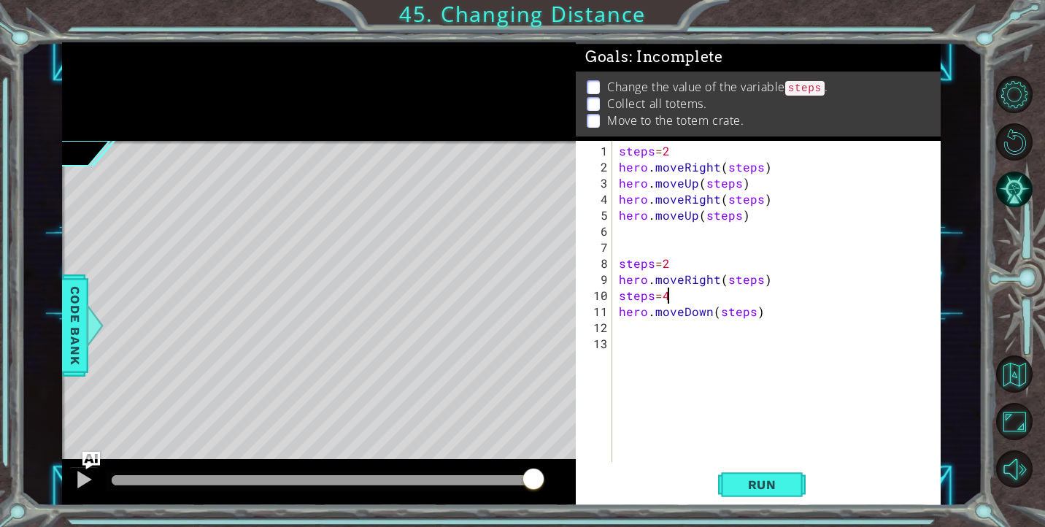
click at [674, 296] on div "steps = 2 hero . moveRight ( steps ) hero . moveUp ( steps ) hero . moveRight (…" at bounding box center [780, 319] width 328 height 353
click at [621, 279] on div "steps = 2 hero . moveRight ( steps ) hero . moveUp ( steps ) hero . moveRight (…" at bounding box center [780, 319] width 328 height 353
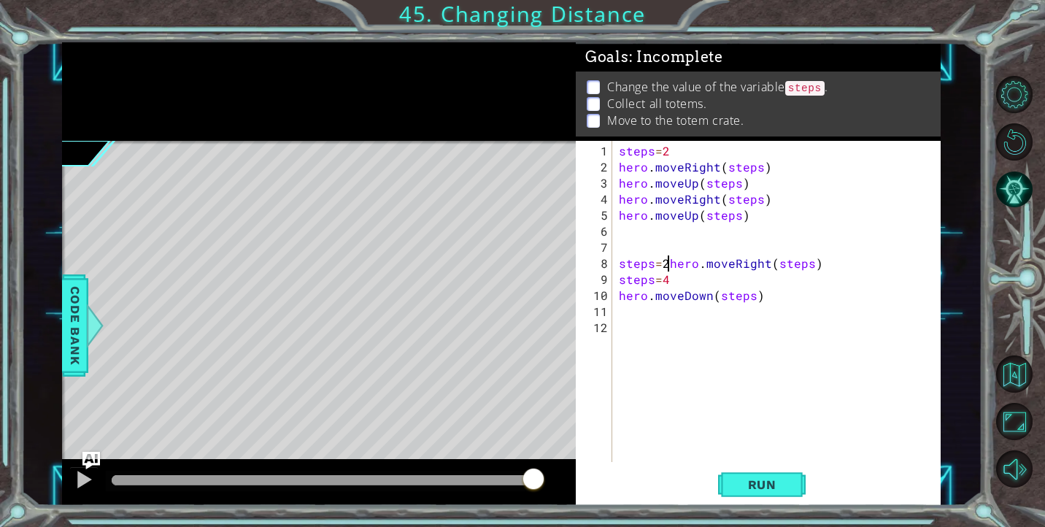
type textarea "hero.moveRight(steps)"
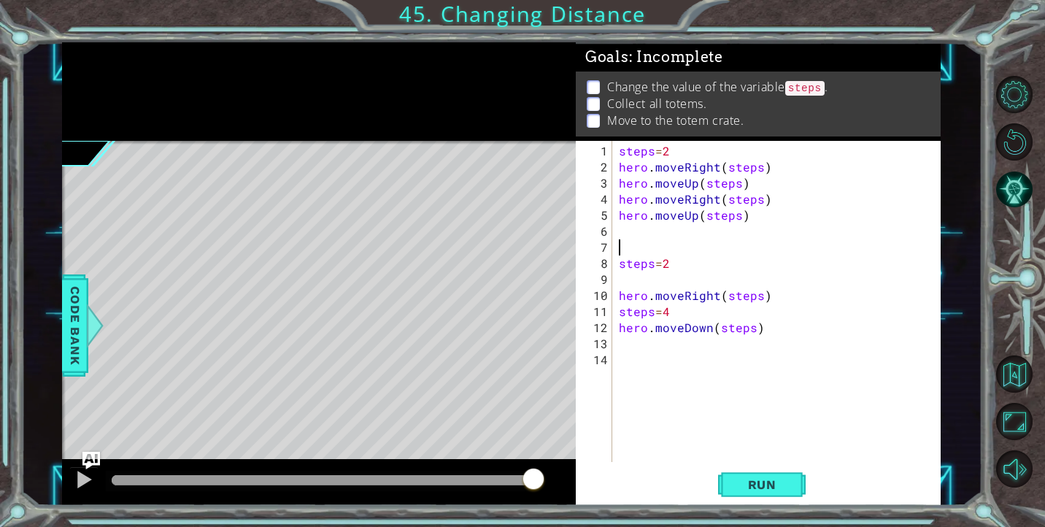
click at [629, 244] on div "steps = 2 hero . moveRight ( steps ) hero . moveUp ( steps ) hero . moveRight (…" at bounding box center [780, 319] width 328 height 353
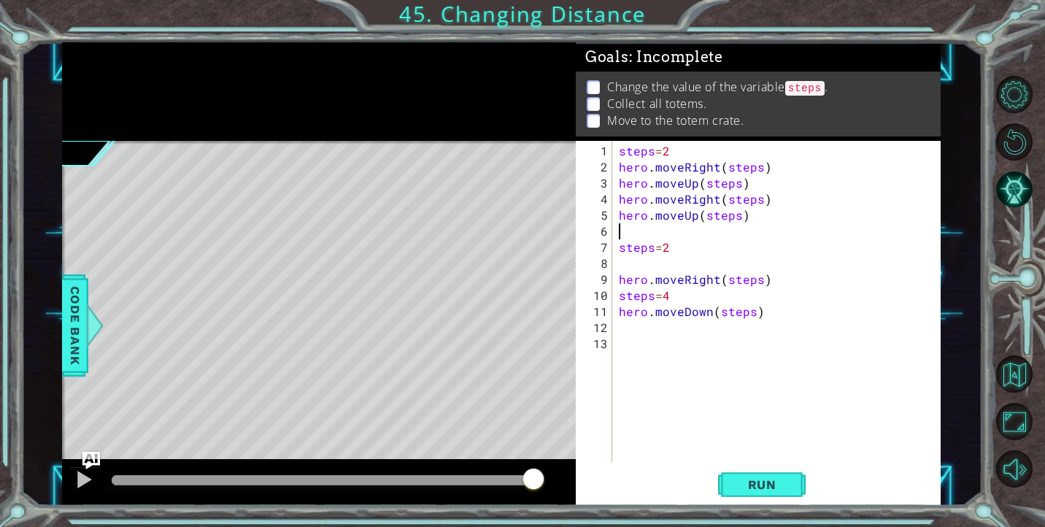
click at [622, 166] on div "steps = 2 hero . moveRight ( steps ) hero . moveUp ( steps ) hero . moveRight (…" at bounding box center [780, 319] width 328 height 353
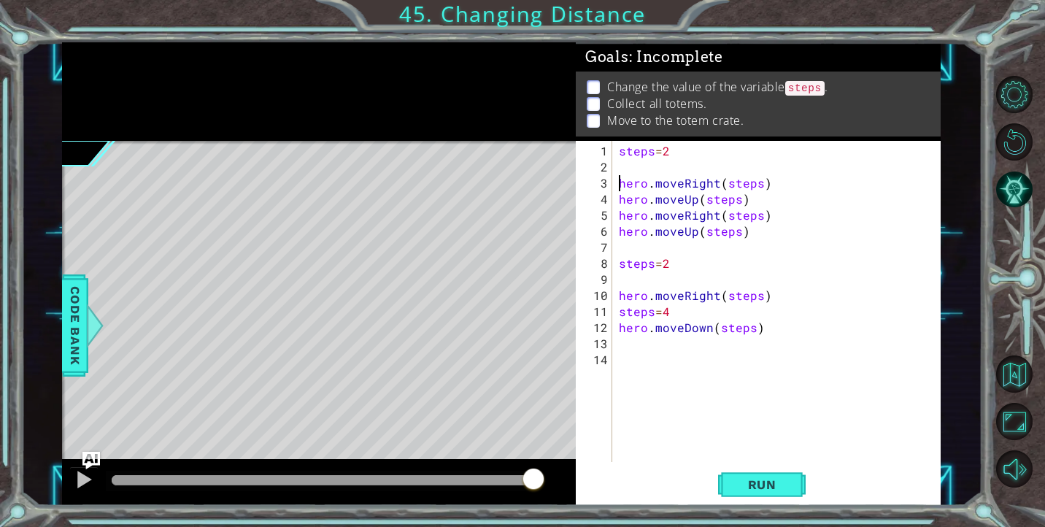
click at [618, 311] on div "steps = 2 hero . moveRight ( steps ) hero . moveUp ( steps ) hero . moveRight (…" at bounding box center [780, 319] width 328 height 353
click at [621, 345] on div "steps = 2 hero . moveRight ( steps ) hero . moveUp ( steps ) hero . moveRight (…" at bounding box center [780, 319] width 328 height 353
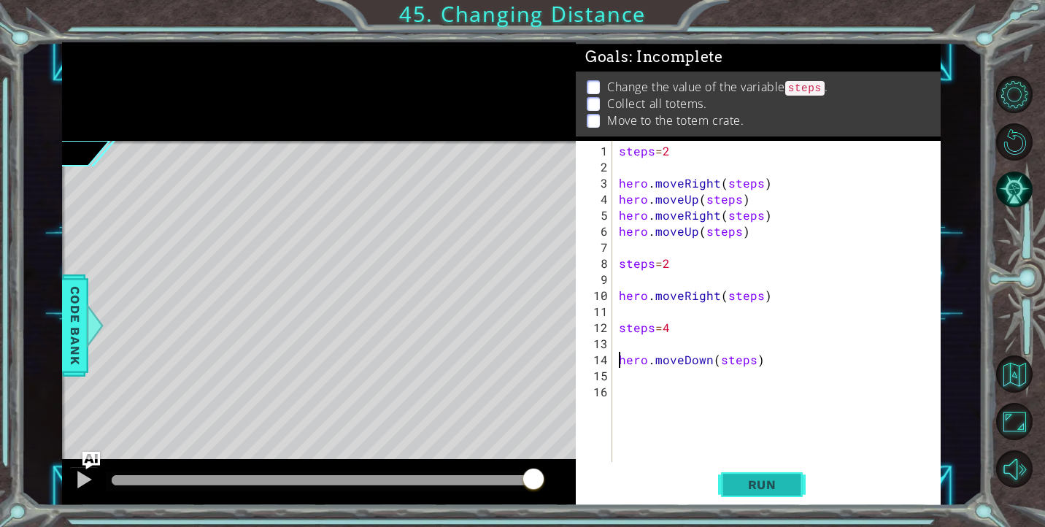
click at [770, 493] on button "Run" at bounding box center [762, 484] width 88 height 36
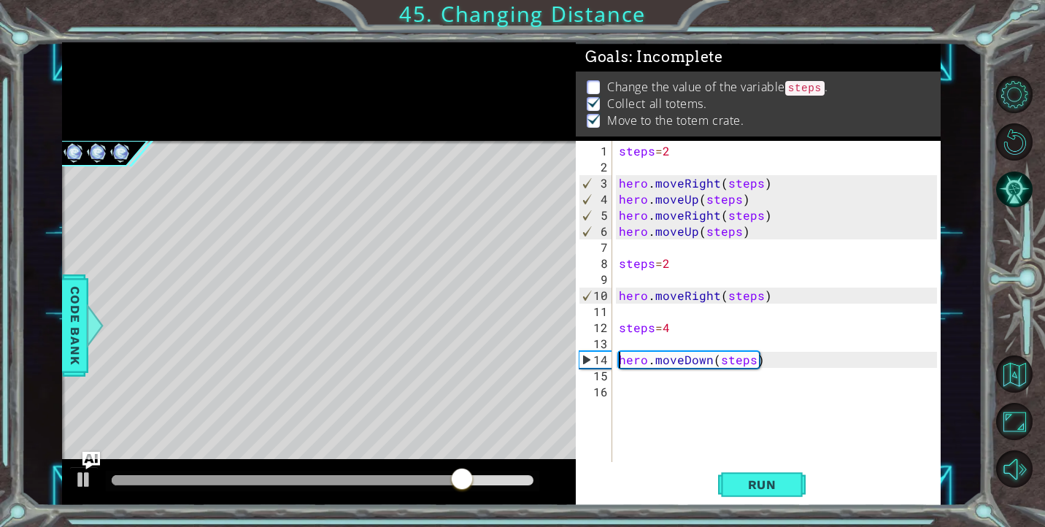
click at [682, 256] on div "steps = 2 hero . moveRight ( steps ) hero . moveUp ( steps ) hero . moveRight (…" at bounding box center [780, 319] width 328 height 353
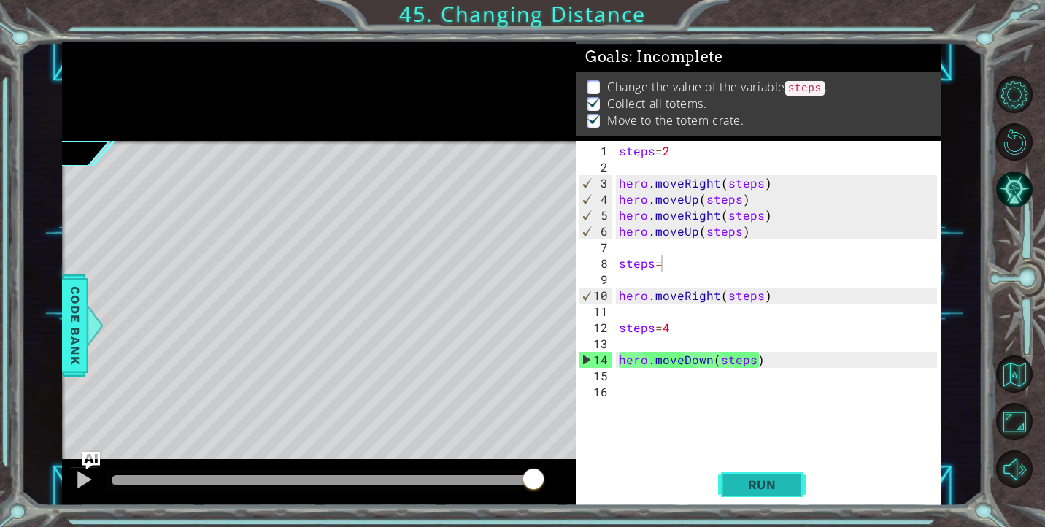
click at [736, 479] on span "Run" at bounding box center [762, 484] width 58 height 15
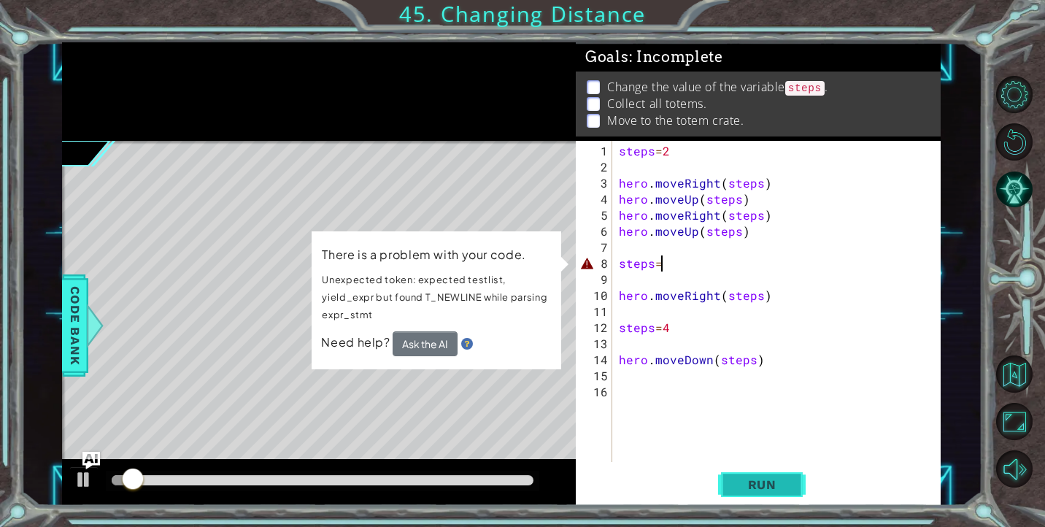
scroll to position [0, 2]
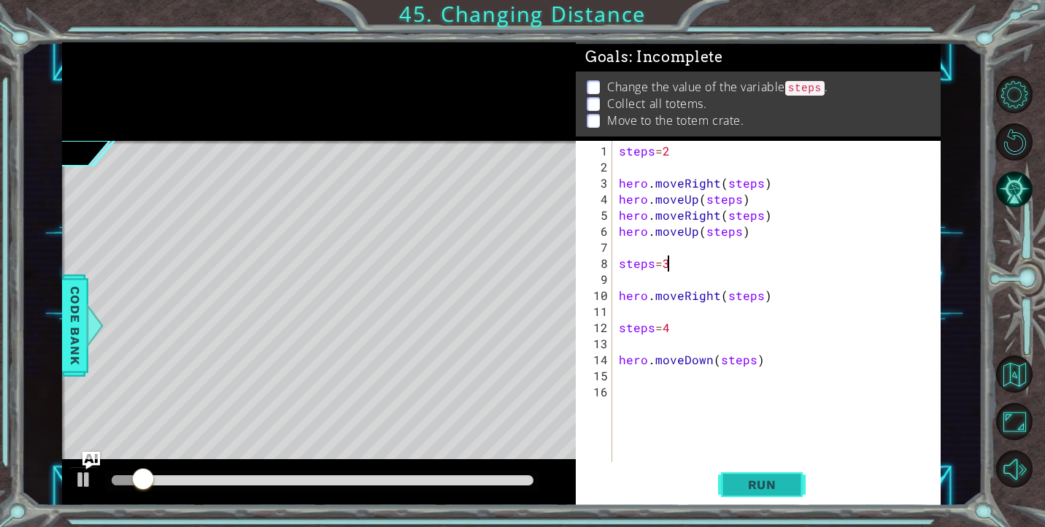
click at [744, 492] on button "Run" at bounding box center [762, 484] width 88 height 36
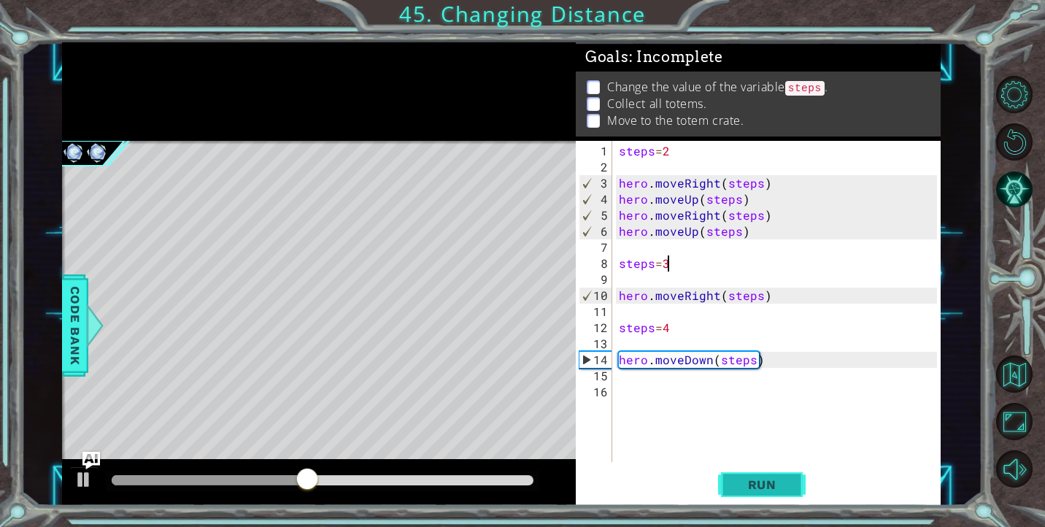
click at [772, 490] on span "Run" at bounding box center [762, 484] width 58 height 15
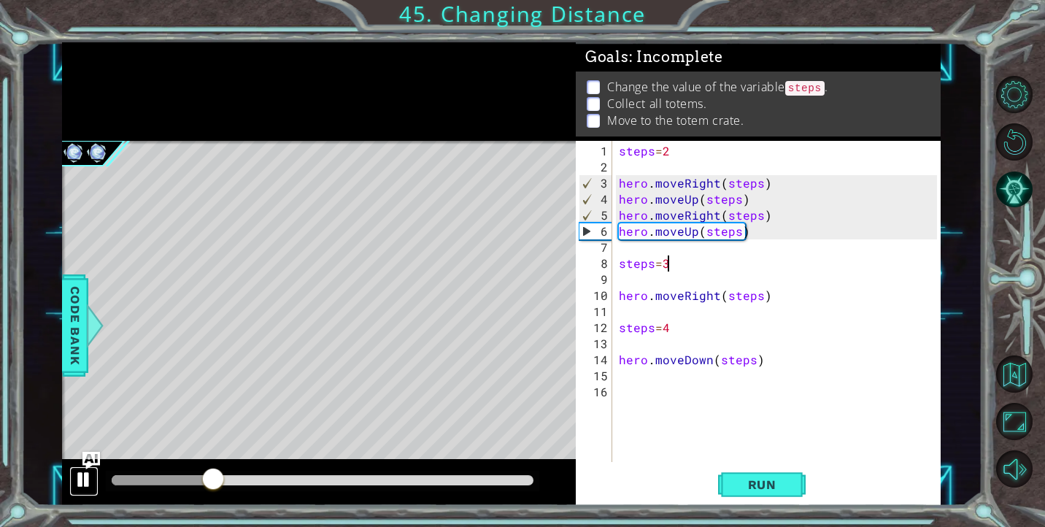
click at [85, 484] on div at bounding box center [83, 479] width 19 height 19
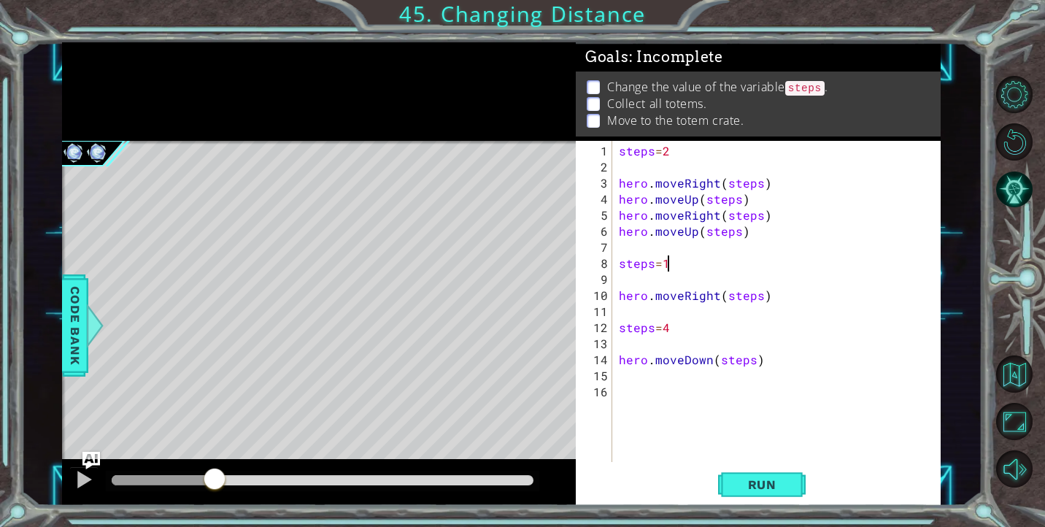
click at [714, 298] on div "steps = 2 hero . moveRight ( steps ) hero . moveUp ( steps ) hero . moveRight (…" at bounding box center [780, 319] width 328 height 353
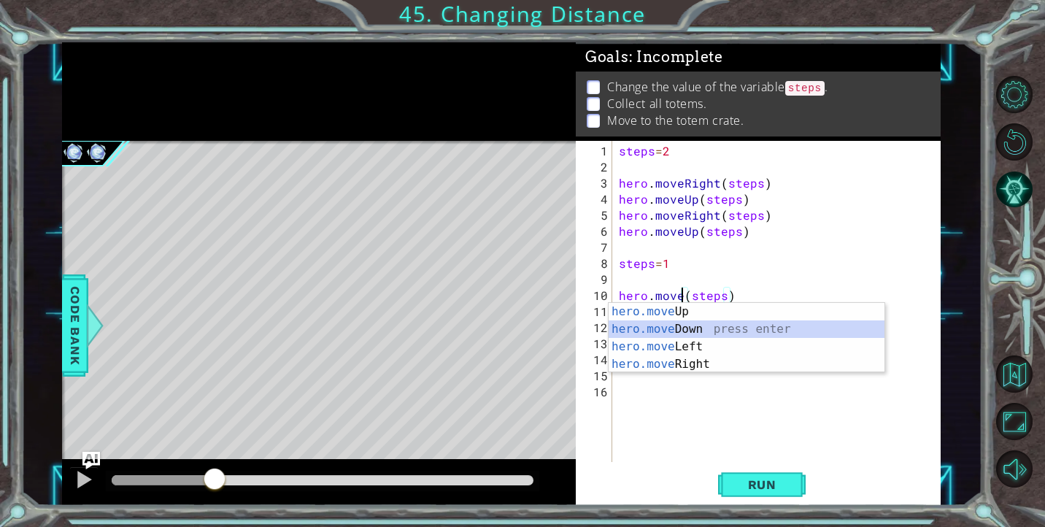
click at [717, 323] on div "hero.move Up press enter hero.move Down press enter hero.move Left press enter …" at bounding box center [747, 355] width 276 height 105
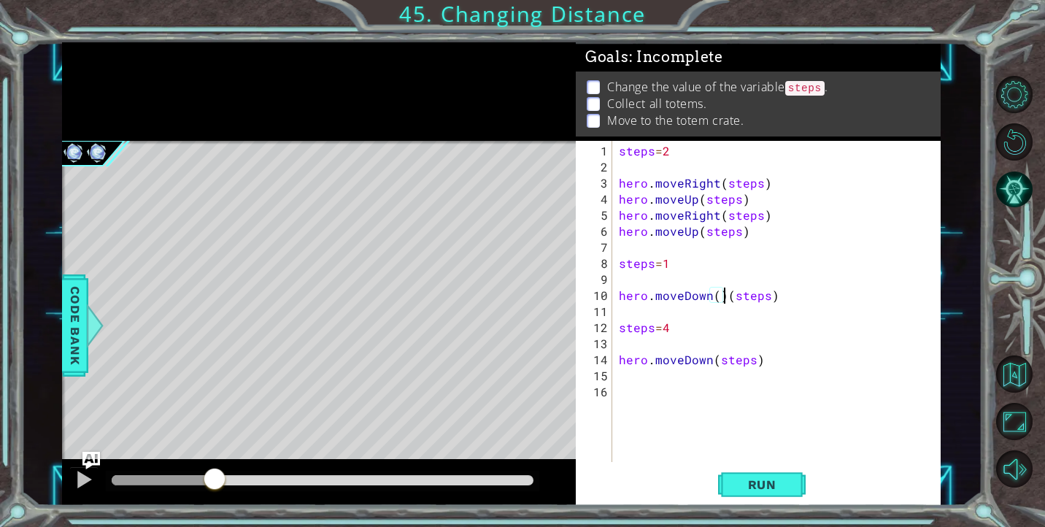
click at [725, 298] on div "steps = 2 hero . moveRight ( steps ) hero . moveUp ( steps ) hero . moveRight (…" at bounding box center [780, 319] width 328 height 353
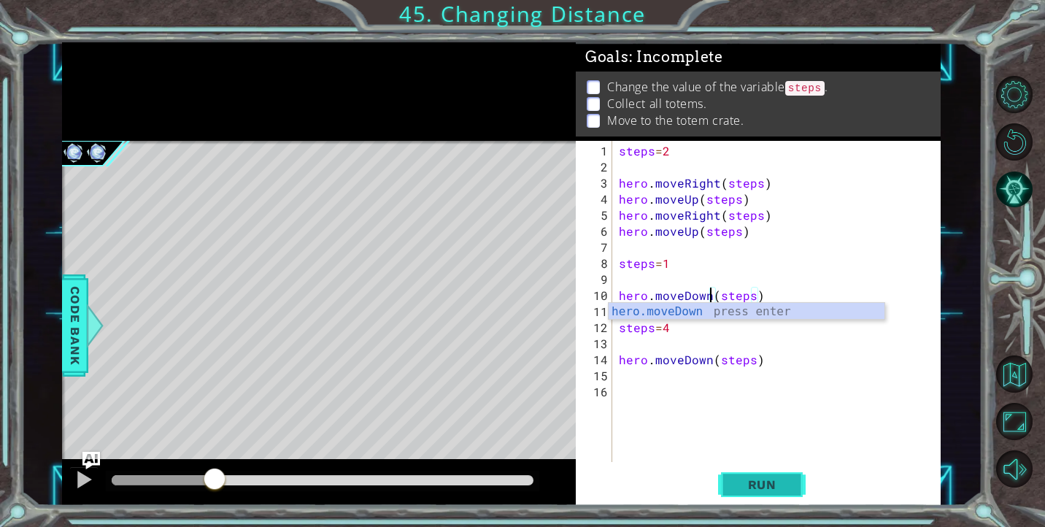
type textarea "hero.moveDown(steps)"
click at [742, 477] on span "Run" at bounding box center [762, 484] width 58 height 15
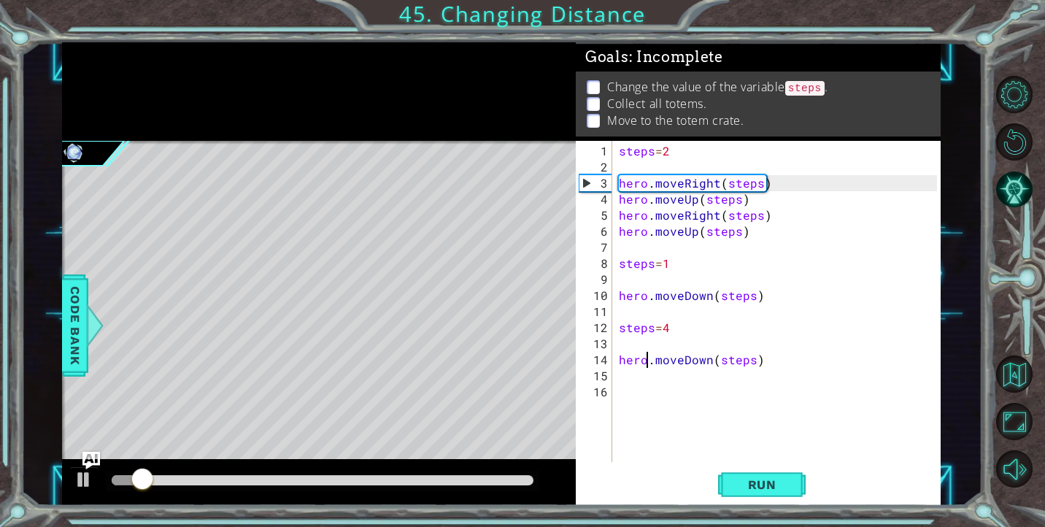
click at [647, 350] on div "steps = 2 hero . moveRight ( steps ) hero . moveUp ( steps ) hero . moveRight (…" at bounding box center [780, 319] width 328 height 353
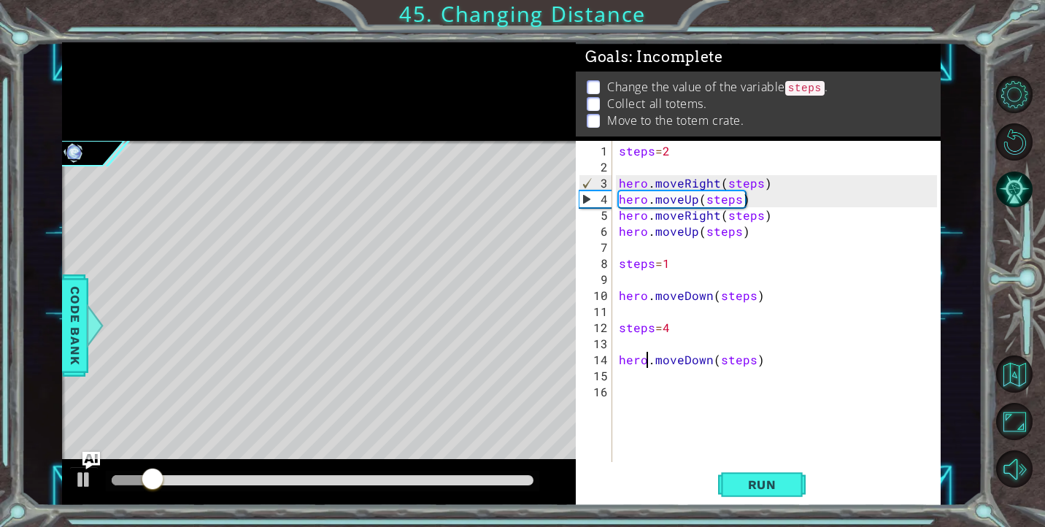
click at [621, 363] on div "steps = 2 hero . moveRight ( steps ) hero . moveUp ( steps ) hero . moveRight (…" at bounding box center [780, 319] width 328 height 353
click at [622, 353] on div "steps = 2 hero . moveRight ( steps ) hero . moveUp ( steps ) hero . moveRight (…" at bounding box center [780, 319] width 328 height 353
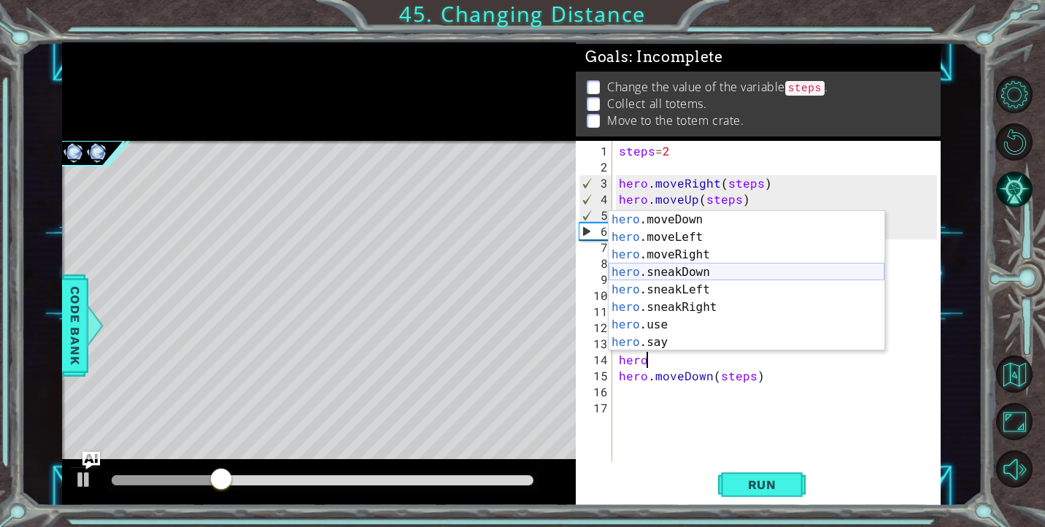
scroll to position [123, 0]
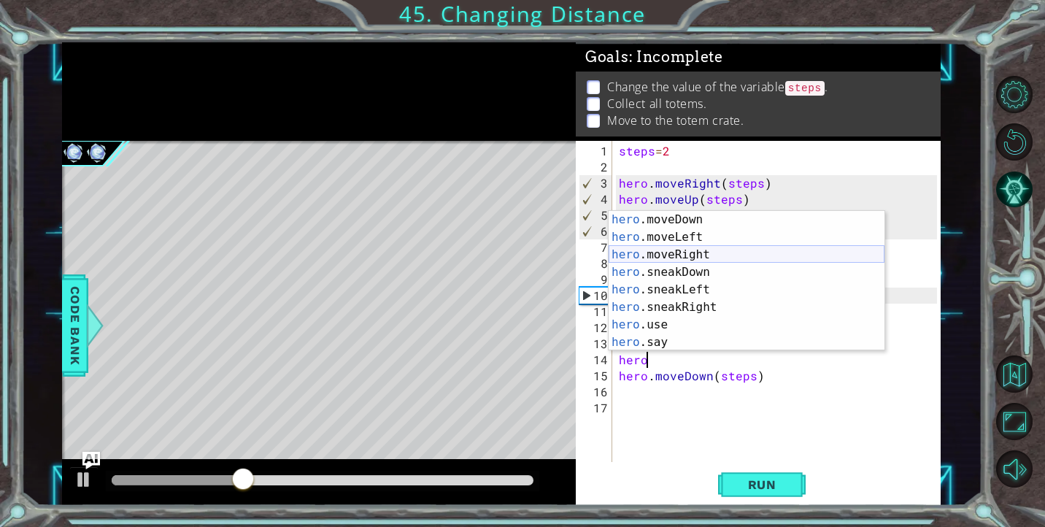
click at [689, 260] on div "hero .moveDown press enter hero .moveLeft press enter hero .moveRight press ent…" at bounding box center [747, 298] width 276 height 175
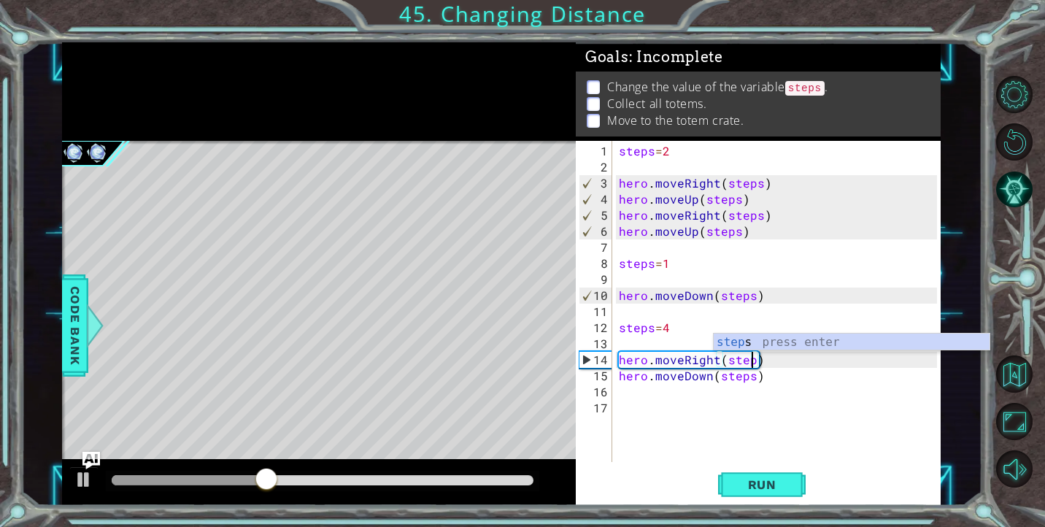
scroll to position [0, 8]
click at [781, 344] on div "step s press enter" at bounding box center [852, 360] width 276 height 53
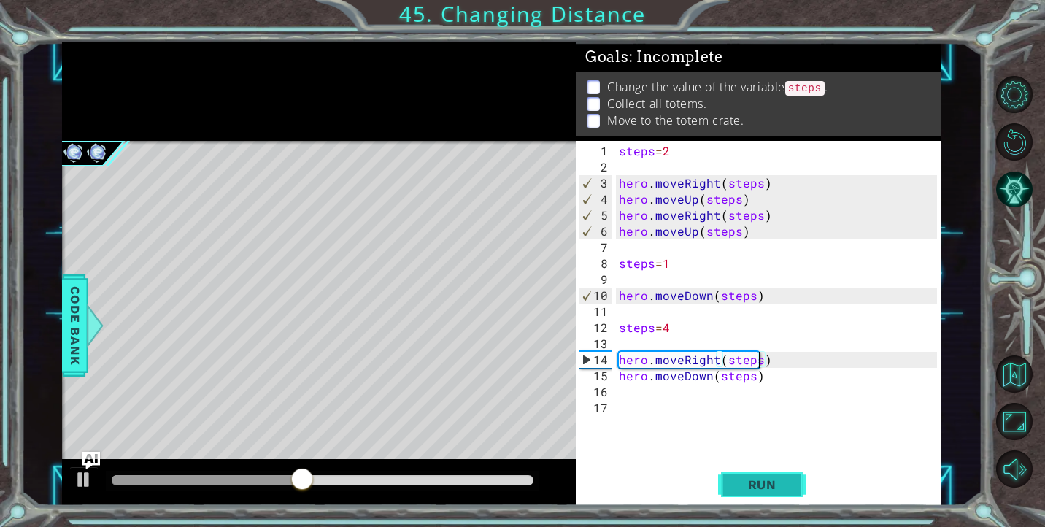
click at [757, 482] on span "Run" at bounding box center [762, 484] width 58 height 15
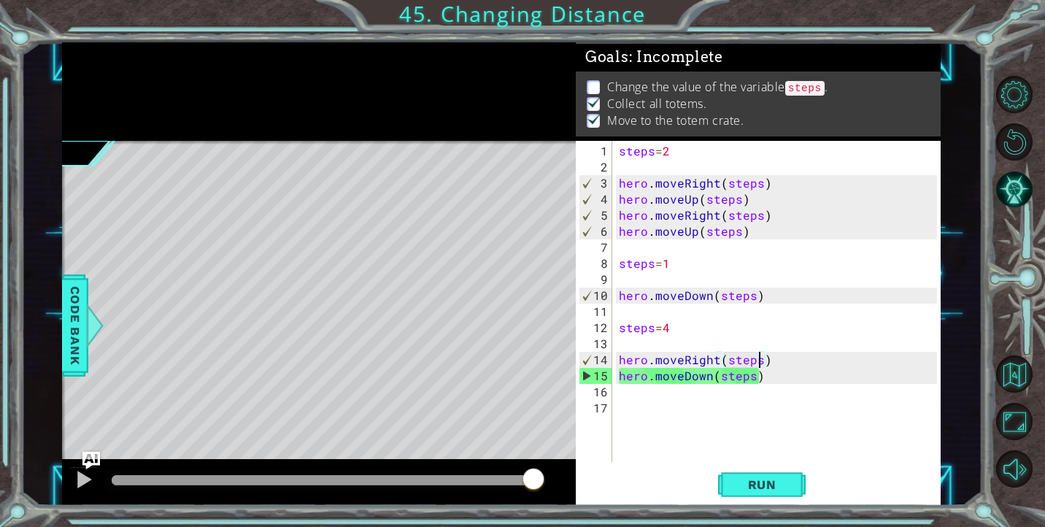
click at [677, 332] on div "steps = 2 hero . moveRight ( steps ) hero . moveUp ( steps ) hero . moveRight (…" at bounding box center [780, 319] width 328 height 353
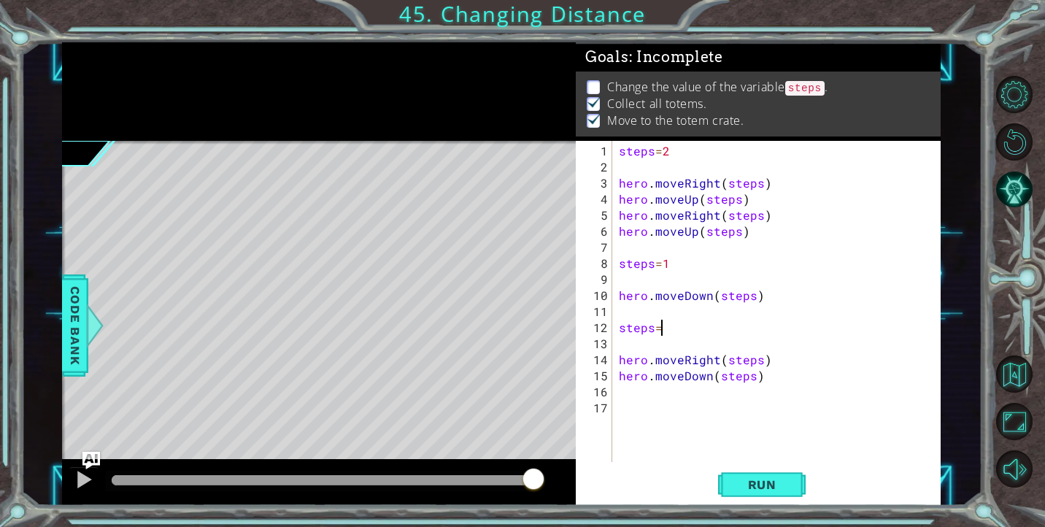
scroll to position [0, 2]
click at [760, 487] on span "Run" at bounding box center [762, 484] width 58 height 15
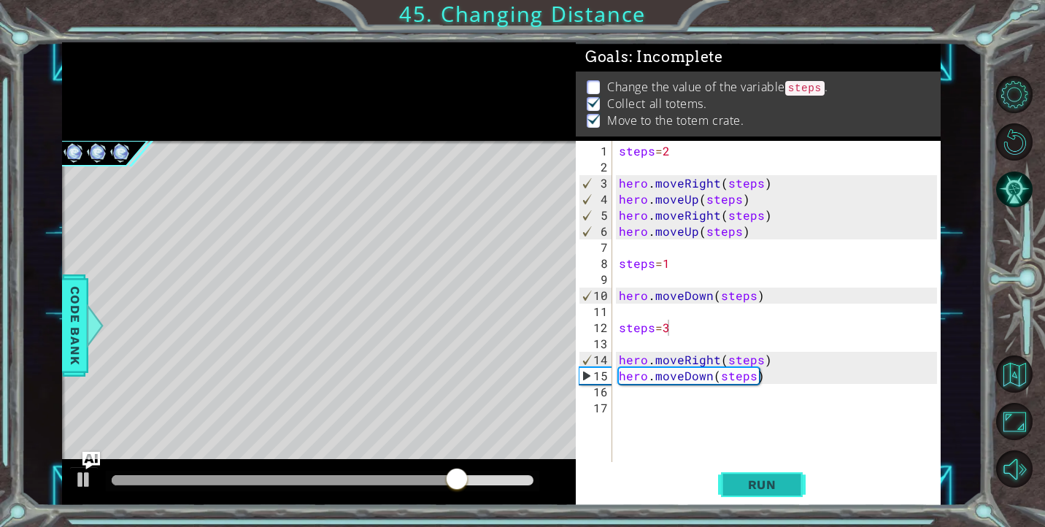
click at [739, 481] on span "Run" at bounding box center [762, 484] width 58 height 15
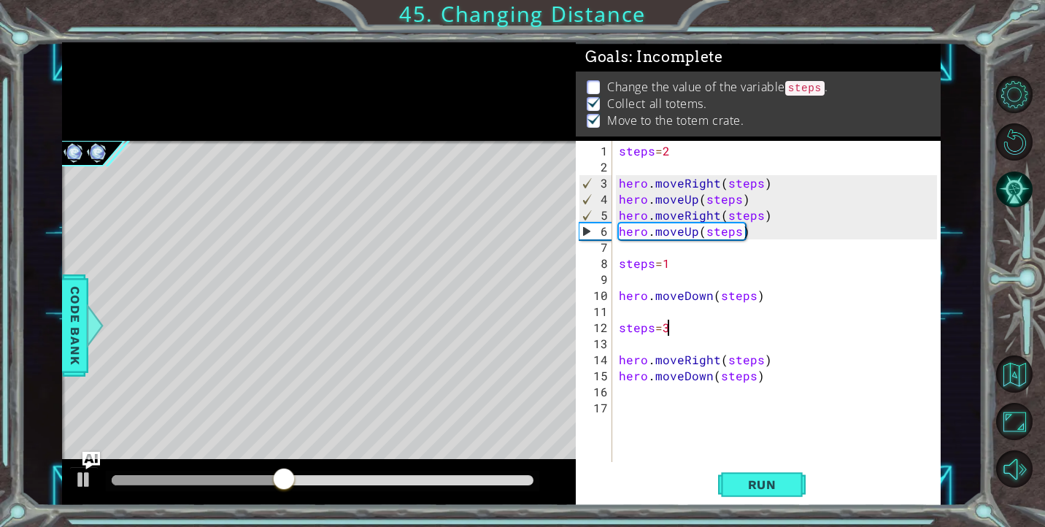
click at [675, 153] on div "steps = 2 hero . moveRight ( steps ) hero . moveUp ( steps ) hero . moveRight (…" at bounding box center [780, 319] width 328 height 353
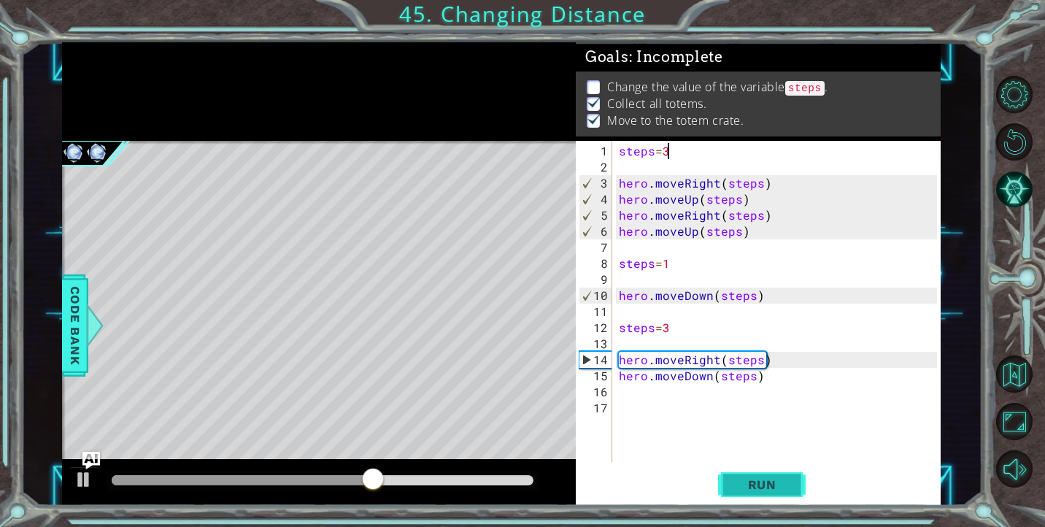
type textarea "steps=3"
click at [751, 483] on span "Run" at bounding box center [762, 484] width 58 height 15
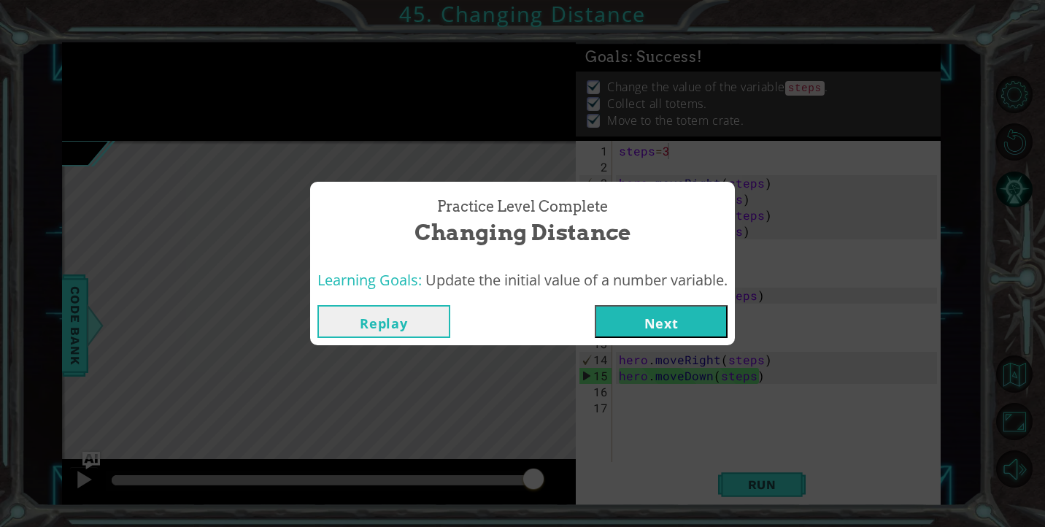
click at [661, 304] on div "Replay Next" at bounding box center [522, 321] width 425 height 47
click at [661, 321] on button "Next" at bounding box center [661, 321] width 133 height 33
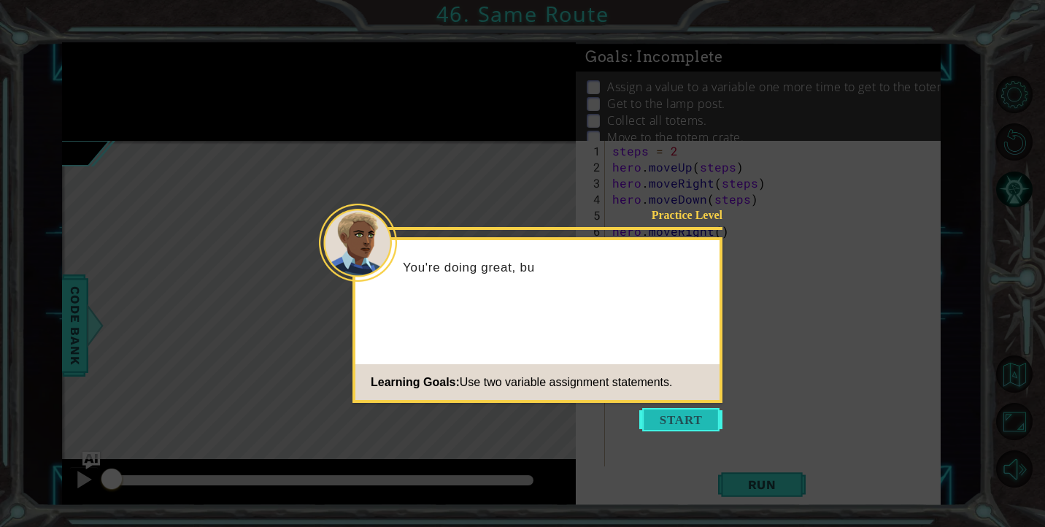
click at [676, 417] on button "Start" at bounding box center [680, 419] width 83 height 23
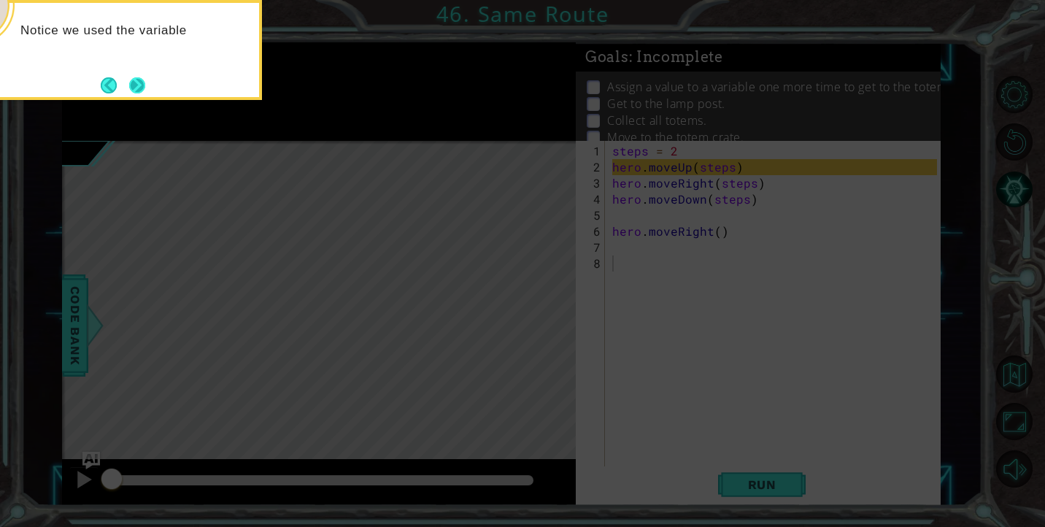
click at [142, 93] on button "Next" at bounding box center [137, 85] width 17 height 17
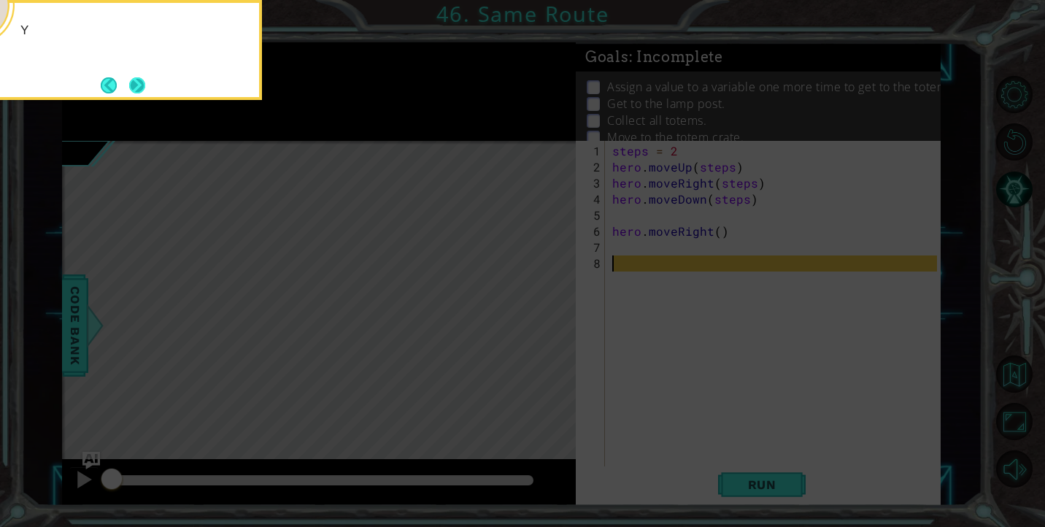
click at [142, 94] on button "Next" at bounding box center [136, 85] width 27 height 27
click at [142, 94] on footer at bounding box center [123, 85] width 45 height 22
click at [142, 93] on button "Next" at bounding box center [137, 85] width 17 height 17
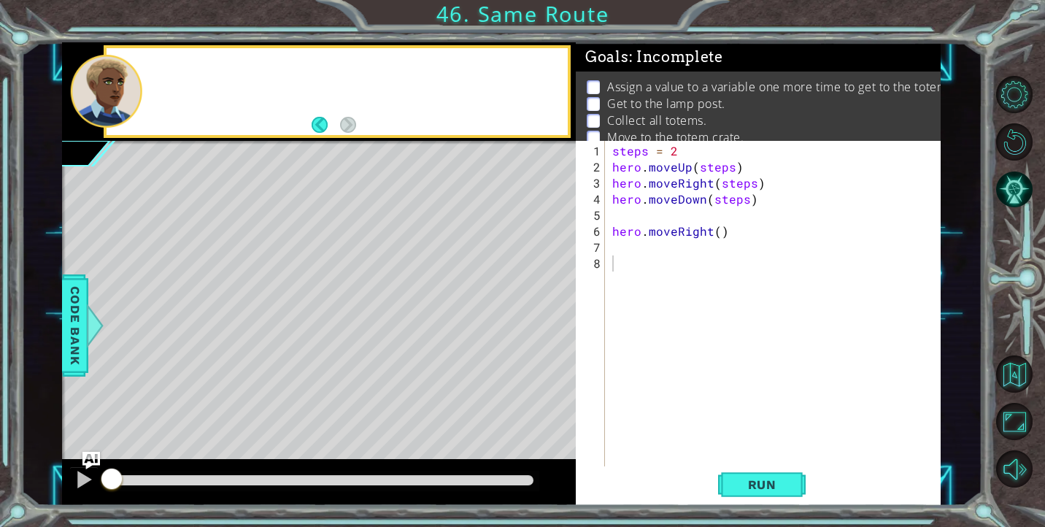
click at [142, 94] on div at bounding box center [106, 91] width 72 height 73
click at [319, 128] on button "Back" at bounding box center [326, 125] width 28 height 16
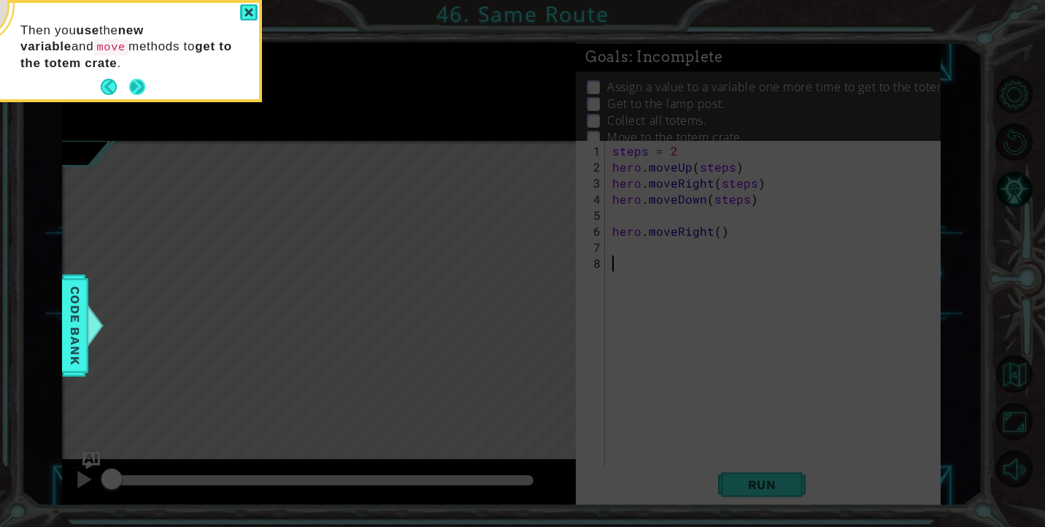
click at [129, 83] on button "Next" at bounding box center [137, 87] width 17 height 17
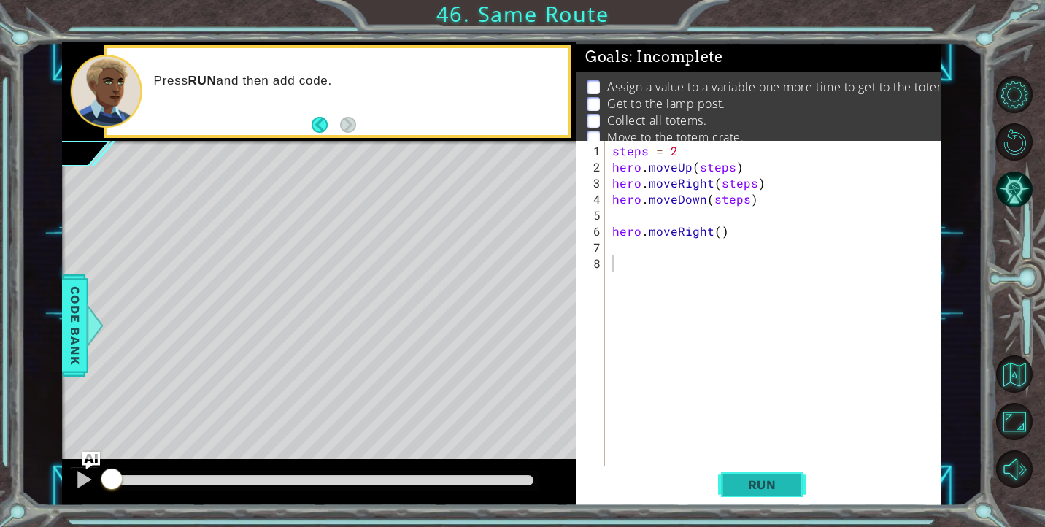
click at [787, 485] on span "Run" at bounding box center [762, 484] width 58 height 15
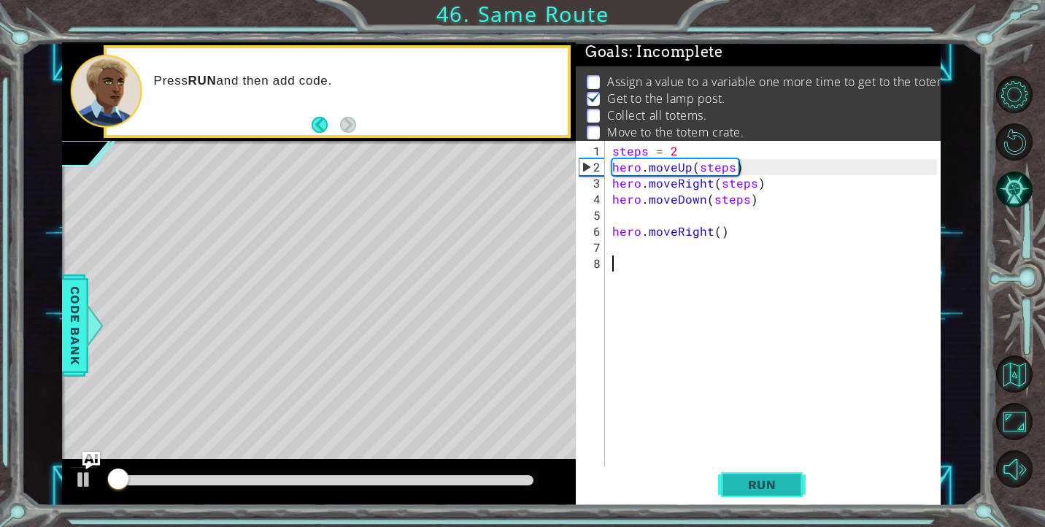
scroll to position [7, 0]
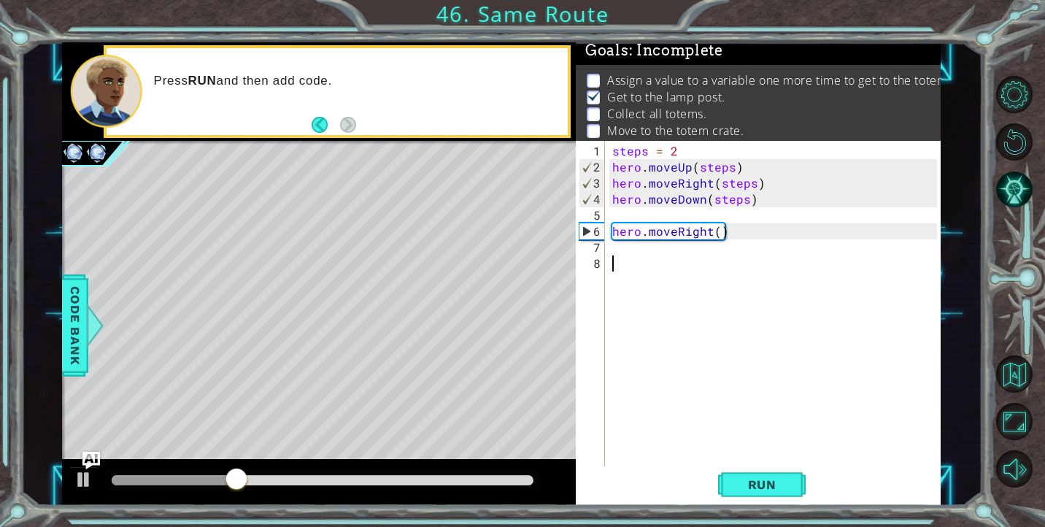
click at [659, 215] on div "steps = 2 hero . moveUp ( steps ) hero . moveRight ( steps ) hero . moveDown ( …" at bounding box center [776, 327] width 335 height 369
type textarea "hero.moveDown(steps)"
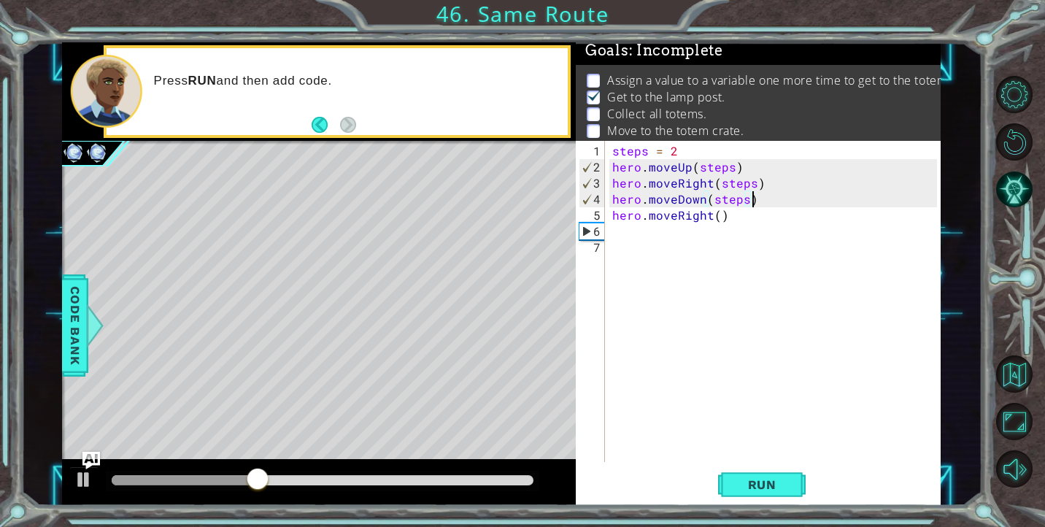
click at [622, 235] on div "steps = 2 hero . moveUp ( steps ) hero . moveRight ( steps ) hero . moveDown ( …" at bounding box center [776, 319] width 335 height 353
click at [615, 220] on div "steps = 2 hero . moveUp ( steps ) hero . moveRight ( steps ) hero . moveDown ( …" at bounding box center [776, 319] width 335 height 353
type textarea "hero.moveRight()"
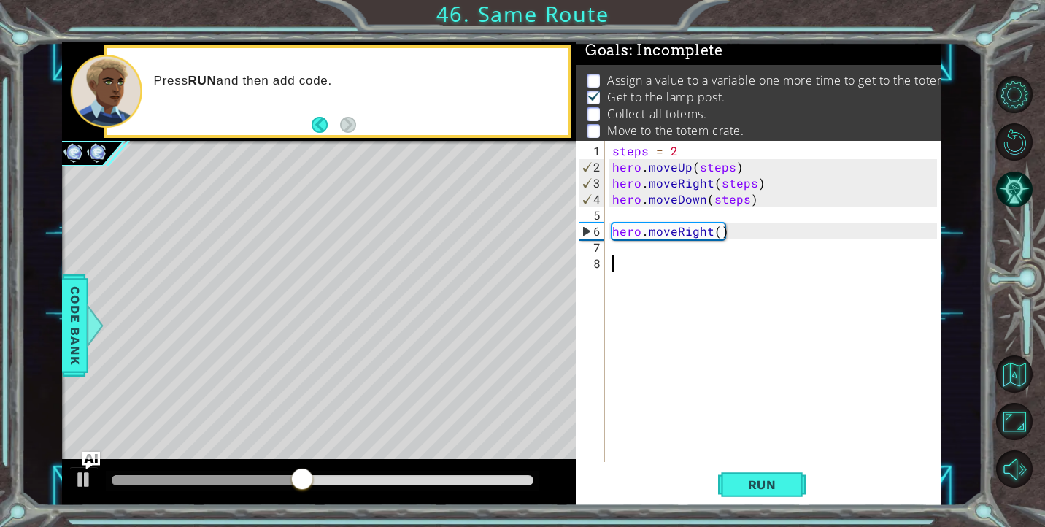
click at [624, 277] on div "steps = 2 hero . moveUp ( steps ) hero . moveRight ( steps ) hero . moveDown ( …" at bounding box center [776, 319] width 335 height 353
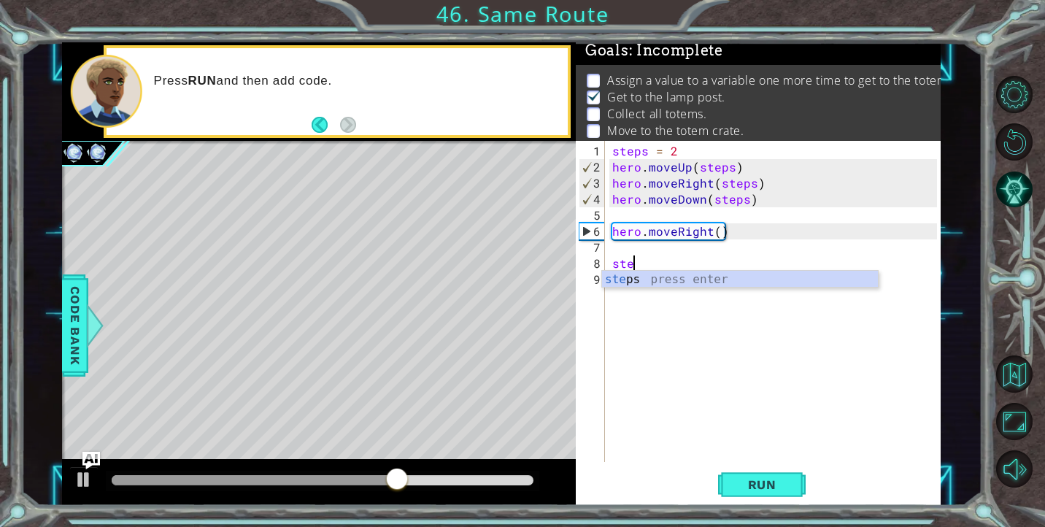
scroll to position [0, 1]
click at [643, 279] on div "steps press enter" at bounding box center [740, 297] width 276 height 53
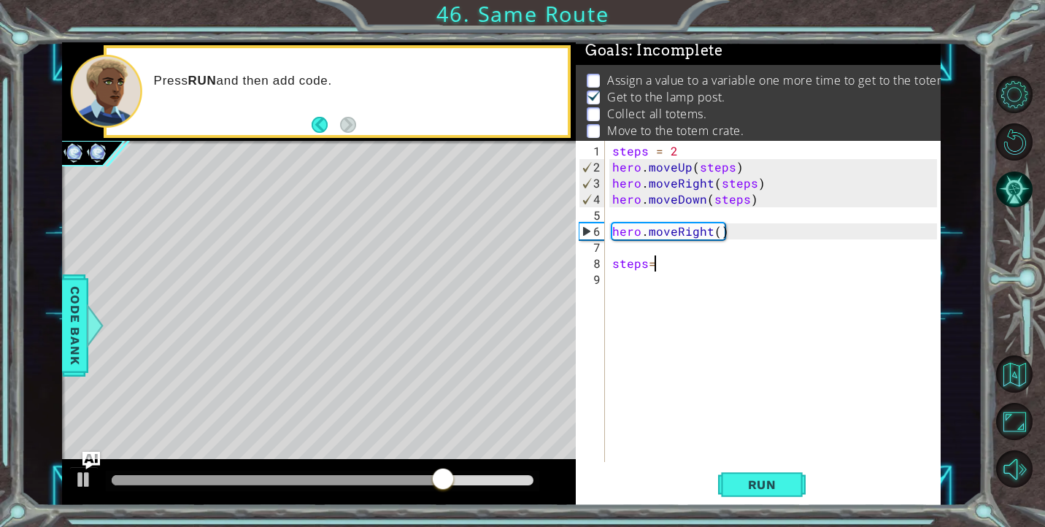
type textarea "steps=3"
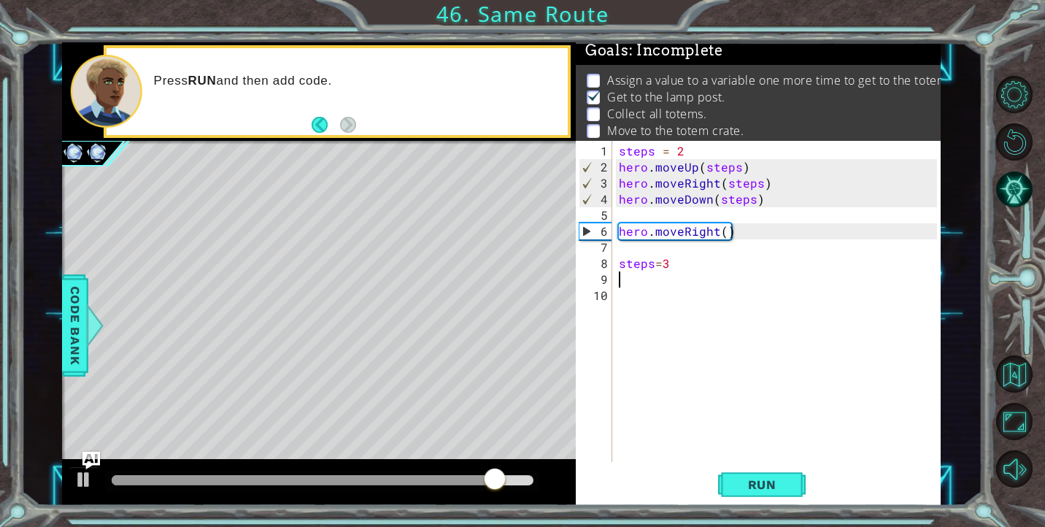
click at [749, 508] on div "1 ההההההההההההההההההההההההההההההההההההההההההההההההההההההההההההההההההההההההההההה…" at bounding box center [522, 263] width 1045 height 527
click at [749, 474] on button "Run" at bounding box center [762, 484] width 88 height 36
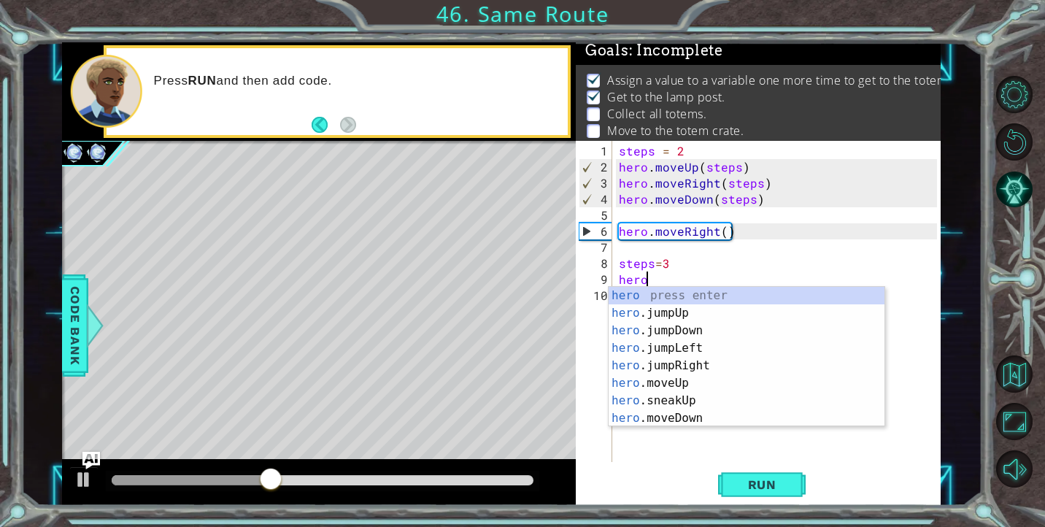
scroll to position [0, 1]
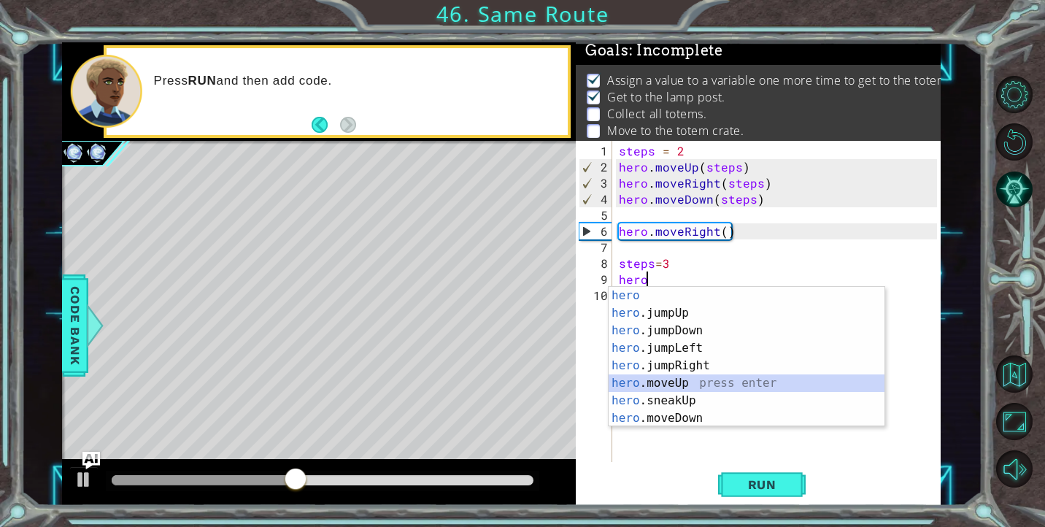
click at [704, 375] on div "hero press enter hero .jumpUp press enter hero .jumpDown press enter hero .jump…" at bounding box center [747, 374] width 276 height 175
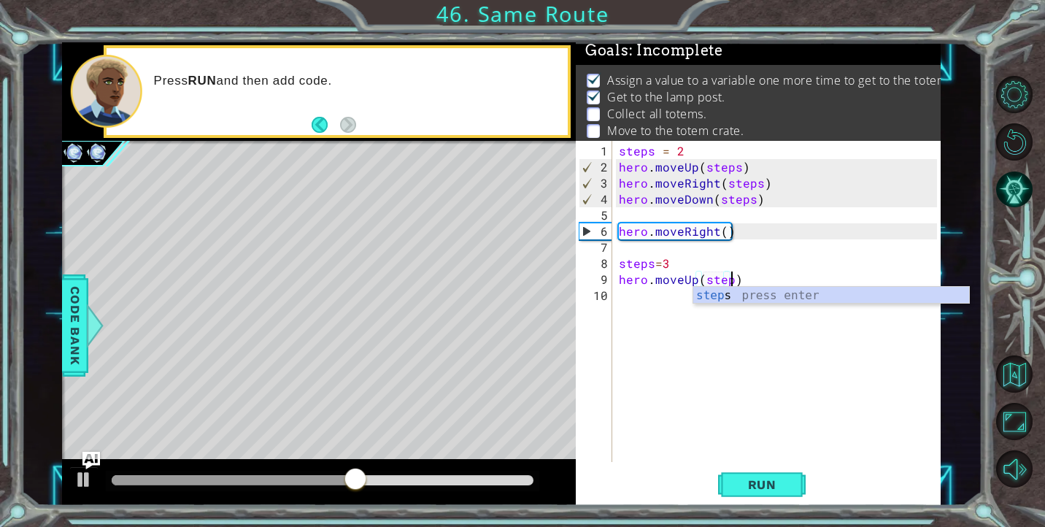
type textarea "hero.moveUp(steps)"
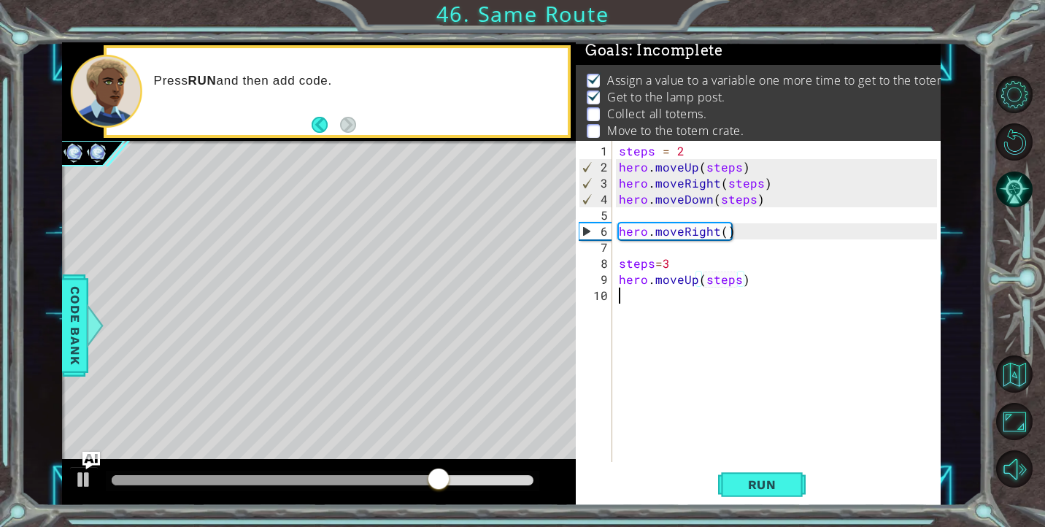
click at [639, 298] on div "steps = 2 hero . moveUp ( steps ) hero . moveRight ( steps ) hero . moveDown ( …" at bounding box center [780, 319] width 328 height 353
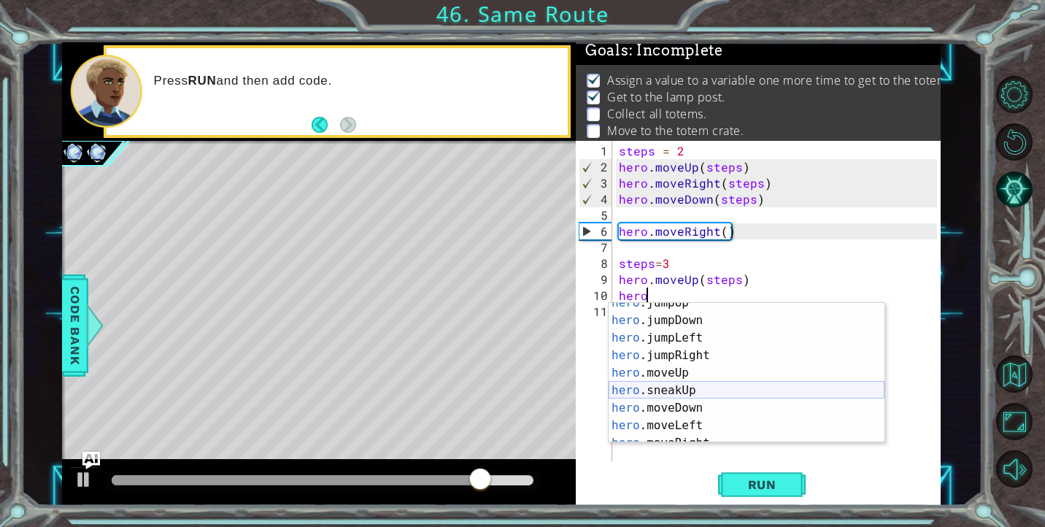
scroll to position [40, 0]
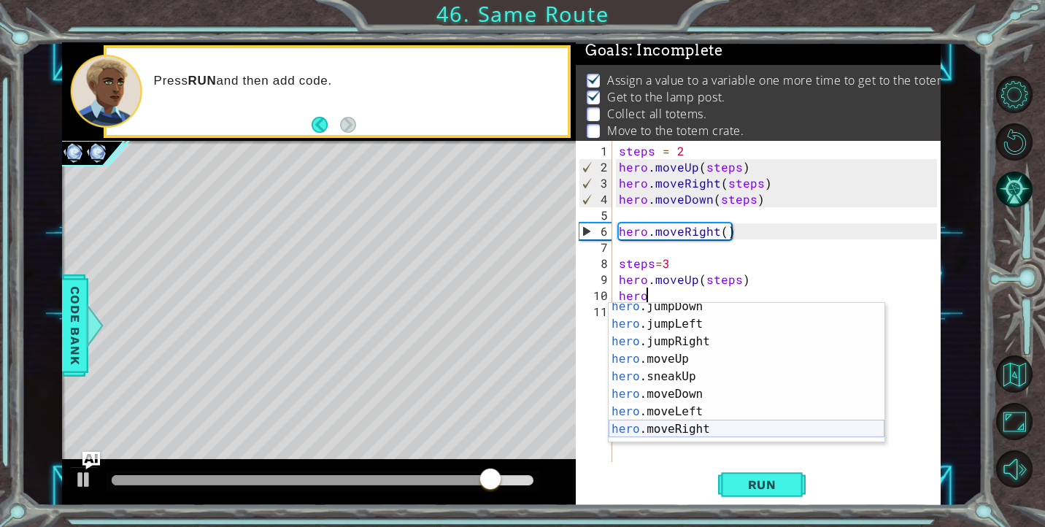
click at [684, 427] on div "hero .jumpDown press enter hero .jumpLeft press enter hero .jumpRight press ent…" at bounding box center [747, 385] width 276 height 175
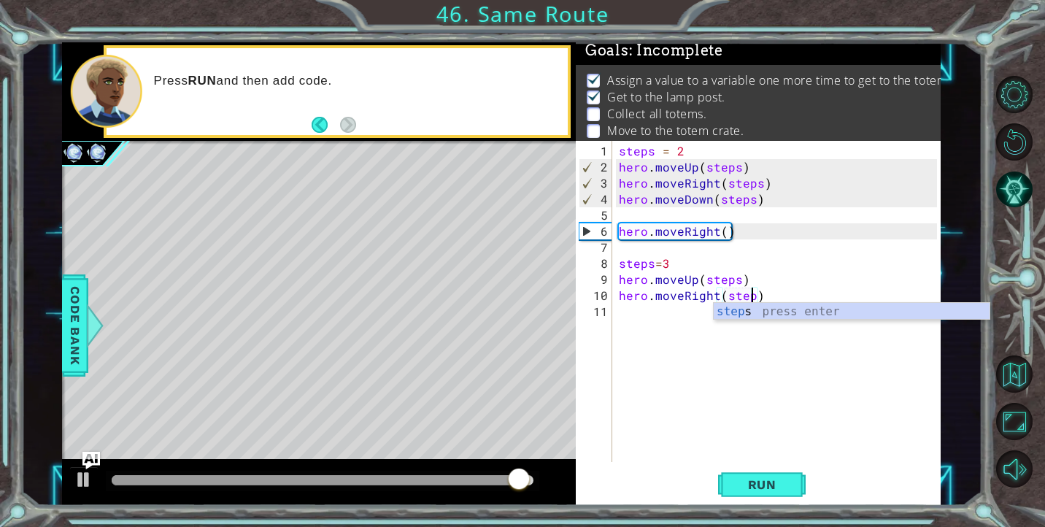
scroll to position [0, 8]
type textarea "hero.moveRight(steps)"
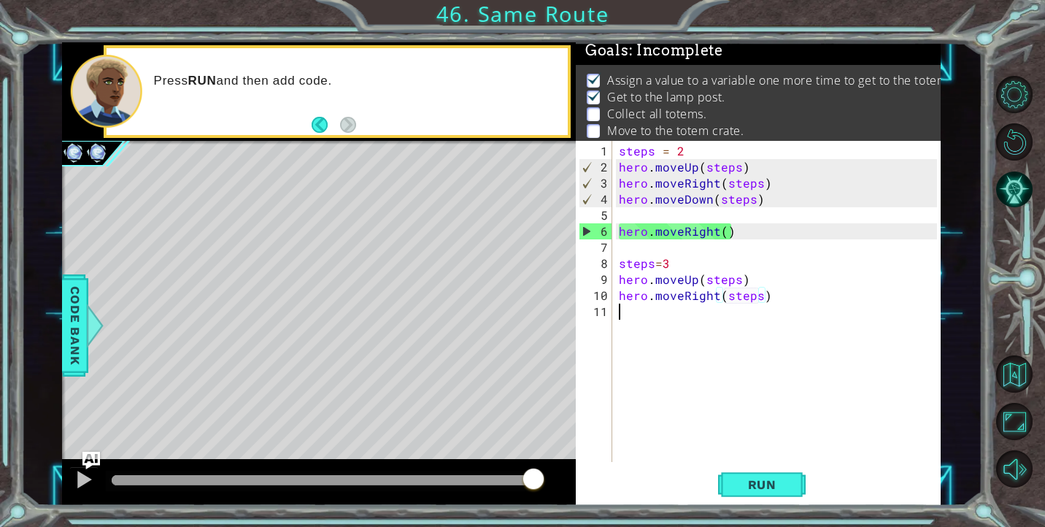
click at [647, 315] on div "steps = 2 hero . moveUp ( steps ) hero . moveRight ( steps ) hero . moveDown ( …" at bounding box center [780, 319] width 328 height 353
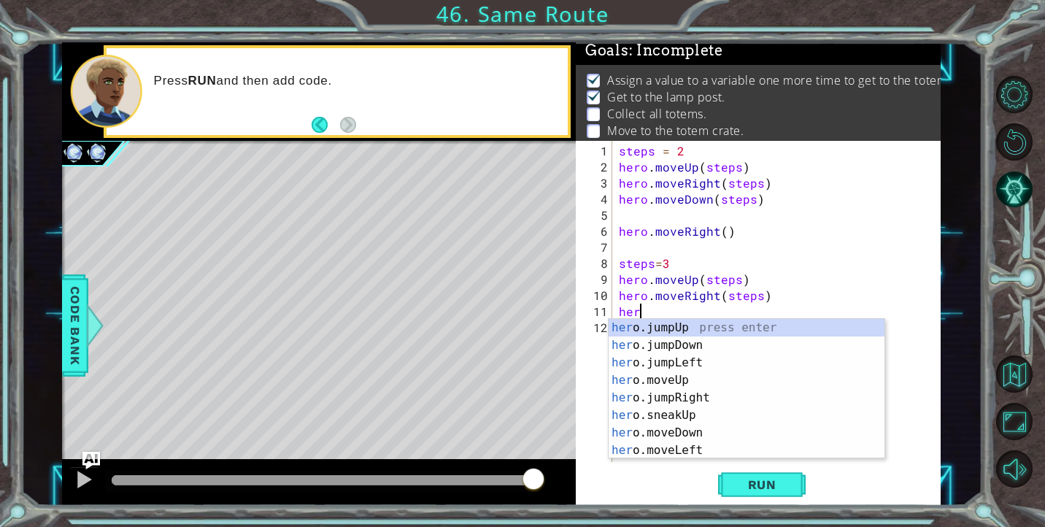
scroll to position [0, 1]
click at [679, 448] on div "hero press enter hero .jumpUp press enter hero .jumpDown press enter hero .jump…" at bounding box center [747, 406] width 276 height 175
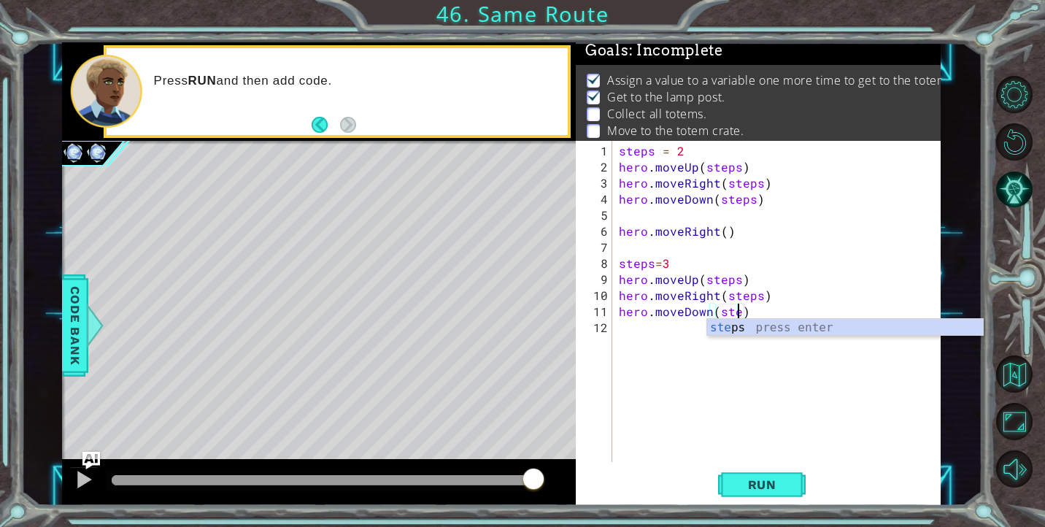
scroll to position [0, 8]
type textarea "hero.moveDown(steps)"
click at [749, 466] on button "Run" at bounding box center [762, 484] width 88 height 36
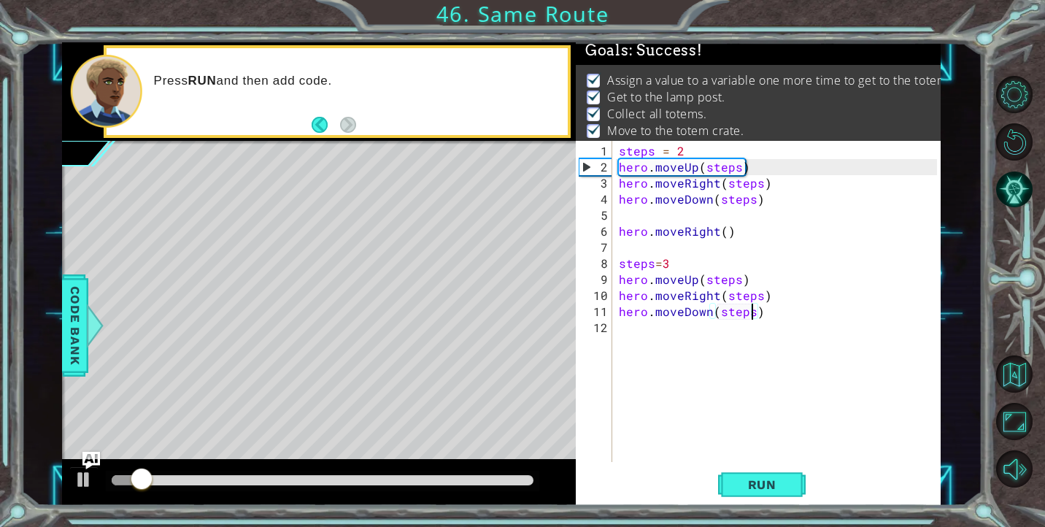
scroll to position [12, 0]
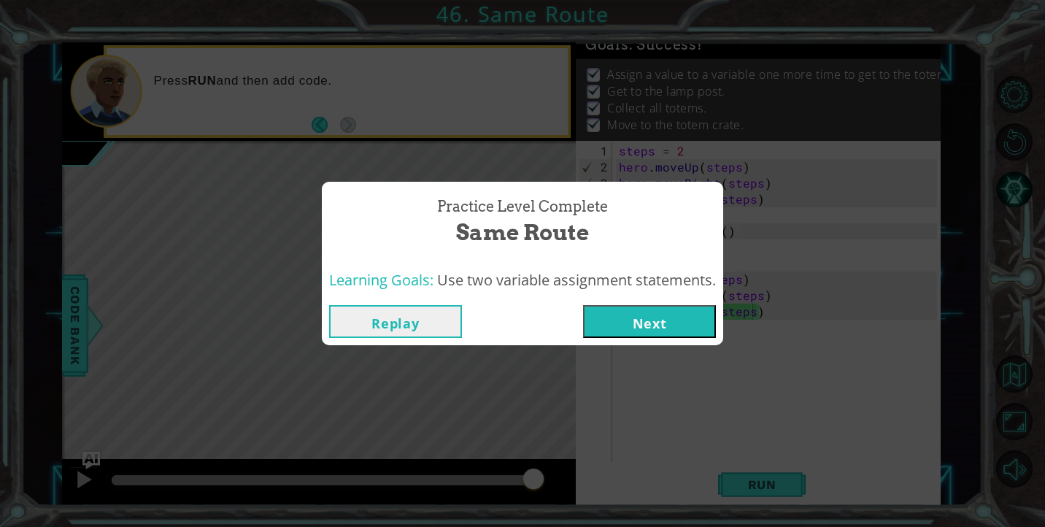
click at [661, 320] on button "Next" at bounding box center [649, 321] width 133 height 33
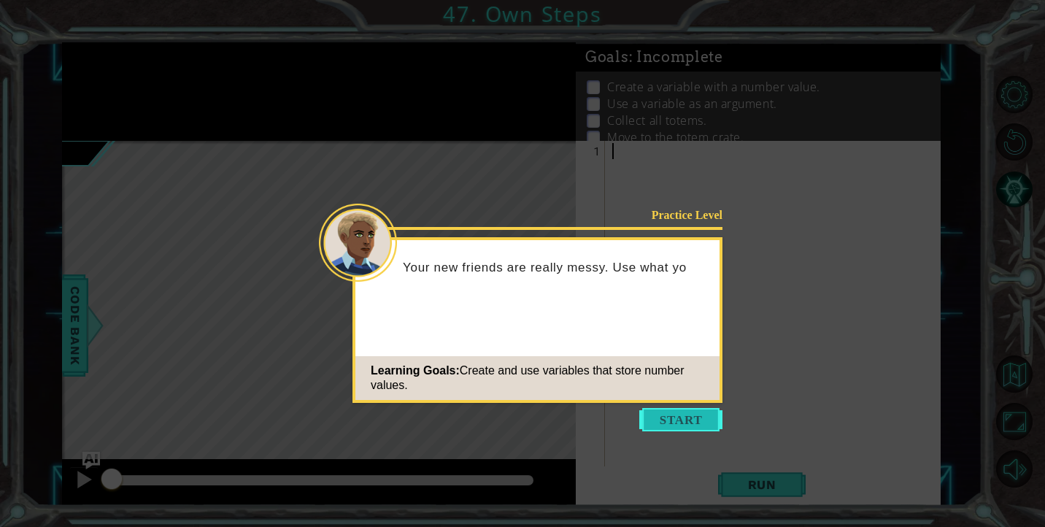
click at [698, 420] on button "Start" at bounding box center [680, 419] width 83 height 23
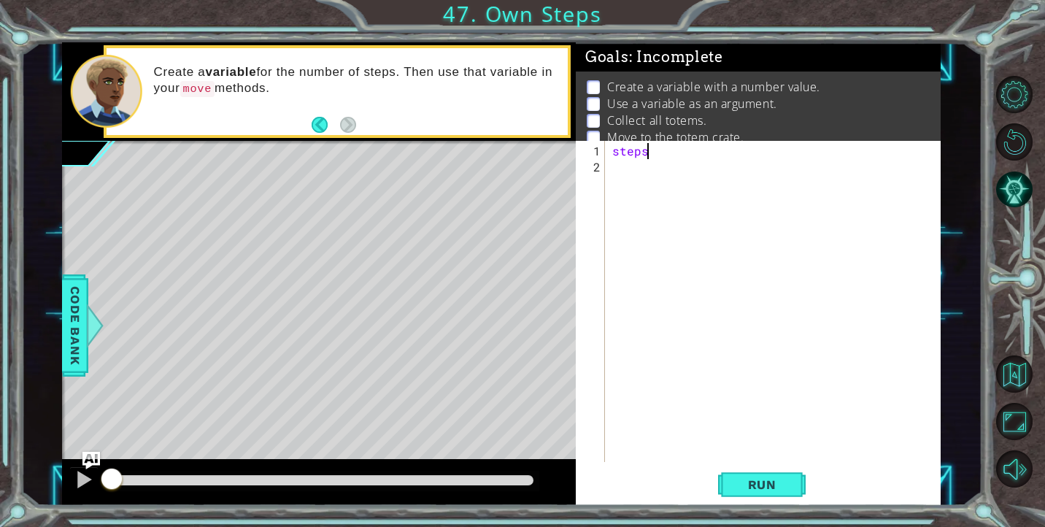
scroll to position [0, 2]
type textarea "steps"
click at [722, 159] on div "steps" at bounding box center [776, 319] width 335 height 353
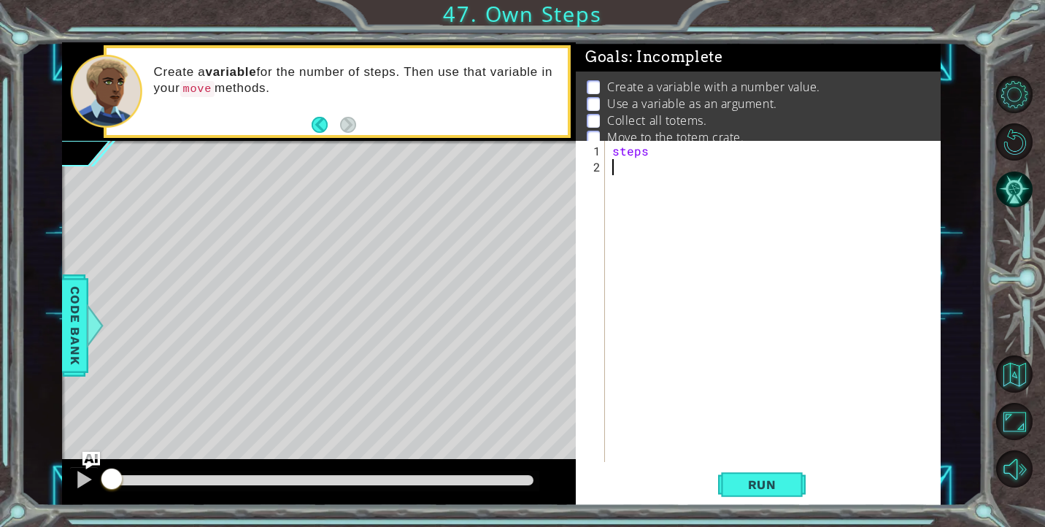
click at [653, 152] on div "steps" at bounding box center [776, 319] width 335 height 353
type textarea "steps=3"
click at [625, 161] on div "steps = 3" at bounding box center [776, 319] width 335 height 353
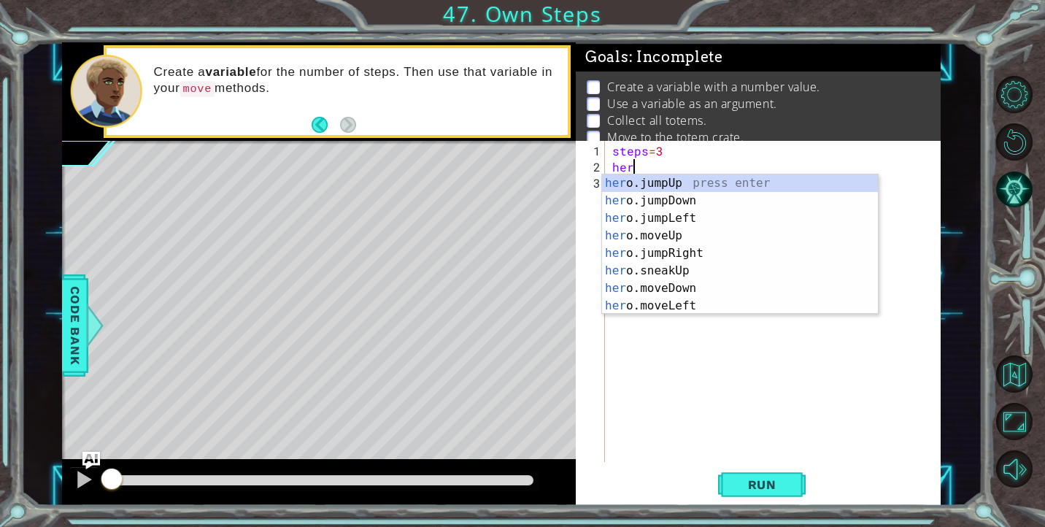
scroll to position [0, 1]
click at [676, 258] on div "hero .jumpUp press enter hero .jumpDown press enter hero .jumpLeft press enter …" at bounding box center [740, 261] width 276 height 175
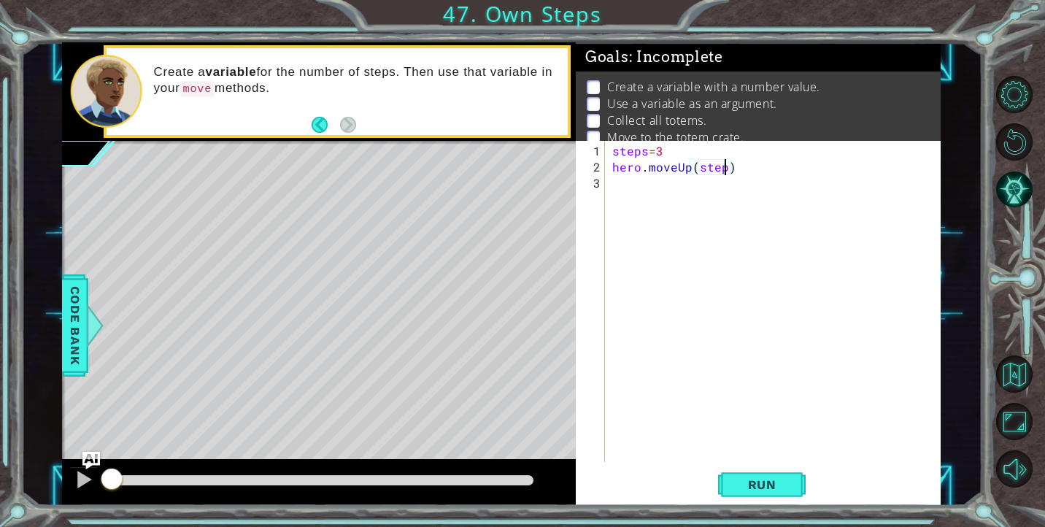
type textarea "hero.moveUp(steps)"
click at [665, 196] on div "steps = 3 hero . moveUp ( steps )" at bounding box center [776, 319] width 335 height 353
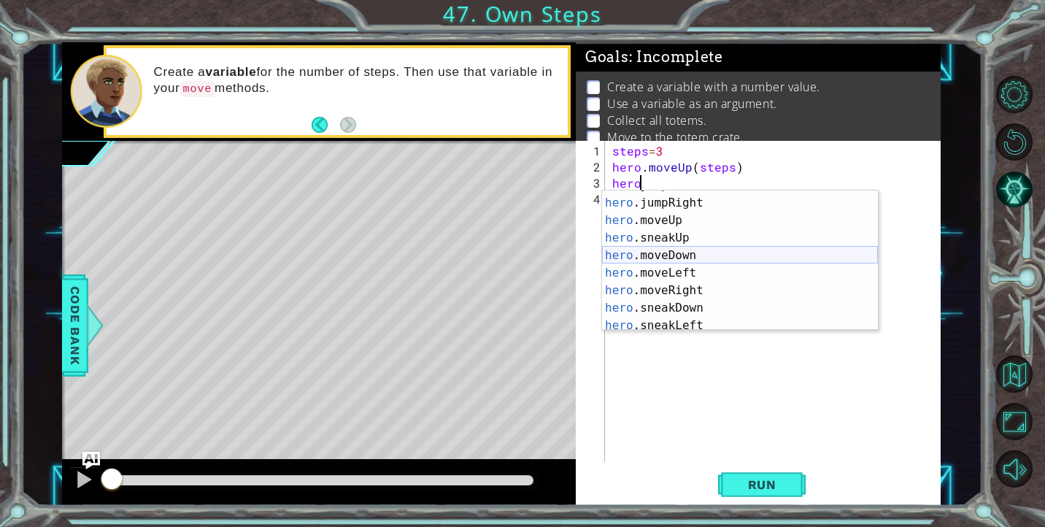
scroll to position [53, 0]
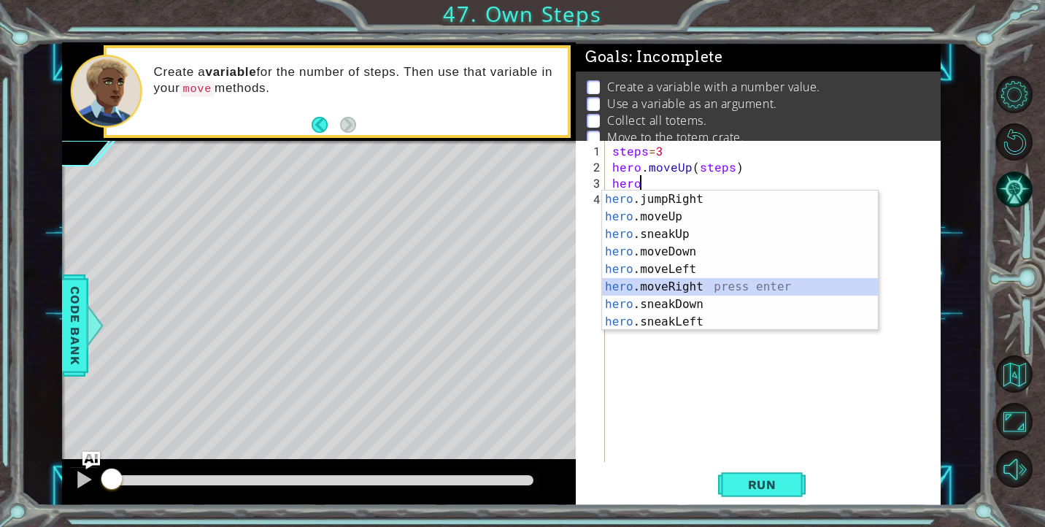
click at [690, 283] on div "hero .jumpRight press enter hero .moveUp press enter hero .sneakUp press enter …" at bounding box center [740, 277] width 276 height 175
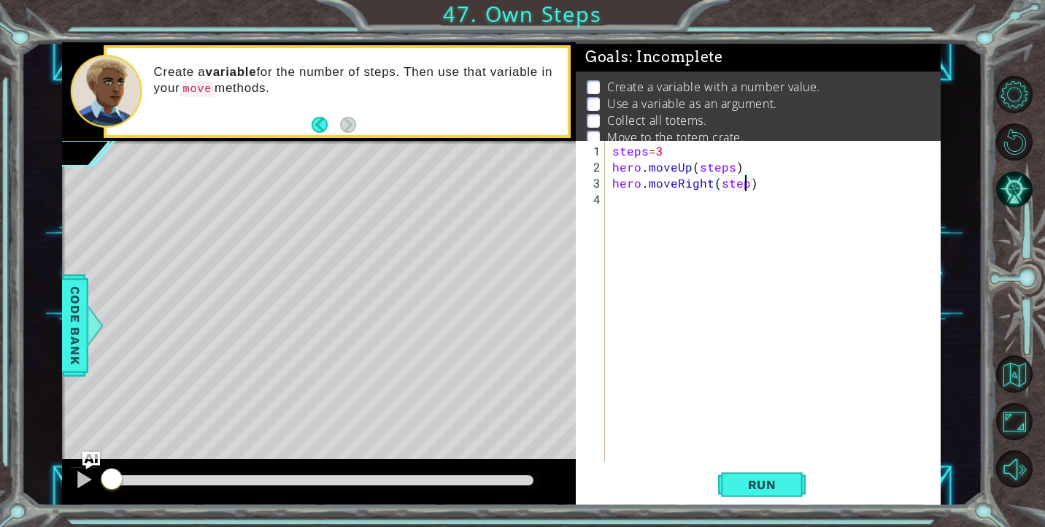
type textarea "hero.moveRight(steps)"
click at [674, 202] on div "steps = 3 hero . moveUp ( steps ) hero . moveRight ( steps )" at bounding box center [776, 319] width 335 height 353
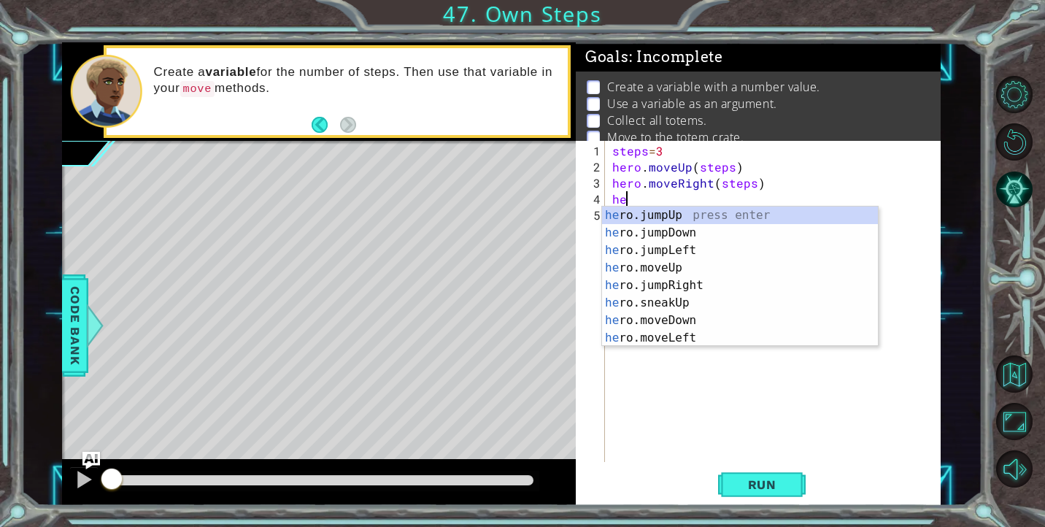
scroll to position [0, 1]
click at [640, 318] on div "hero .jumpUp press enter hero .jumpDown press enter hero .jumpLeft press enter …" at bounding box center [740, 294] width 276 height 175
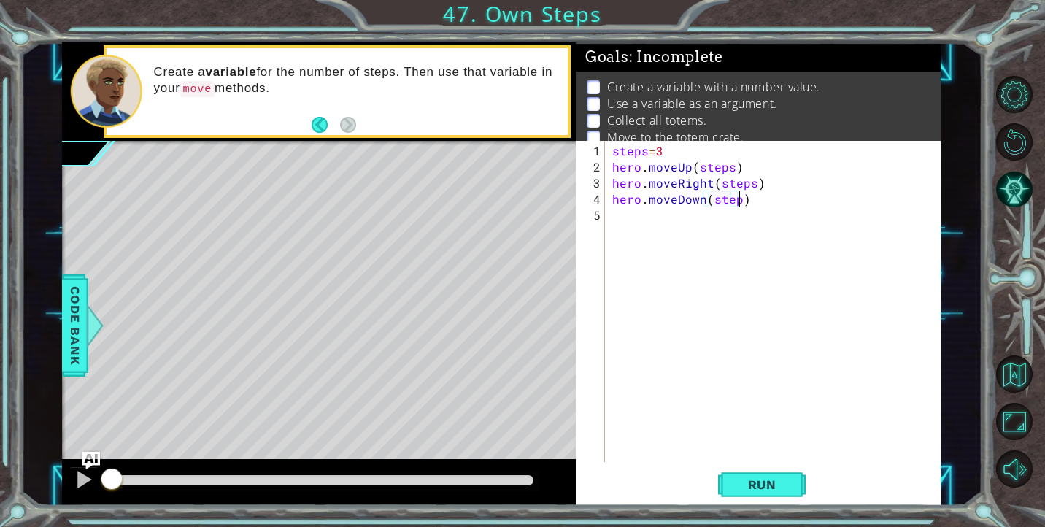
type textarea "hero.moveDown(steps)"
click at [679, 211] on div "steps = 3 hero . moveUp ( steps ) hero . moveRight ( steps ) hero . moveDown ( …" at bounding box center [776, 319] width 335 height 353
type textarea "steps=4"
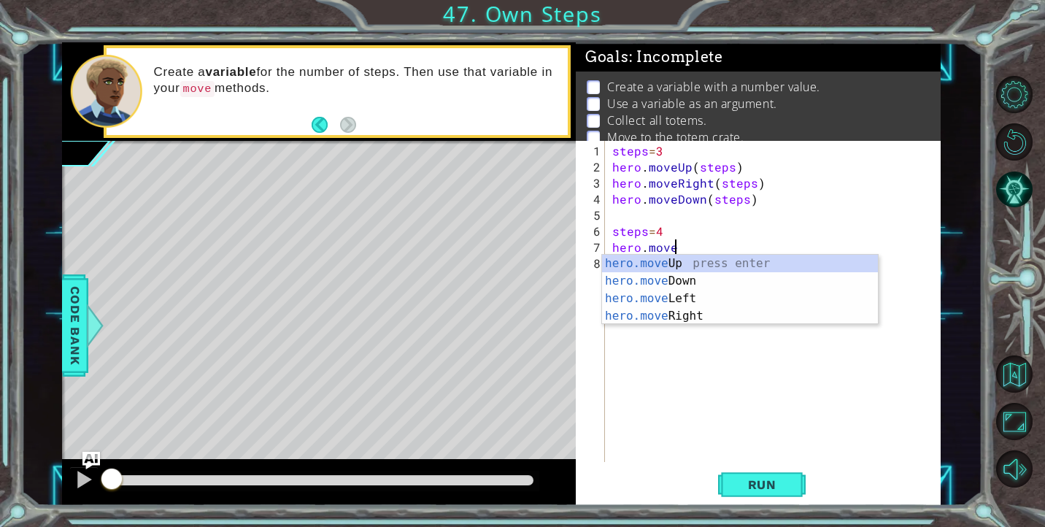
scroll to position [0, 3]
type textarea "hero.move"
click at [695, 323] on body "1 ההההההההההההההההההההההההההההההההההההההההההההההההההההההההההההההההההההההההההההה…" at bounding box center [522, 263] width 1045 height 527
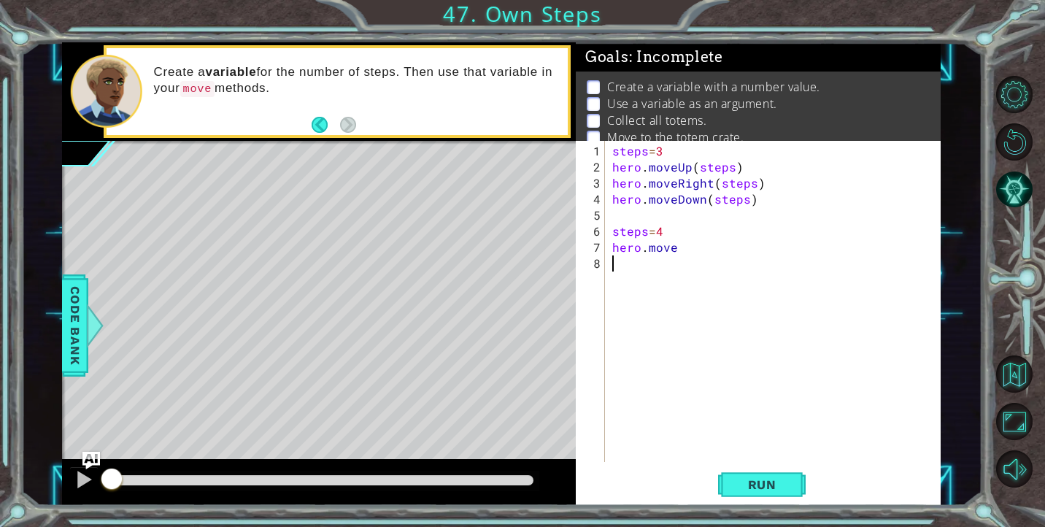
click at [682, 266] on div "steps = 3 hero . moveUp ( steps ) hero . moveRight ( steps ) hero . moveDown ( …" at bounding box center [776, 319] width 335 height 353
click at [689, 245] on div "steps = 3 hero . moveUp ( steps ) hero . moveRight ( steps ) hero . moveDown ( …" at bounding box center [776, 319] width 335 height 353
type textarea "hero.moveRight(steps)"
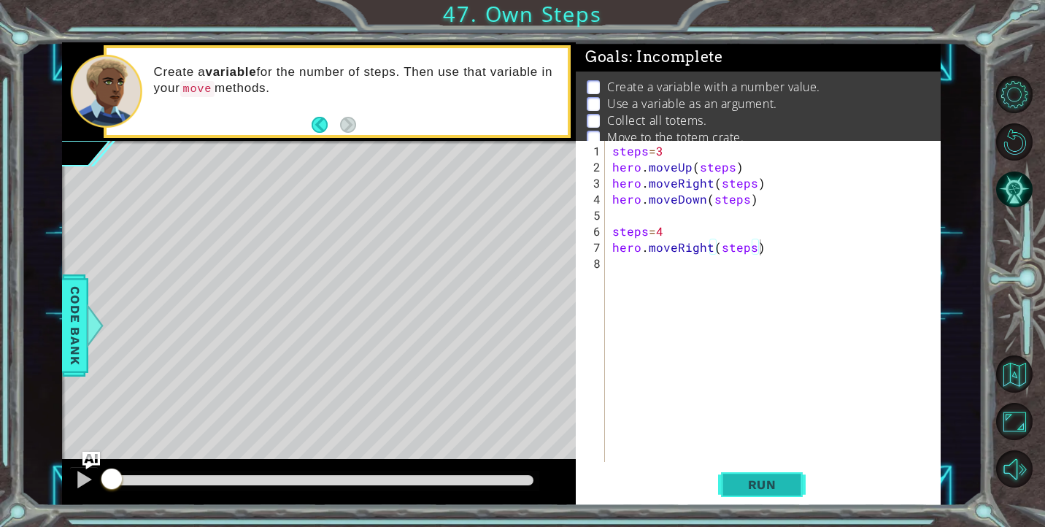
click at [755, 480] on span "Run" at bounding box center [762, 484] width 58 height 15
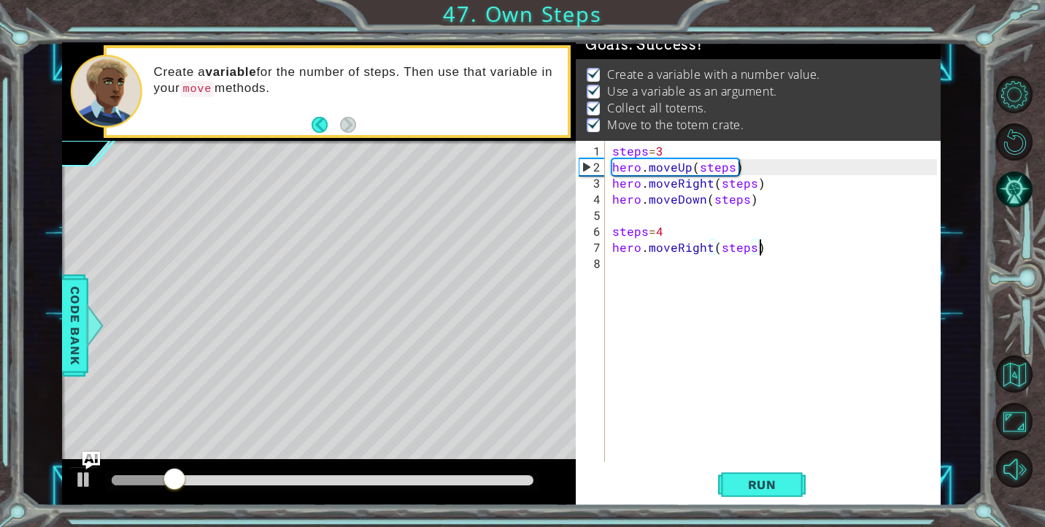
scroll to position [0, 0]
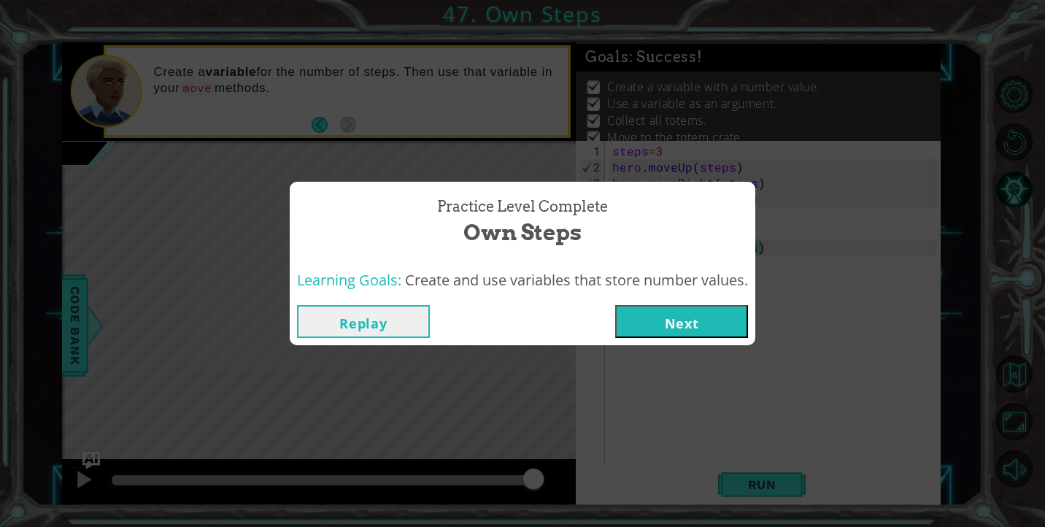
click at [704, 326] on button "Next" at bounding box center [681, 321] width 133 height 33
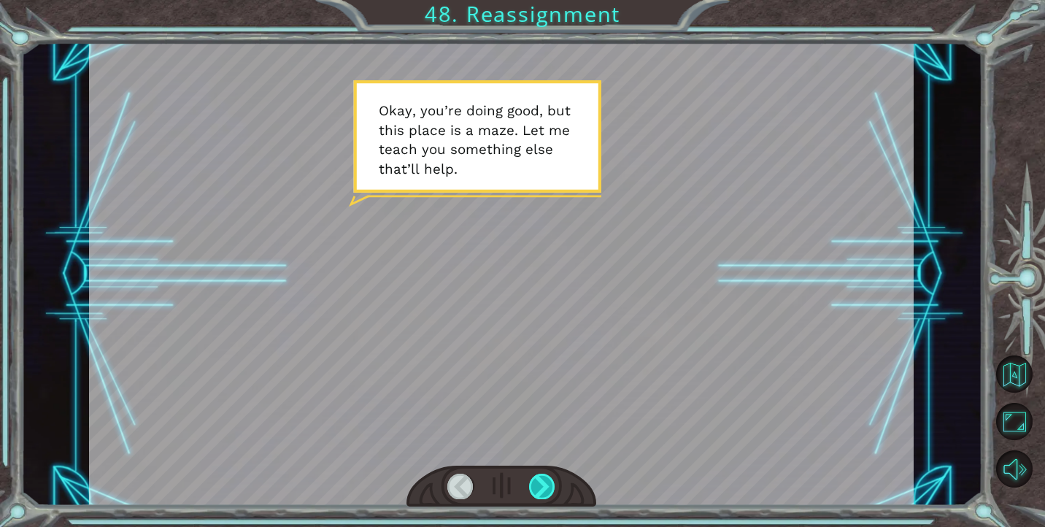
click at [539, 490] on div at bounding box center [542, 486] width 26 height 25
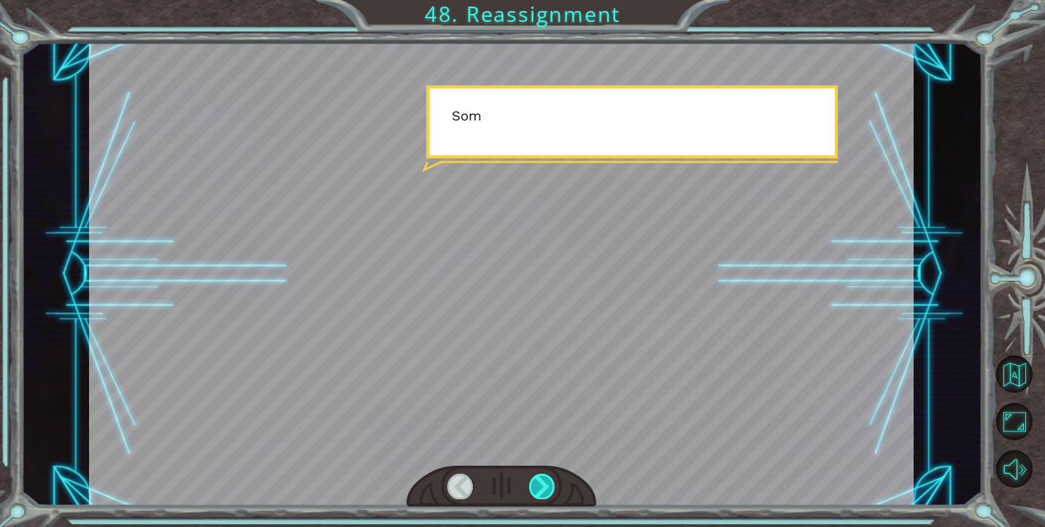
click at [539, 490] on div at bounding box center [542, 486] width 26 height 25
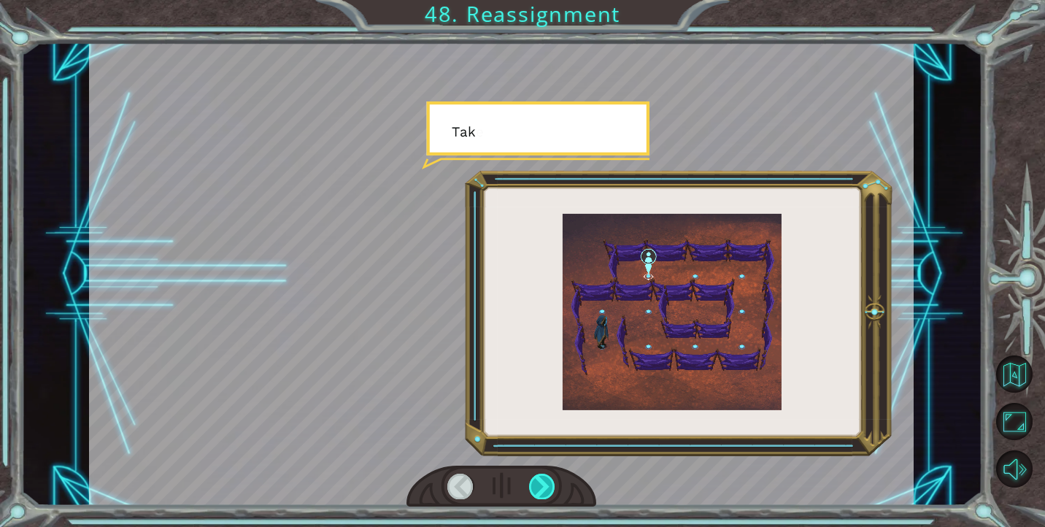
click at [539, 490] on div at bounding box center [542, 486] width 26 height 25
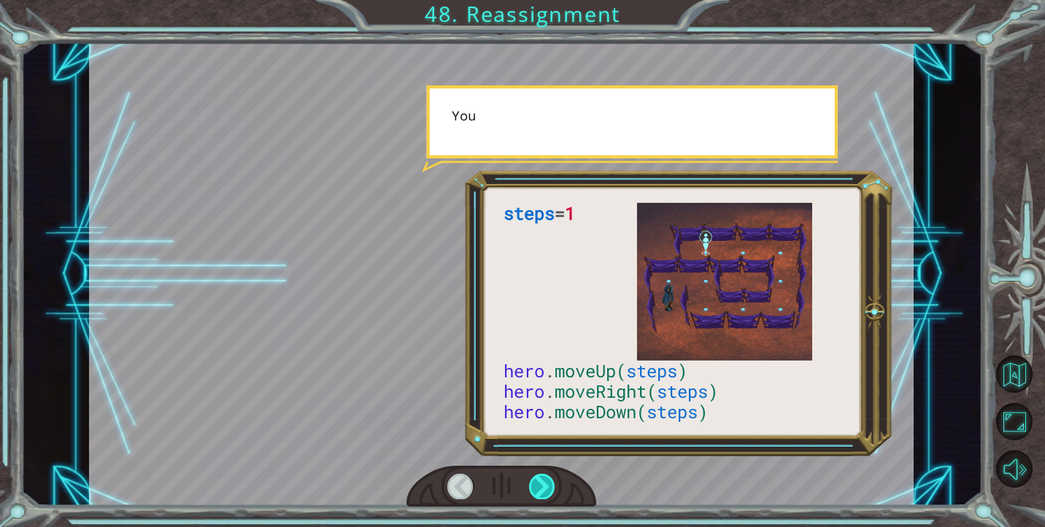
click at [539, 490] on div at bounding box center [542, 486] width 26 height 25
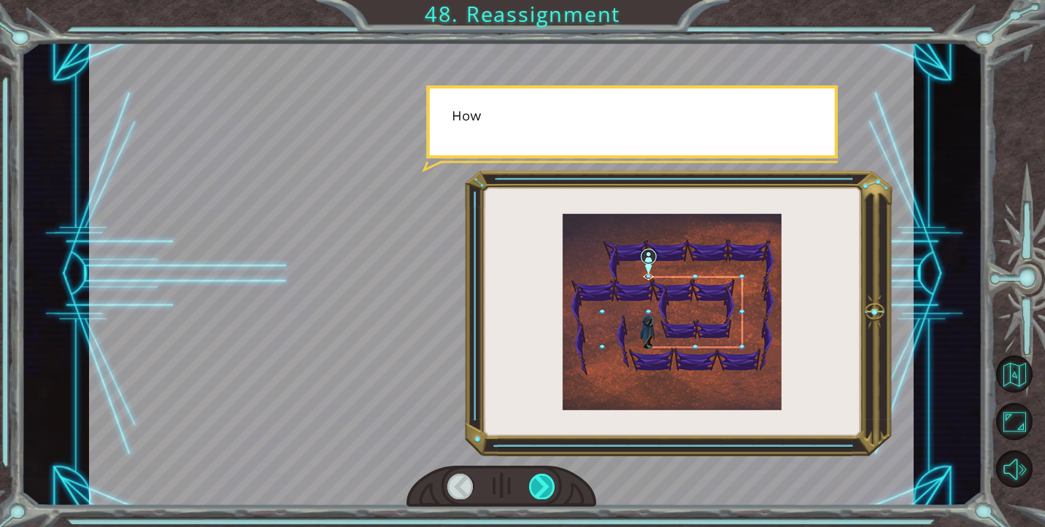
click at [539, 490] on div at bounding box center [542, 486] width 26 height 25
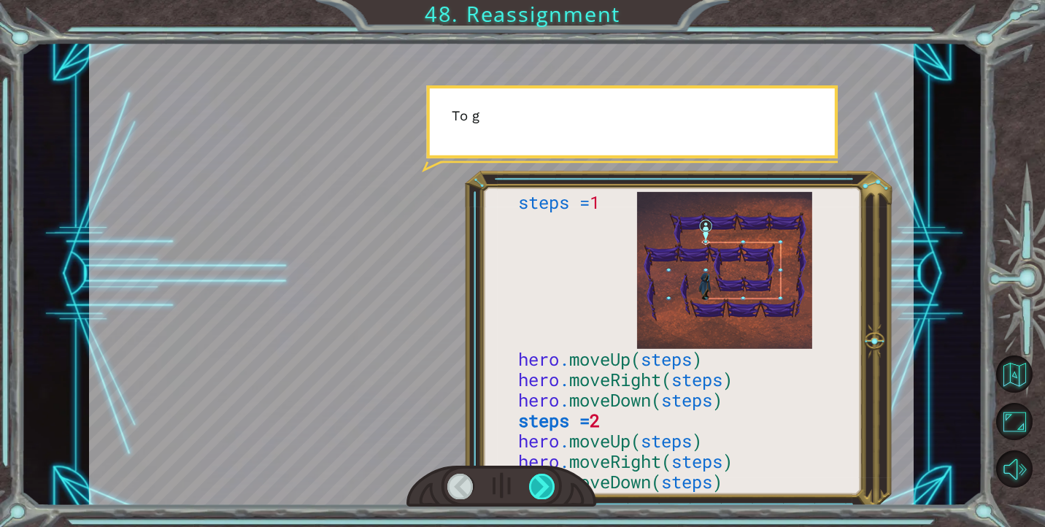
click at [539, 490] on div at bounding box center [542, 486] width 26 height 25
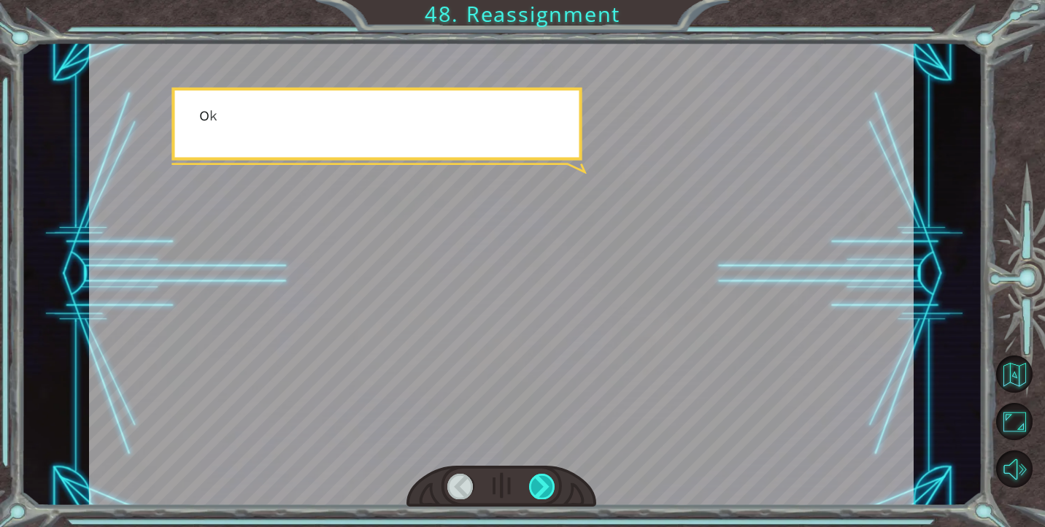
click at [539, 489] on div at bounding box center [542, 486] width 26 height 25
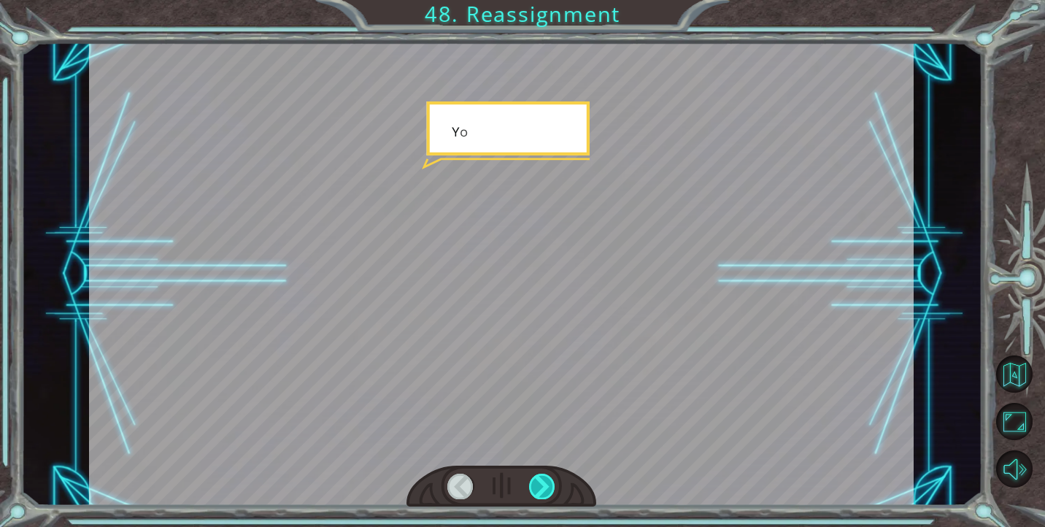
click at [539, 489] on div at bounding box center [542, 486] width 26 height 25
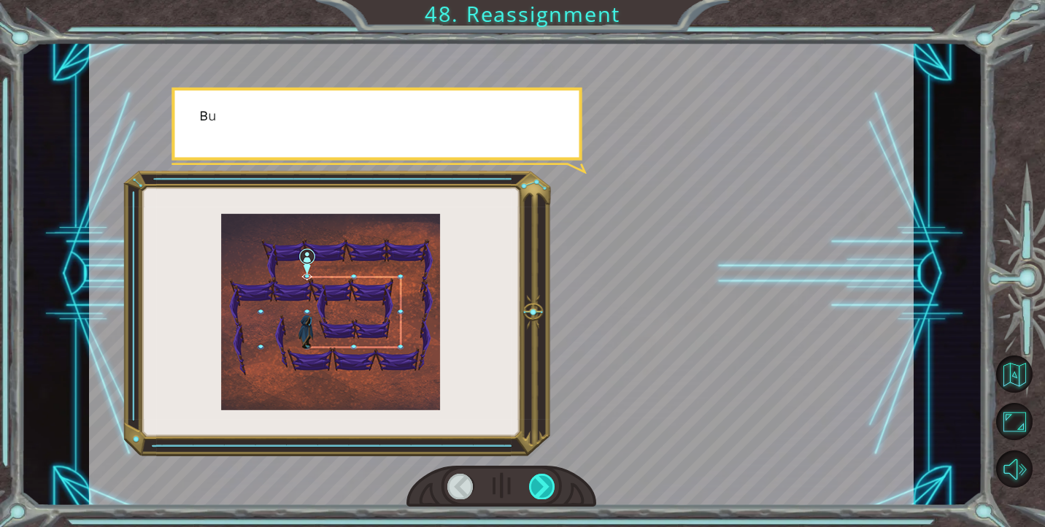
click at [539, 489] on div at bounding box center [542, 486] width 26 height 25
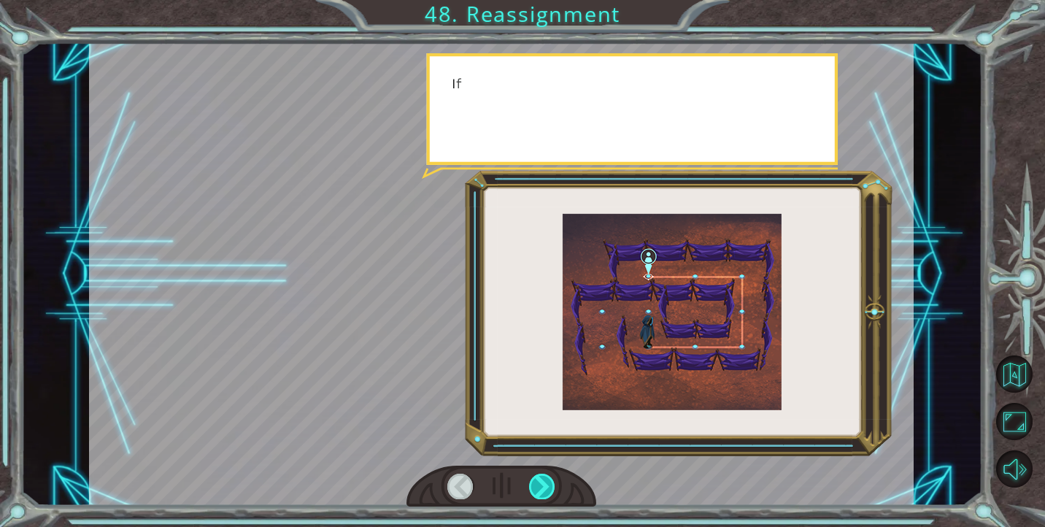
click at [539, 489] on div at bounding box center [542, 486] width 26 height 25
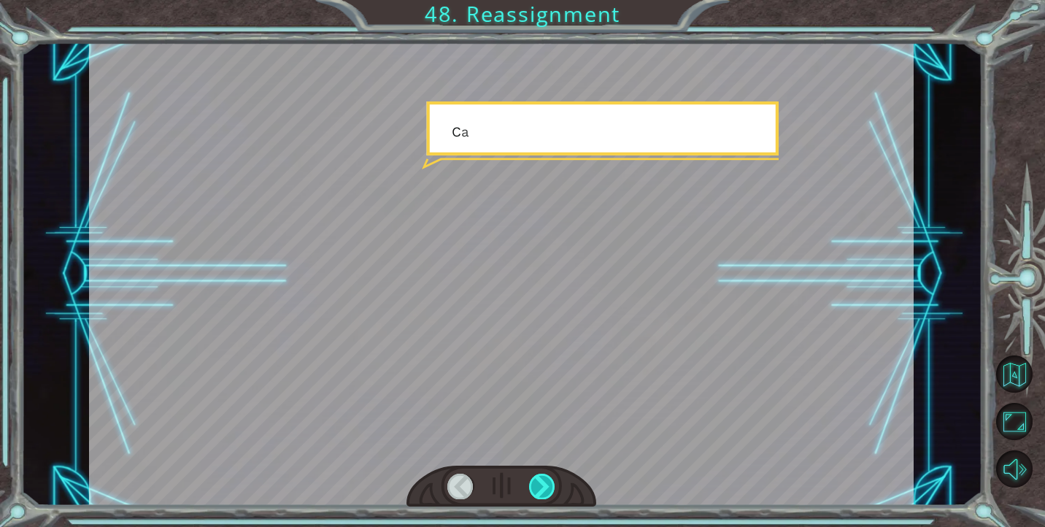
click at [539, 489] on div at bounding box center [542, 486] width 26 height 25
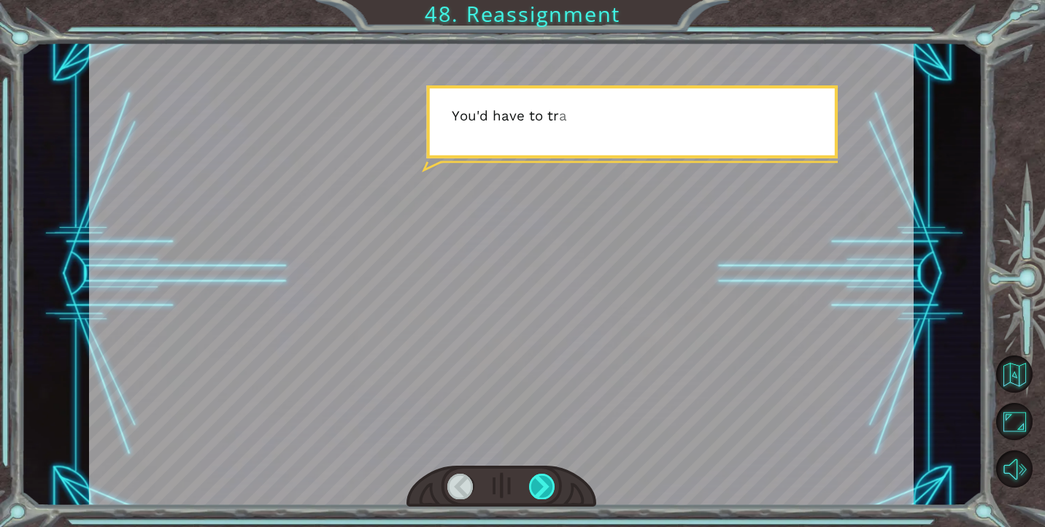
click at [539, 489] on div at bounding box center [542, 486] width 26 height 25
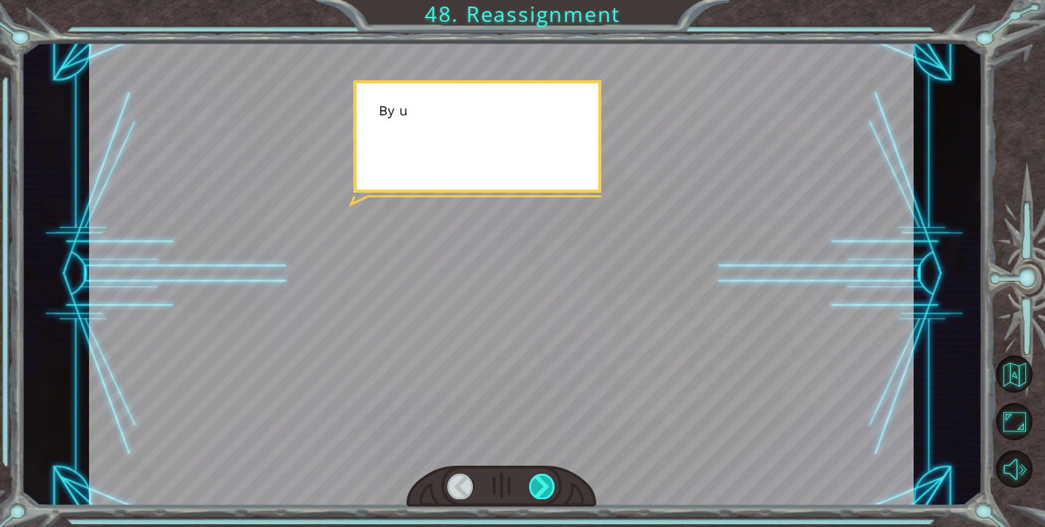
click at [539, 489] on div at bounding box center [542, 486] width 26 height 25
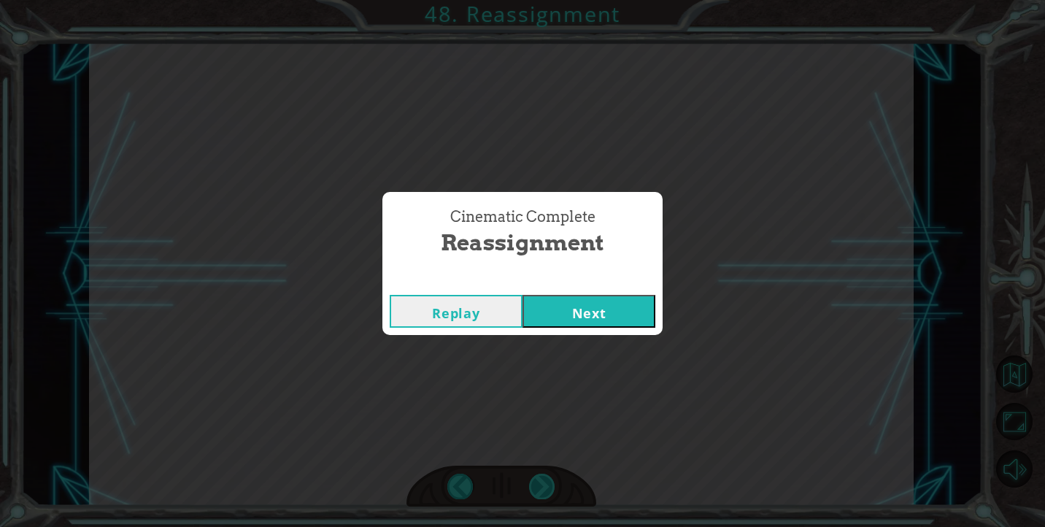
click at [539, 489] on div "Cinematic Complete Reassignment Replay Next" at bounding box center [522, 263] width 1045 height 527
click at [605, 328] on div "Replay Next" at bounding box center [522, 311] width 280 height 47
click at [605, 317] on button "Next" at bounding box center [589, 311] width 133 height 33
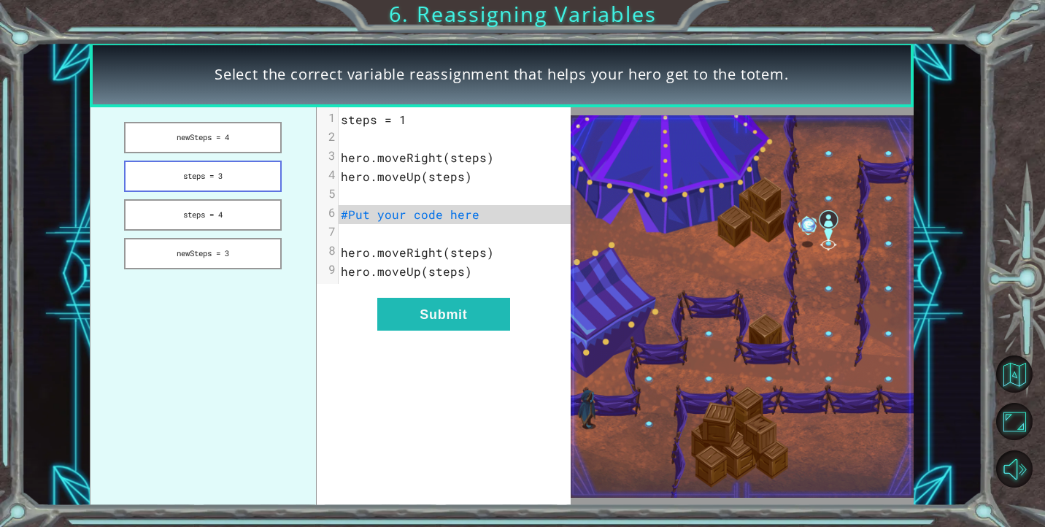
click at [265, 169] on button "steps = 3" at bounding box center [203, 176] width 158 height 31
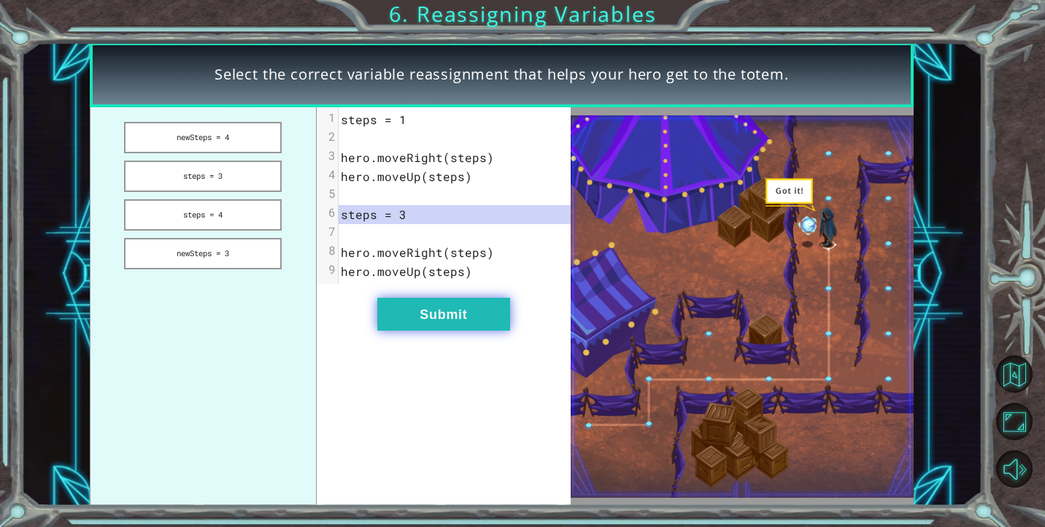
click at [448, 328] on button "Submit" at bounding box center [443, 314] width 133 height 33
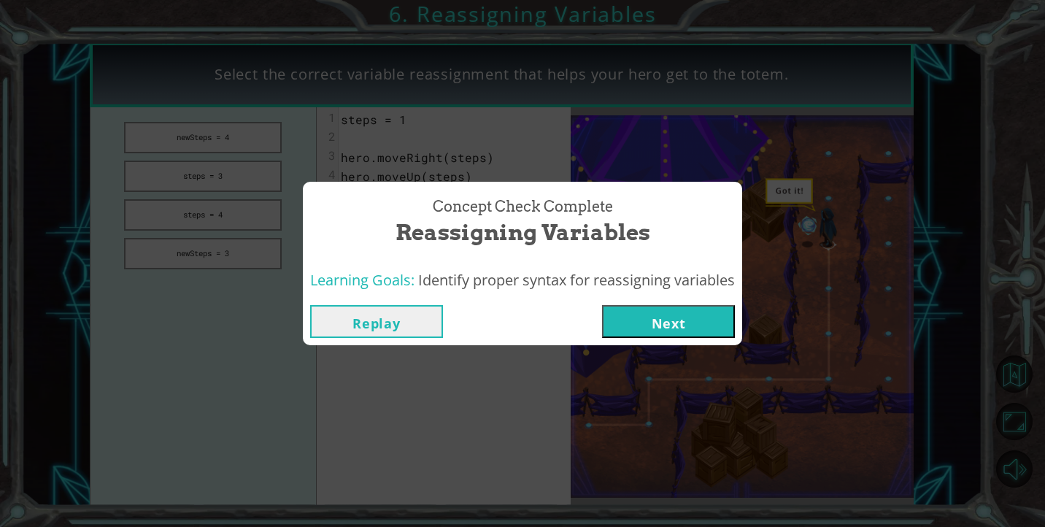
click at [659, 308] on button "Next" at bounding box center [668, 321] width 133 height 33
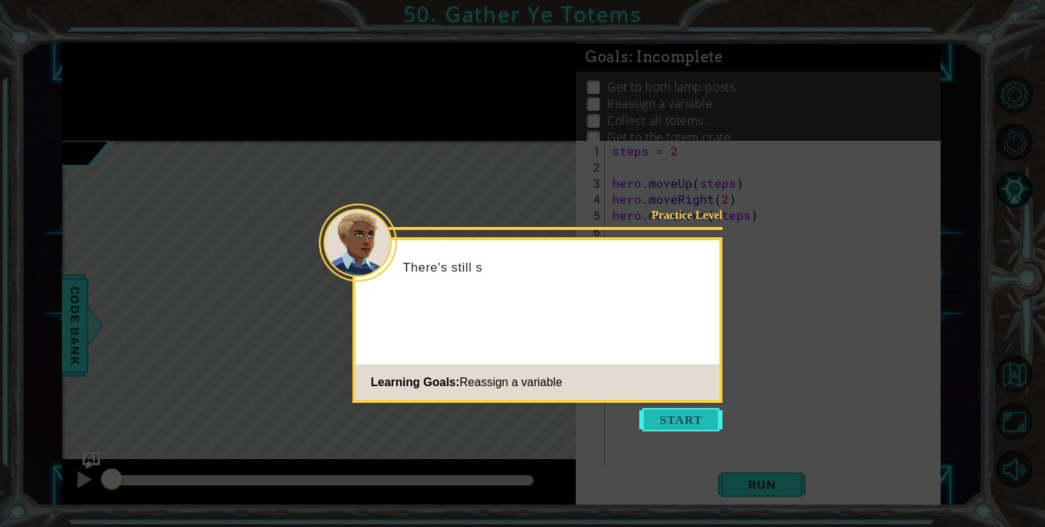
click at [686, 409] on button "Start" at bounding box center [680, 419] width 83 height 23
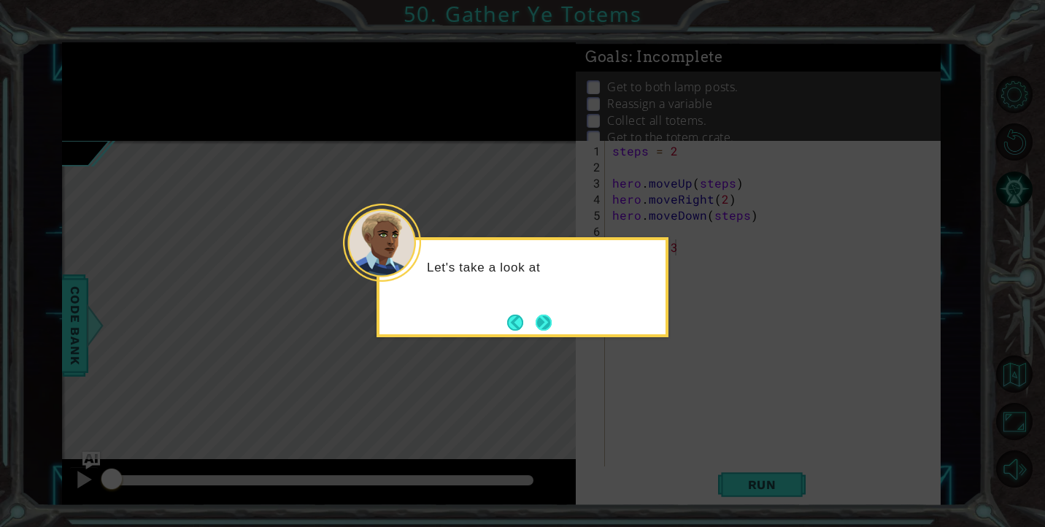
click at [551, 321] on button "Next" at bounding box center [543, 322] width 27 height 27
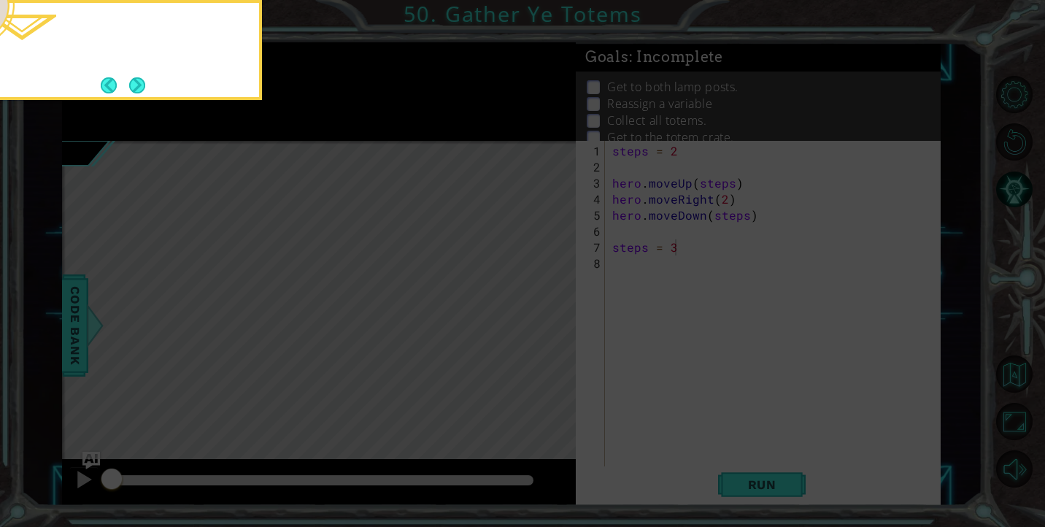
click at [551, 321] on icon at bounding box center [522, 79] width 1045 height 896
click at [139, 76] on button "Next" at bounding box center [137, 85] width 18 height 18
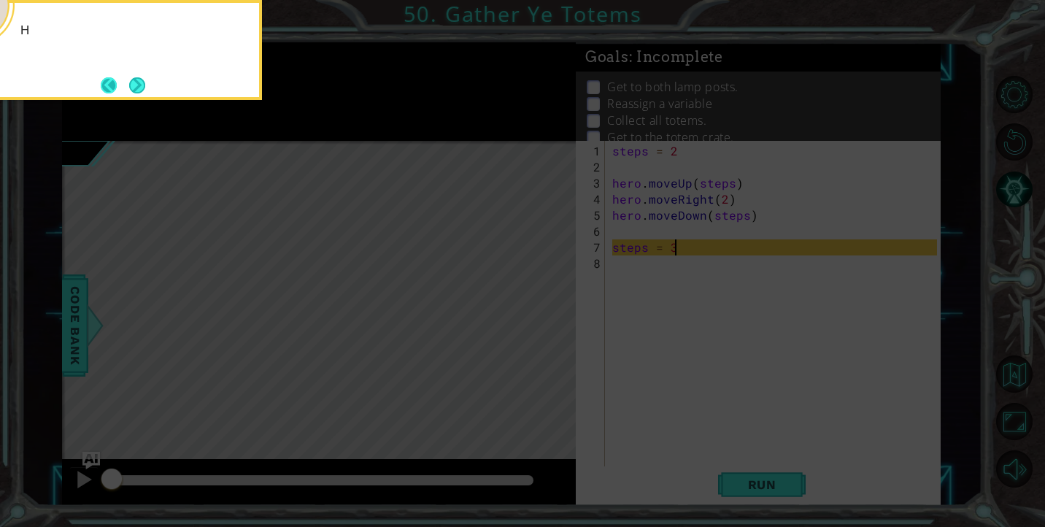
click at [125, 88] on footer at bounding box center [123, 85] width 45 height 22
click at [129, 88] on button "Next" at bounding box center [137, 85] width 17 height 17
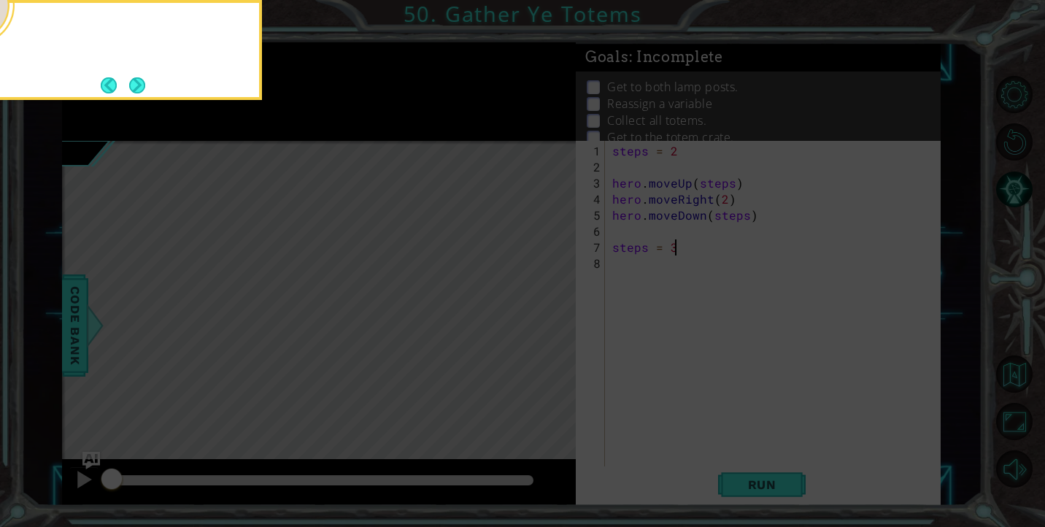
click at [129, 88] on button "Next" at bounding box center [137, 85] width 22 height 22
click at [129, 88] on button "Next" at bounding box center [137, 85] width 17 height 17
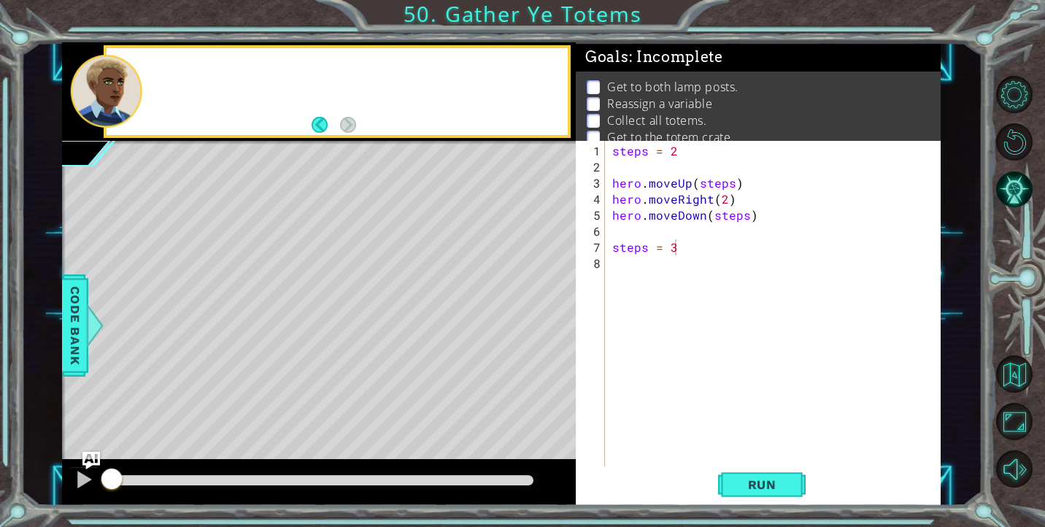
click at [129, 88] on div at bounding box center [106, 91] width 72 height 73
click at [749, 477] on span "Run" at bounding box center [762, 484] width 58 height 15
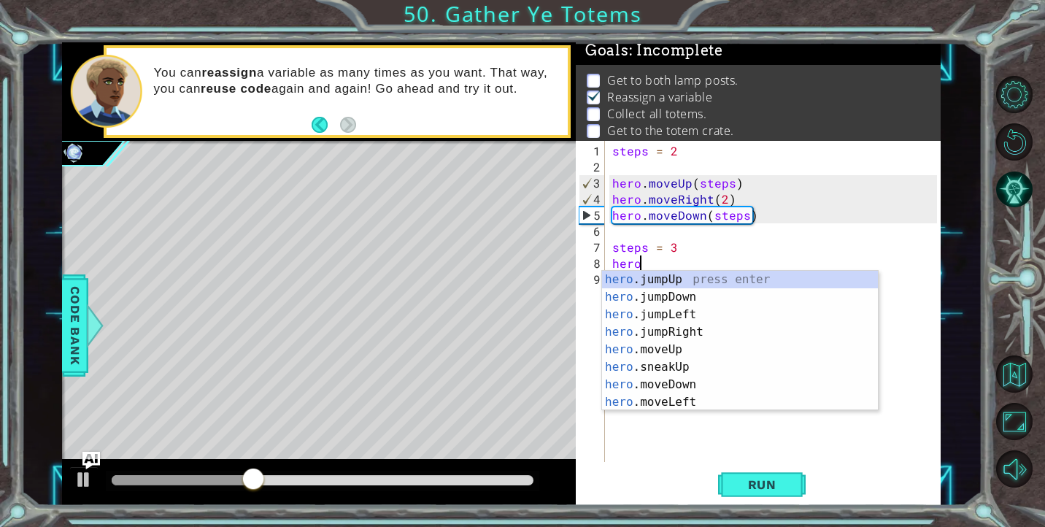
scroll to position [0, 1]
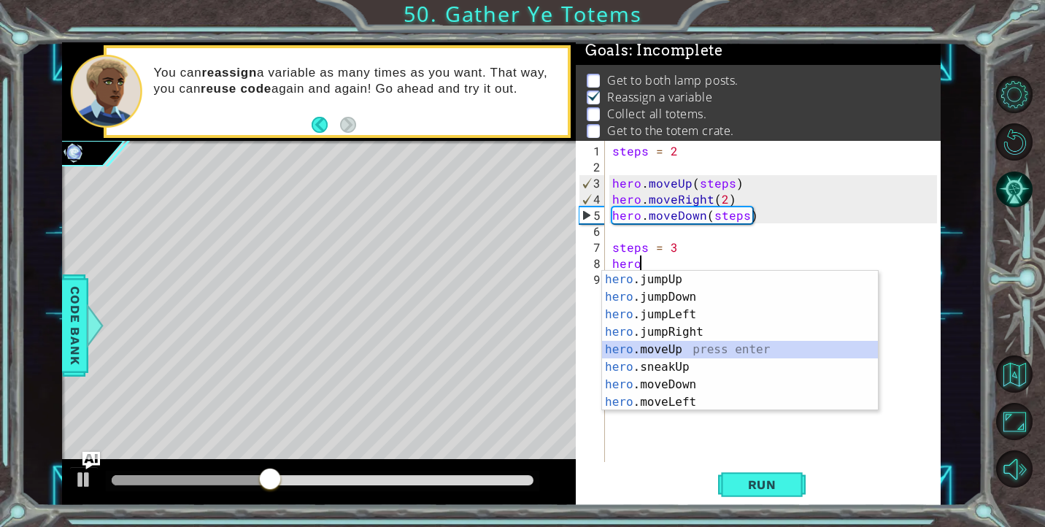
click at [682, 354] on div "hero .jumpUp press enter hero .jumpDown press enter hero .jumpLeft press enter …" at bounding box center [740, 358] width 276 height 175
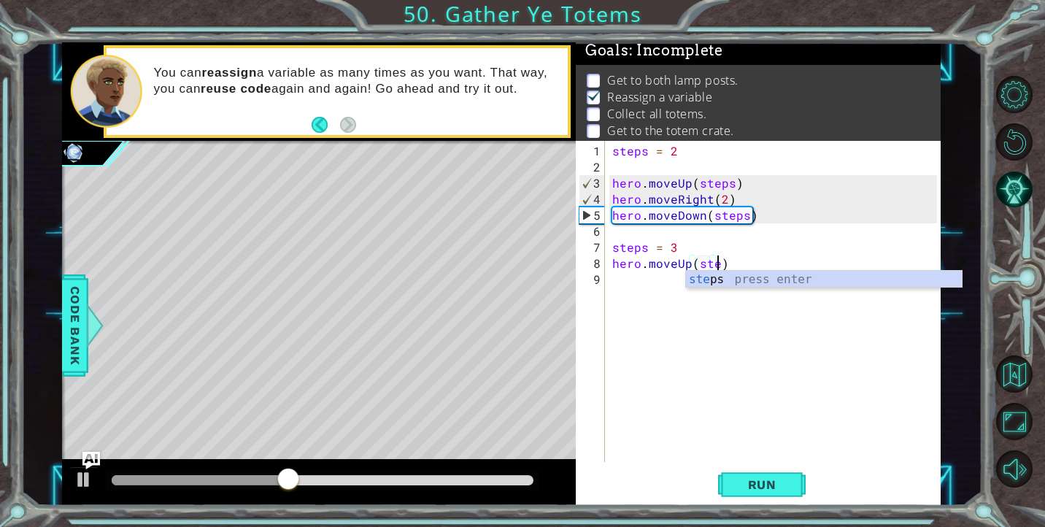
type textarea "hero.moveUp(steps)"
click at [641, 282] on div "steps = 2 hero . moveUp ( steps ) hero . moveRight ( 2 ) hero . moveDown ( step…" at bounding box center [776, 319] width 335 height 353
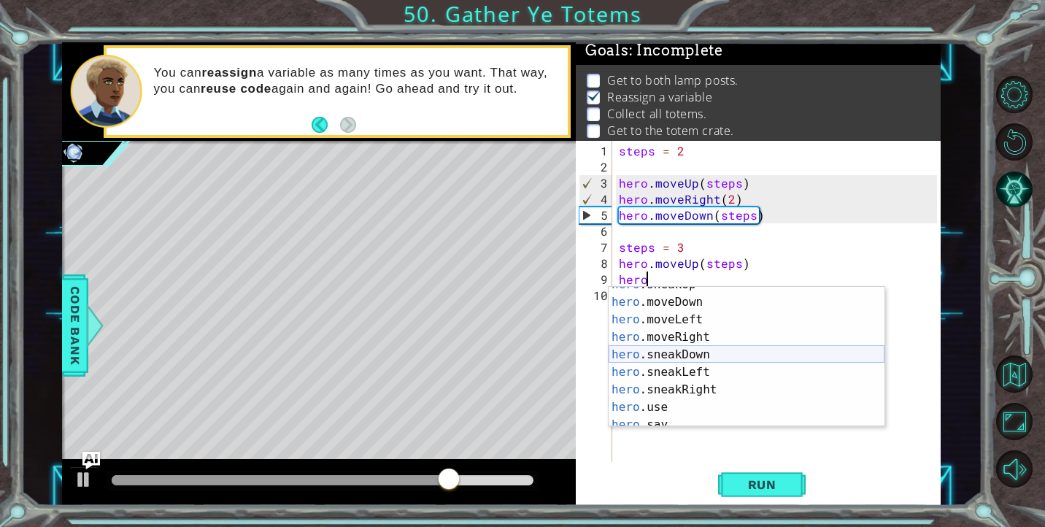
scroll to position [77, 0]
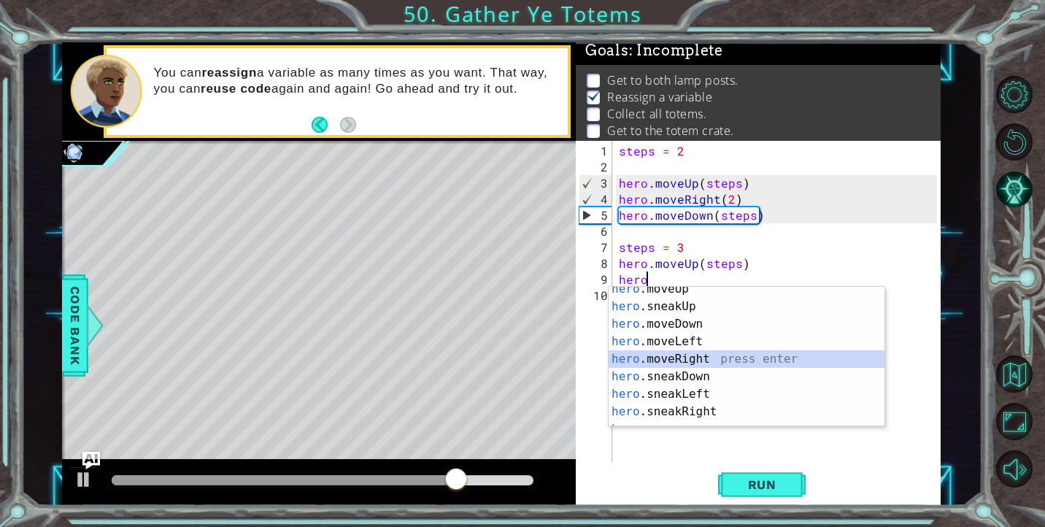
click at [697, 362] on div "hero .moveUp press enter hero .sneakUp press enter hero .moveDown press enter h…" at bounding box center [747, 367] width 276 height 175
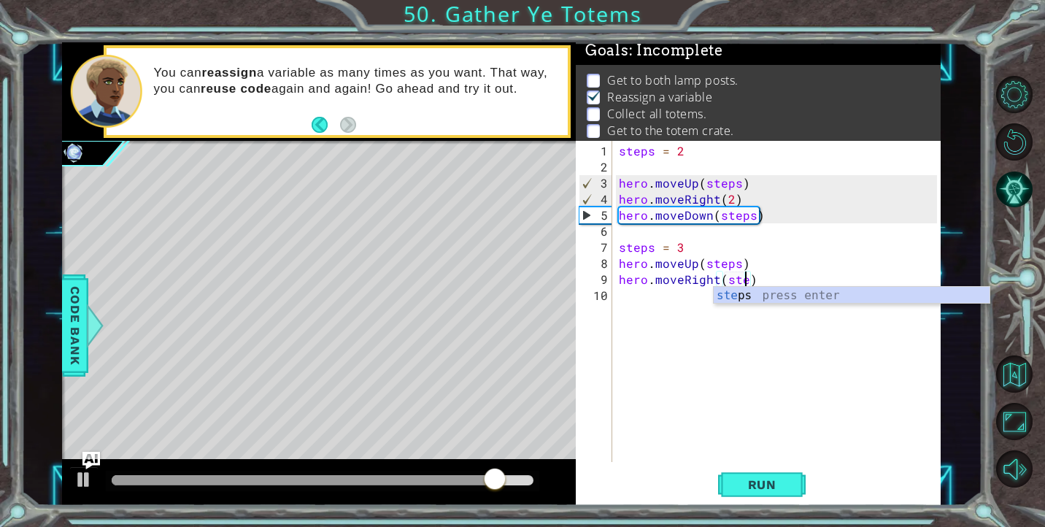
type textarea "hero.moveRight(steps)"
click at [633, 299] on div "steps = 2 hero . moveUp ( steps ) hero . moveRight ( 2 ) hero . moveDown ( step…" at bounding box center [780, 319] width 328 height 353
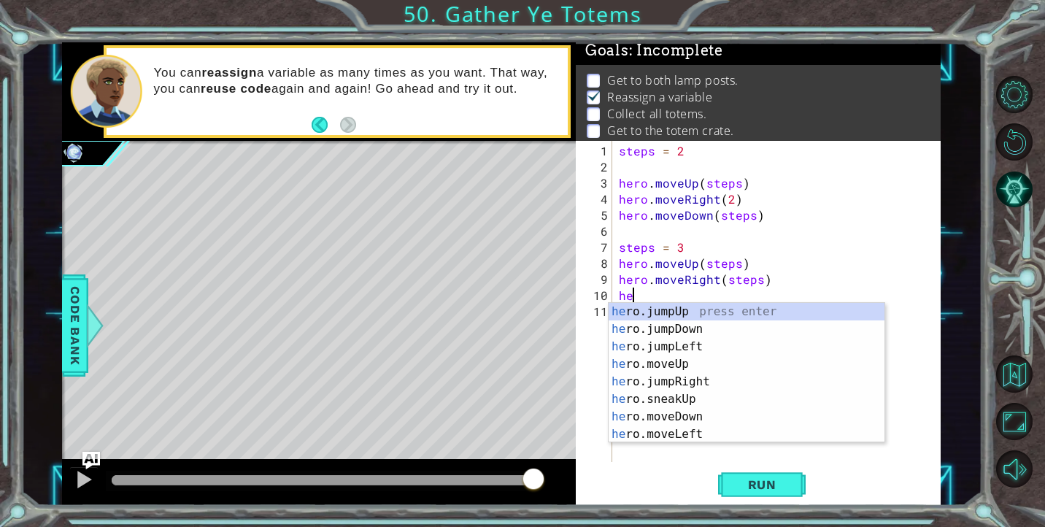
scroll to position [0, 1]
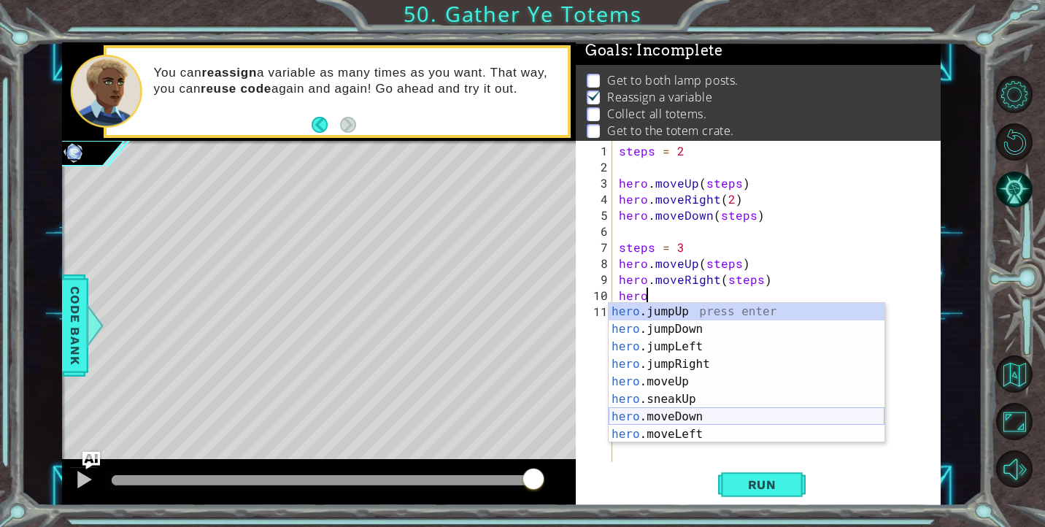
click at [680, 412] on div "hero .jumpUp press enter hero .jumpDown press enter hero .jumpLeft press enter …" at bounding box center [747, 390] width 276 height 175
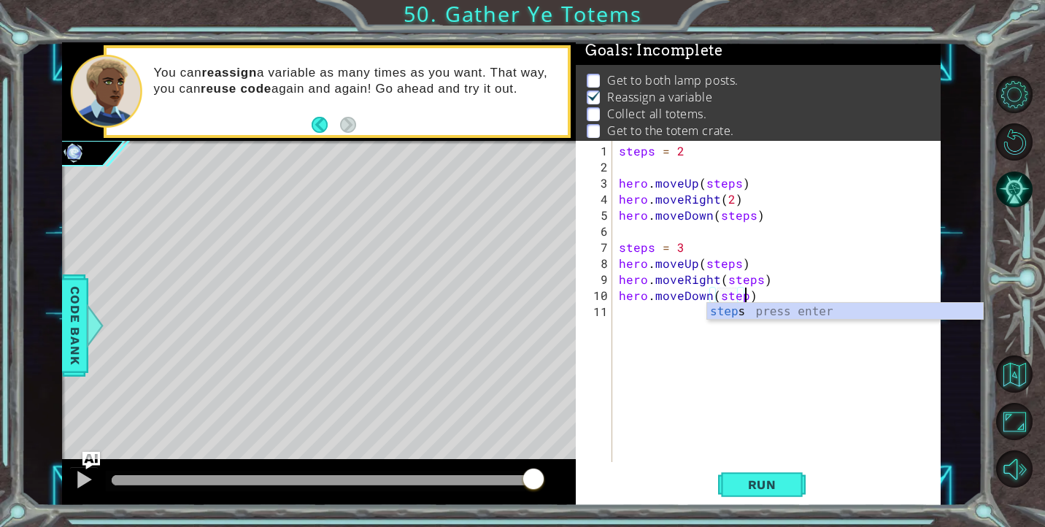
type textarea "hero.moveDown(steps)"
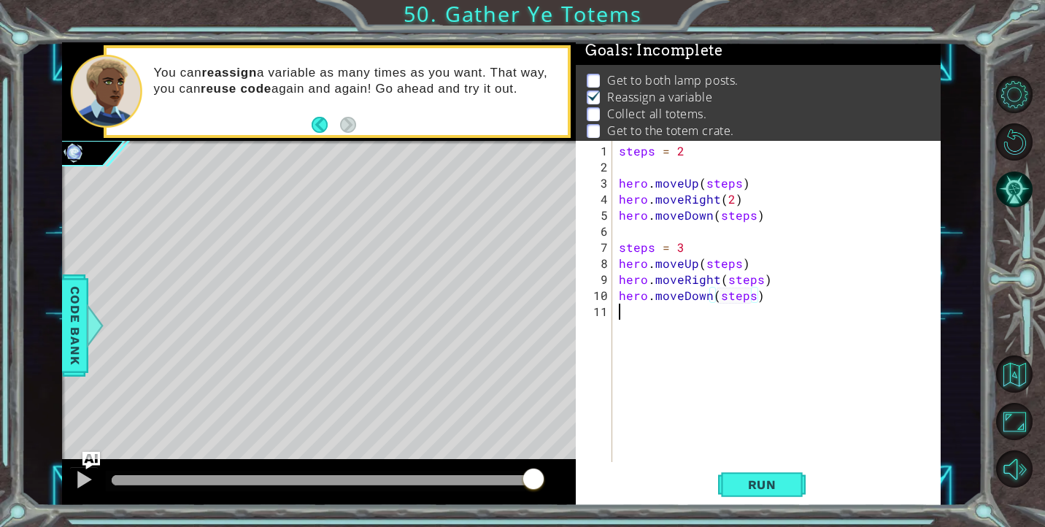
click at [659, 306] on div "steps = 2 hero . moveUp ( steps ) hero . moveRight ( 2 ) hero . moveDown ( step…" at bounding box center [780, 319] width 328 height 353
type textarea "steps=4"
click at [659, 352] on div "steps = 2 hero . moveUp ( steps ) hero . moveRight ( 2 ) hero . moveDown ( step…" at bounding box center [780, 319] width 328 height 353
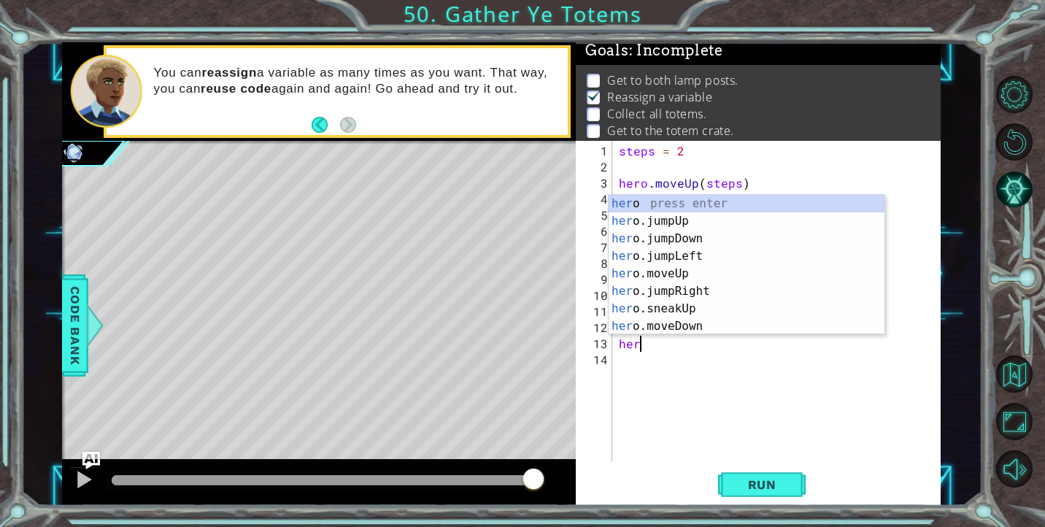
scroll to position [0, 1]
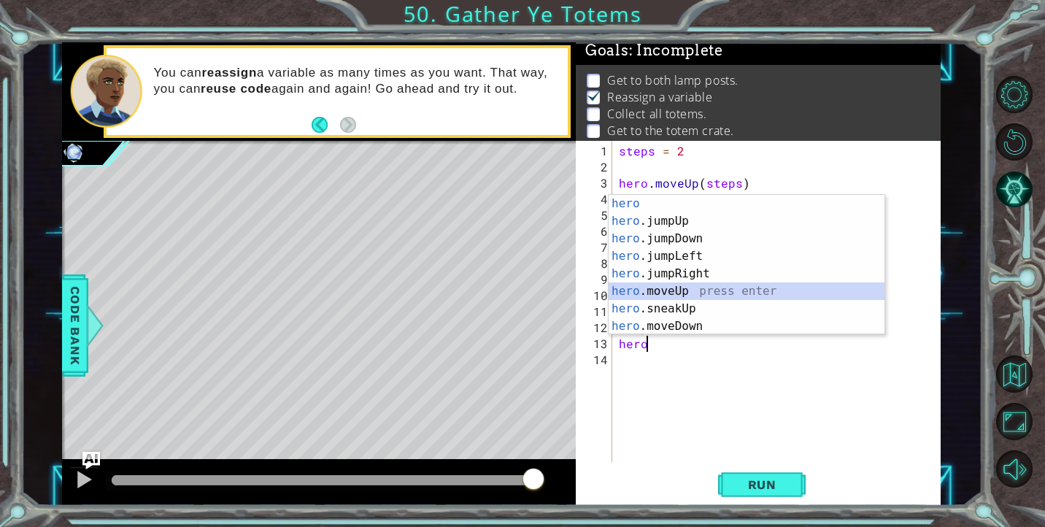
click at [694, 293] on div "hero press enter hero .jumpUp press enter hero .jumpDown press enter hero .jump…" at bounding box center [747, 282] width 276 height 175
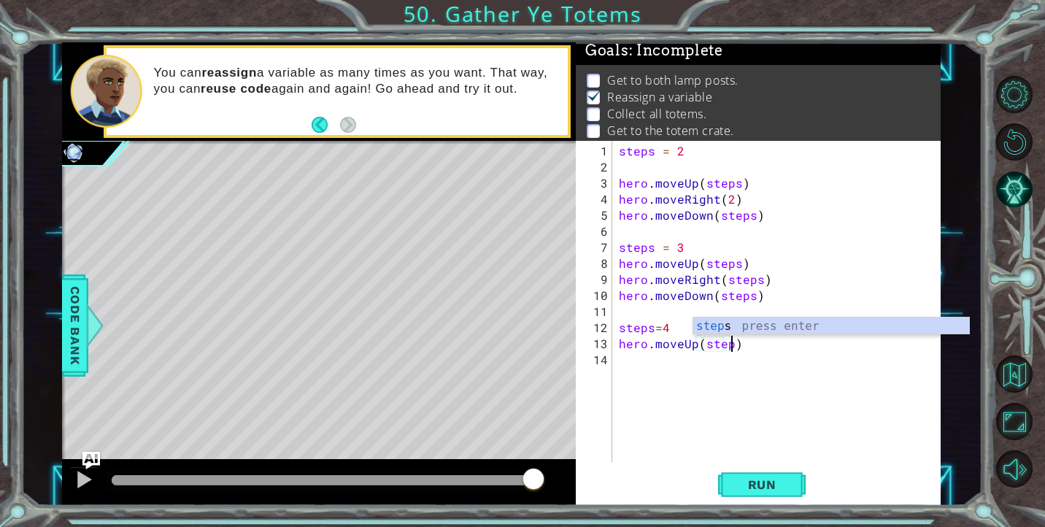
type textarea "hero.moveUp(steps)"
click at [663, 379] on div "steps = 2 hero . moveUp ( steps ) hero . moveRight ( 2 ) hero . moveDown ( step…" at bounding box center [780, 319] width 328 height 353
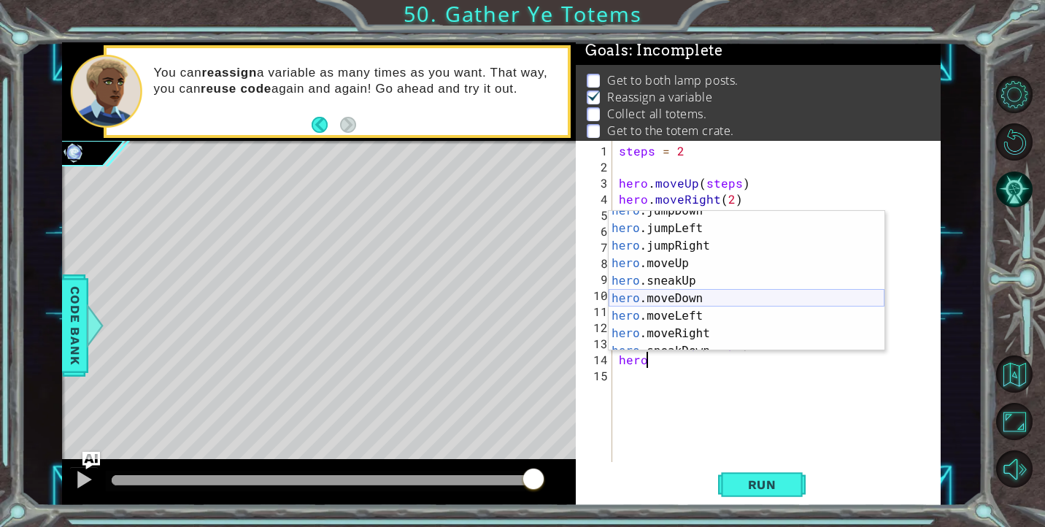
scroll to position [44, 0]
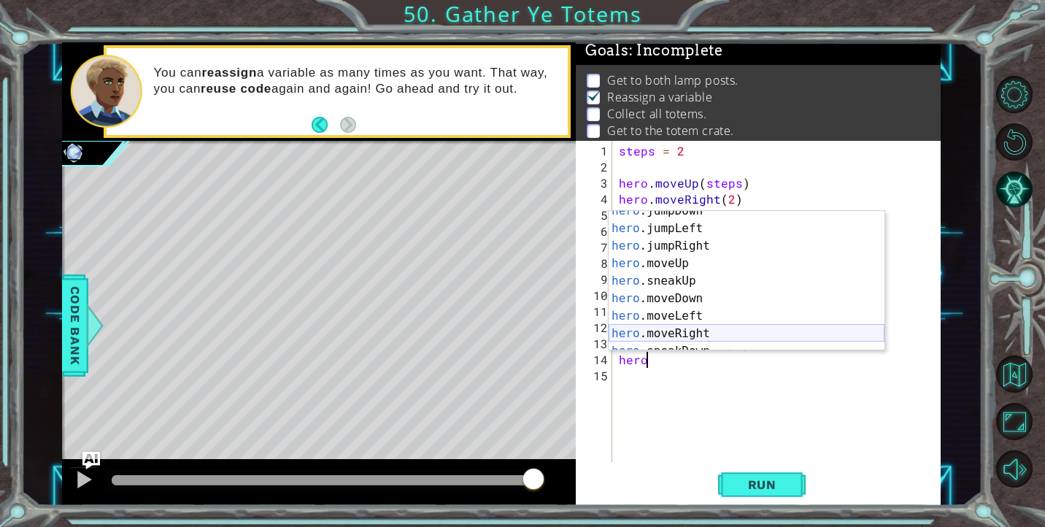
click at [698, 329] on div "hero .jumpDown press enter hero .jumpLeft press enter hero .jumpRight press ent…" at bounding box center [747, 289] width 276 height 175
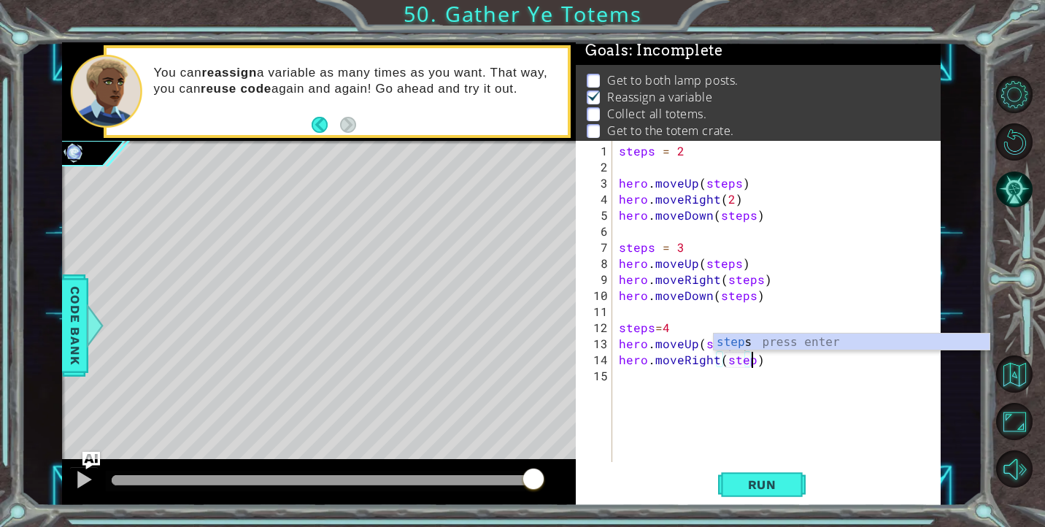
type textarea "hero.moveRight(steps)"
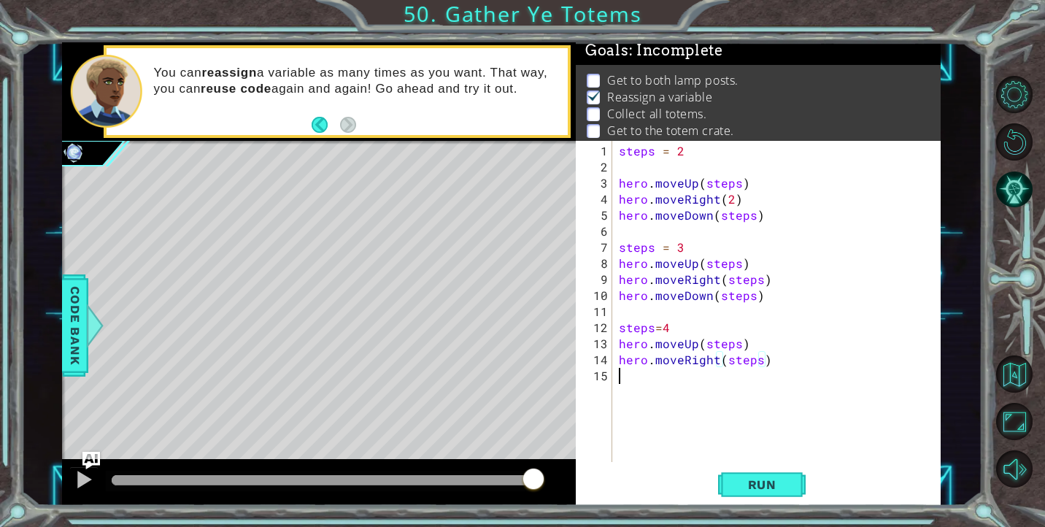
click at [662, 379] on div "steps = 2 hero . moveUp ( steps ) hero . moveRight ( 2 ) hero . moveDown ( step…" at bounding box center [780, 319] width 328 height 353
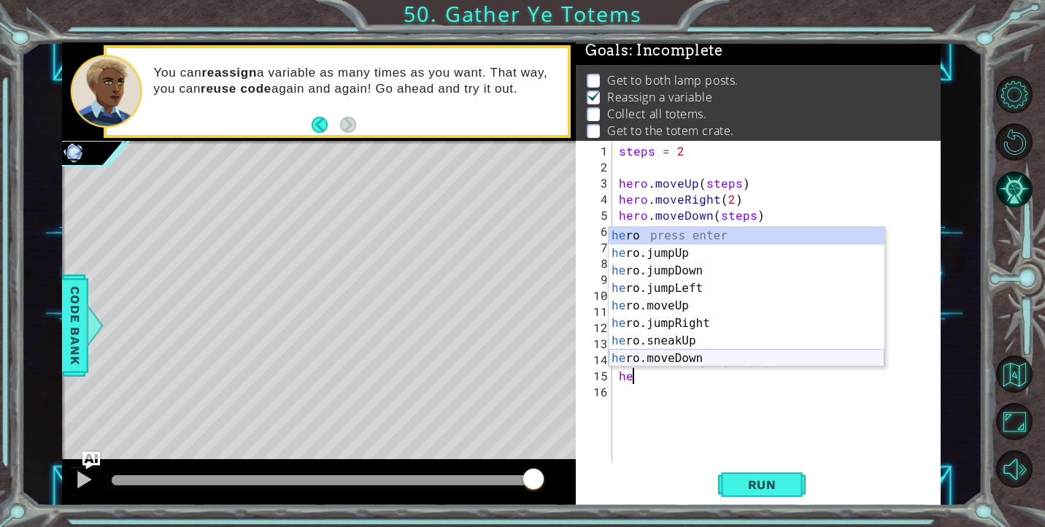
click at [696, 357] on div "he ro press enter he ro.jumpUp press enter he ro.jumpDown press enter he ro.jum…" at bounding box center [747, 314] width 276 height 175
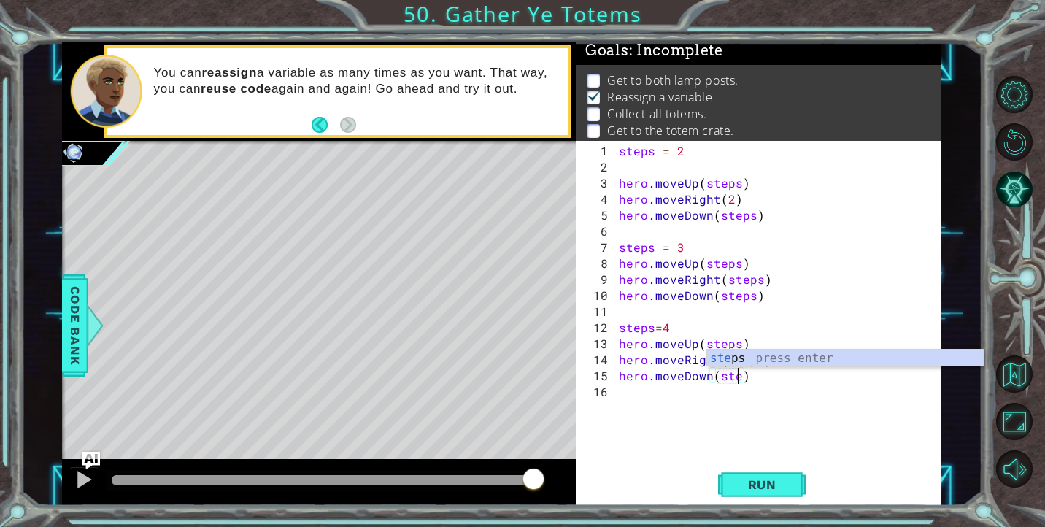
scroll to position [0, 8]
type textarea "hero.moveDown(steps)"
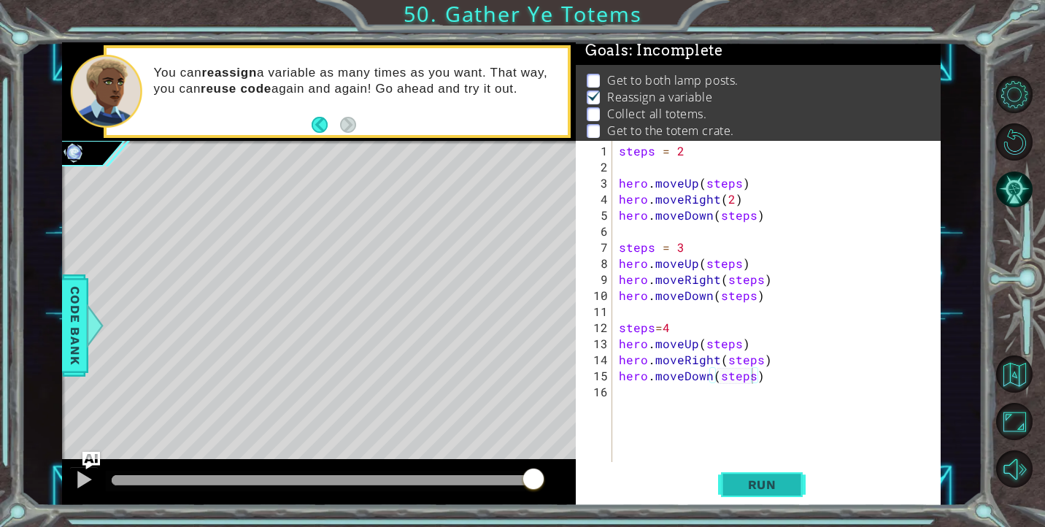
click at [771, 481] on span "Run" at bounding box center [762, 484] width 58 height 15
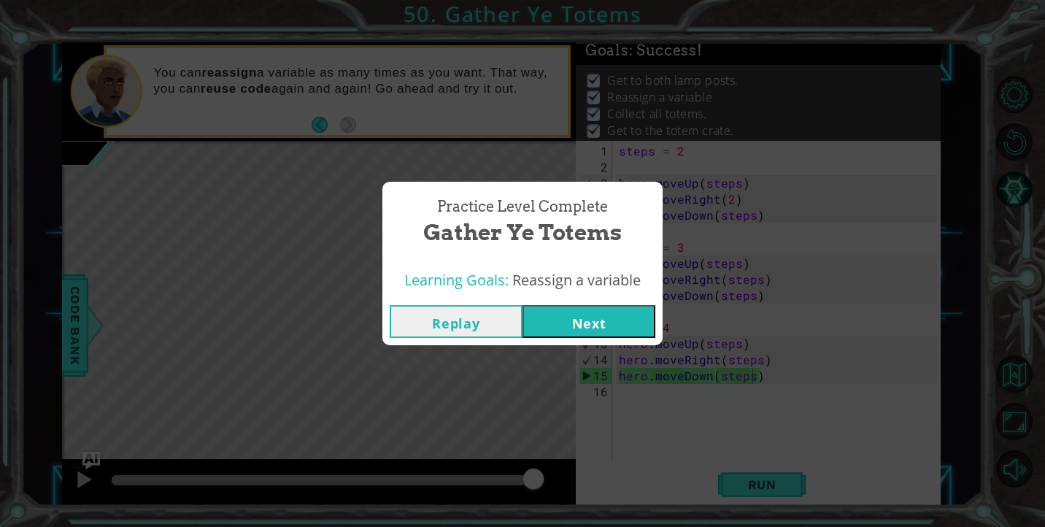
click at [612, 321] on button "Next" at bounding box center [589, 321] width 133 height 33
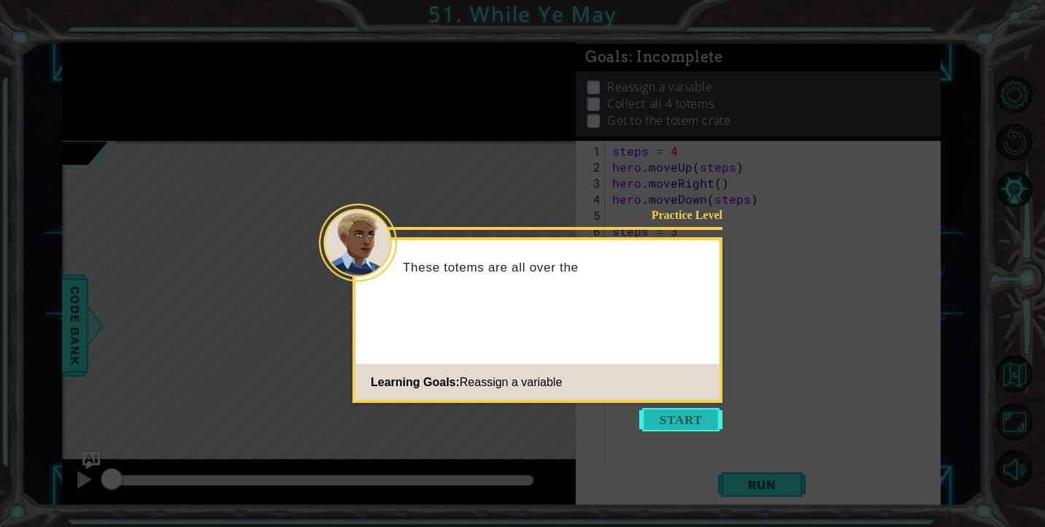
click at [693, 420] on button "Start" at bounding box center [680, 419] width 83 height 23
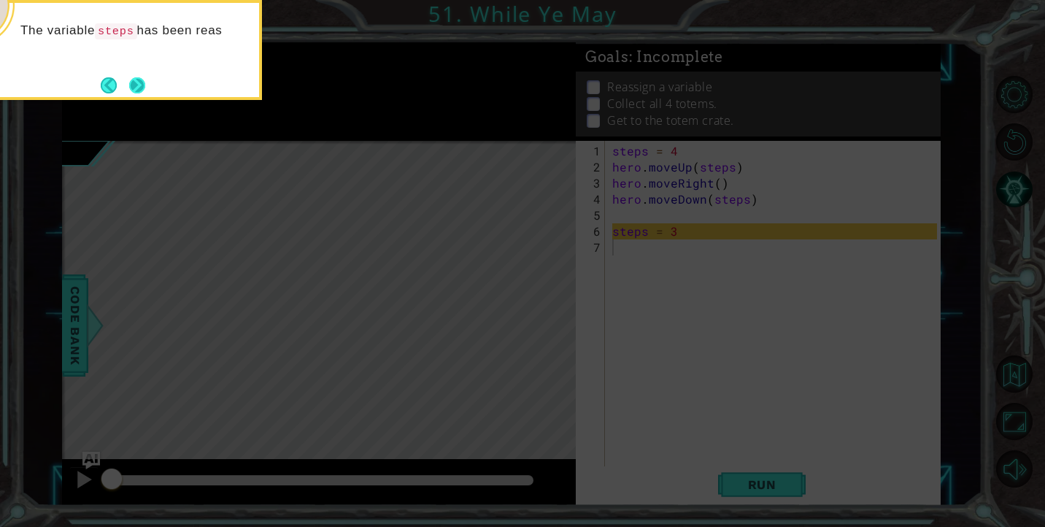
click at [140, 89] on button "Next" at bounding box center [137, 85] width 16 height 16
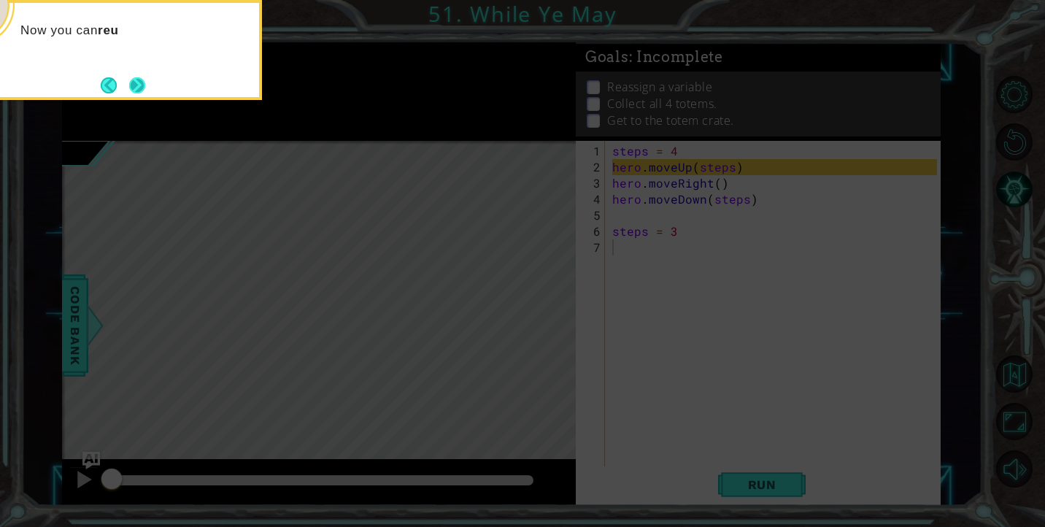
click at [140, 89] on button "Next" at bounding box center [137, 85] width 16 height 16
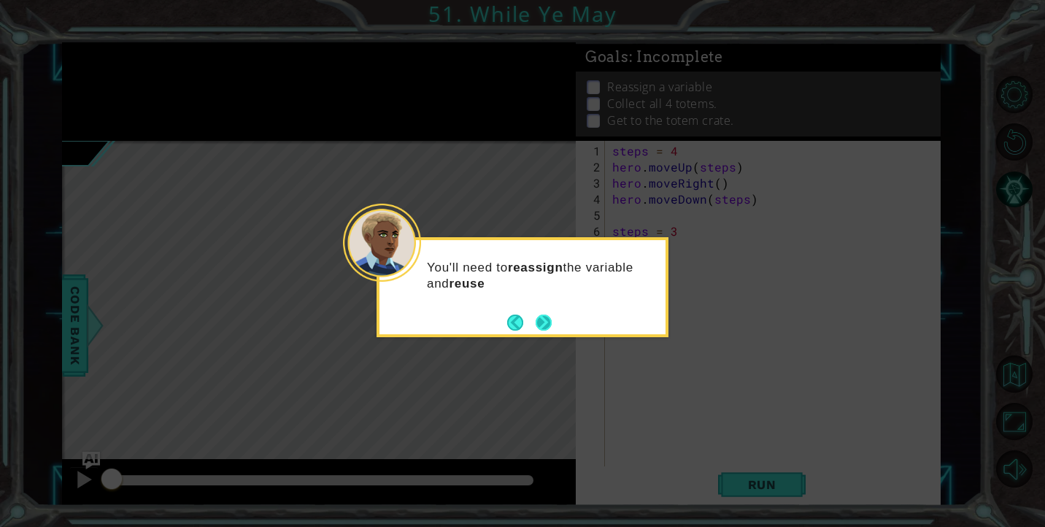
click at [541, 320] on button "Next" at bounding box center [544, 322] width 17 height 17
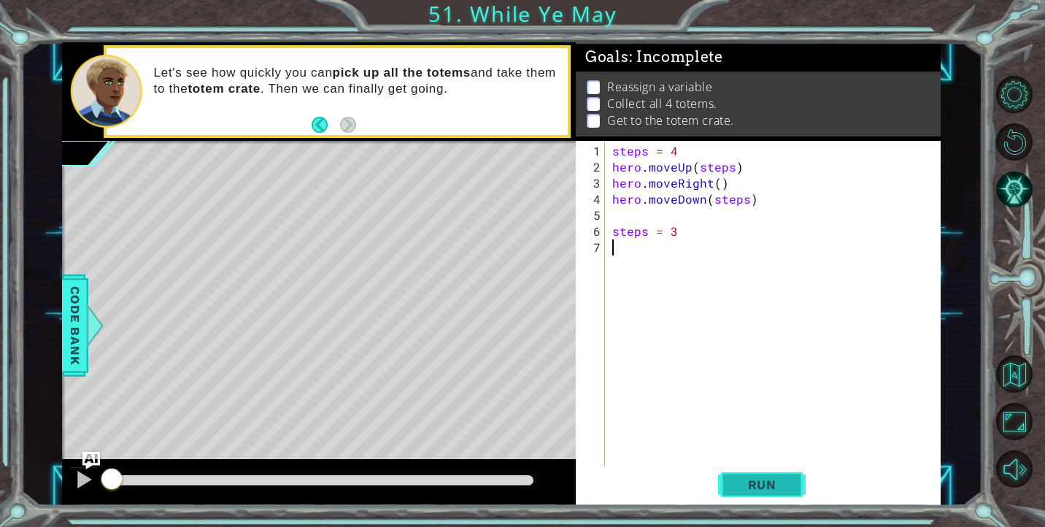
click at [763, 490] on span "Run" at bounding box center [762, 484] width 58 height 15
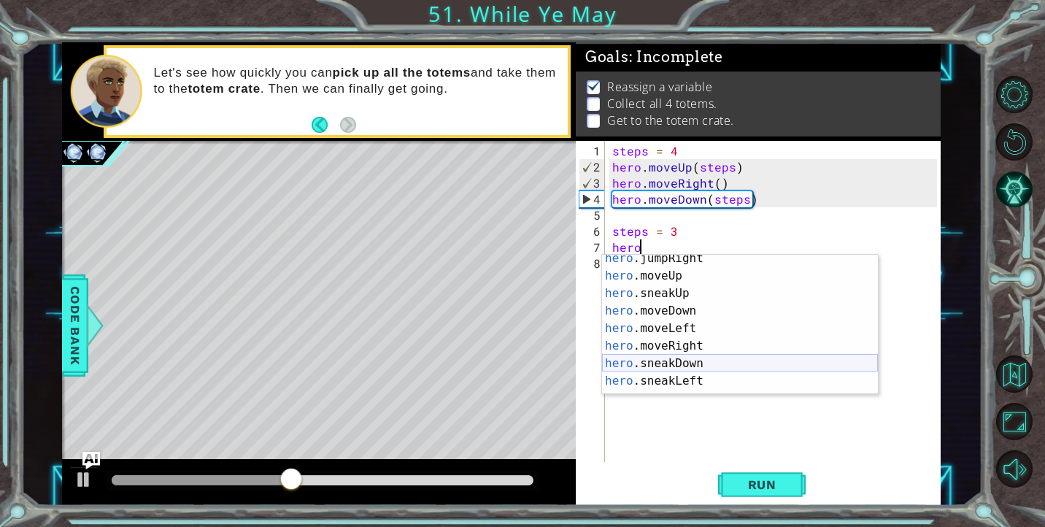
scroll to position [77, 0]
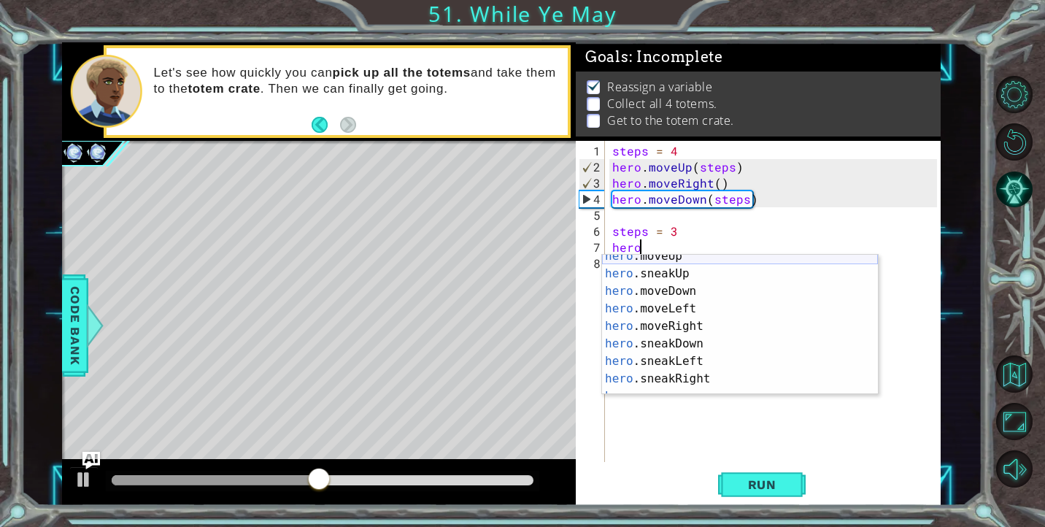
click at [681, 257] on div "hero .moveUp press enter hero .sneakUp press enter hero .moveDown press enter h…" at bounding box center [740, 334] width 276 height 175
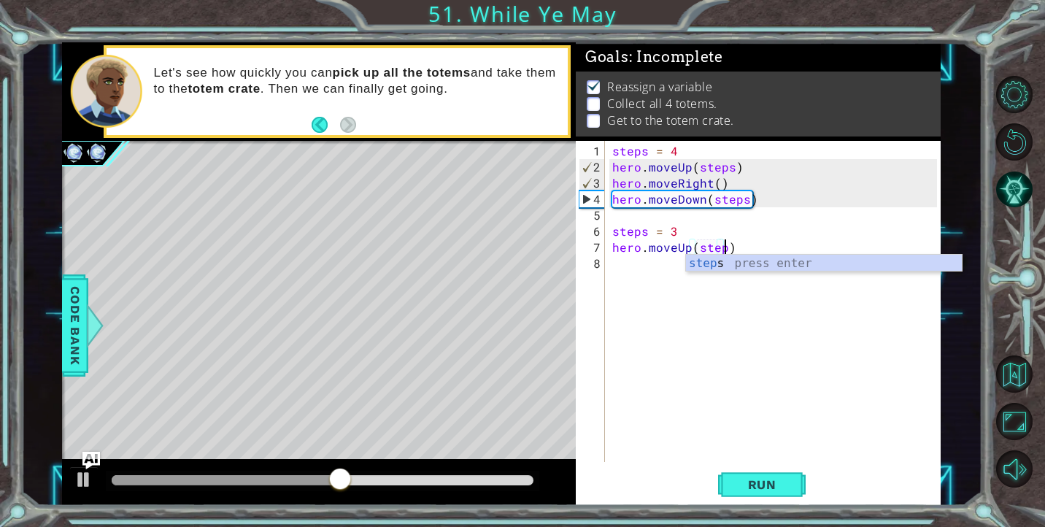
type textarea "hero.moveUp(steps)"
click at [649, 271] on div "steps = 4 hero . moveUp ( steps ) hero . moveRight ( ) hero . moveDown ( steps …" at bounding box center [776, 319] width 335 height 353
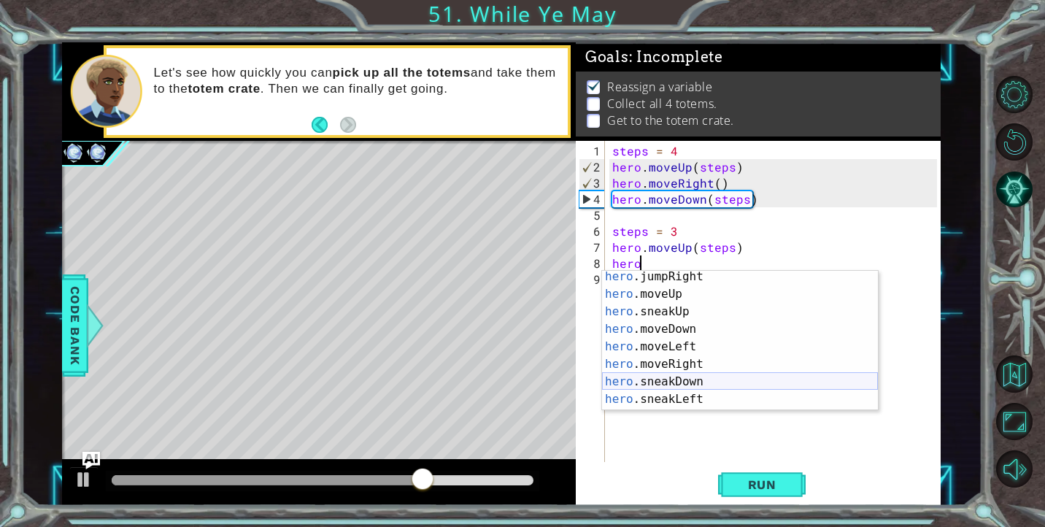
scroll to position [71, 0]
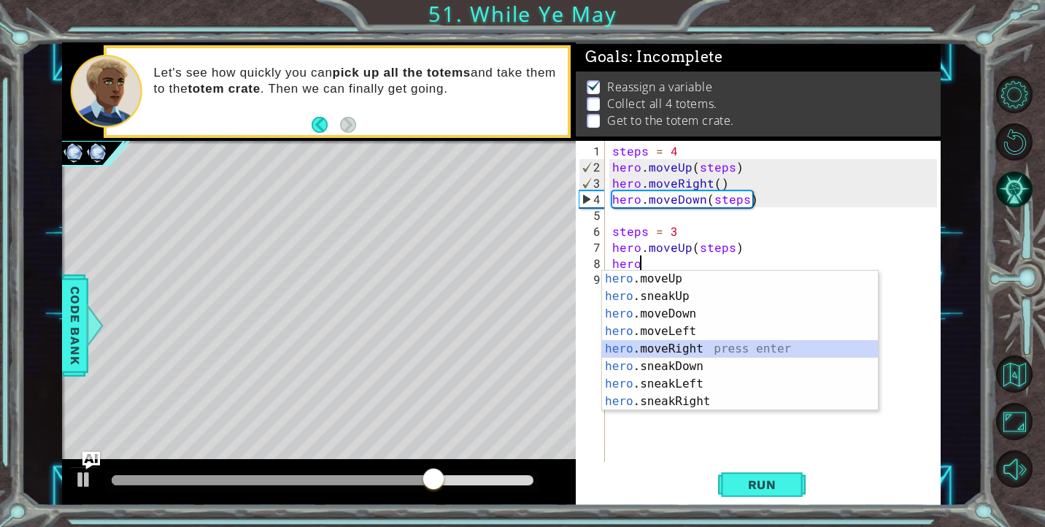
click at [685, 352] on div "hero .moveUp press enter hero .sneakUp press enter hero .moveDown press enter h…" at bounding box center [740, 357] width 276 height 175
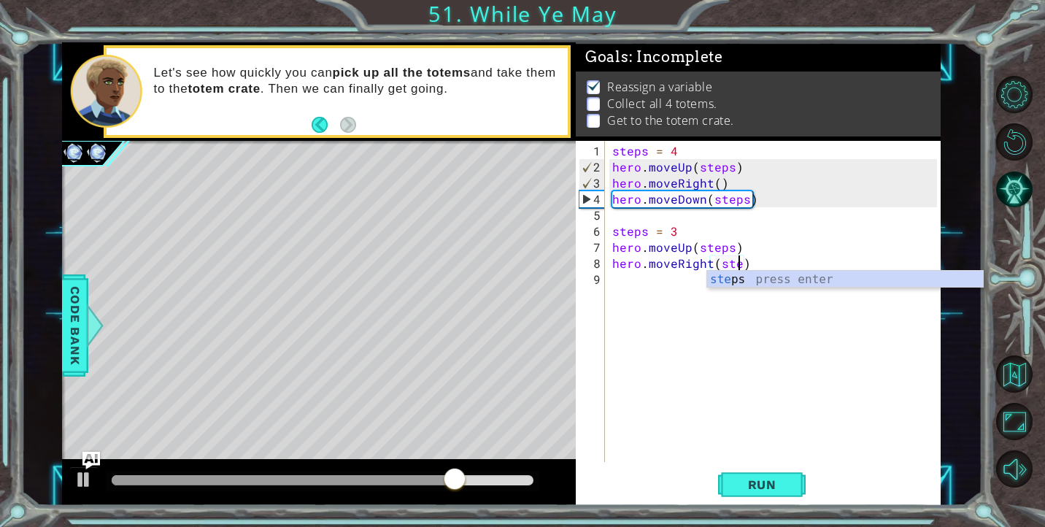
type textarea "hero.moveRight(steps)"
click at [630, 282] on div "steps = 4 hero . moveUp ( steps ) hero . moveRight ( ) hero . moveDown ( steps …" at bounding box center [776, 319] width 335 height 353
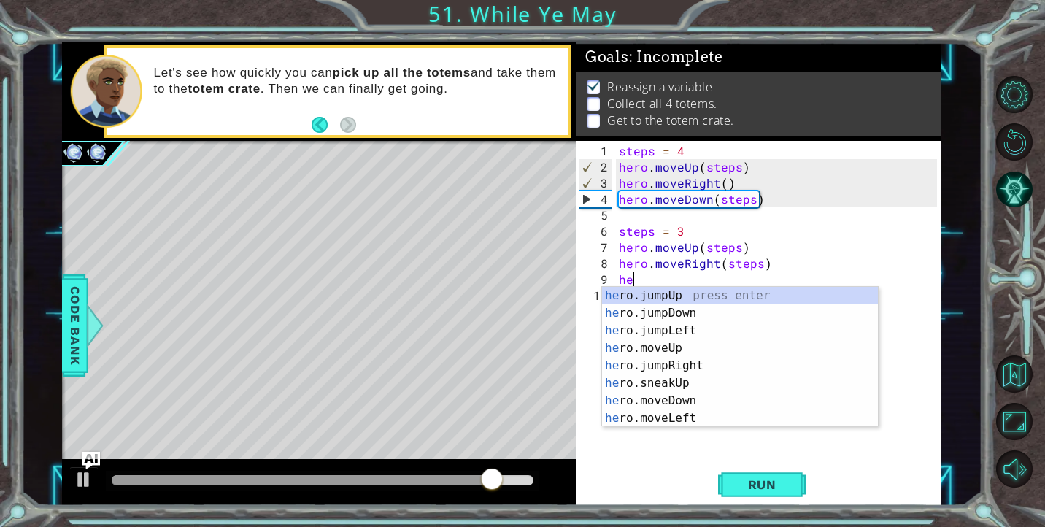
scroll to position [0, 1]
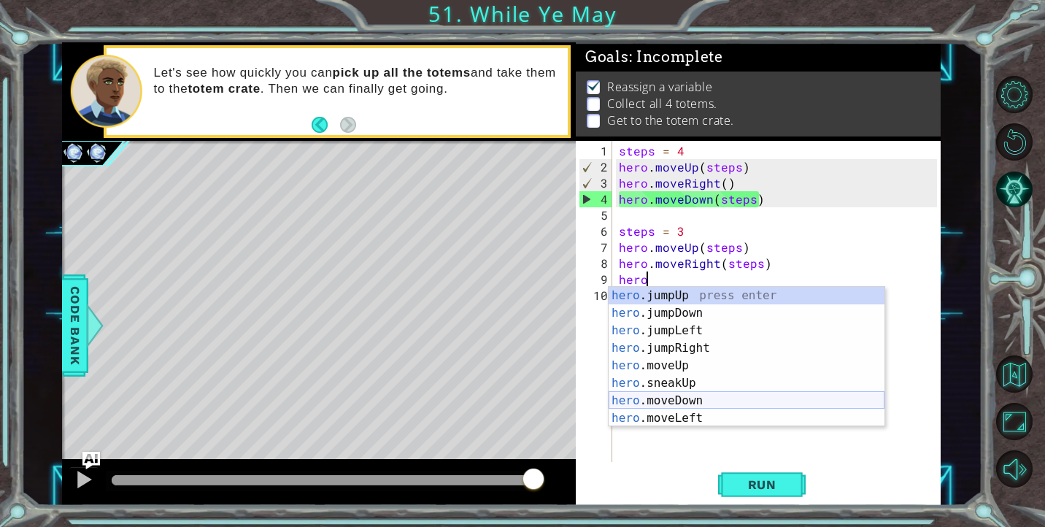
click at [690, 403] on div "hero .jumpUp press enter hero .jumpDown press enter hero .jumpLeft press enter …" at bounding box center [747, 374] width 276 height 175
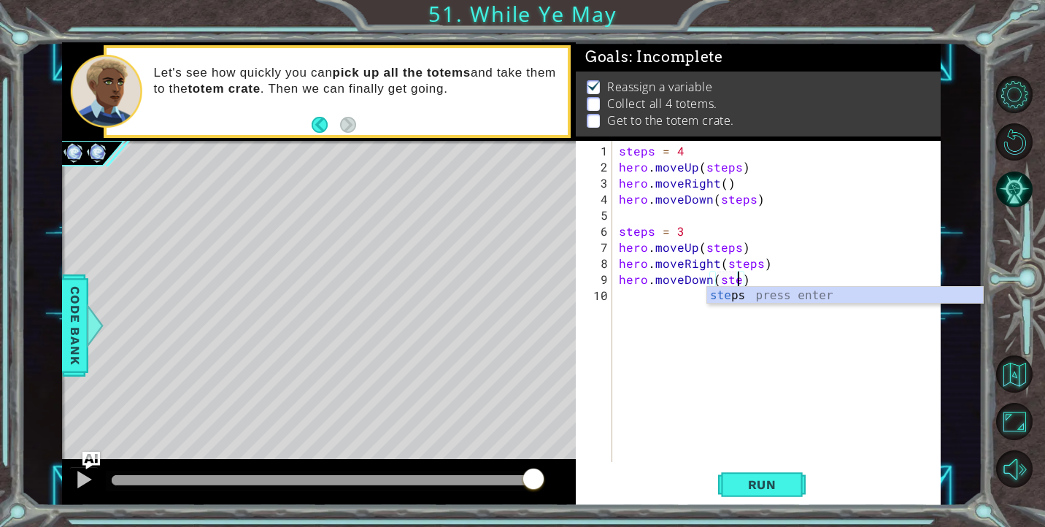
type textarea "hero.moveDown(steps)"
click at [647, 295] on div "steps = 4 hero . moveUp ( steps ) hero . moveRight ( ) hero . moveDown ( steps …" at bounding box center [780, 319] width 328 height 353
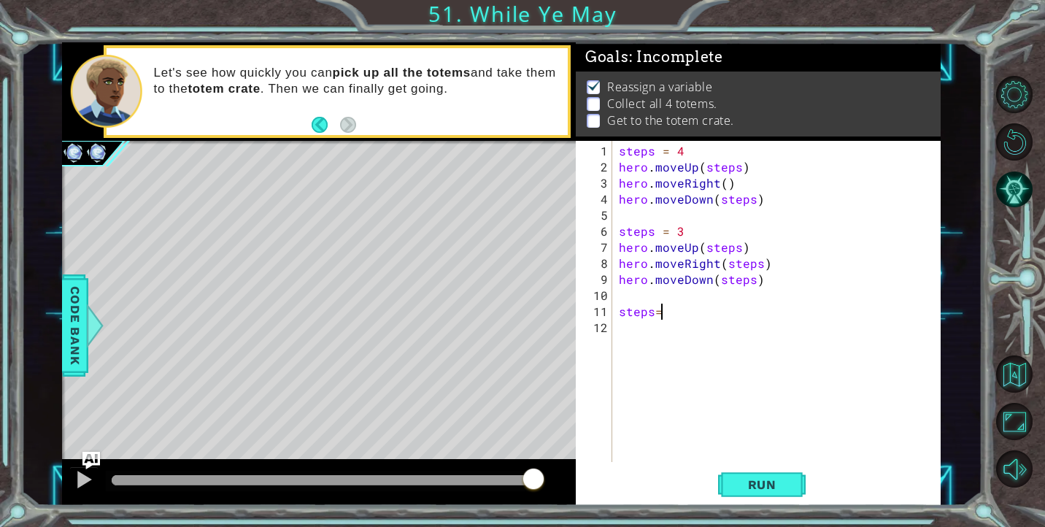
type textarea "steps=2"
click at [624, 325] on div "steps = 4 hero . moveUp ( steps ) hero . moveRight ( ) hero . moveDown ( steps …" at bounding box center [780, 319] width 328 height 353
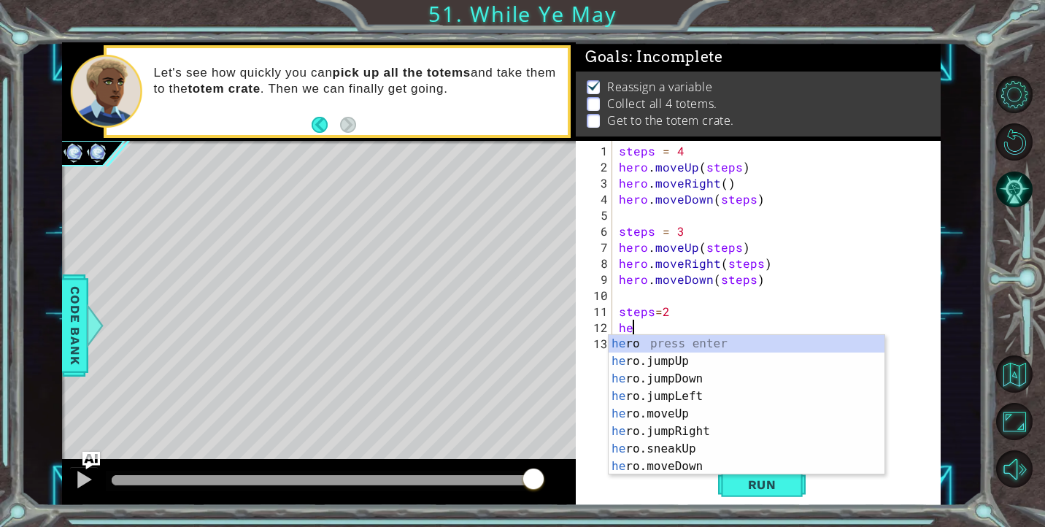
scroll to position [0, 1]
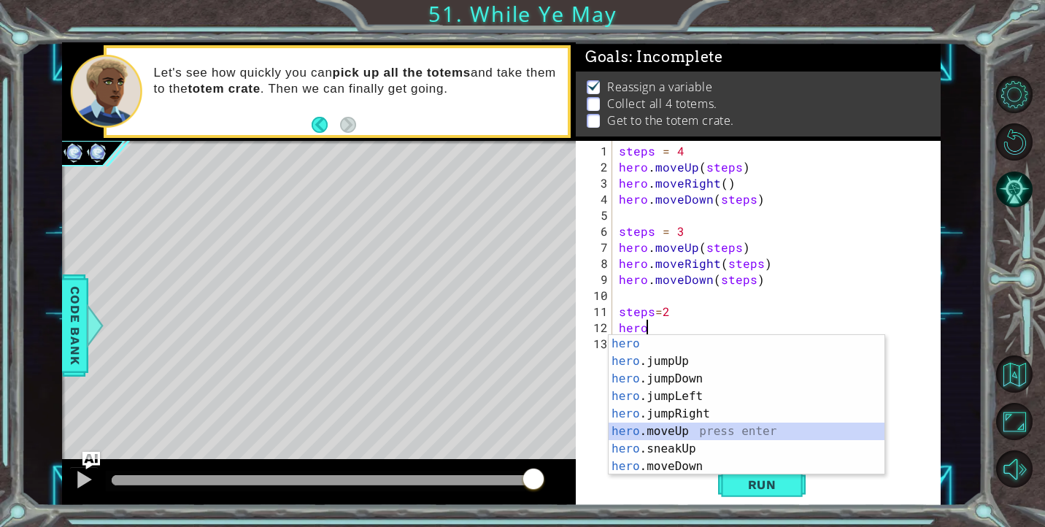
click at [680, 436] on div "hero press enter hero .jumpUp press enter hero .jumpDown press enter hero .jump…" at bounding box center [747, 422] width 276 height 175
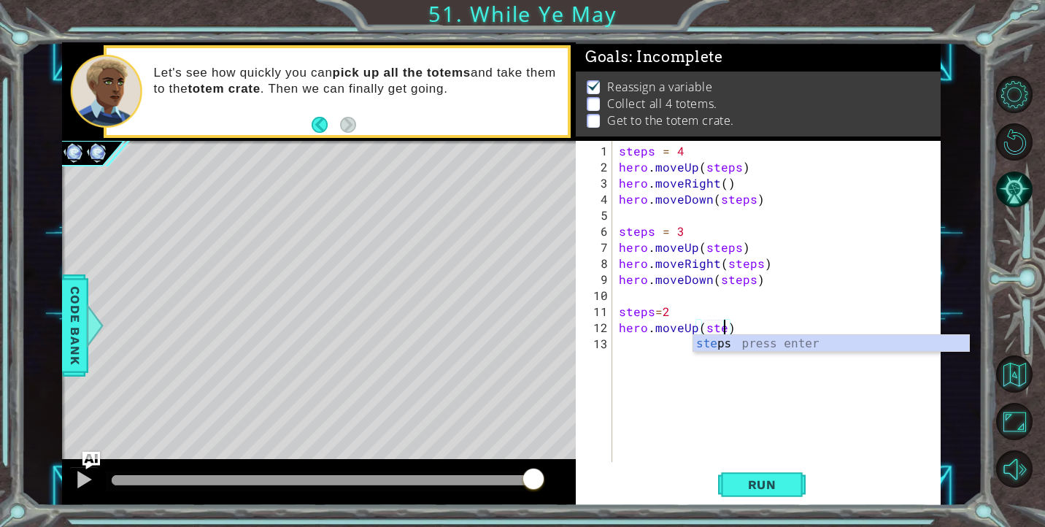
scroll to position [0, 7]
type textarea "hero.moveUp(steps)"
click at [643, 349] on div "steps = 4 hero . moveUp ( steps ) hero . moveRight ( ) hero . moveDown ( steps …" at bounding box center [780, 319] width 328 height 353
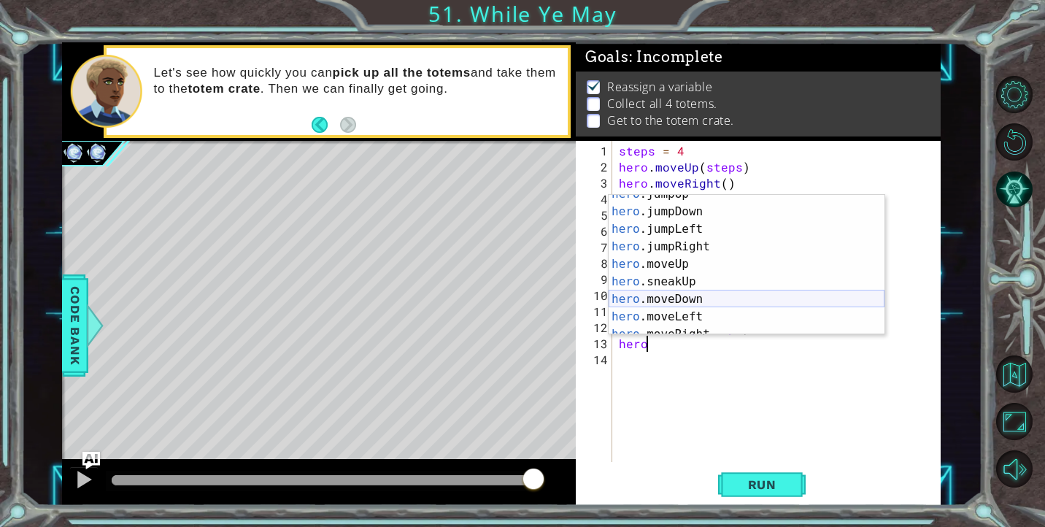
scroll to position [62, 0]
click at [697, 304] on div "hero .jumpLeft press enter hero .jumpRight press enter hero .moveUp press enter…" at bounding box center [747, 272] width 276 height 175
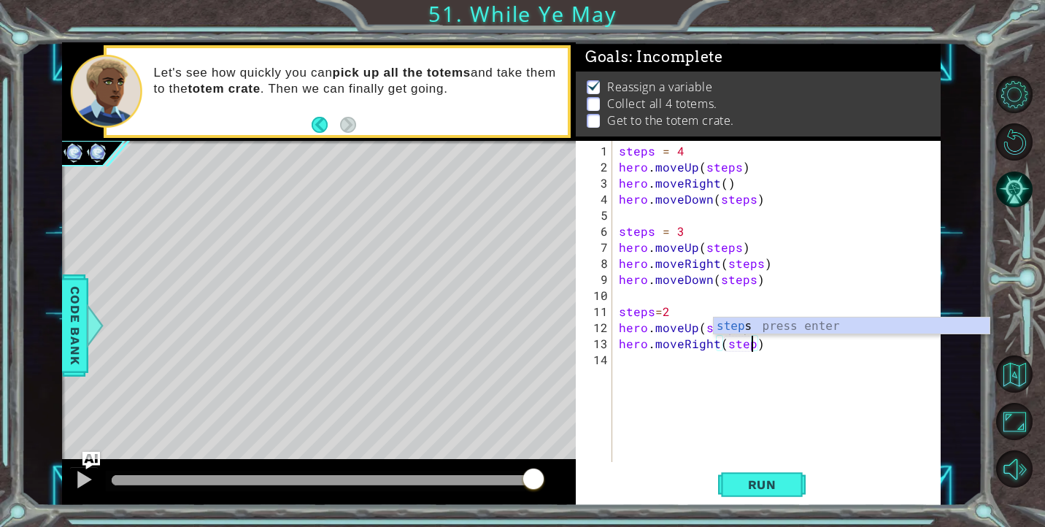
type textarea "hero.moveRight(steps)"
click at [638, 359] on div "steps = 4 hero . moveUp ( steps ) hero . moveRight ( ) hero . moveDown ( steps …" at bounding box center [780, 319] width 328 height 353
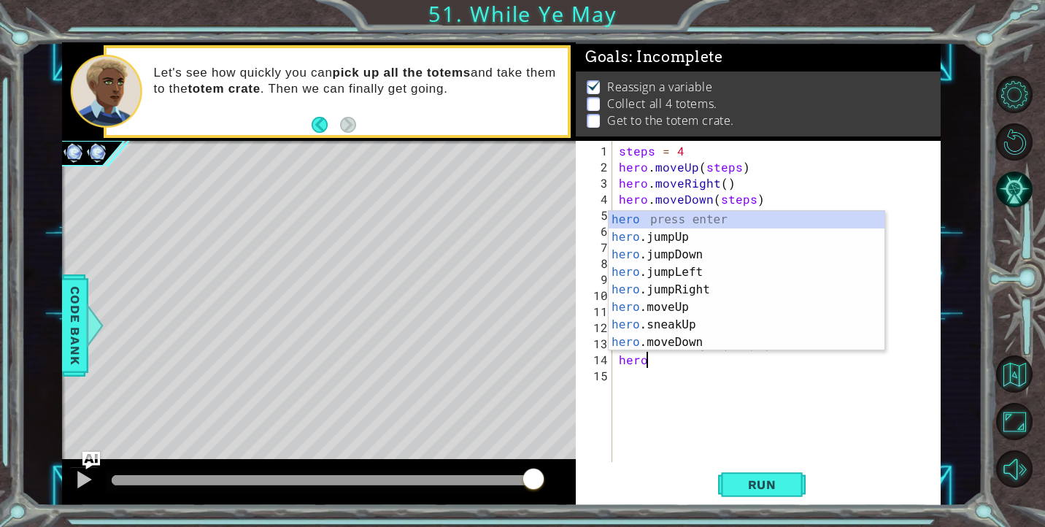
scroll to position [0, 1]
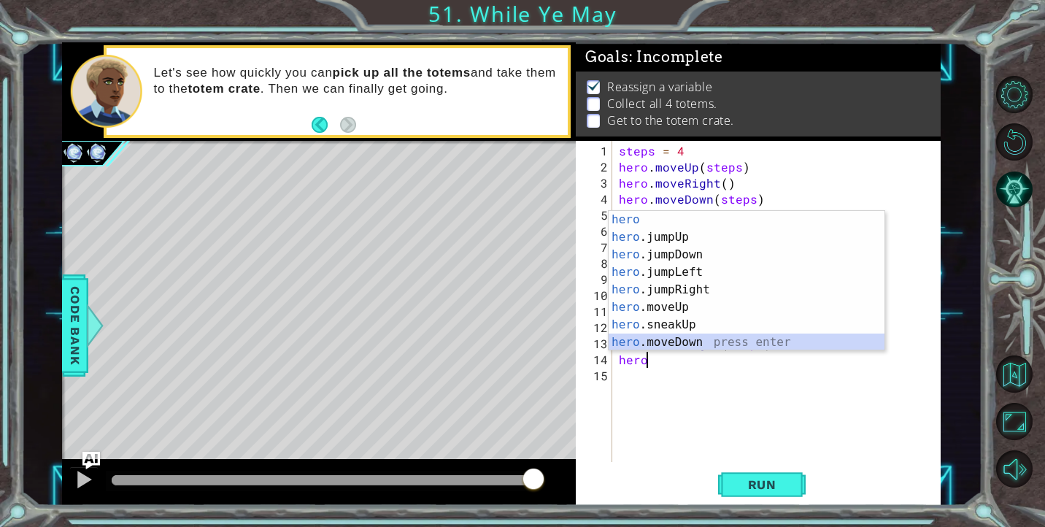
click at [703, 348] on div "hero press enter hero .jumpUp press enter hero .jumpDown press enter hero .jump…" at bounding box center [747, 298] width 276 height 175
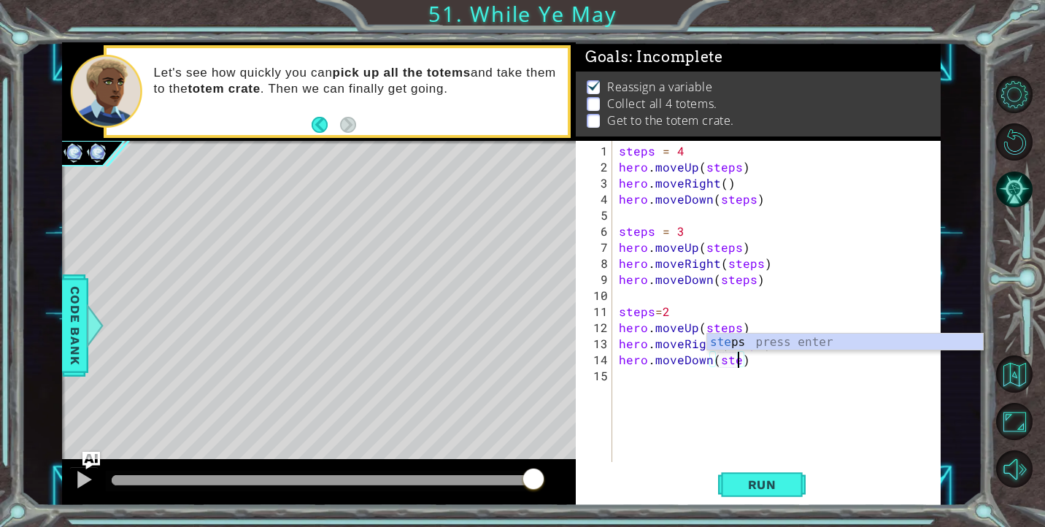
type textarea "hero.moveDown(steps)"
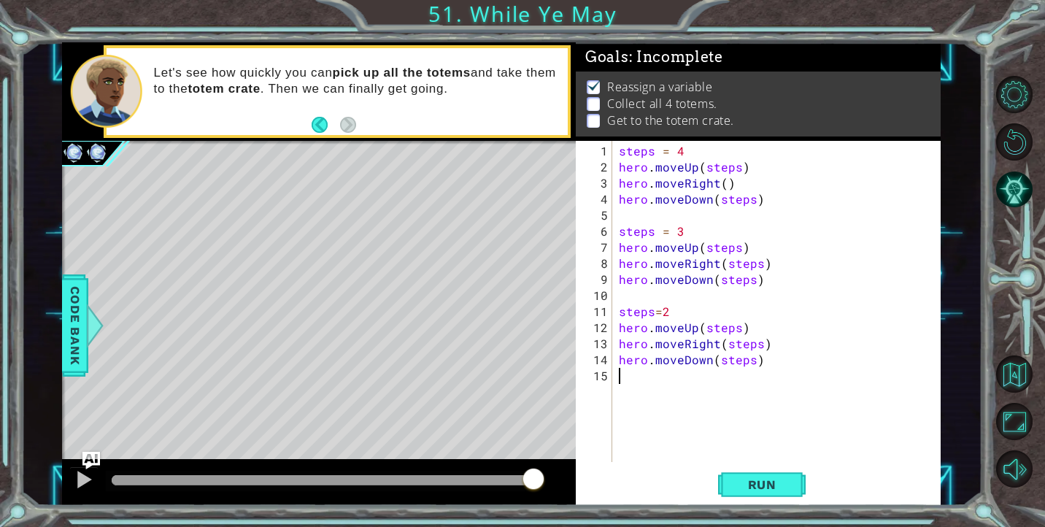
click at [660, 375] on div "steps = 4 hero . moveUp ( steps ) hero . moveRight ( ) hero . moveDown ( steps …" at bounding box center [780, 319] width 328 height 353
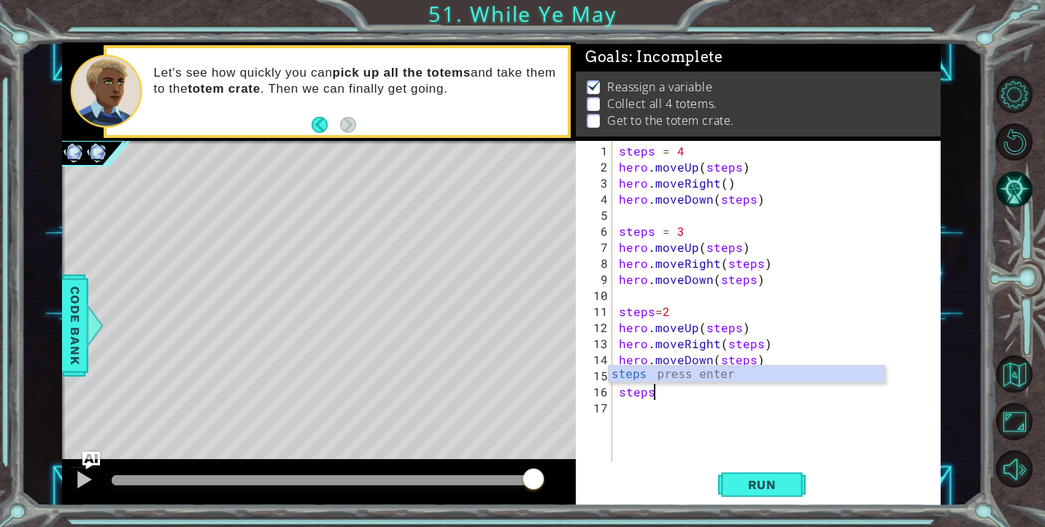
scroll to position [0, 1]
click at [668, 377] on div "steps press enter" at bounding box center [747, 392] width 276 height 53
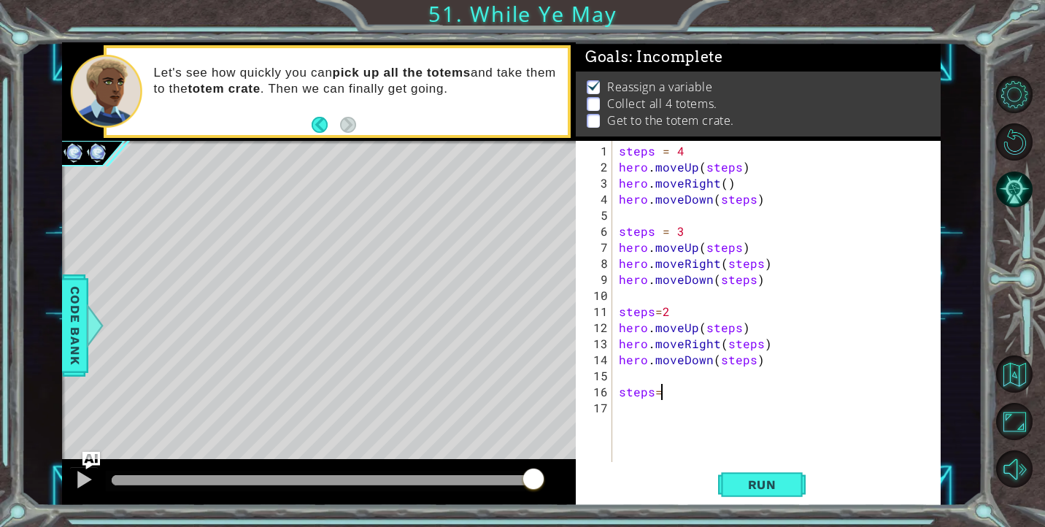
type textarea "steps=1"
click at [694, 398] on div "steps = 4 hero . moveUp ( steps ) hero . moveRight ( ) hero . moveDown ( steps …" at bounding box center [780, 319] width 328 height 353
type textarea "steps=1"
click at [624, 413] on div "steps = 4 hero . moveUp ( steps ) hero . moveRight ( ) hero . moveDown ( steps …" at bounding box center [780, 319] width 328 height 353
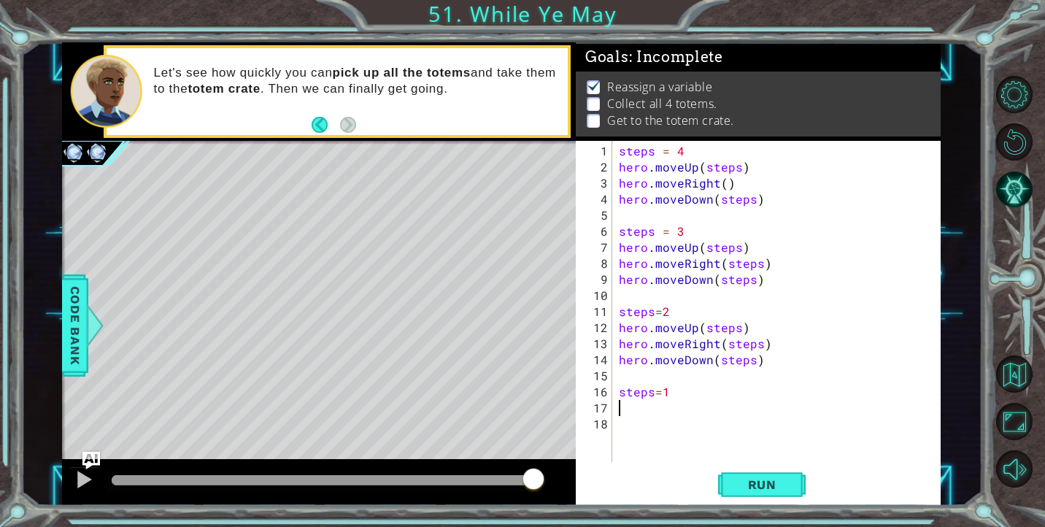
click at [625, 425] on div "steps = 4 hero . moveUp ( steps ) hero . moveRight ( ) hero . moveDown ( steps …" at bounding box center [780, 319] width 328 height 353
type textarea "steps=1"
click at [623, 412] on div "steps = 4 hero . moveUp ( steps ) hero . moveRight ( ) hero . moveDown ( steps …" at bounding box center [780, 319] width 328 height 353
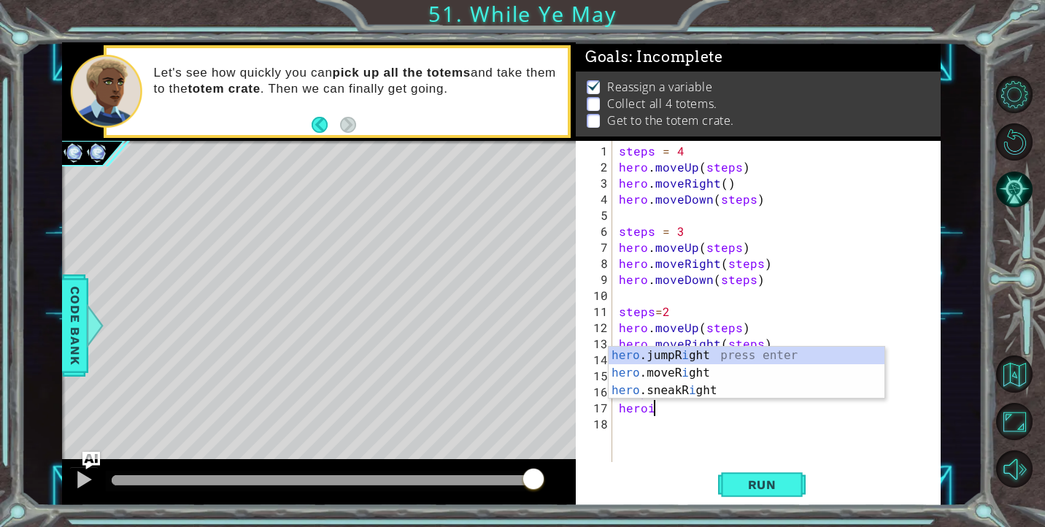
scroll to position [0, 1]
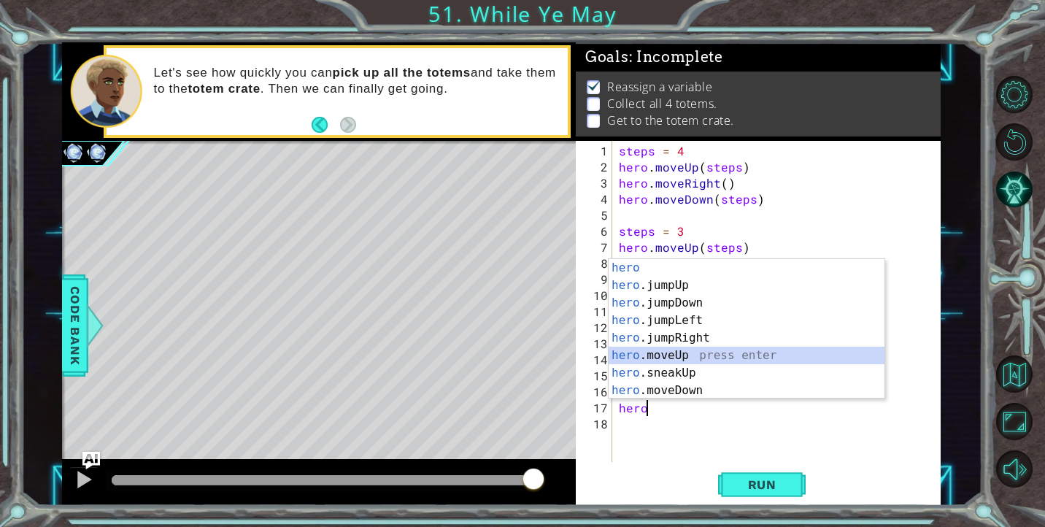
click at [689, 355] on div "hero press enter hero .jumpUp press enter hero .jumpDown press enter hero .jump…" at bounding box center [747, 346] width 276 height 175
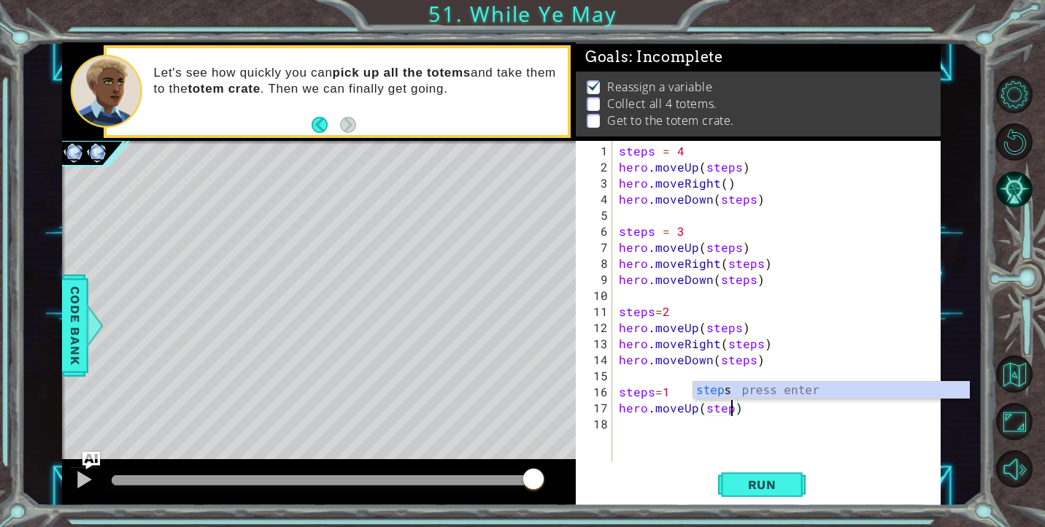
scroll to position [0, 7]
type textarea "hero.moveUp(steps)"
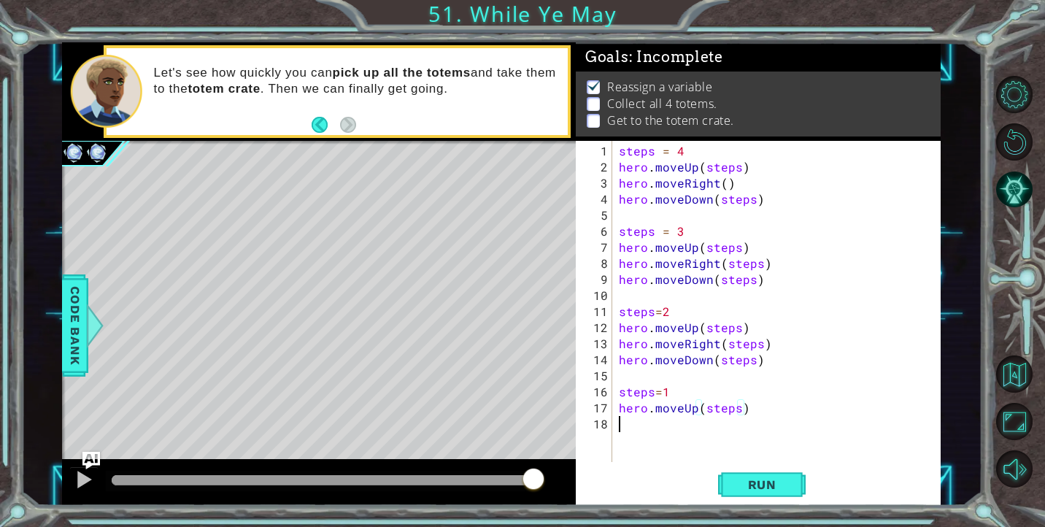
click at [645, 427] on div "steps = 4 hero . moveUp ( steps ) hero . moveRight ( ) hero . moveDown ( steps …" at bounding box center [780, 319] width 328 height 353
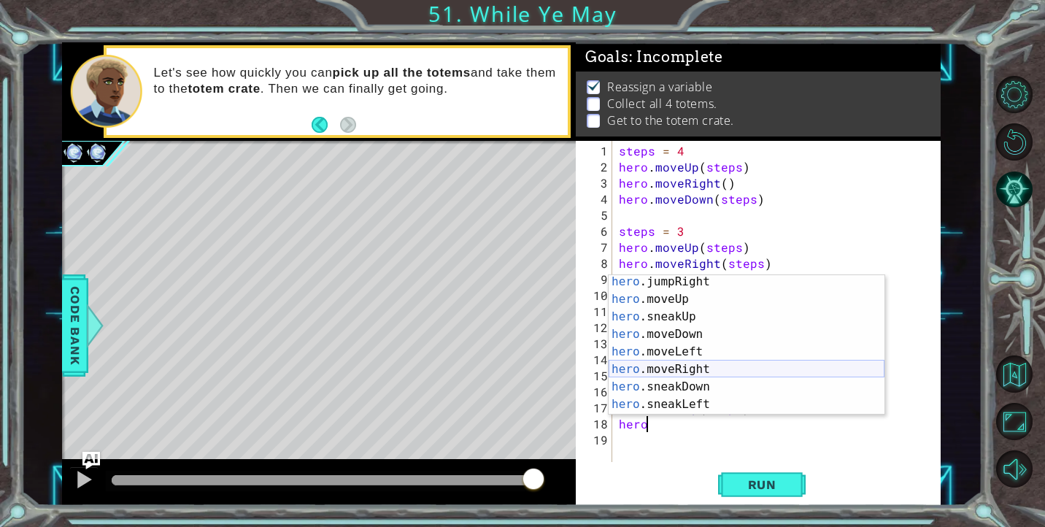
scroll to position [72, 0]
click at [694, 372] on div "hero .jumpRight press enter hero .moveUp press enter hero .sneakUp press enter …" at bounding box center [747, 360] width 276 height 175
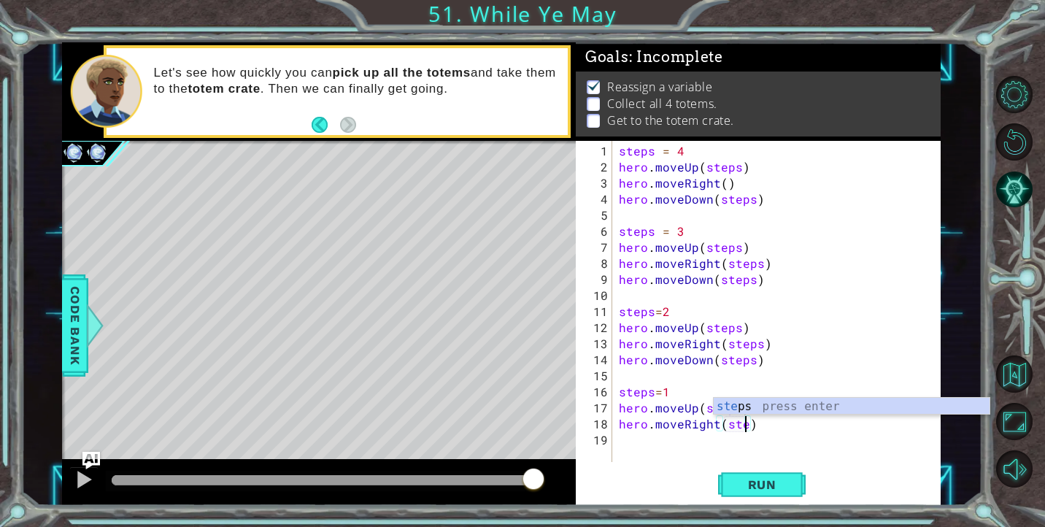
type textarea "hero.moveRight(steps)"
click at [655, 442] on div "steps = 4 hero . moveUp ( steps ) hero . moveRight ( ) hero . moveDown ( steps …" at bounding box center [780, 319] width 328 height 353
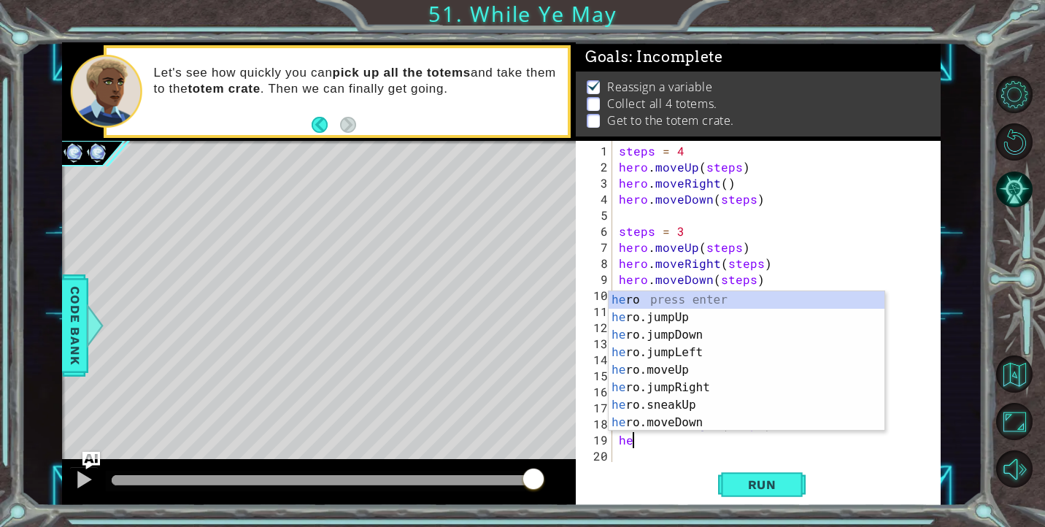
scroll to position [0, 1]
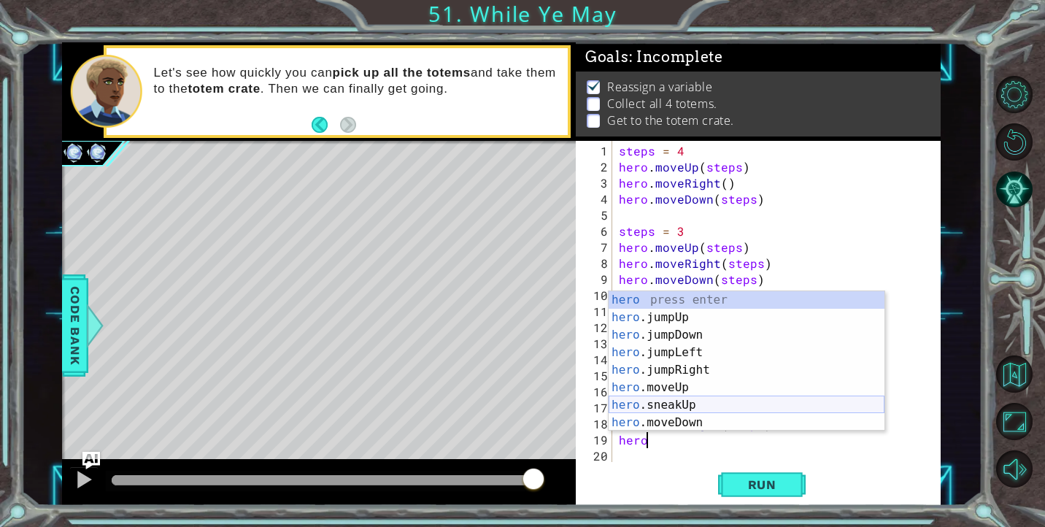
click at [720, 413] on div "hero press enter hero .jumpUp press enter hero .jumpDown press enter hero .jump…" at bounding box center [747, 378] width 276 height 175
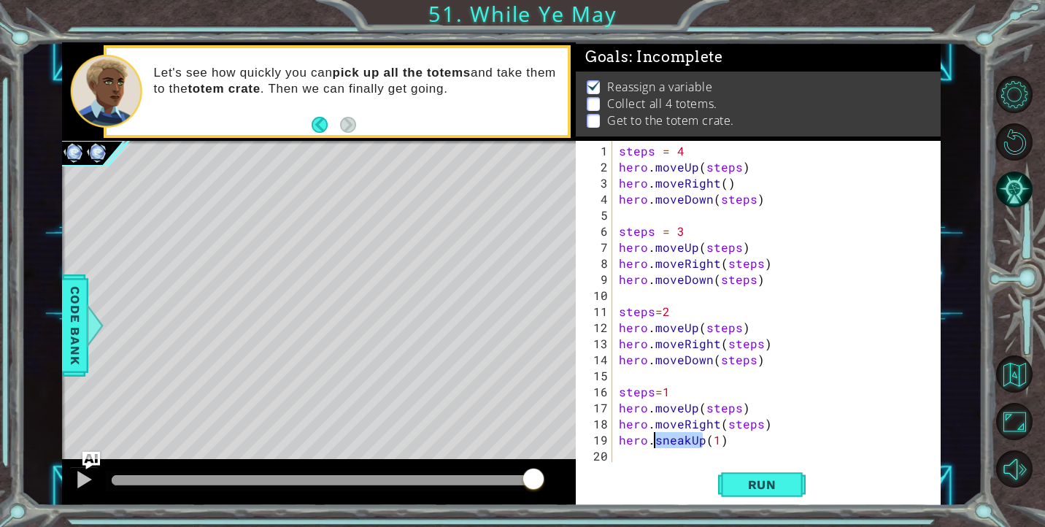
drag, startPoint x: 701, startPoint y: 433, endPoint x: 658, endPoint y: 433, distance: 43.8
click at [658, 433] on div "steps = 4 hero . moveUp ( steps ) hero . moveRight ( ) hero . moveDown ( steps …" at bounding box center [780, 319] width 328 height 353
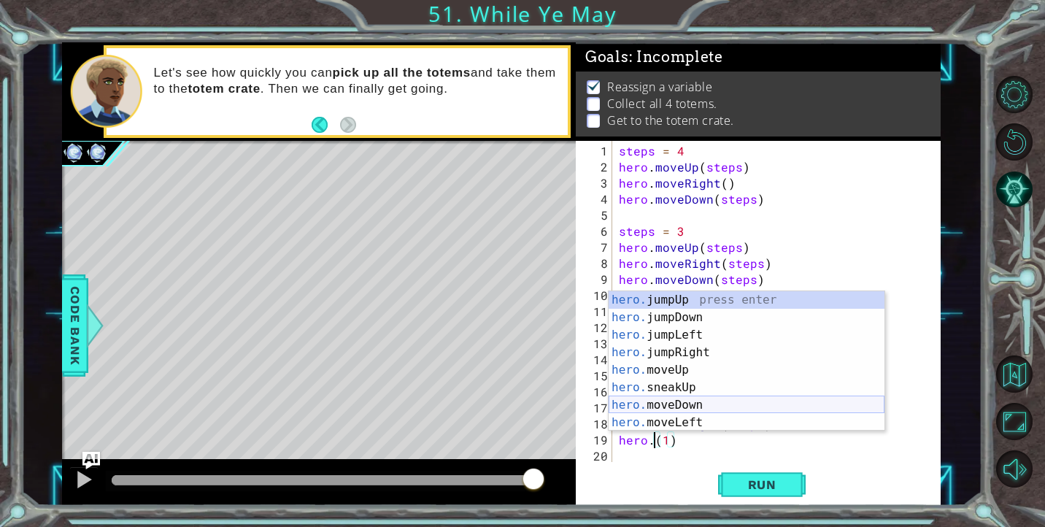
click at [680, 406] on div "hero. jumpUp press enter hero. jumpDown press enter hero. jumpLeft press enter …" at bounding box center [747, 378] width 276 height 175
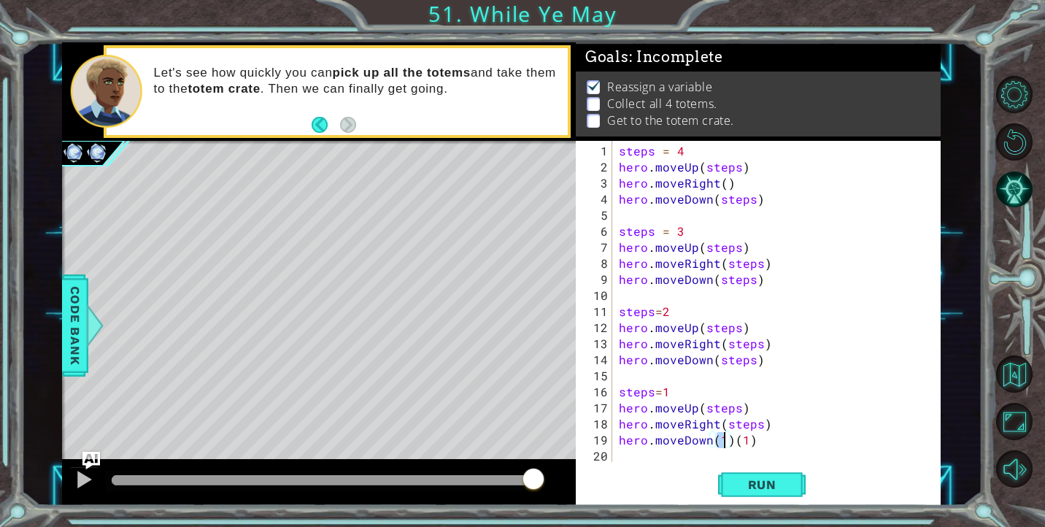
click at [732, 442] on div "steps = 4 hero . moveUp ( steps ) hero . moveRight ( ) hero . moveDown ( steps …" at bounding box center [780, 319] width 328 height 353
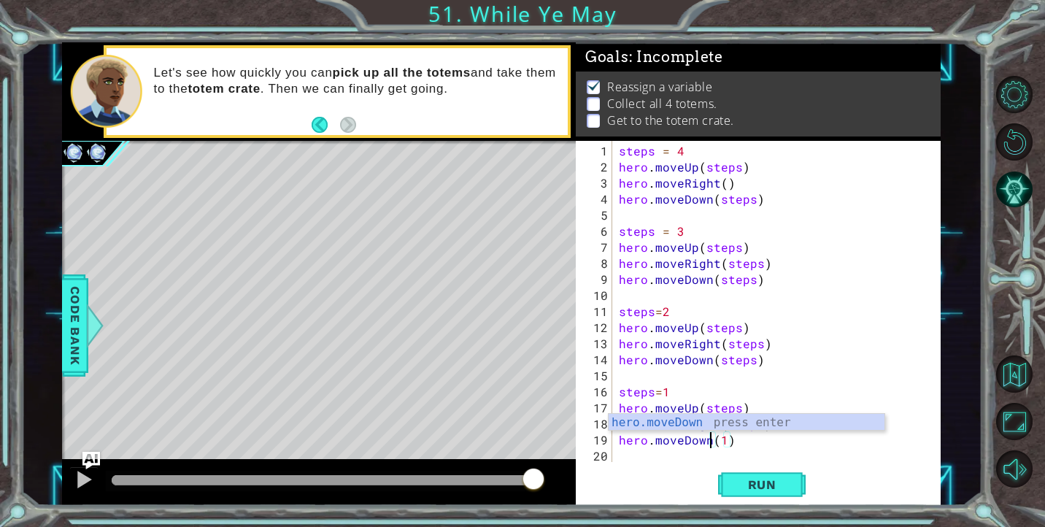
click at [720, 441] on div "steps = 4 hero . moveUp ( steps ) hero . moveRight ( ) hero . moveDown ( steps …" at bounding box center [780, 319] width 328 height 353
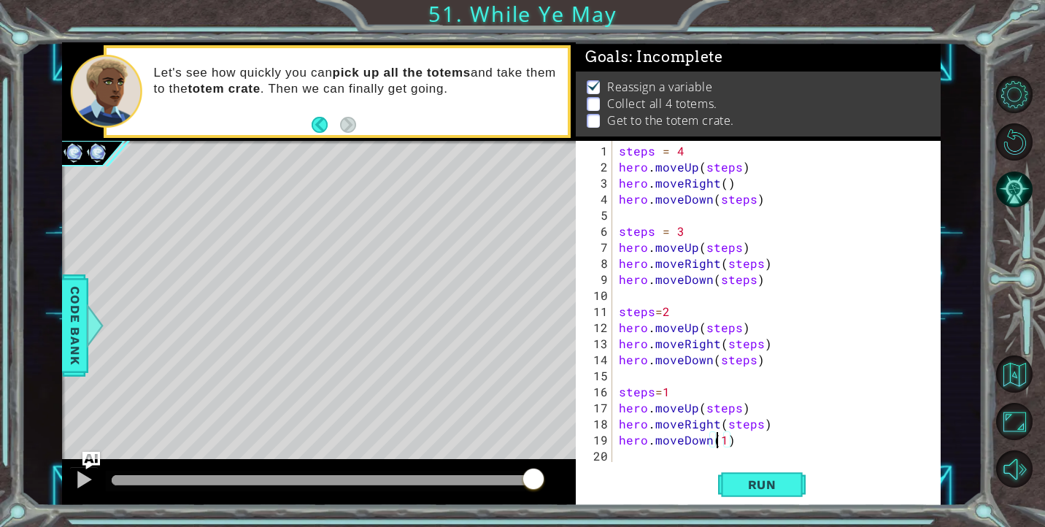
click at [722, 441] on div "steps = 4 hero . moveUp ( steps ) hero . moveRight ( ) hero . moveDown ( steps …" at bounding box center [780, 319] width 328 height 353
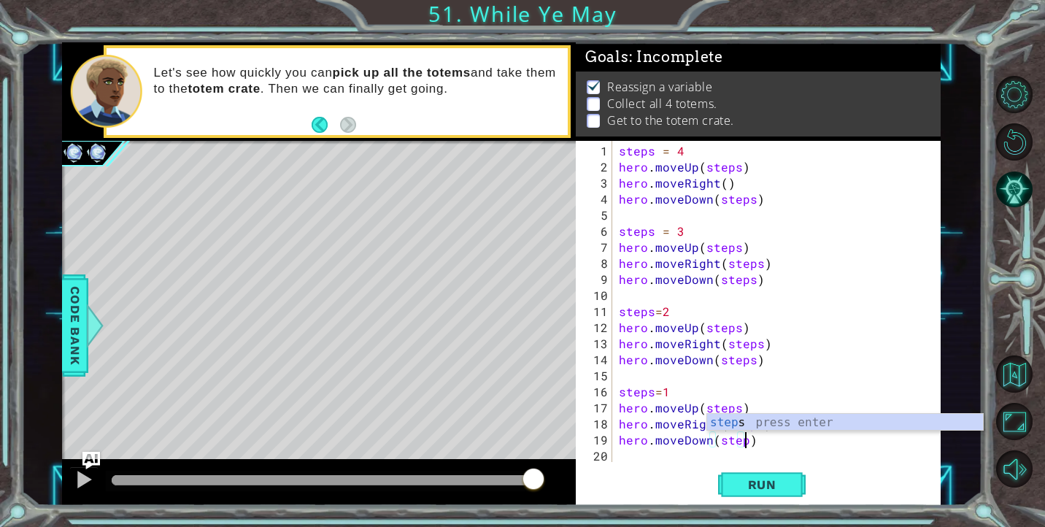
scroll to position [0, 8]
click at [753, 490] on span "Run" at bounding box center [762, 484] width 58 height 15
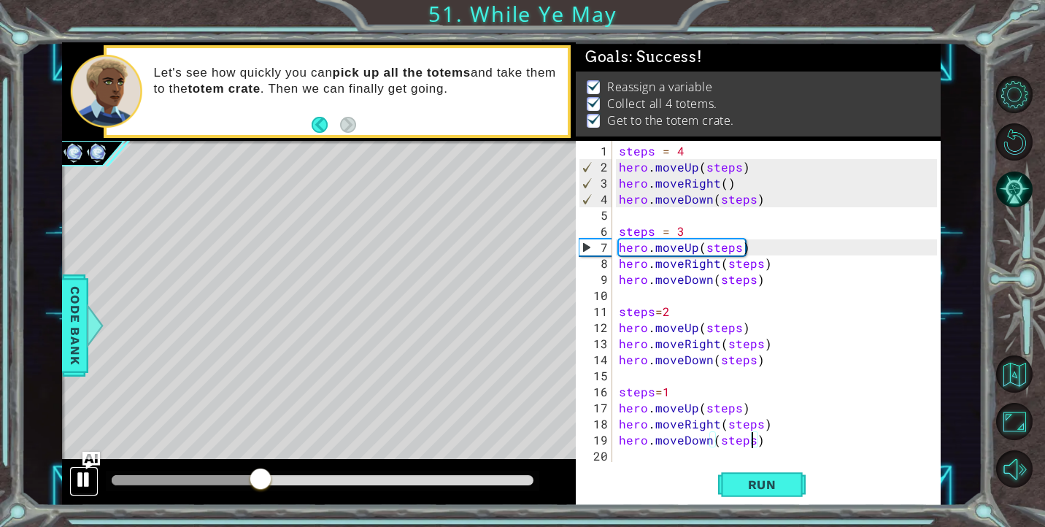
click at [85, 481] on div at bounding box center [83, 479] width 19 height 19
click at [758, 262] on div "steps = 4 hero . moveUp ( steps ) hero . moveRight ( ) hero . moveDown ( steps …" at bounding box center [780, 319] width 328 height 353
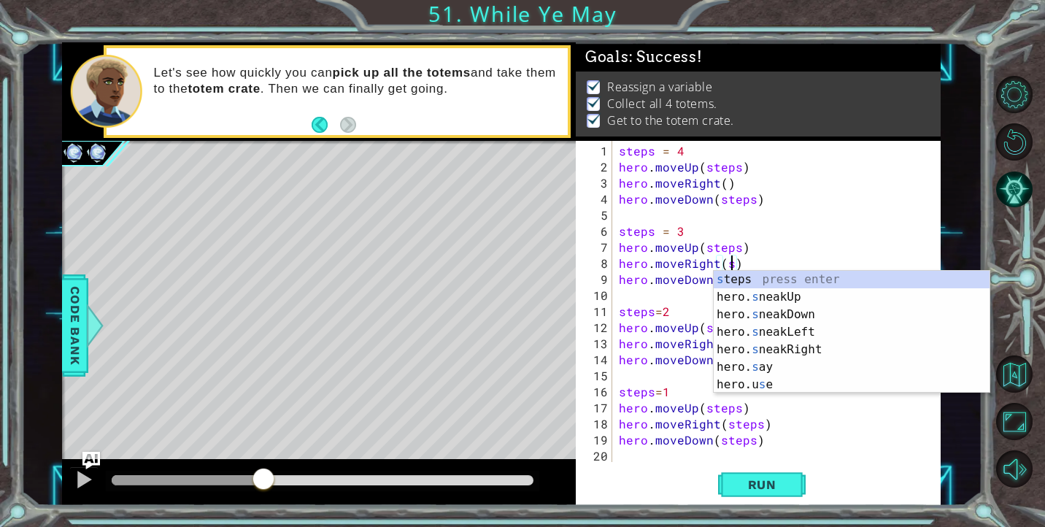
scroll to position [0, 6]
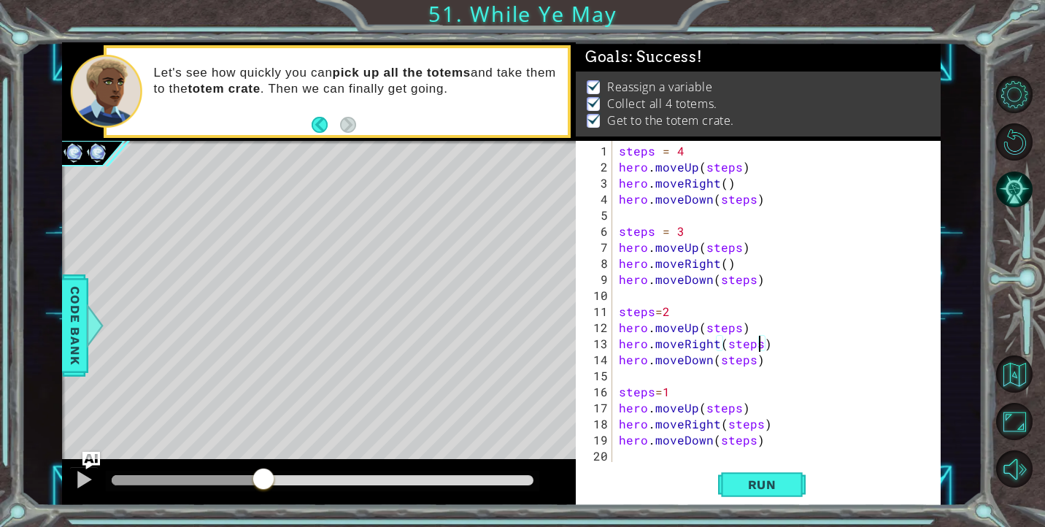
click at [760, 350] on div "steps = 4 hero . moveUp ( steps ) hero . moveRight ( ) hero . moveDown ( steps …" at bounding box center [780, 319] width 328 height 353
click at [757, 425] on div "steps = 4 hero . moveUp ( steps ) hero . moveRight ( ) hero . moveDown ( steps …" at bounding box center [780, 319] width 328 height 353
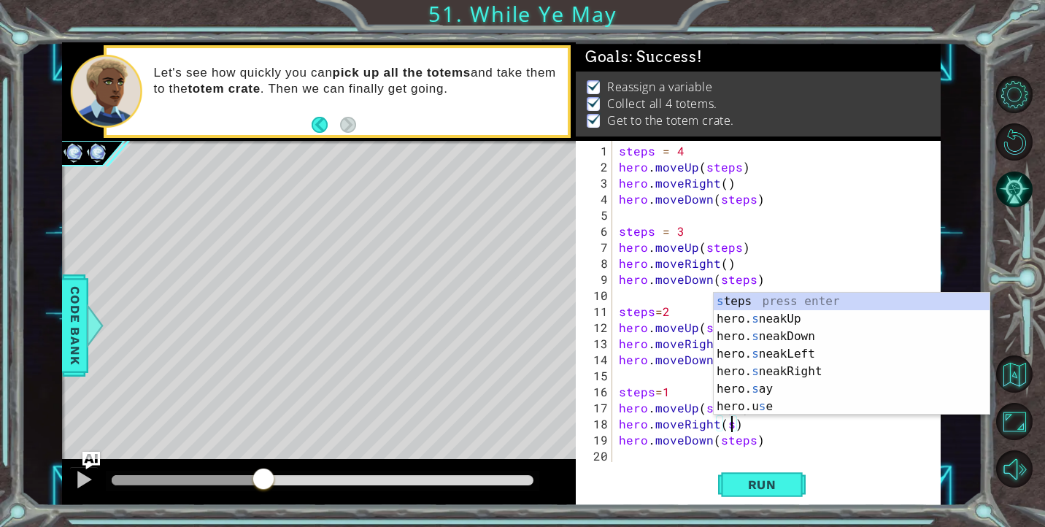
type textarea "hero.moveRight()"
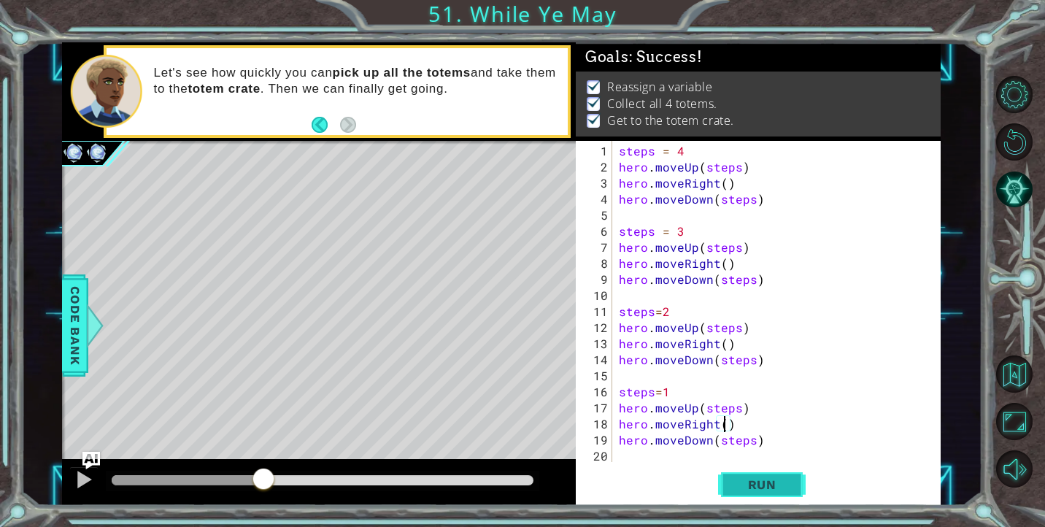
click at [767, 477] on span "Run" at bounding box center [762, 484] width 58 height 15
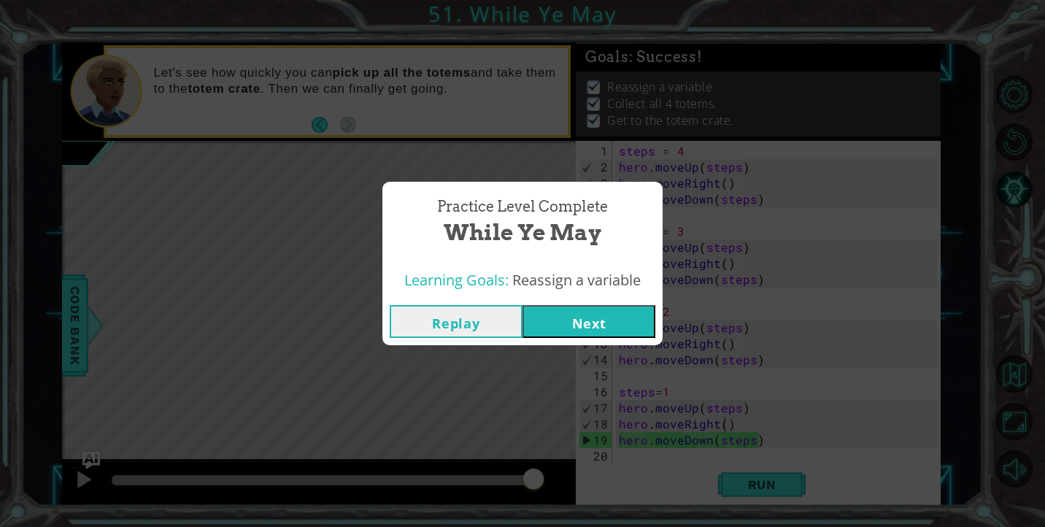
click at [613, 317] on button "Next" at bounding box center [589, 321] width 133 height 33
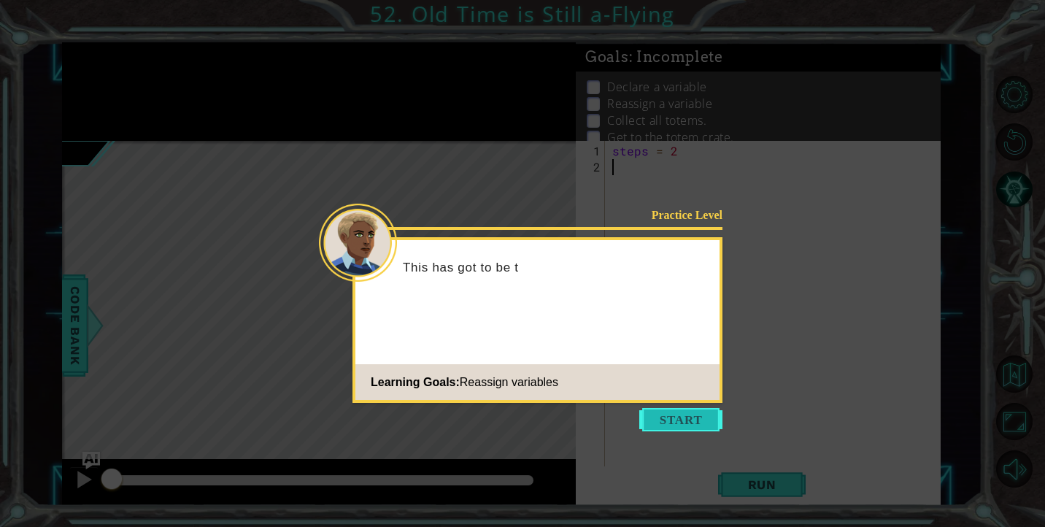
click at [668, 416] on button "Start" at bounding box center [680, 419] width 83 height 23
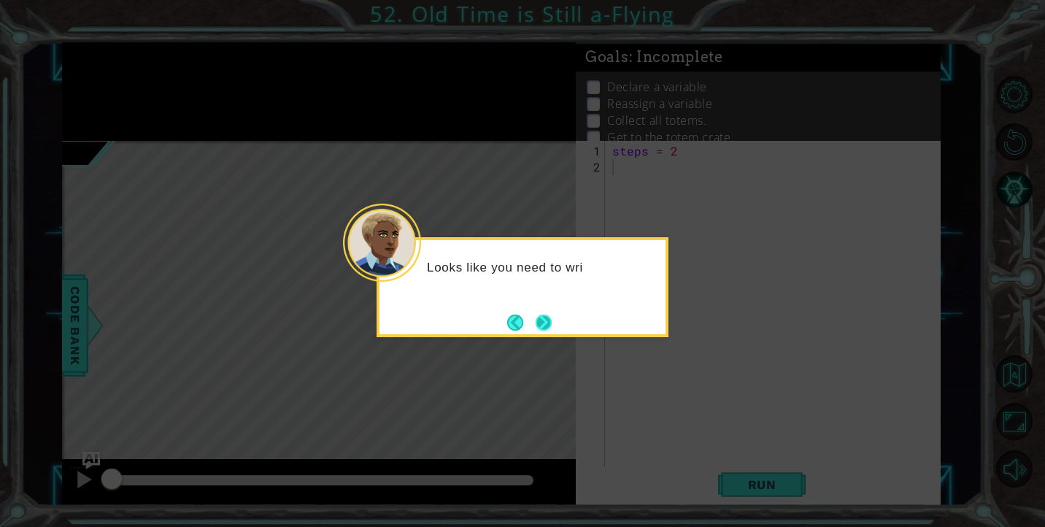
click at [552, 326] on button "Next" at bounding box center [543, 322] width 21 height 21
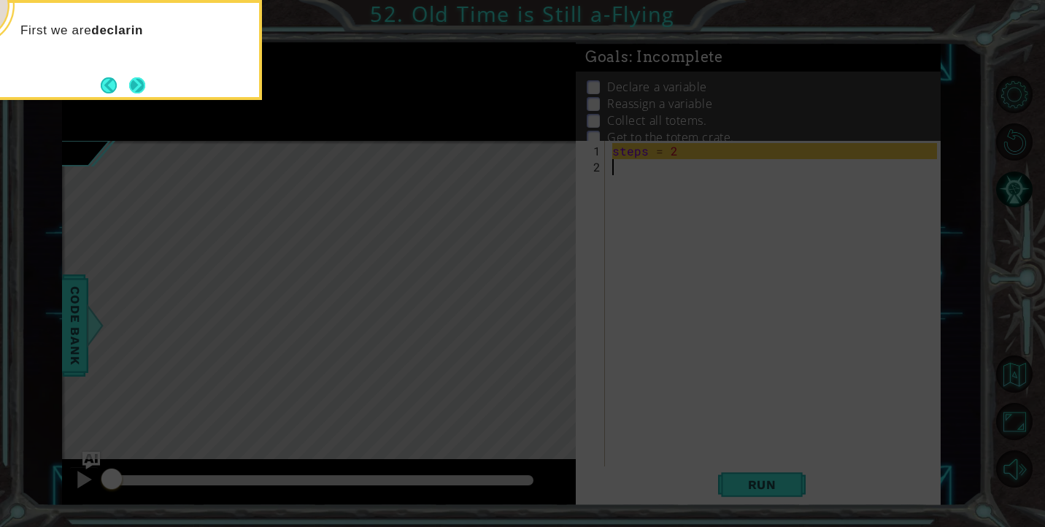
click at [138, 85] on button "Next" at bounding box center [137, 85] width 26 height 26
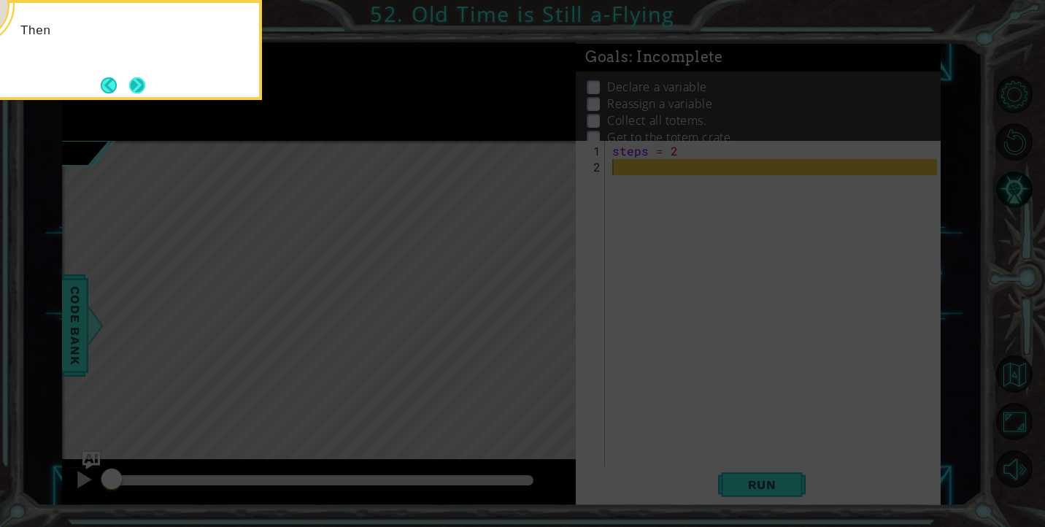
click at [144, 87] on button "Next" at bounding box center [137, 85] width 17 height 17
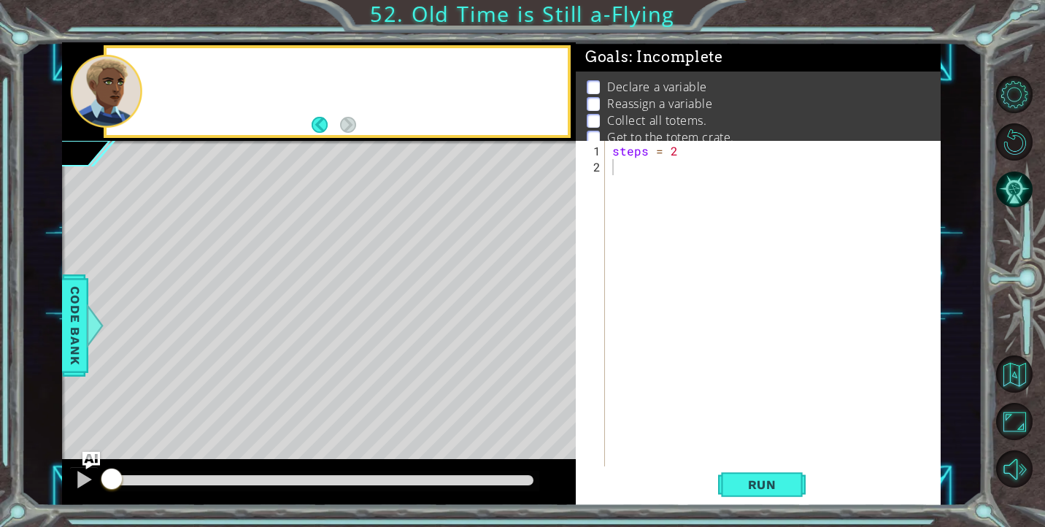
click at [144, 87] on div at bounding box center [356, 92] width 424 height 36
click at [631, 161] on div "steps = 2" at bounding box center [776, 327] width 335 height 369
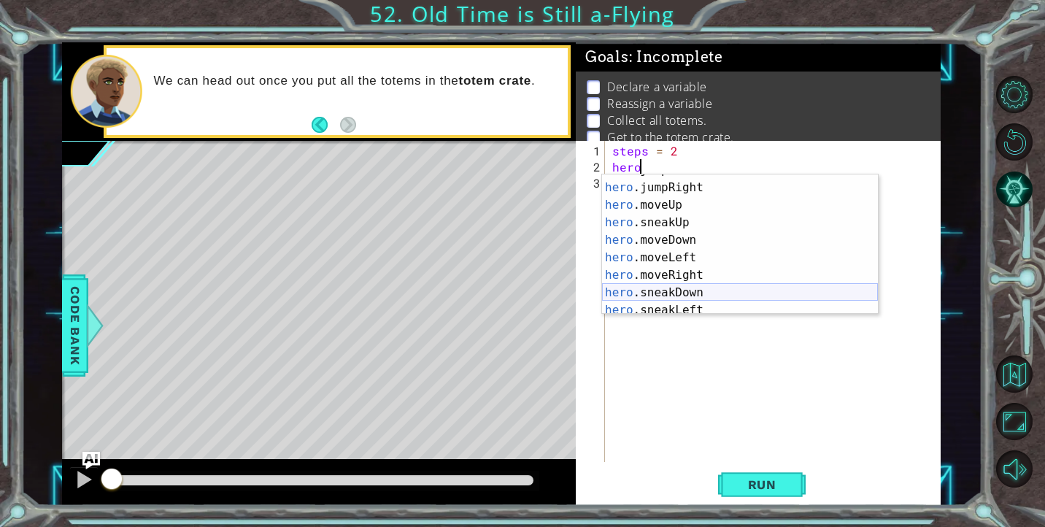
scroll to position [50, 0]
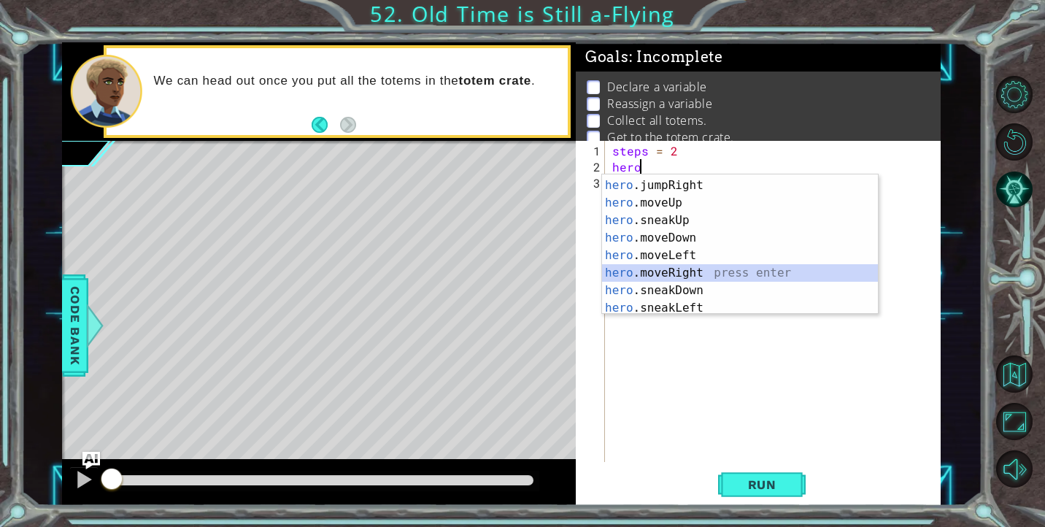
click at [685, 271] on div "hero .jumpLeft press enter hero .jumpRight press enter hero .moveUp press enter…" at bounding box center [740, 246] width 276 height 175
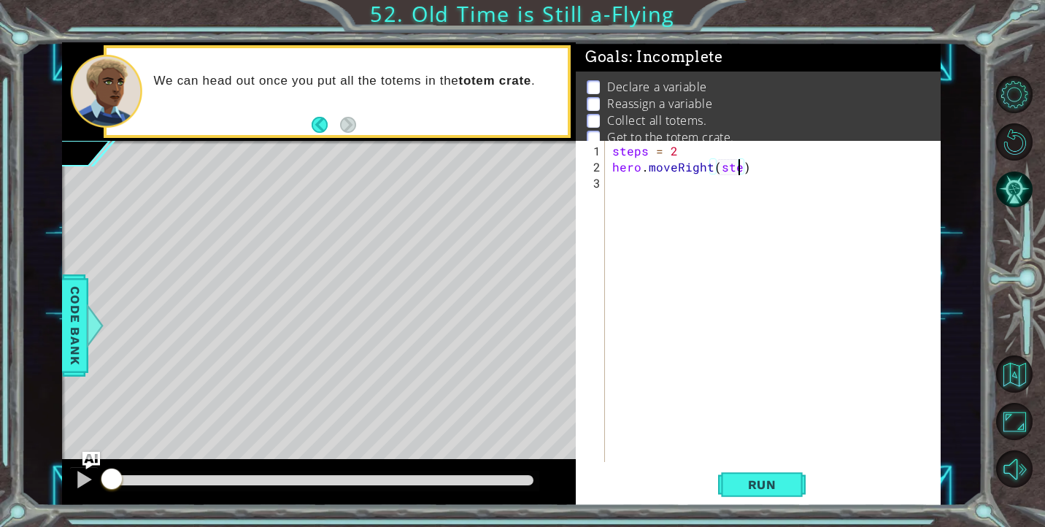
type textarea "hero.moveRight(steps)"
click at [674, 185] on div "steps = 2 hero . moveRight ( steps )" at bounding box center [776, 319] width 335 height 353
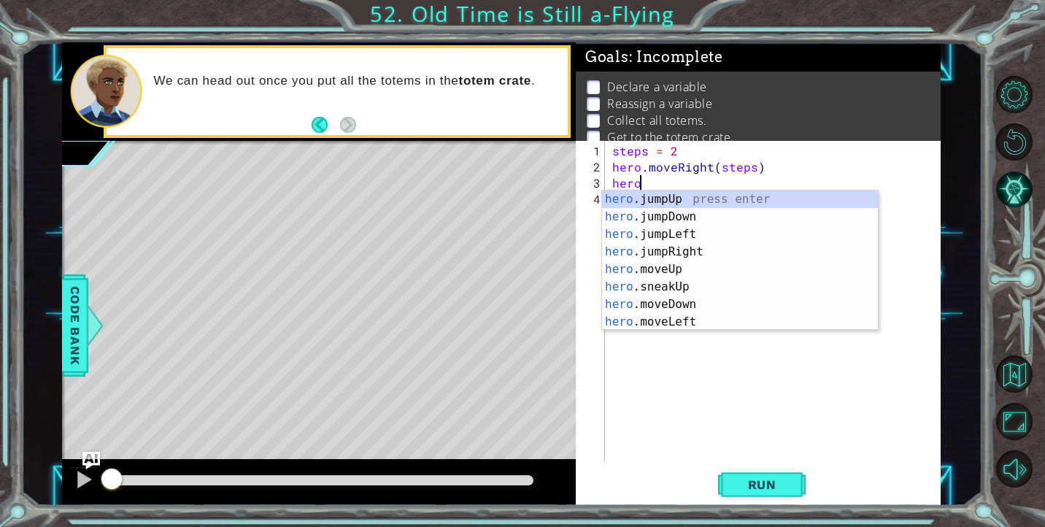
scroll to position [0, 1]
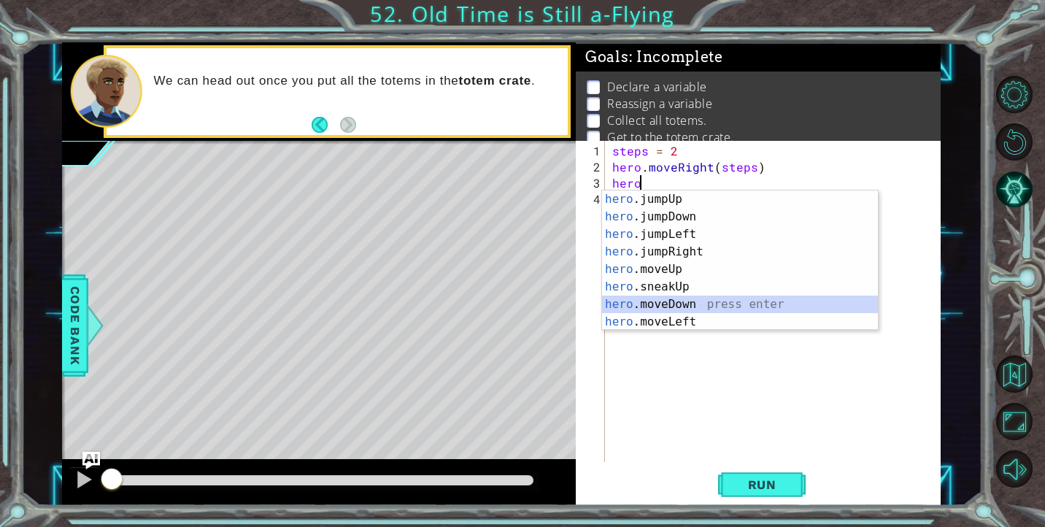
click at [691, 308] on div "hero .jumpUp press enter hero .jumpDown press enter hero .jumpLeft press enter …" at bounding box center [740, 277] width 276 height 175
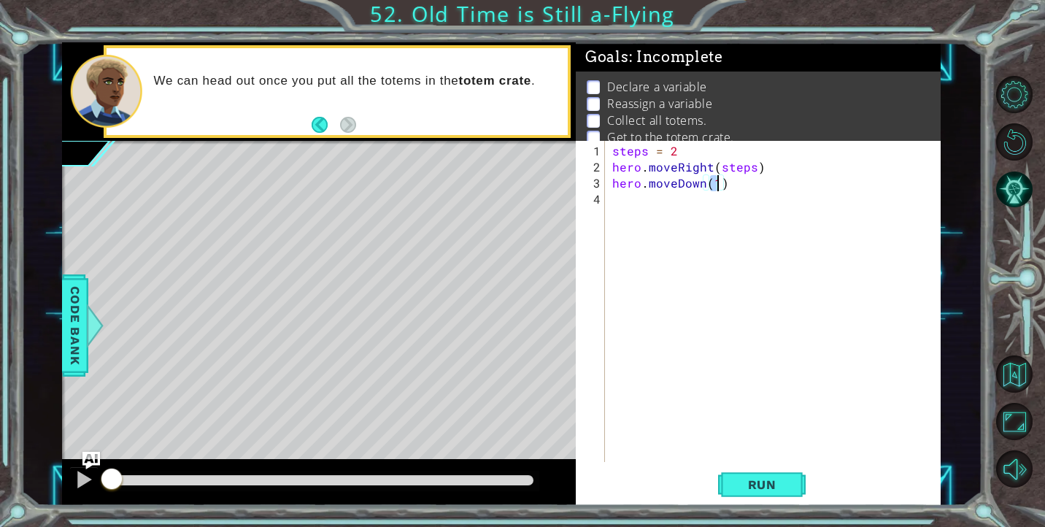
type textarea "hero.moveDown()"
click at [666, 212] on div "steps = 2 hero . moveRight ( steps ) hero . moveDown ( )" at bounding box center [776, 319] width 335 height 353
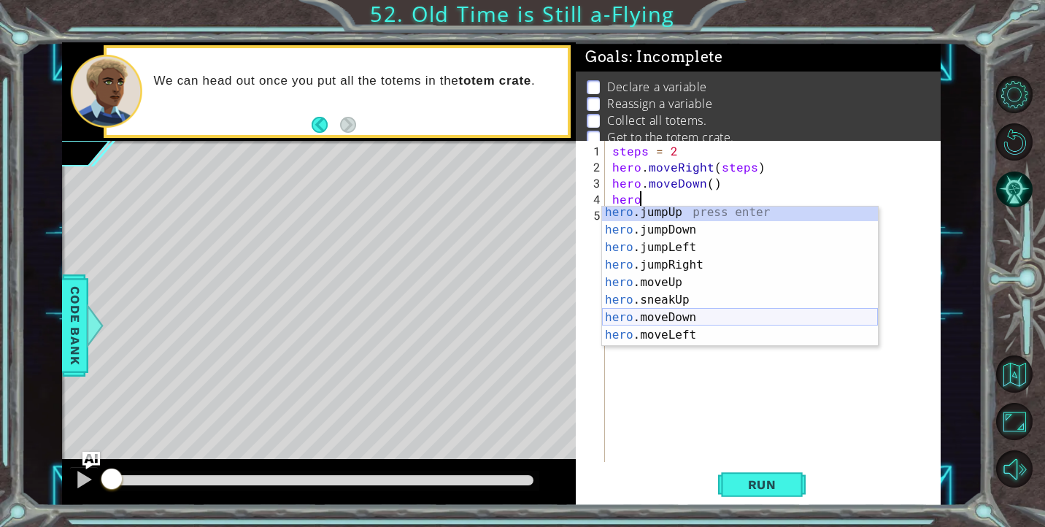
scroll to position [4, 0]
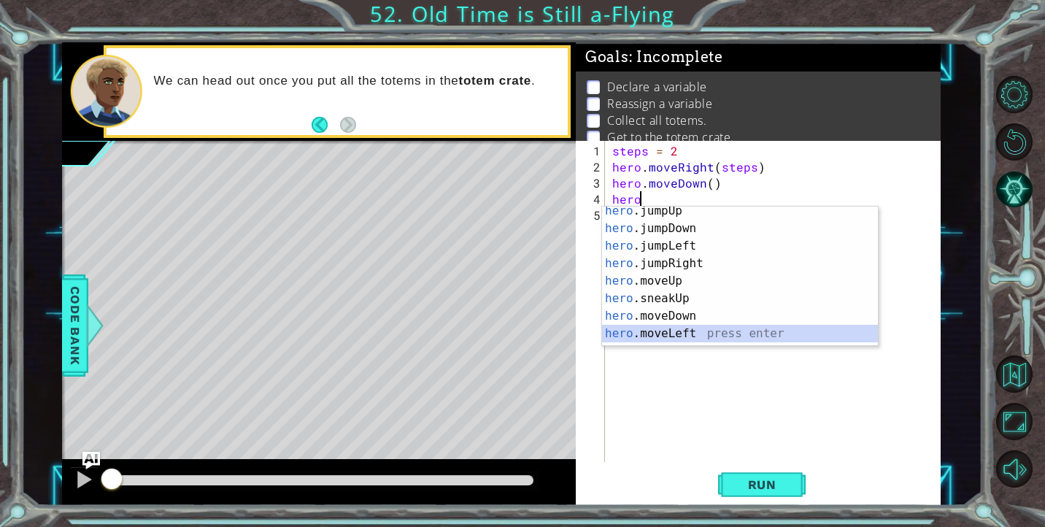
click at [685, 330] on div "hero .jumpUp press enter hero .jumpDown press enter hero .jumpLeft press enter …" at bounding box center [740, 289] width 276 height 175
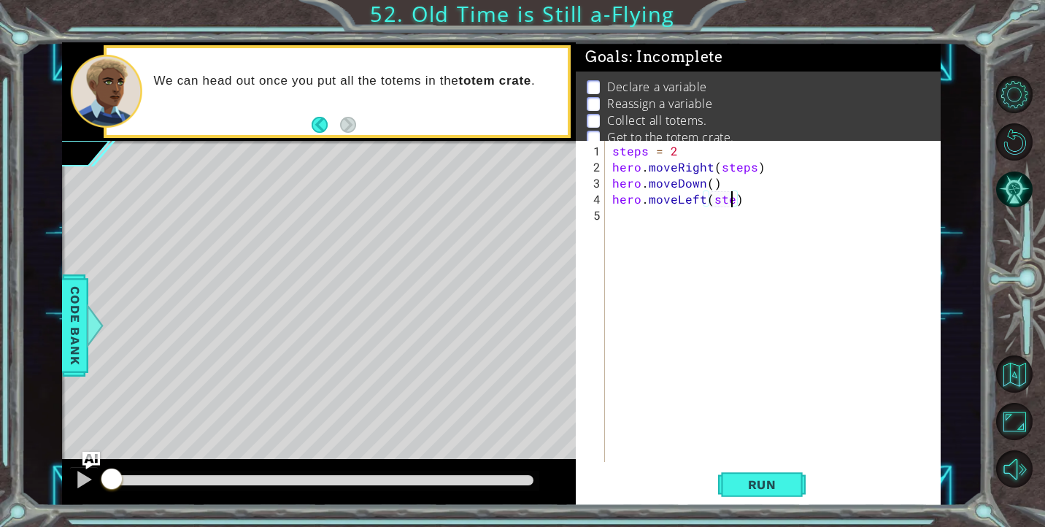
type textarea "hero.moveLeft(steps)"
click at [649, 222] on div "steps = 2 hero . moveRight ( steps ) hero . moveDown ( ) hero . moveLeft ( step…" at bounding box center [776, 319] width 335 height 353
type textarea "steps=4"
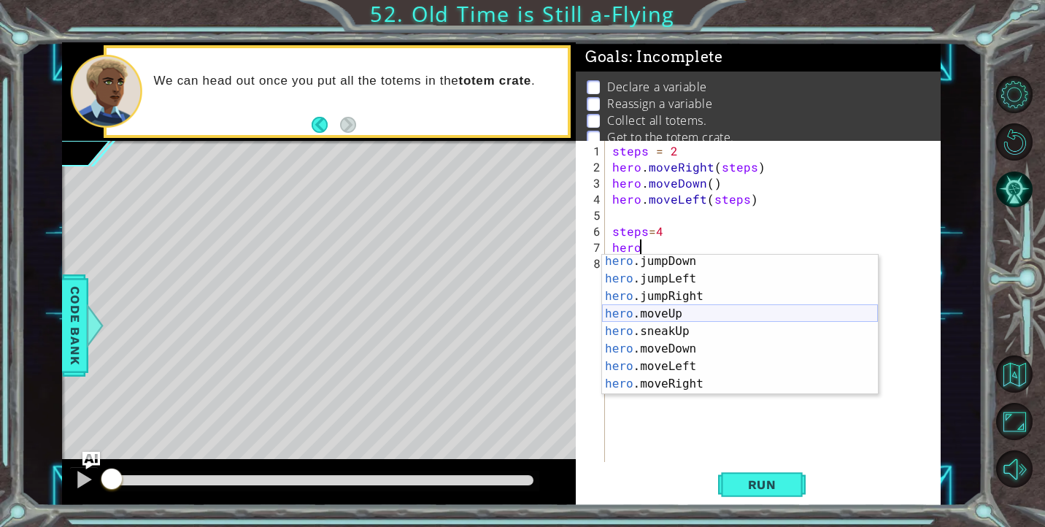
scroll to position [16, 0]
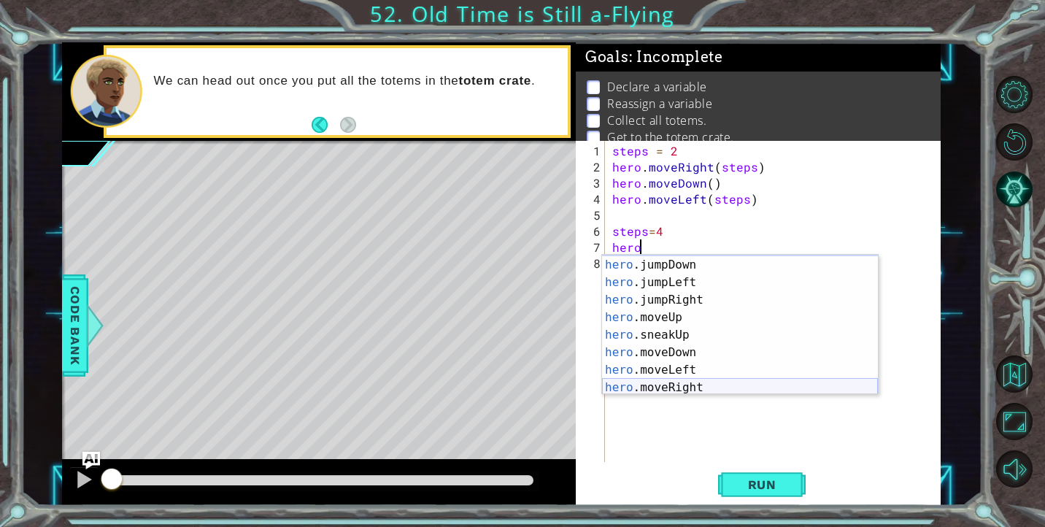
click at [682, 386] on div "hero .jumpUp press enter hero .jumpDown press enter hero .jumpLeft press enter …" at bounding box center [740, 326] width 276 height 175
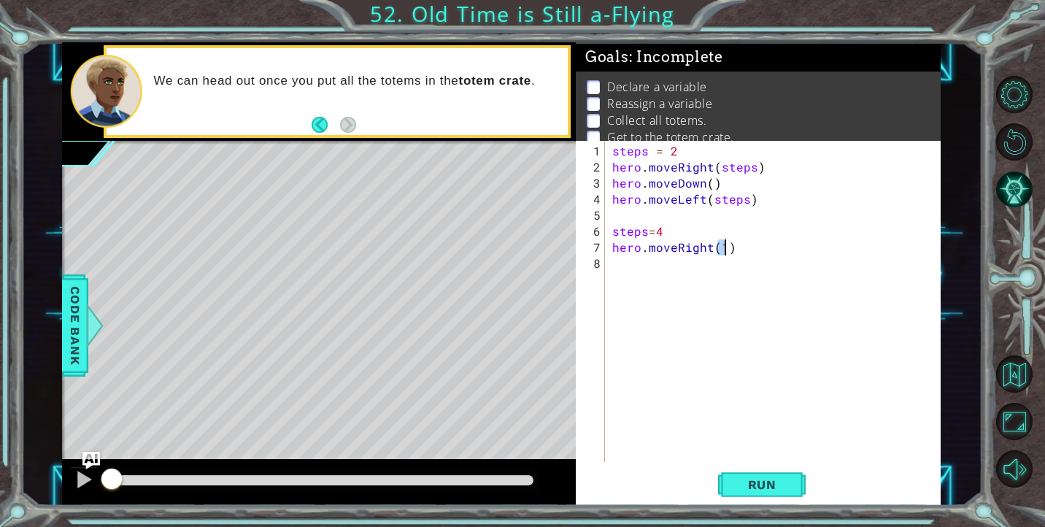
scroll to position [0, 0]
type textarea "hero.moveRight(steps)"
click at [636, 271] on div "steps = 2 hero . moveRight ( steps ) hero . moveDown ( ) hero . moveLeft ( step…" at bounding box center [776, 319] width 335 height 353
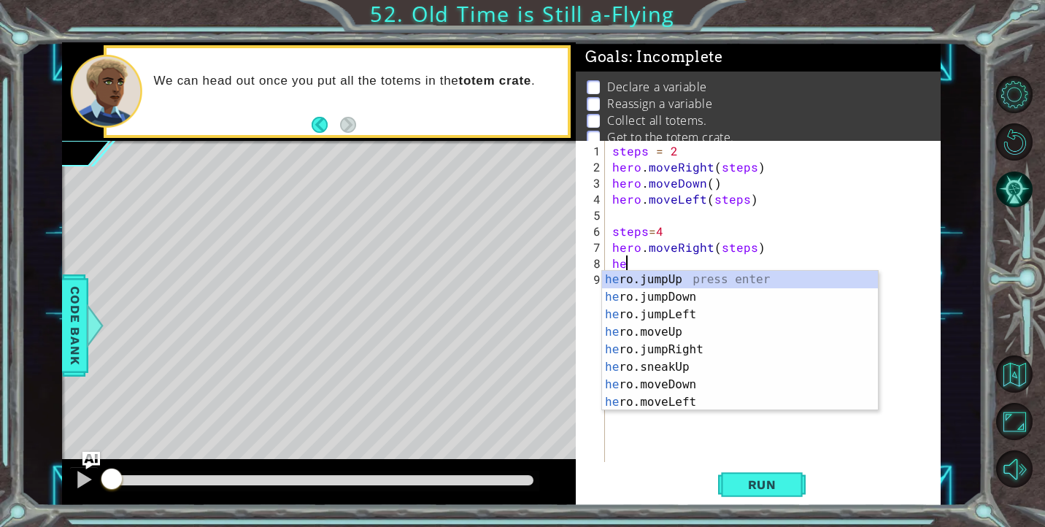
scroll to position [0, 1]
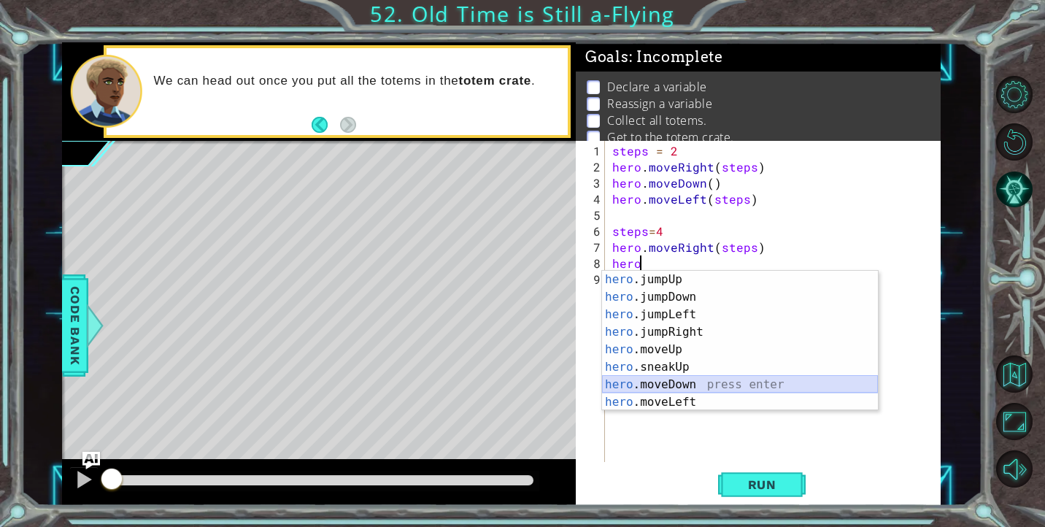
click at [685, 382] on div "hero .jumpUp press enter hero .jumpDown press enter hero .jumpLeft press enter …" at bounding box center [740, 358] width 276 height 175
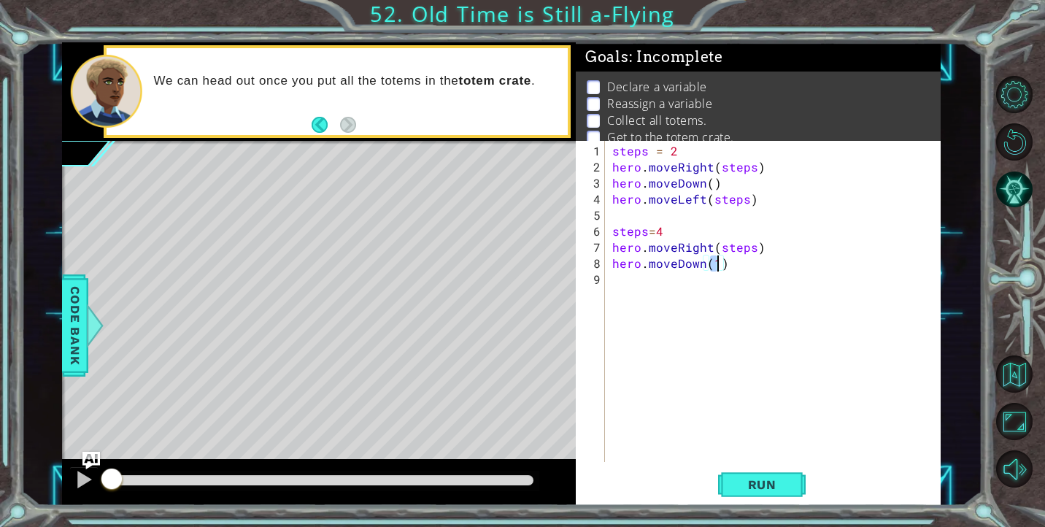
type textarea "hero.moveDown()"
click at [662, 288] on div "steps = 2 hero . moveRight ( steps ) hero . moveDown ( ) hero . moveLeft ( step…" at bounding box center [776, 319] width 335 height 353
click at [739, 492] on button "Run" at bounding box center [762, 484] width 88 height 36
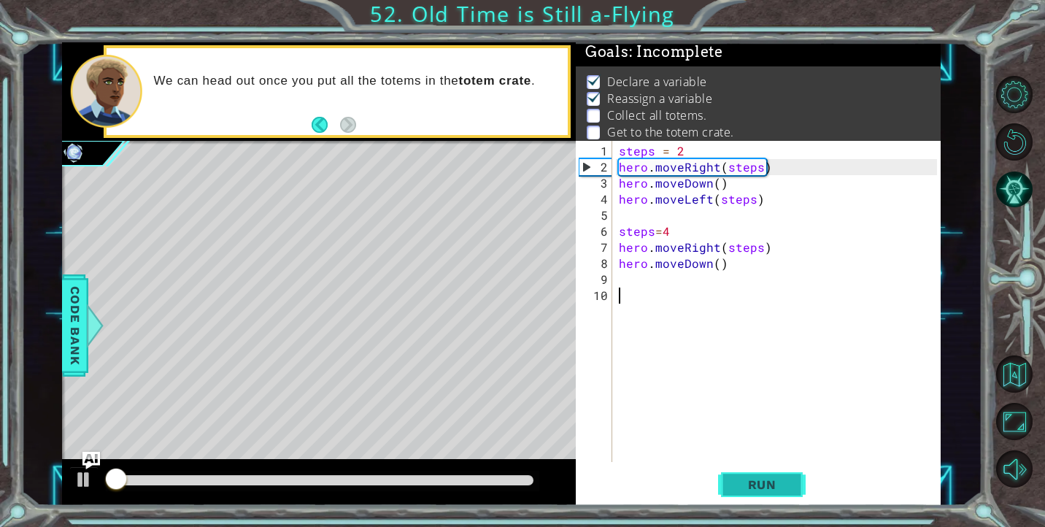
scroll to position [7, 0]
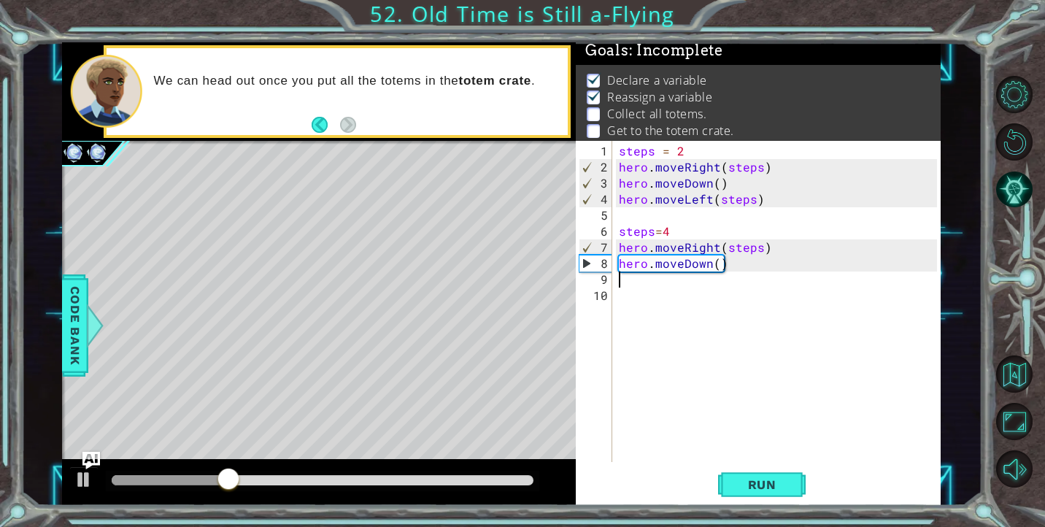
click at [631, 280] on div "steps = 2 hero . moveRight ( steps ) hero . moveDown ( ) hero . moveLeft ( step…" at bounding box center [780, 319] width 328 height 353
click at [682, 274] on div "steps = 2 hero . moveRight ( steps ) hero . moveDown ( ) hero . moveLeft ( step…" at bounding box center [780, 319] width 328 height 353
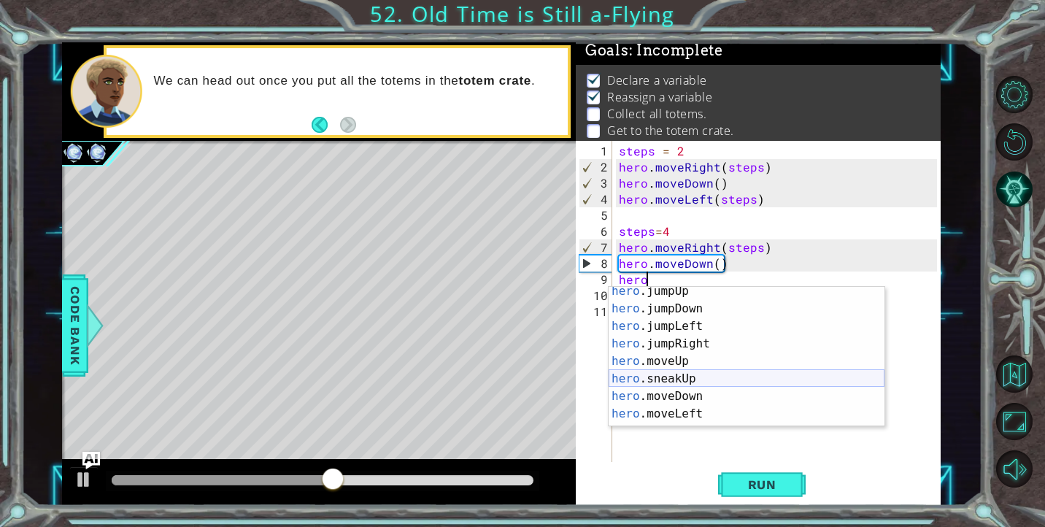
scroll to position [29, 0]
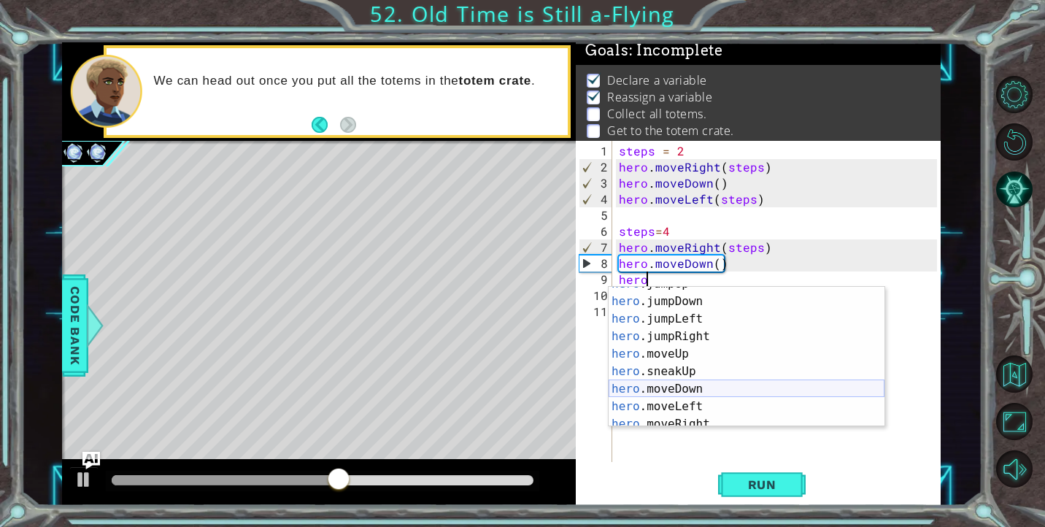
click at [694, 398] on div "hero .jumpUp press enter hero .jumpDown press enter hero .jumpLeft press enter …" at bounding box center [747, 362] width 276 height 175
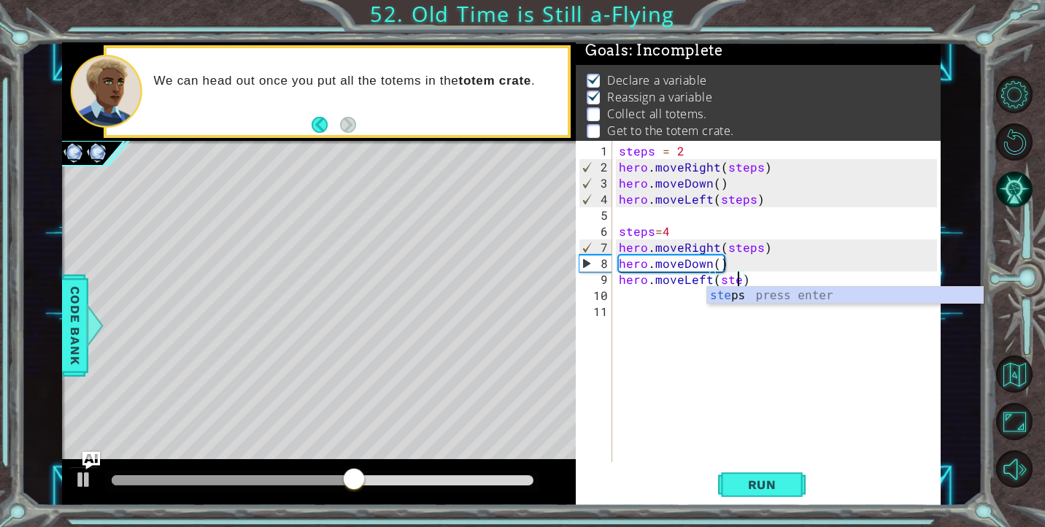
type textarea "hero.moveLeft(steps)"
click at [635, 296] on div "steps = 2 hero . moveRight ( steps ) hero . moveDown ( ) hero . moveLeft ( step…" at bounding box center [780, 319] width 328 height 353
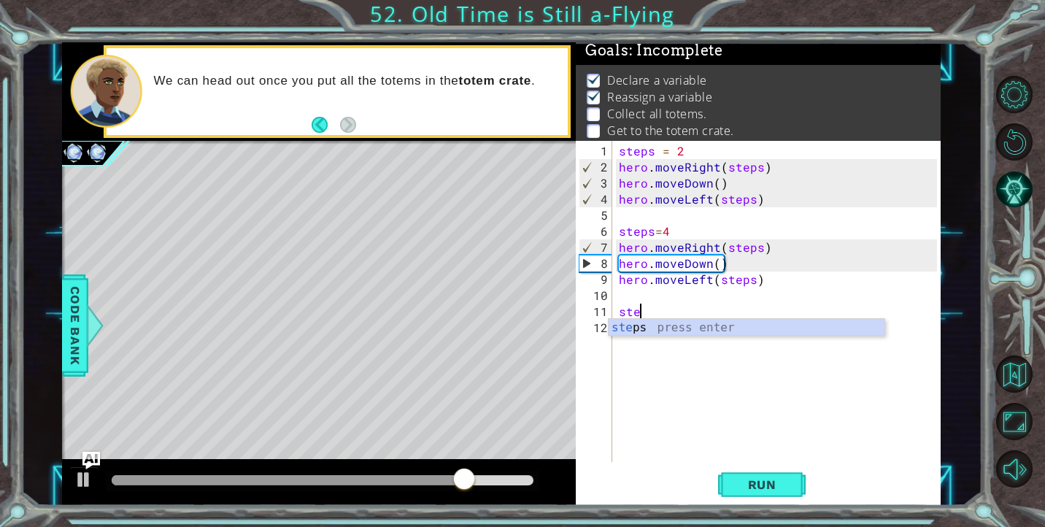
scroll to position [0, 1]
type textarea "steps=6"
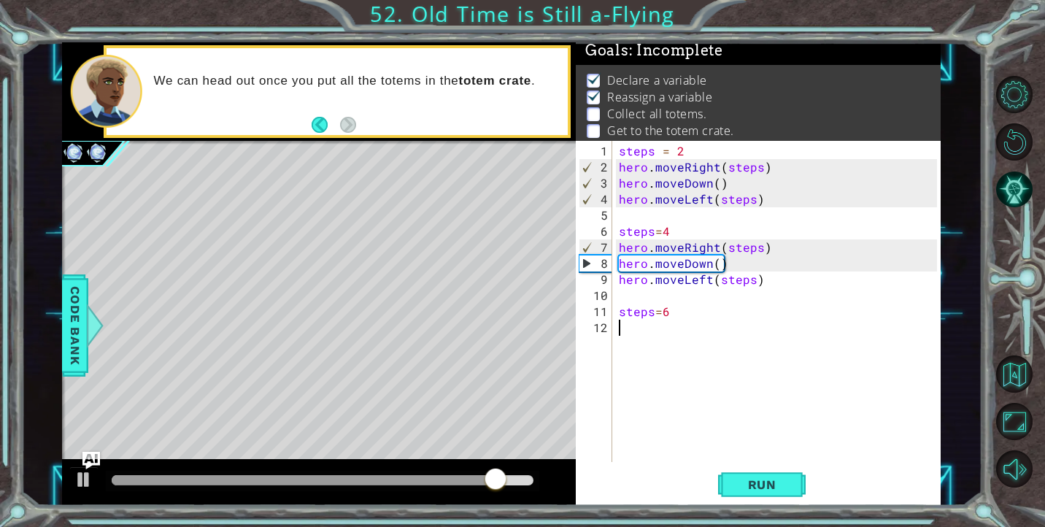
click at [647, 329] on div "steps = 2 hero . moveRight ( steps ) hero . moveDown ( ) hero . moveLeft ( step…" at bounding box center [780, 319] width 328 height 353
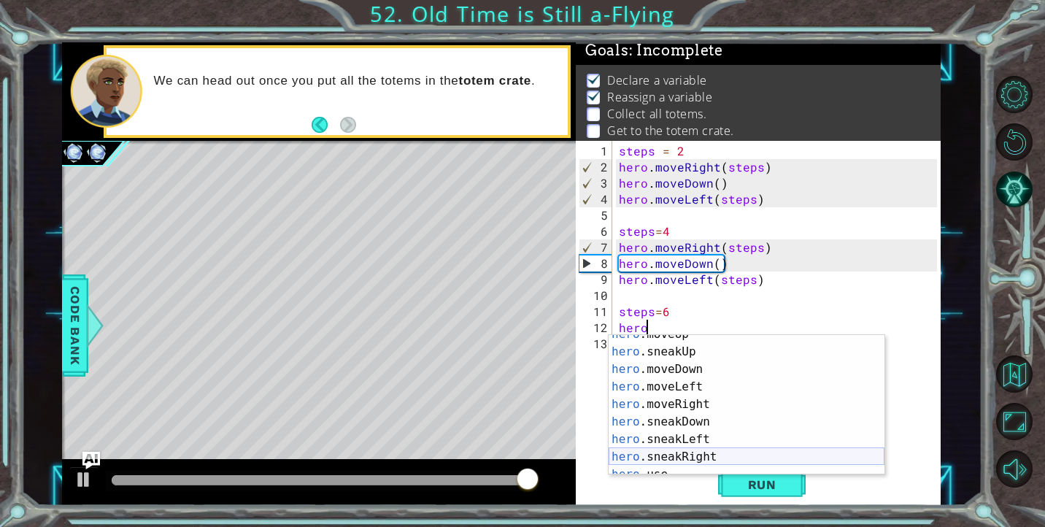
scroll to position [97, 0]
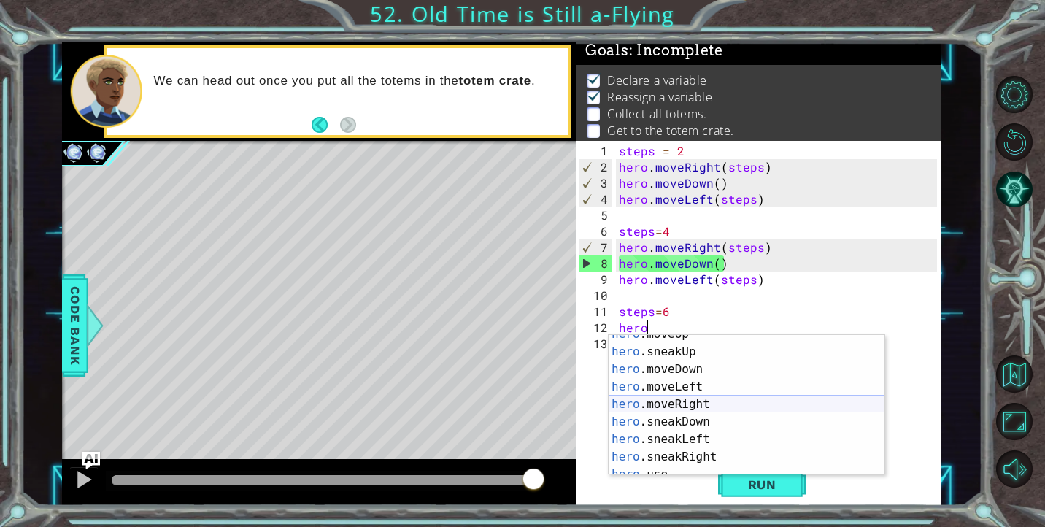
click at [695, 399] on div "hero .moveUp press enter hero .sneakUp press enter hero .moveDown press enter h…" at bounding box center [747, 412] width 276 height 175
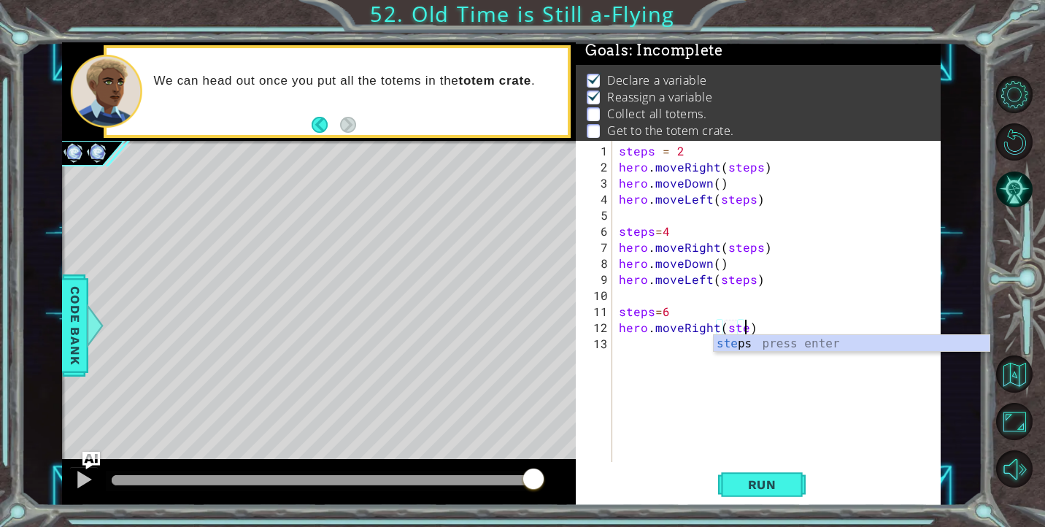
type textarea "hero.moveRight(steps)"
click at [637, 356] on div "steps = 2 hero . moveRight ( steps ) hero . moveDown ( ) hero . moveLeft ( step…" at bounding box center [780, 319] width 328 height 353
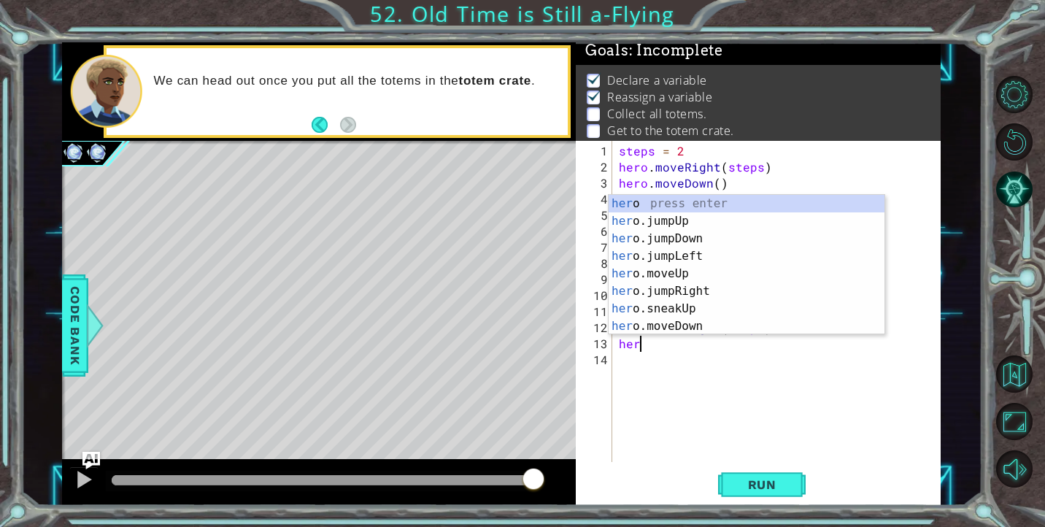
scroll to position [0, 1]
click at [684, 321] on div "hero press enter hero .jumpUp press enter hero .jumpDown press enter hero .jump…" at bounding box center [747, 282] width 276 height 175
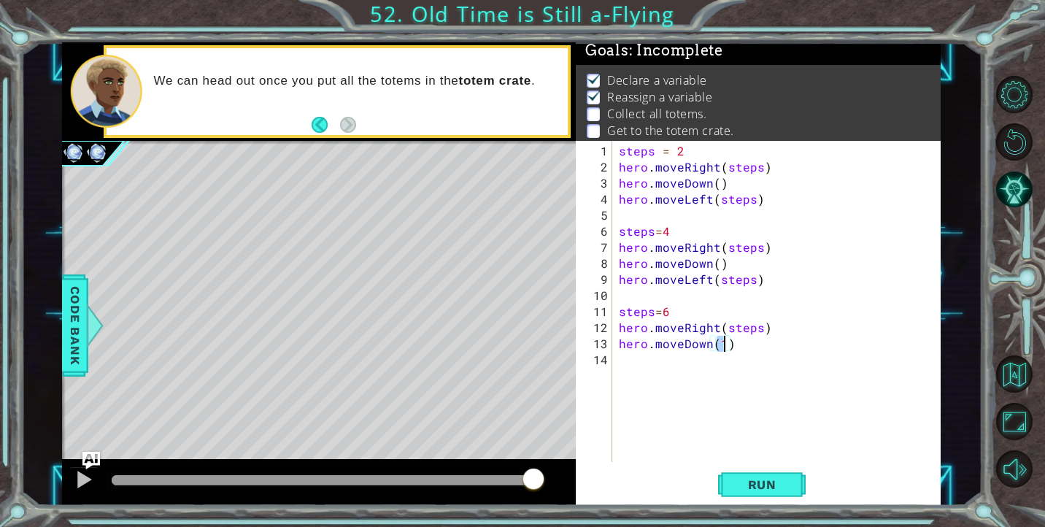
type textarea "hero.moveDown()"
click at [641, 363] on div "steps = 2 hero . moveRight ( steps ) hero . moveDown ( ) hero . moveLeft ( step…" at bounding box center [780, 319] width 328 height 353
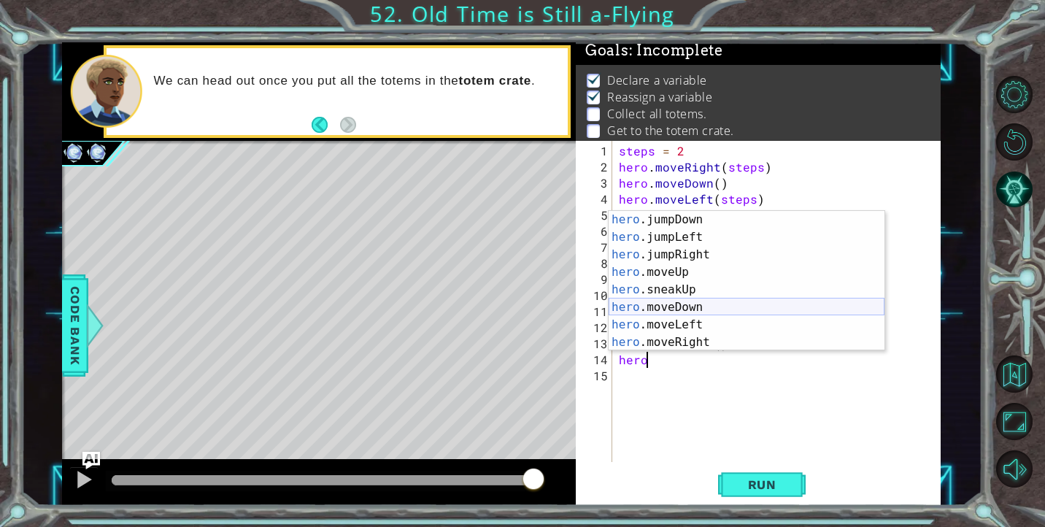
scroll to position [35, 0]
click at [690, 321] on div "hero .jumpDown press enter hero .jumpLeft press enter hero .jumpRight press ent…" at bounding box center [747, 298] width 276 height 175
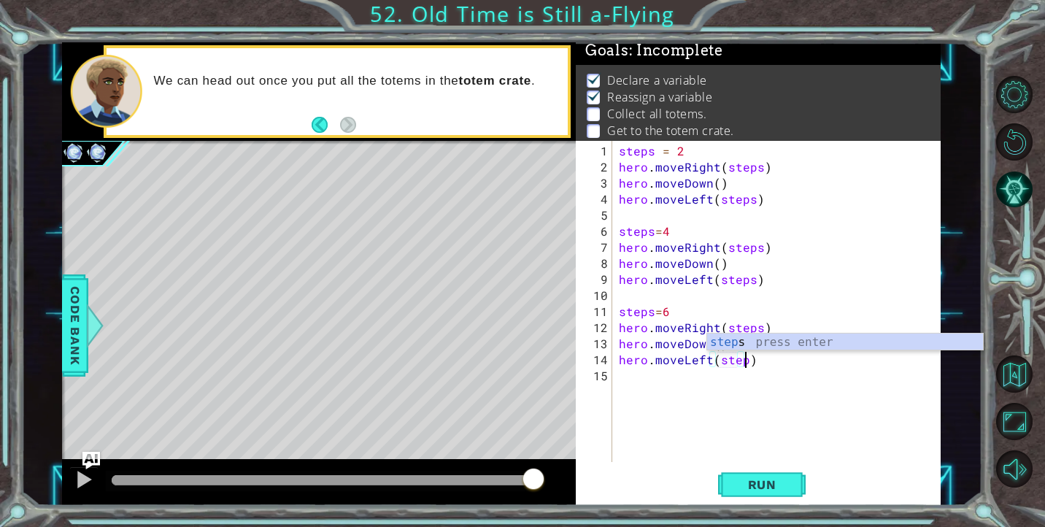
scroll to position [0, 8]
type textarea "hero.moveLeft(steps)"
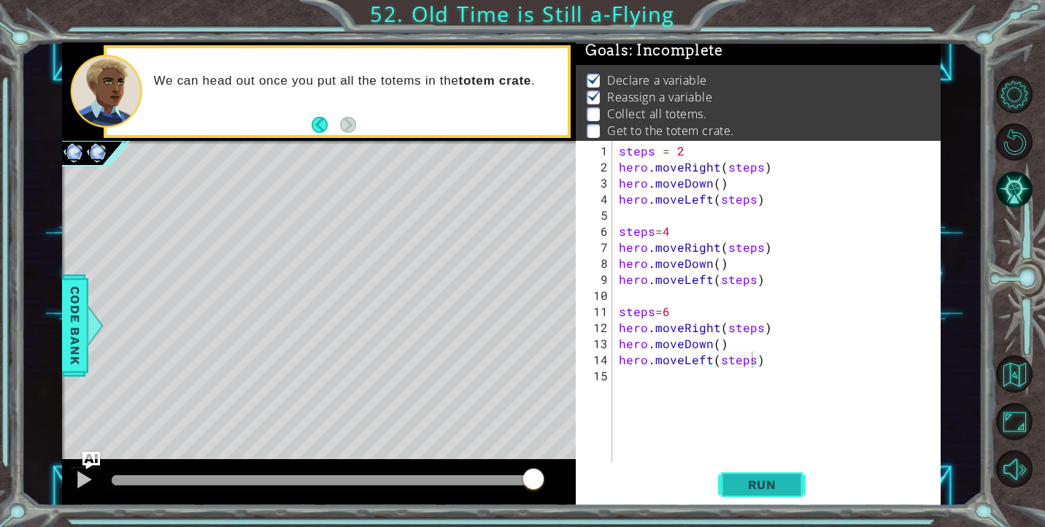
click at [770, 482] on span "Run" at bounding box center [762, 484] width 58 height 15
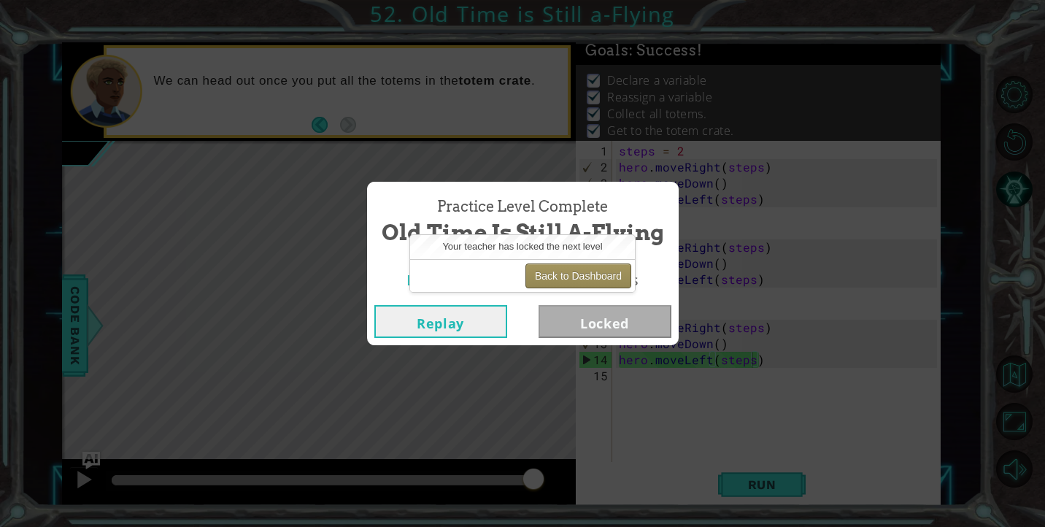
click at [581, 280] on button "Back to Dashboard" at bounding box center [578, 275] width 106 height 25
click at [579, 283] on button "Back to Dashboard" at bounding box center [578, 275] width 106 height 25
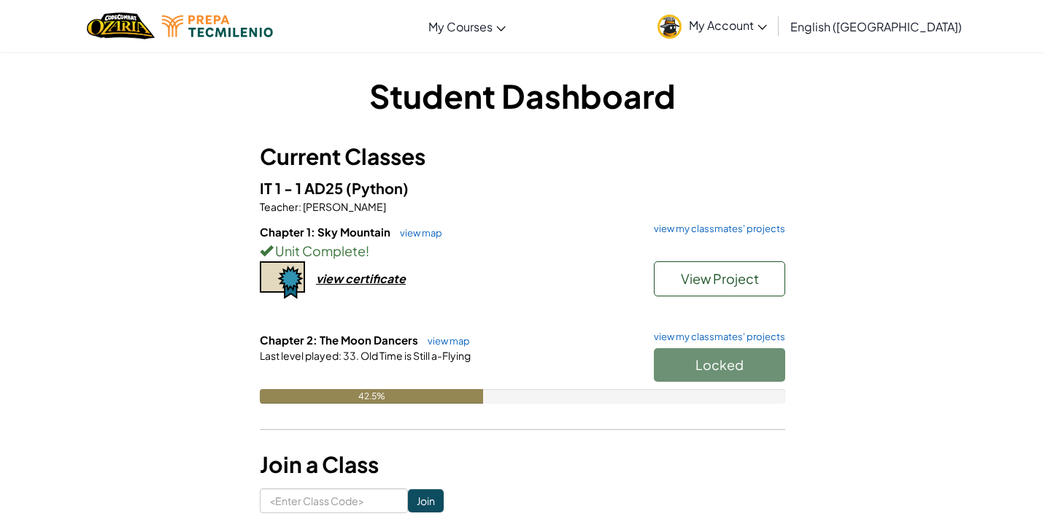
click at [688, 353] on div "Locked" at bounding box center [712, 368] width 146 height 41
click at [693, 357] on div "Locked" at bounding box center [712, 368] width 146 height 41
